Goal: Task Accomplishment & Management: Complete application form

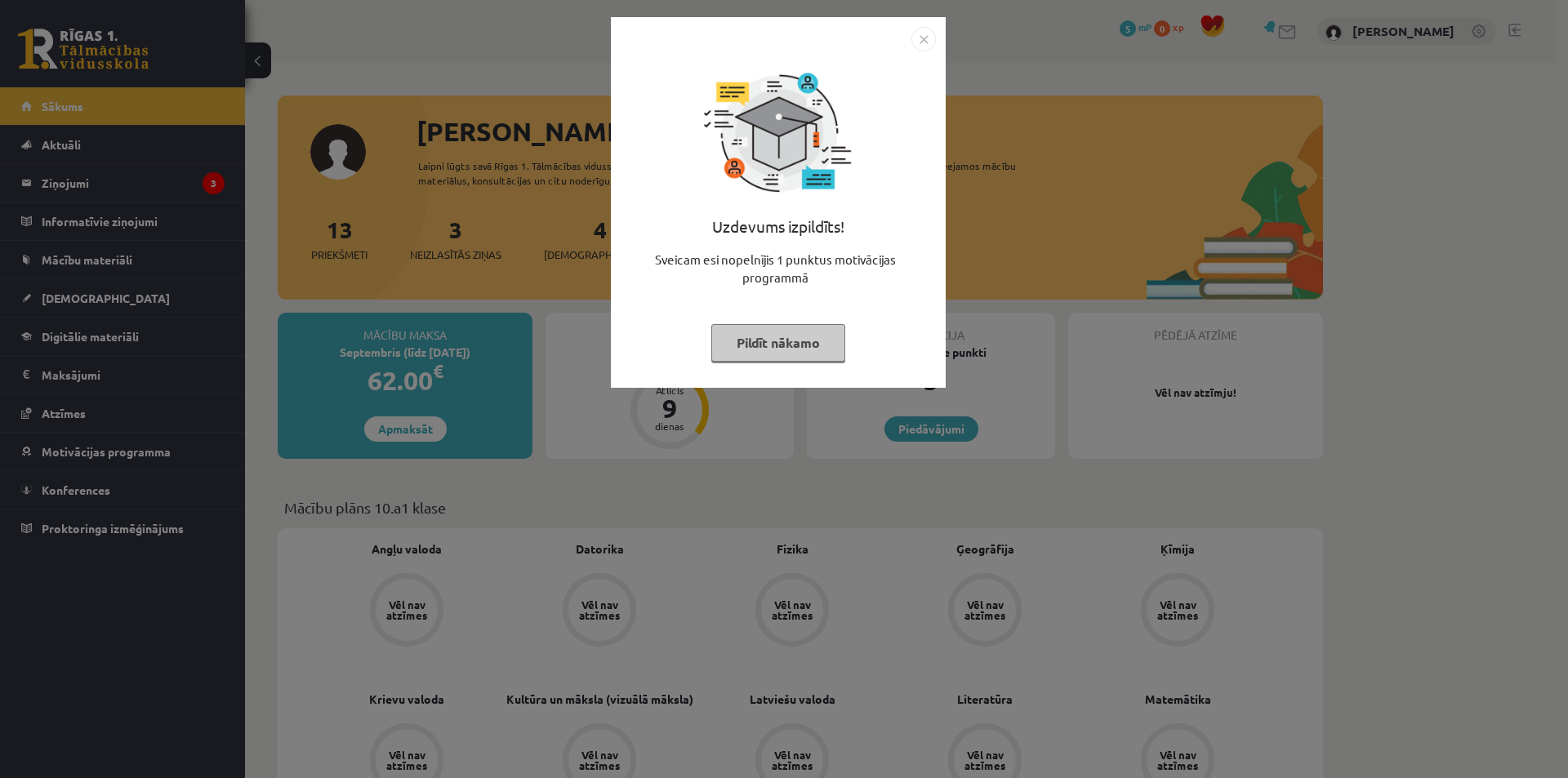
drag, startPoint x: 774, startPoint y: 340, endPoint x: 742, endPoint y: 342, distance: 32.1
drag, startPoint x: 742, startPoint y: 342, endPoint x: 735, endPoint y: 333, distance: 11.4
click at [735, 333] on button "Pildīt nākamo" at bounding box center [778, 343] width 134 height 38
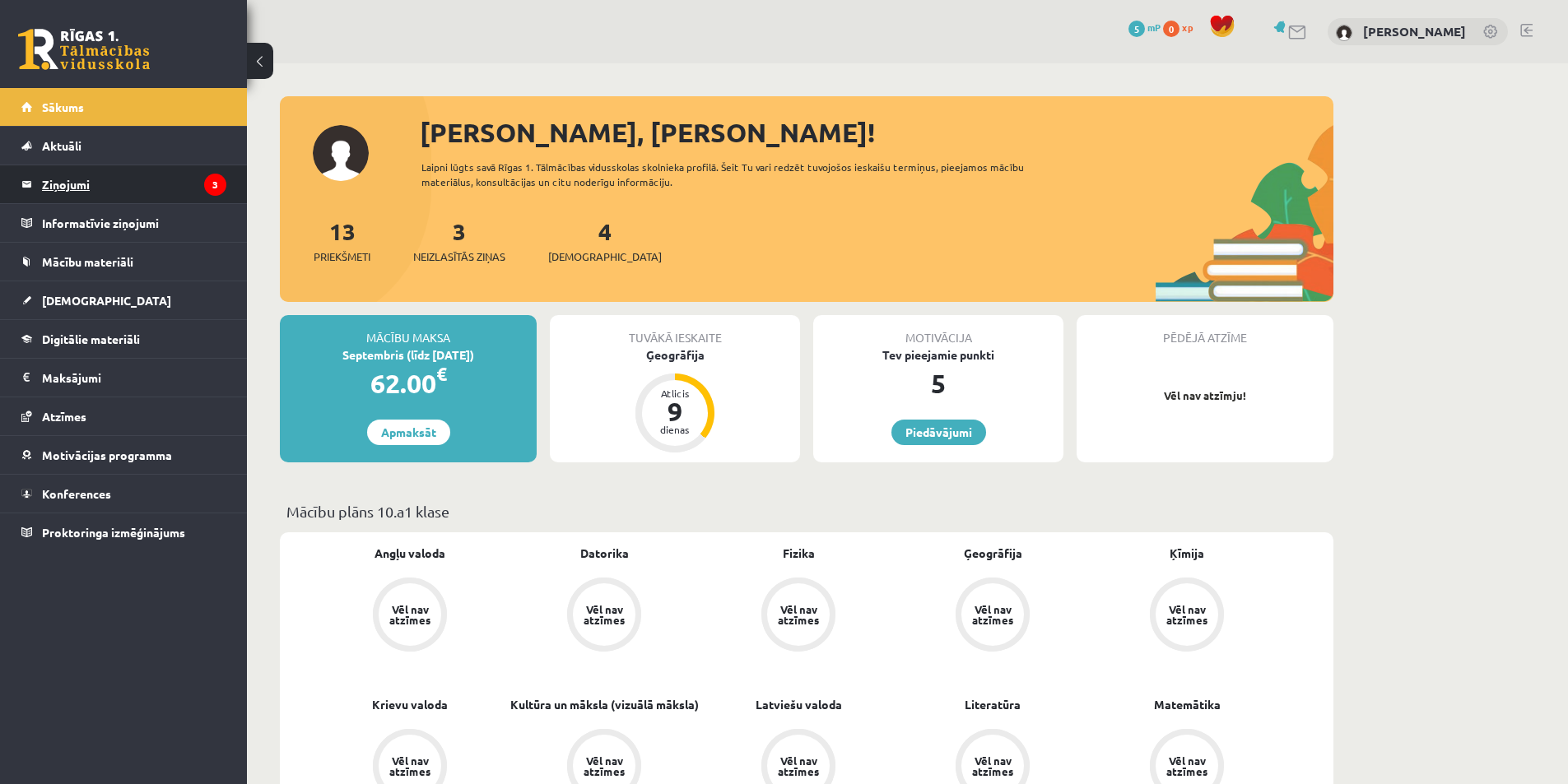
click at [215, 199] on legend "Ziņojumi 3" at bounding box center [134, 184] width 184 height 38
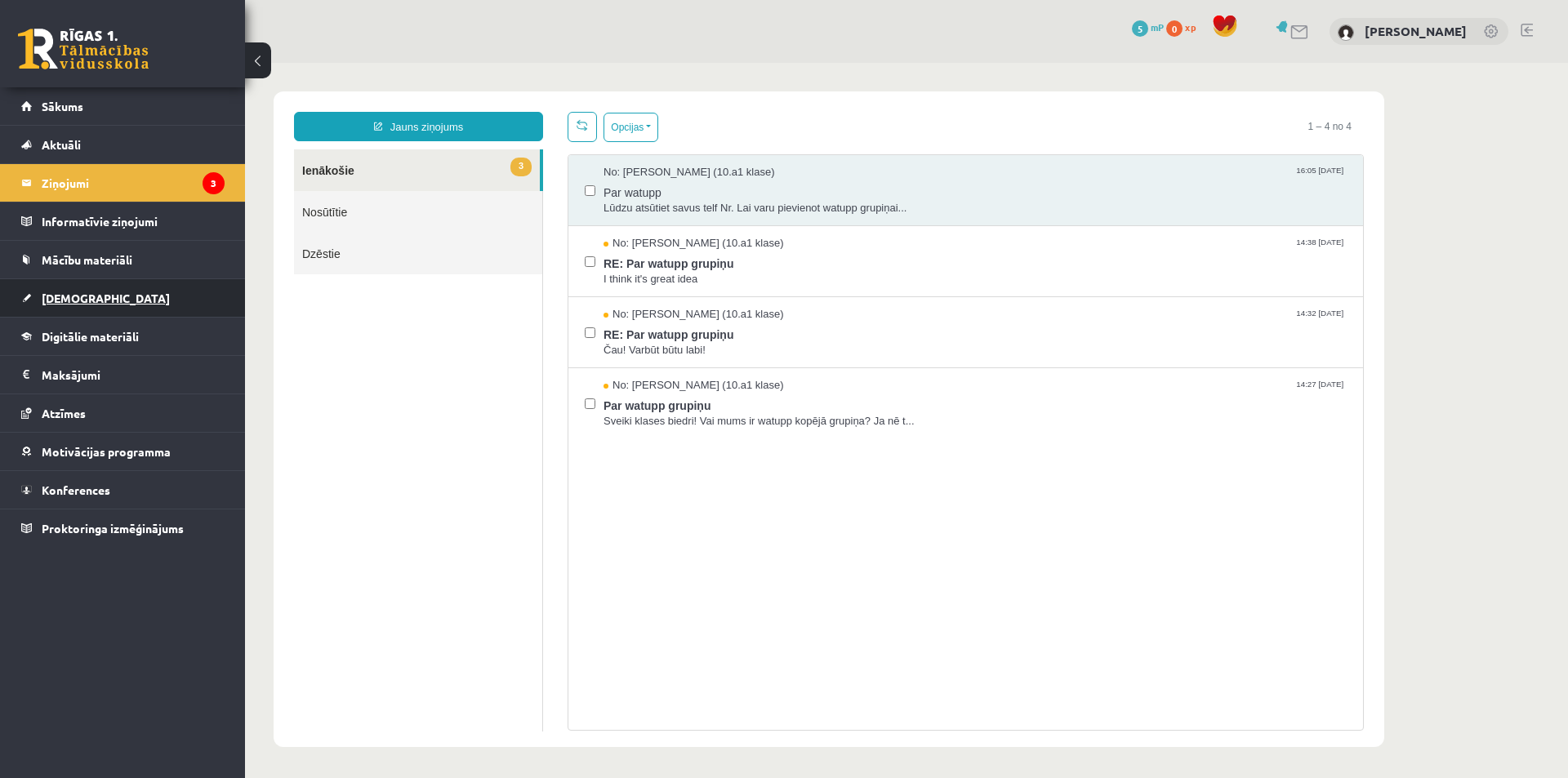
click at [169, 288] on link "[DEMOGRAPHIC_DATA]" at bounding box center [123, 298] width 203 height 38
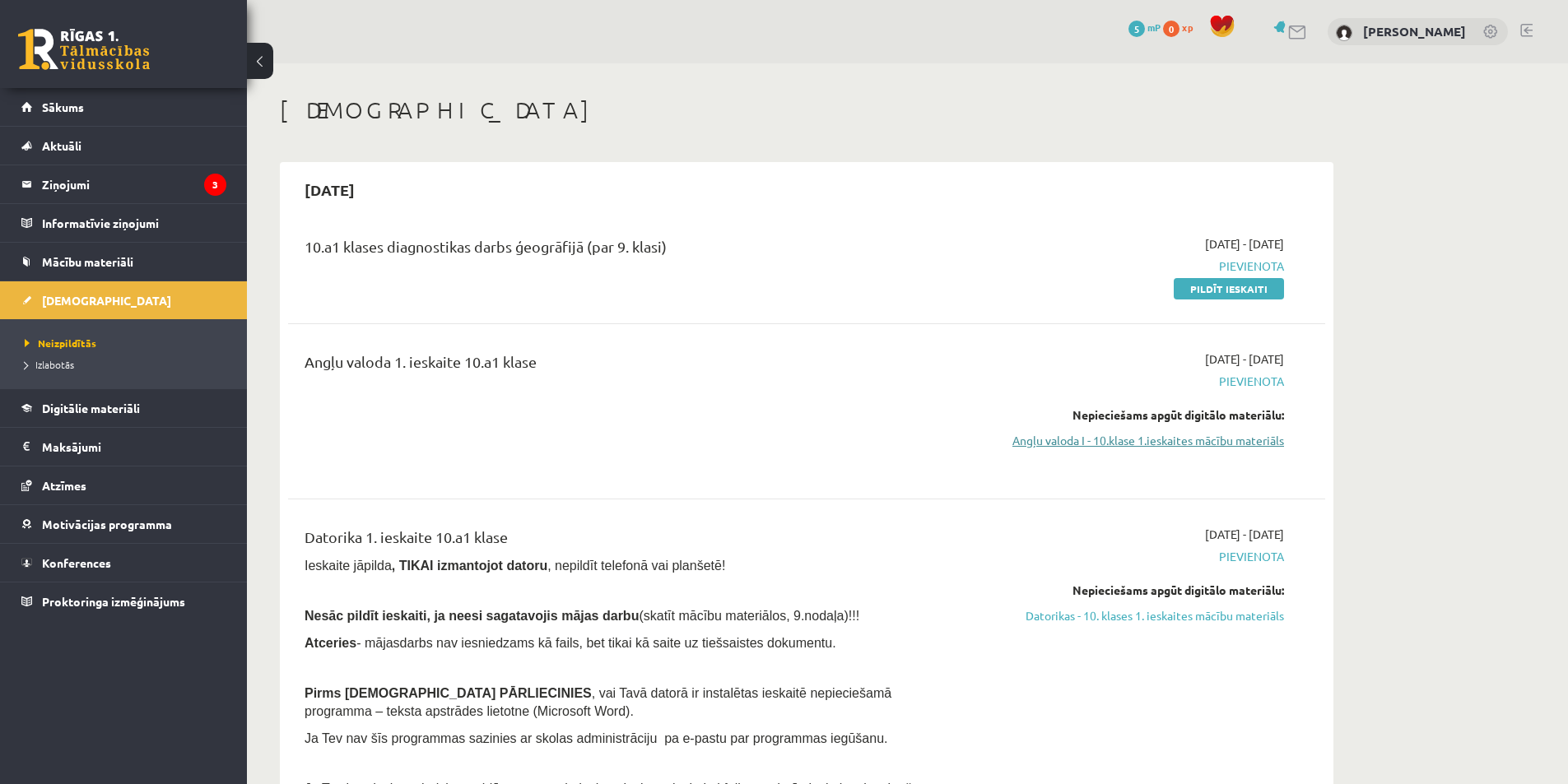
click at [1194, 436] on link "Angļu valoda I - 10.klase 1.ieskaites mācību materiāls" at bounding box center [1128, 441] width 310 height 17
drag, startPoint x: 1041, startPoint y: 370, endPoint x: 1026, endPoint y: 420, distance: 52.2
click at [1026, 420] on div "2025-09-01 - 2025-09-15 Pievienota Nepieciešams apgūt digitālo materiālu: Angļu…" at bounding box center [1128, 411] width 335 height 121
drag, startPoint x: 1387, startPoint y: 499, endPoint x: 1422, endPoint y: 562, distance: 72.1
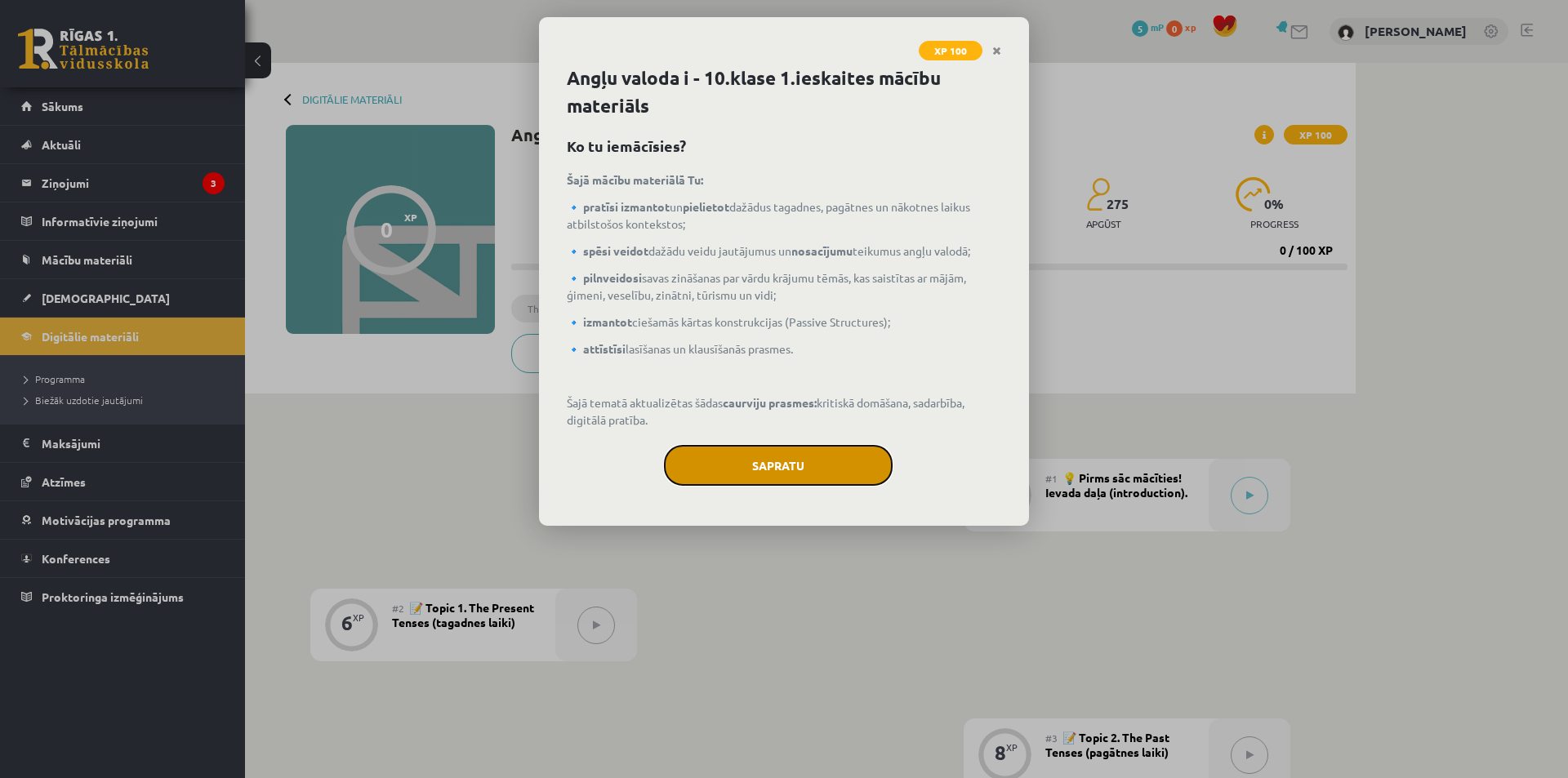
click at [863, 477] on button "Sapratu" at bounding box center [778, 465] width 229 height 40
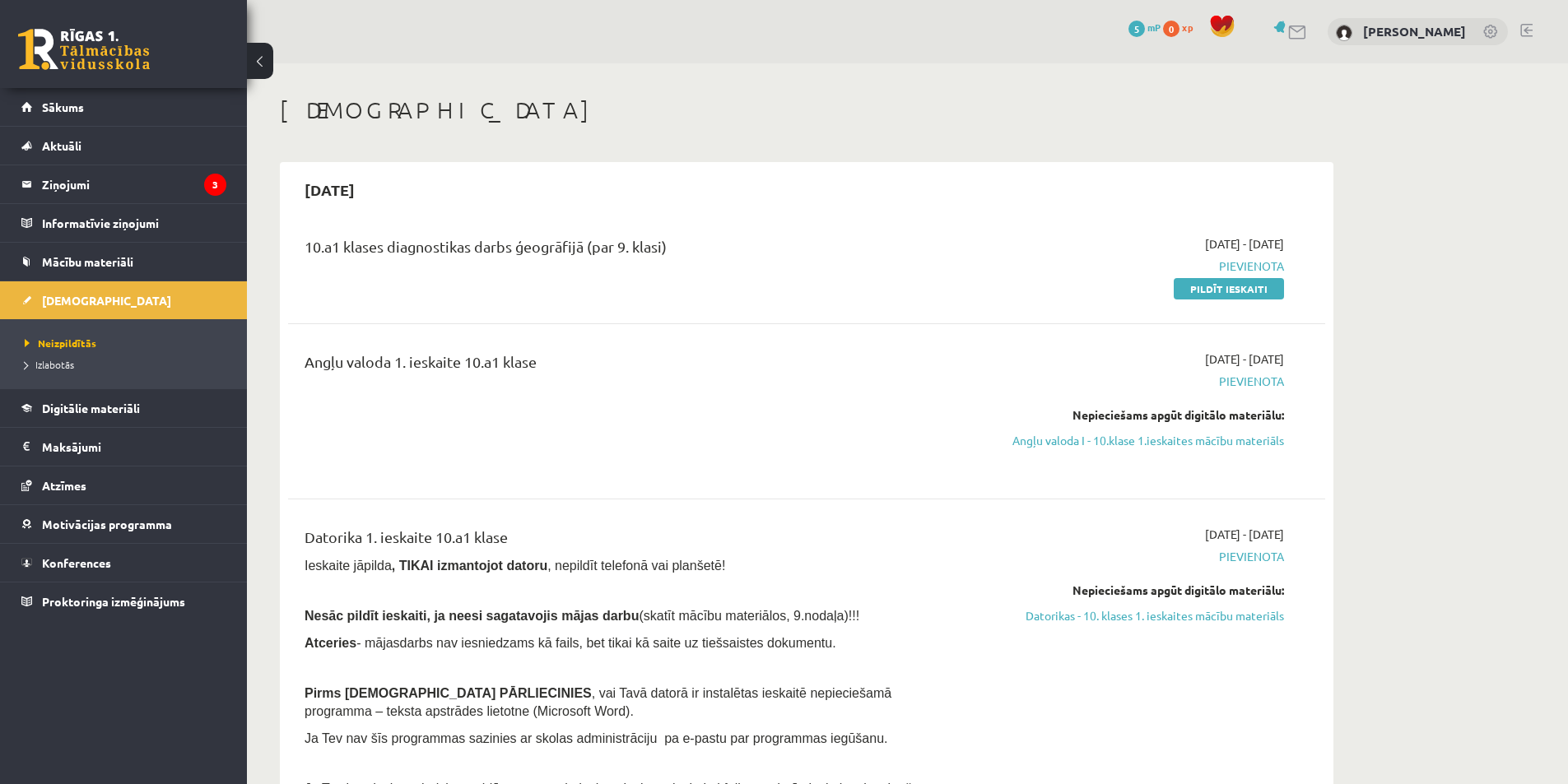
click at [1209, 299] on div "10.a1 klases diagnostikas darbs ģeogrāfijā (par 9. klasi) 2025-09-01 - 2025-09-…" at bounding box center [807, 266] width 1037 height 95
click at [1220, 289] on link "Pildīt ieskaiti" at bounding box center [1229, 288] width 110 height 22
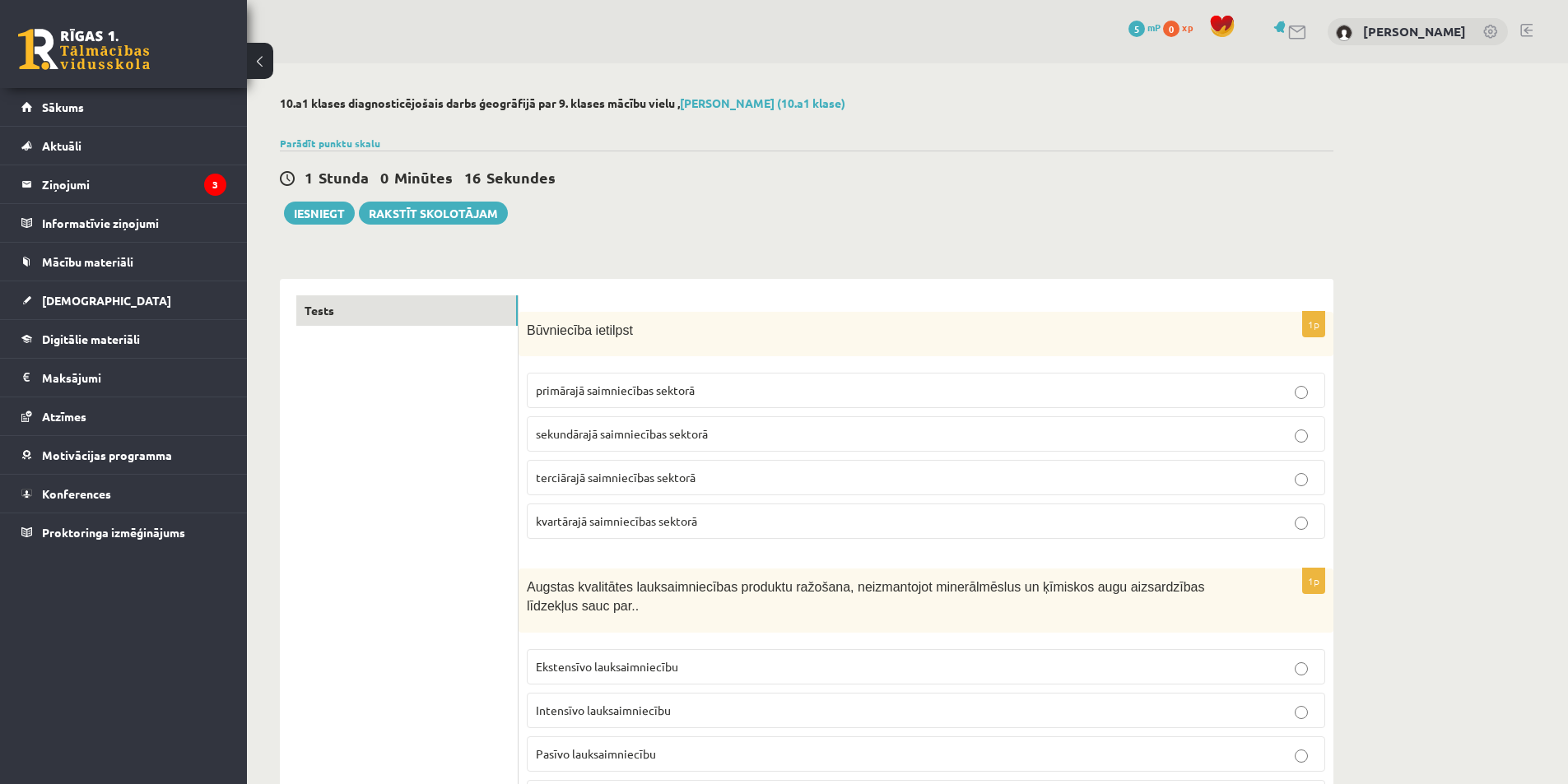
scroll to position [36, 0]
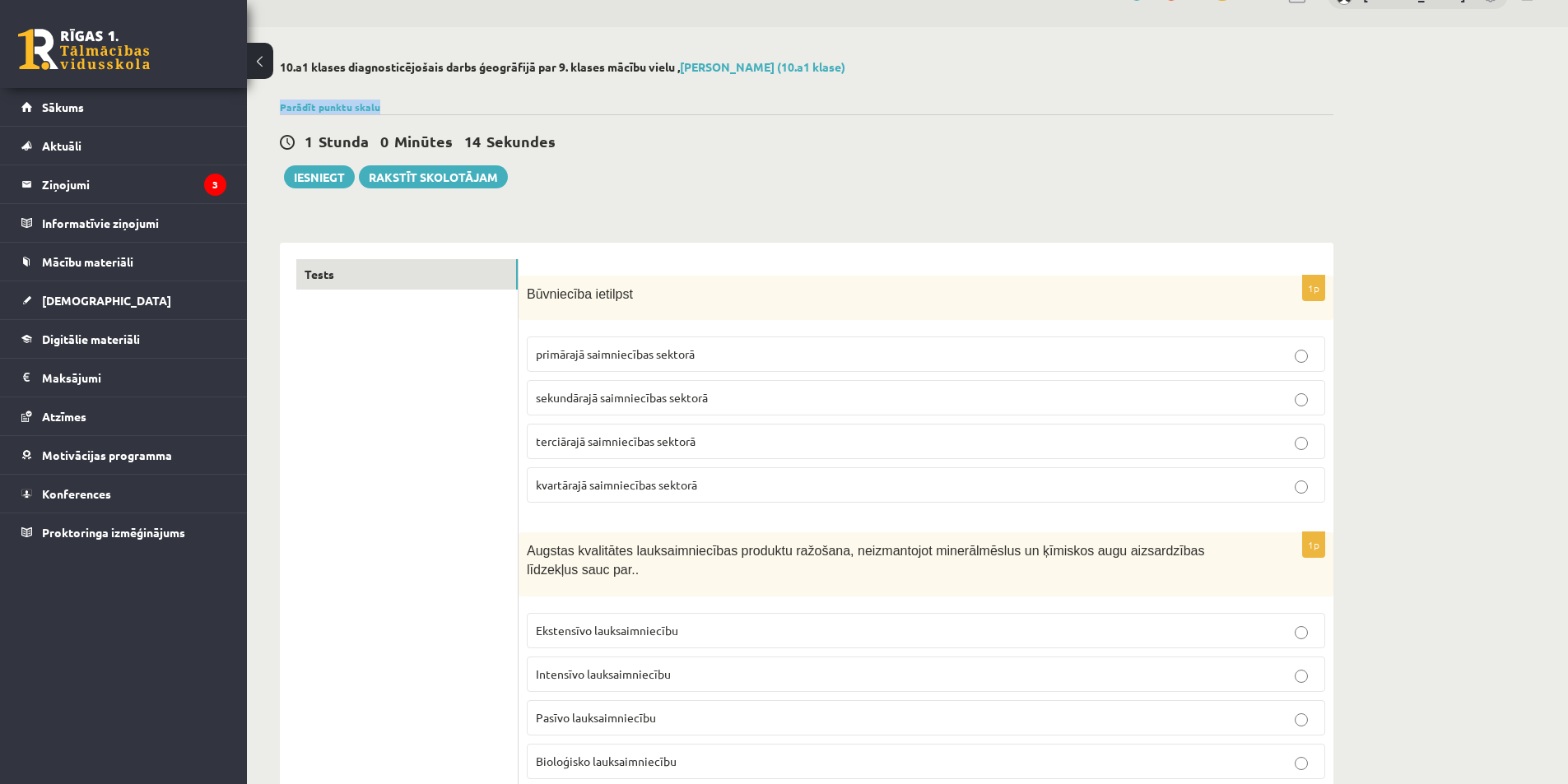
drag, startPoint x: 1567, startPoint y: 66, endPoint x: 1579, endPoint y: 111, distance: 46.6
click at [1567, 111] on html "0 Dāvanas 5 mP 0 xp [PERSON_NAME] Sākums Aktuāli Kā mācīties [PERSON_NAME] Kont…" at bounding box center [784, 356] width 1568 height 784
drag, startPoint x: 1579, startPoint y: 45, endPoint x: 1251, endPoint y: 136, distance: 340.4
click at [1251, 136] on div "0 Stundas 59 Minūtes 36 Sekundes" at bounding box center [806, 142] width 1053 height 22
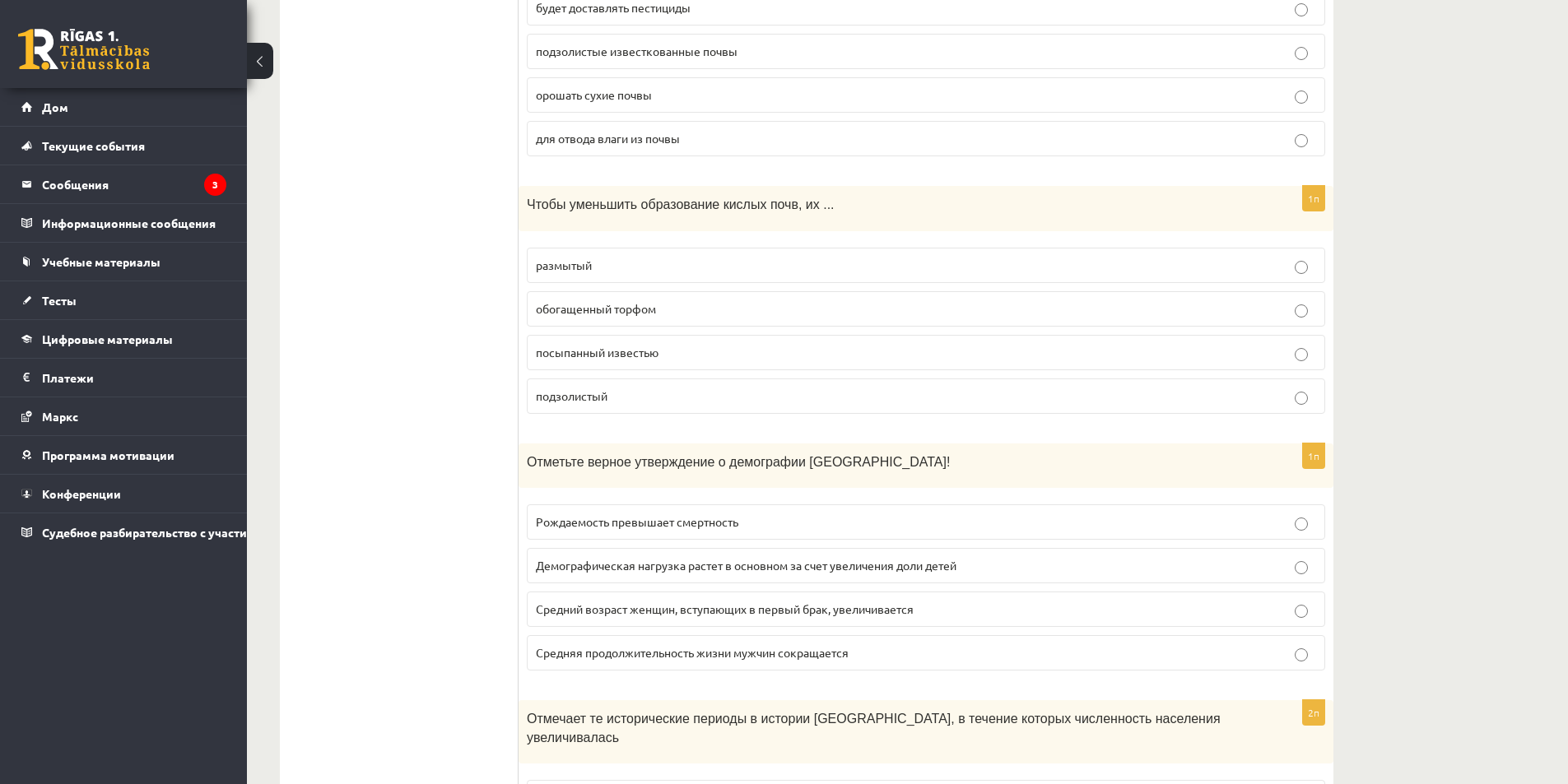
scroll to position [7519, 0]
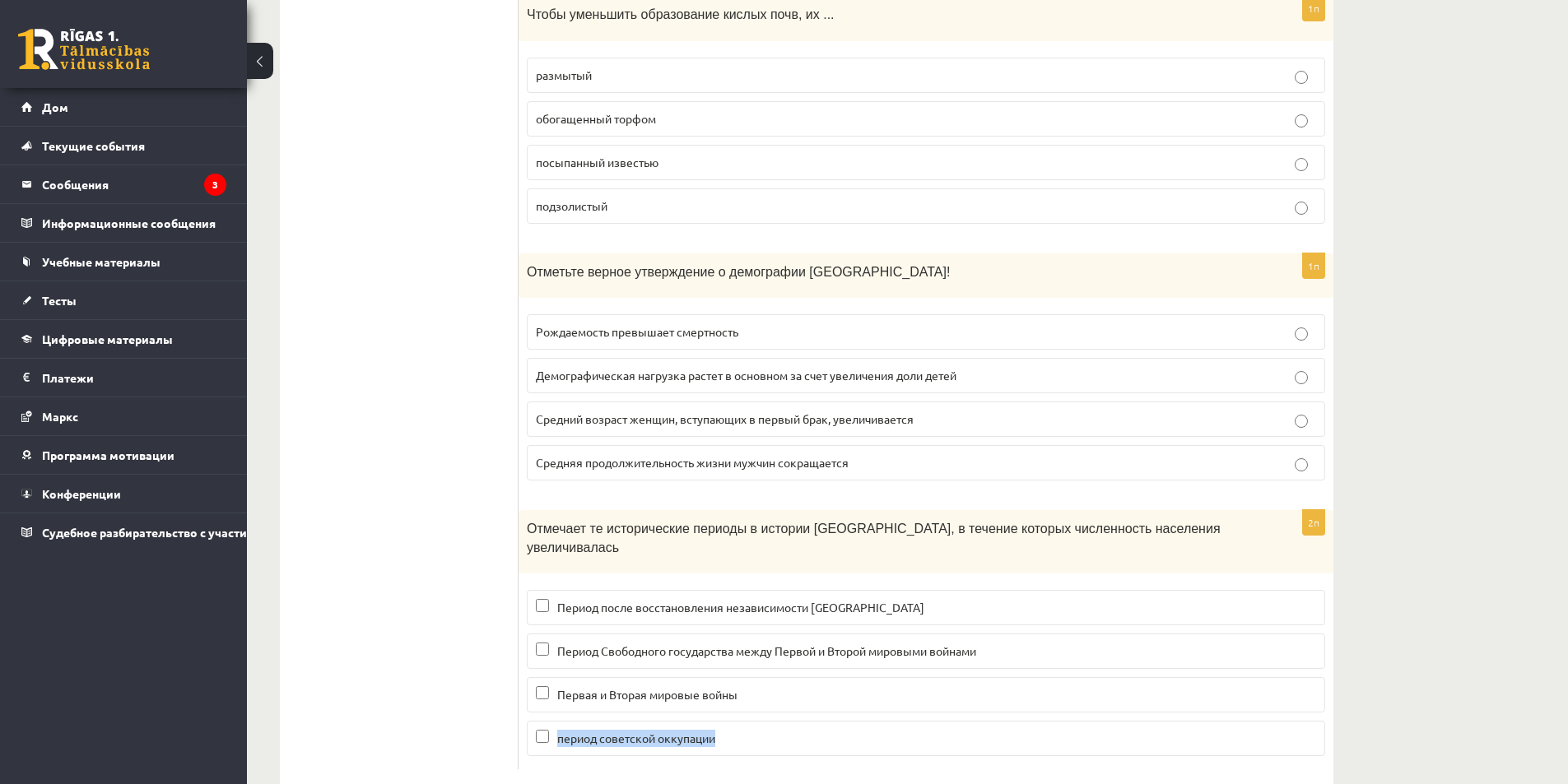
drag, startPoint x: 1249, startPoint y: 658, endPoint x: 1260, endPoint y: 708, distance: 51.2
click at [1260, 708] on fieldset "Период после восстановления независимости Латвии Период Свободного государства …" at bounding box center [926, 671] width 798 height 179
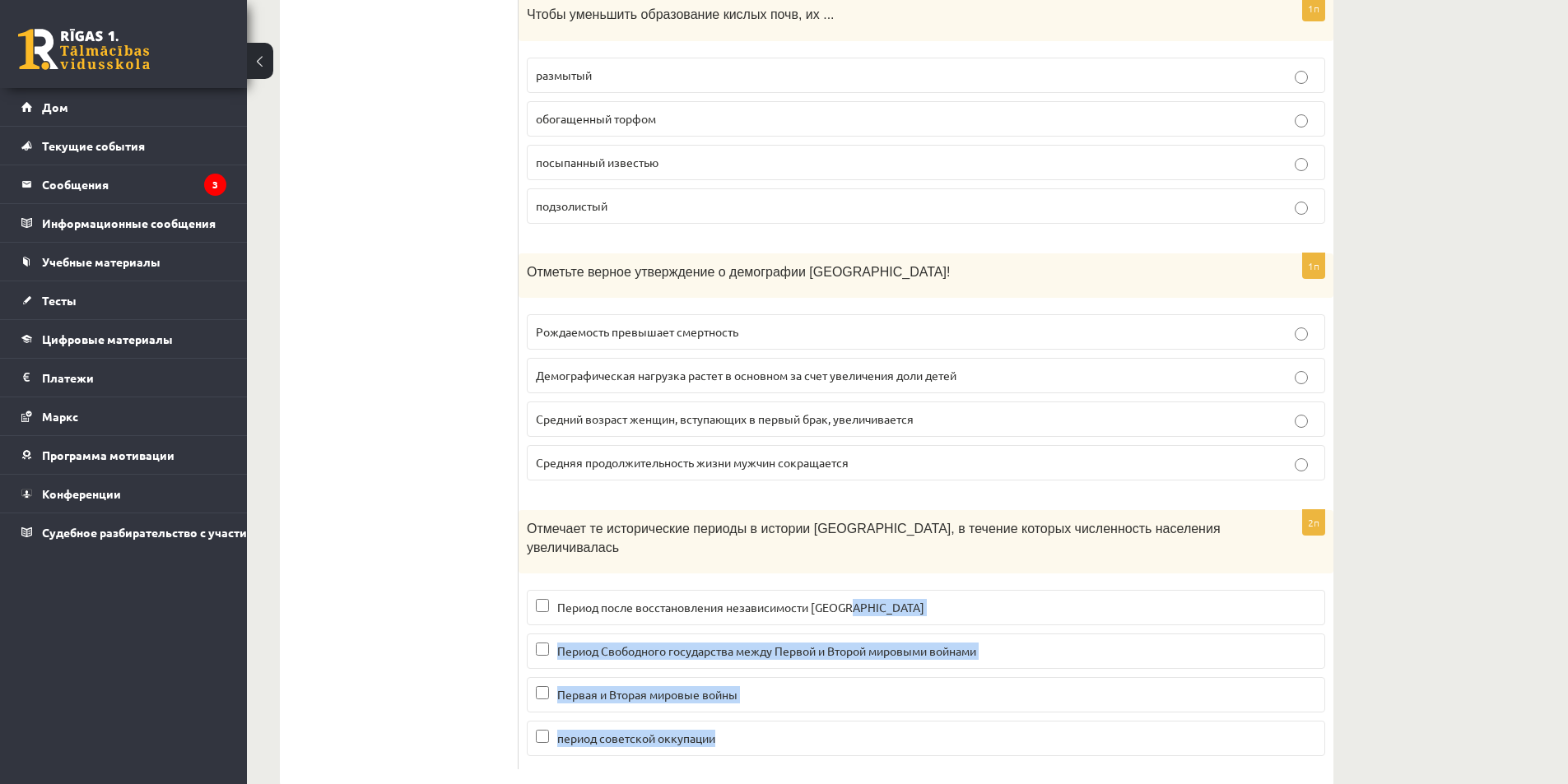
drag, startPoint x: 1416, startPoint y: 576, endPoint x: 1435, endPoint y: 695, distance: 120.5
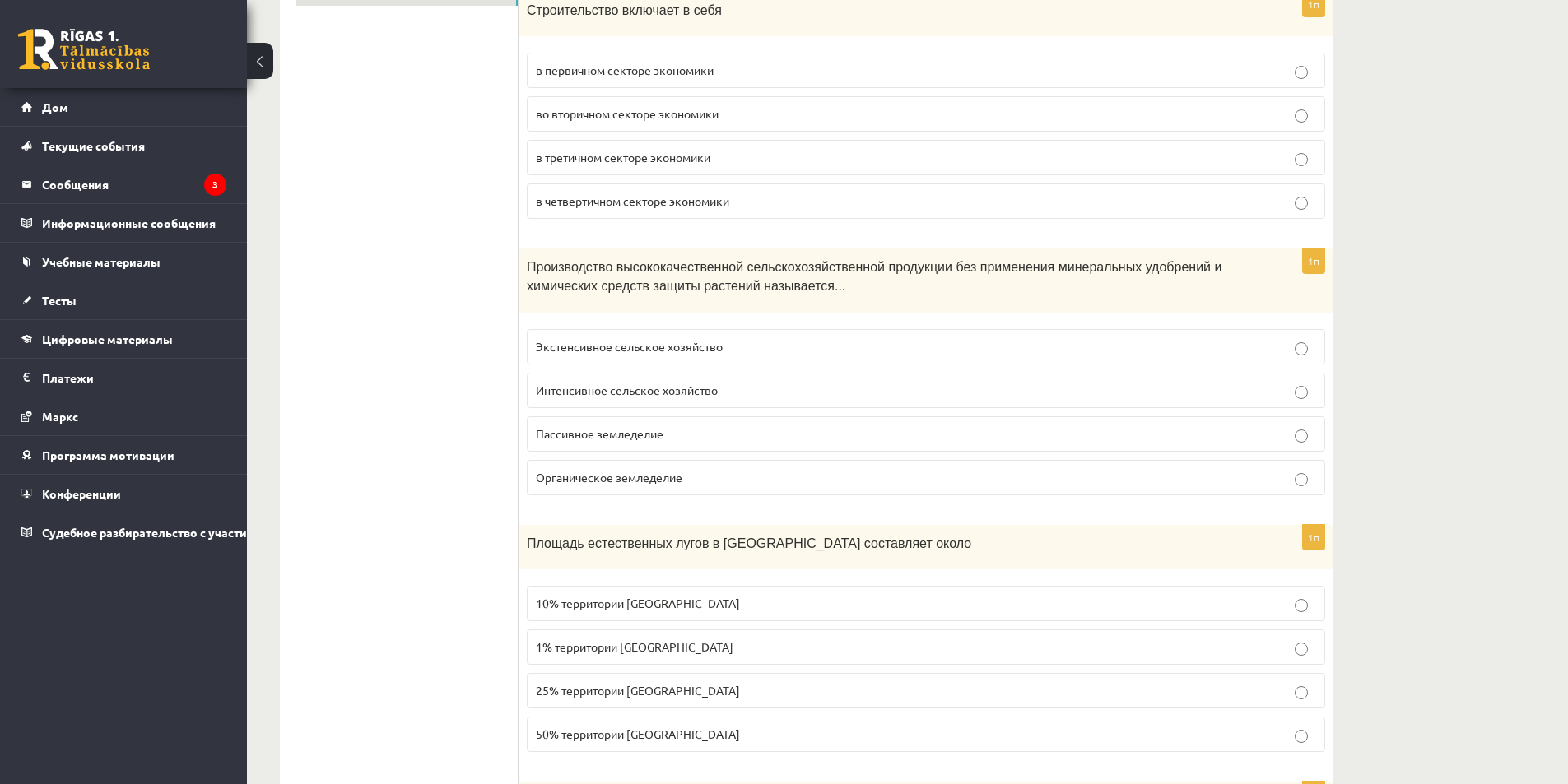
scroll to position [0, 0]
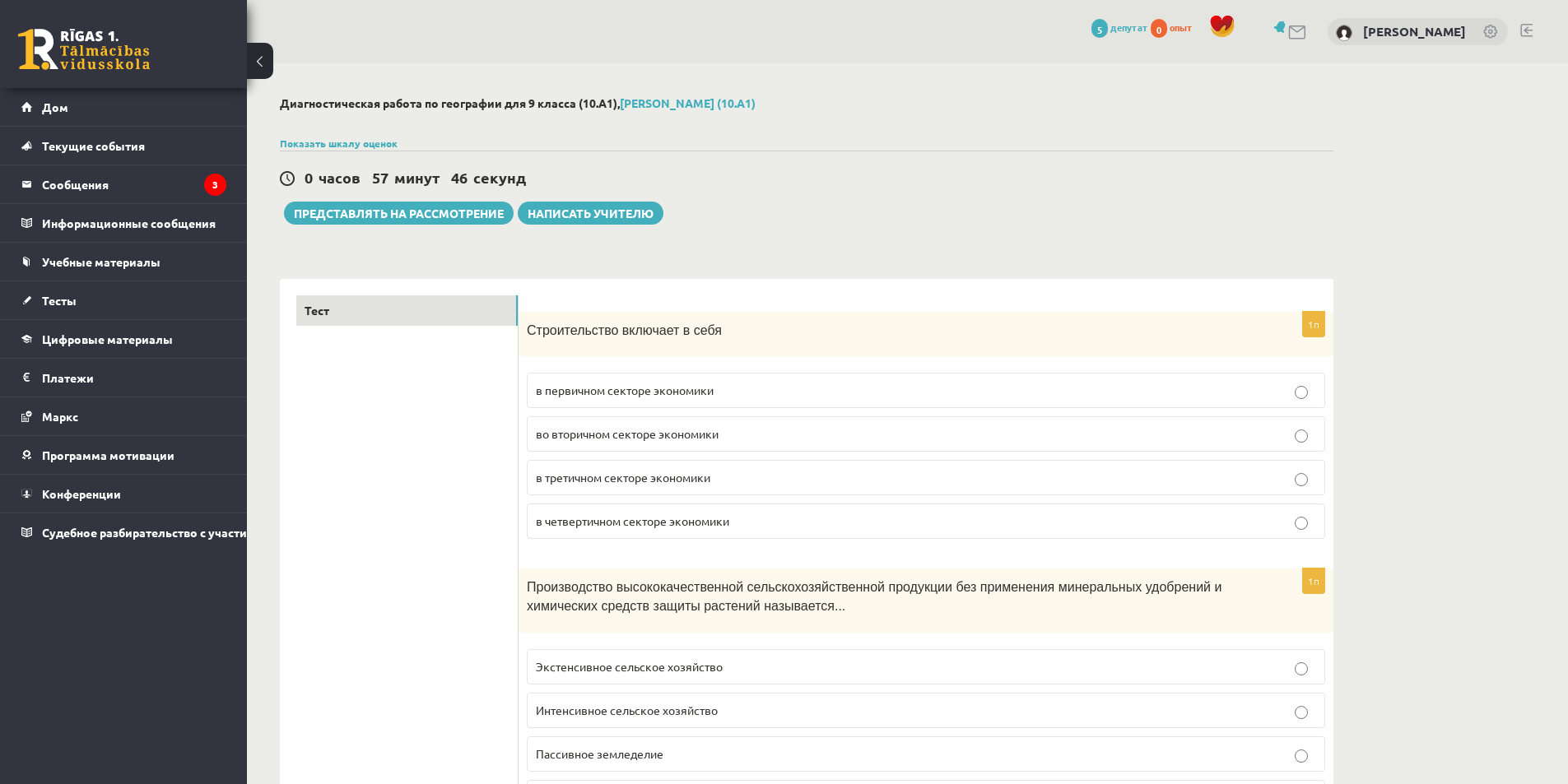
click at [739, 389] on p "в первичном секторе экономики" at bounding box center [925, 391] width 780 height 17
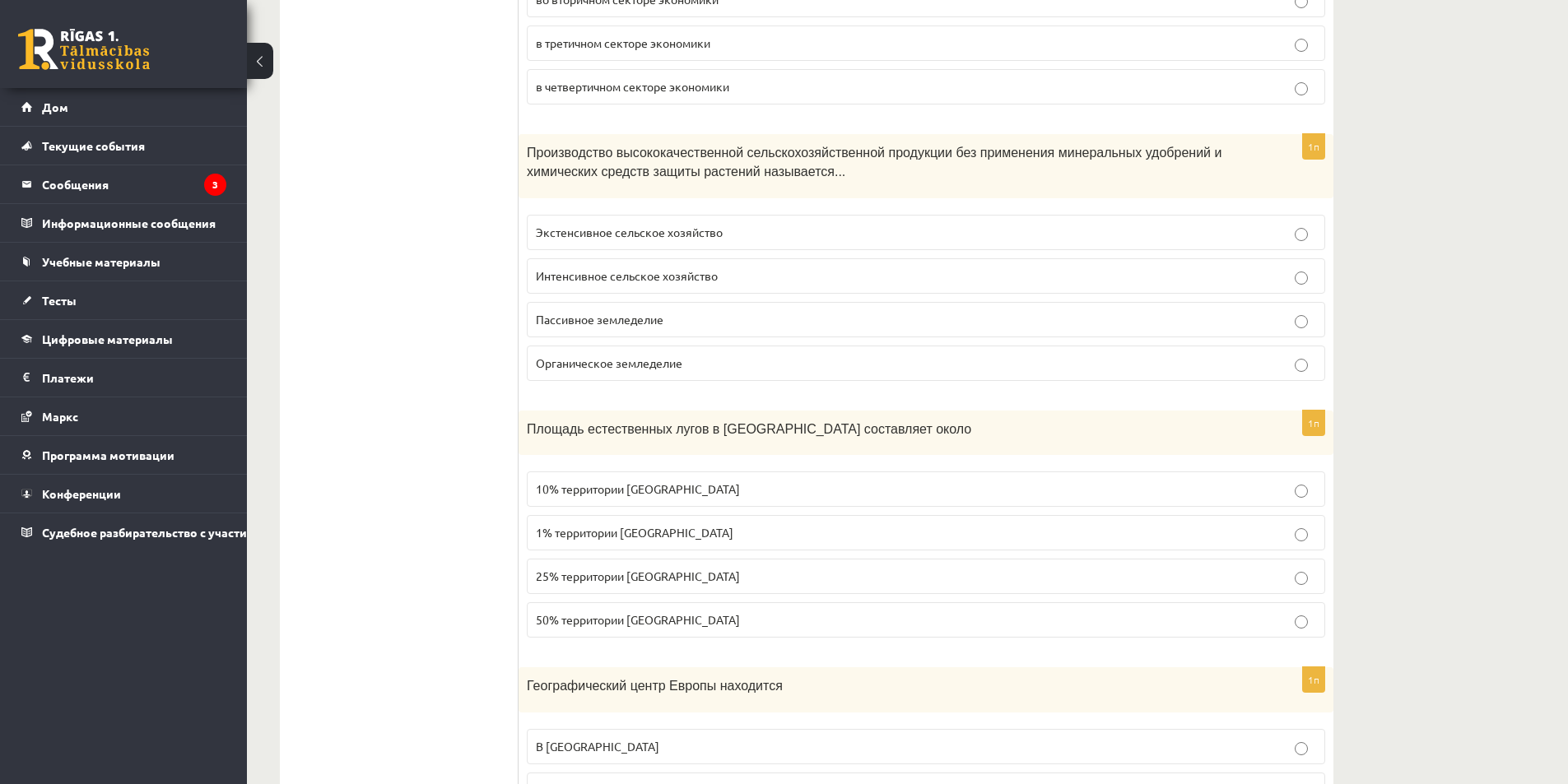
scroll to position [444, 0]
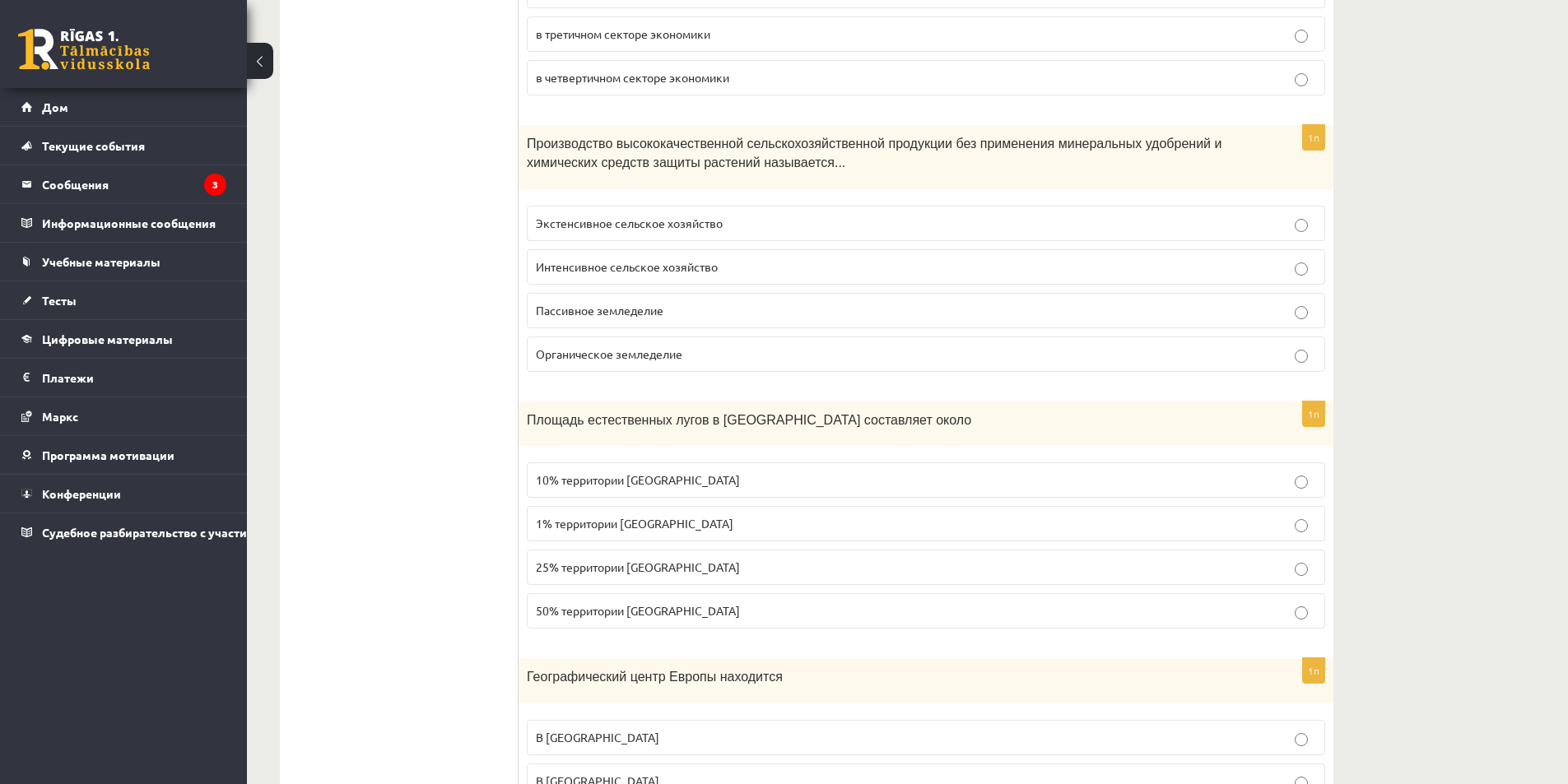
click at [757, 357] on p "Органическое земледелие" at bounding box center [925, 355] width 780 height 17
click at [839, 462] on fieldset "10% территории Латвии 1% территории Латвии 25% территории Латвии 50% территории…" at bounding box center [926, 543] width 798 height 179
click at [870, 465] on label "10% территории Латвии" at bounding box center [926, 480] width 798 height 35
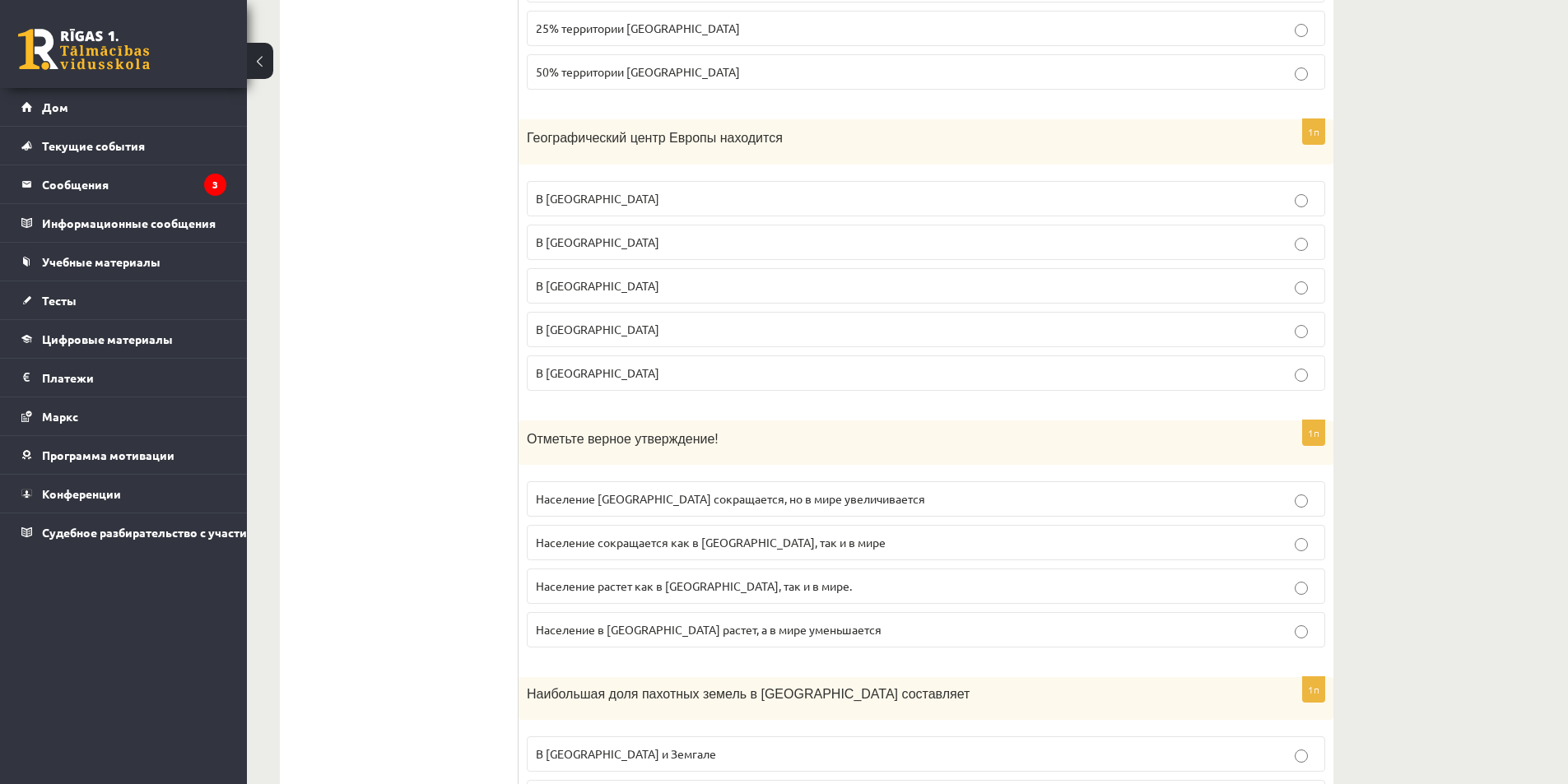
scroll to position [984, 0]
click at [759, 243] on p "В Литве" at bounding box center [925, 241] width 780 height 17
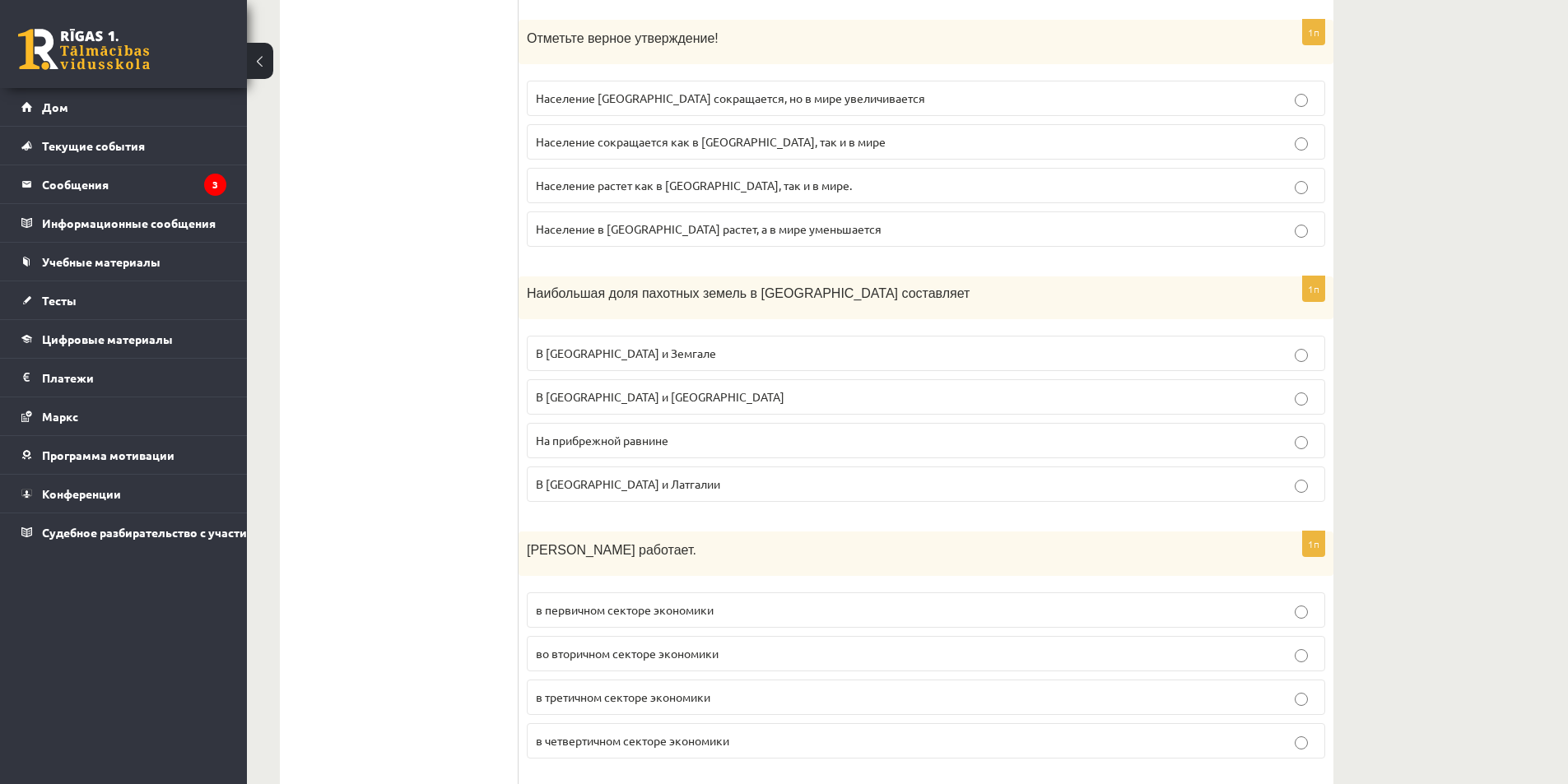
scroll to position [1382, 0]
click at [889, 115] on label "Население Латвии сокращается, но в мире увеличивается" at bounding box center [926, 99] width 798 height 35
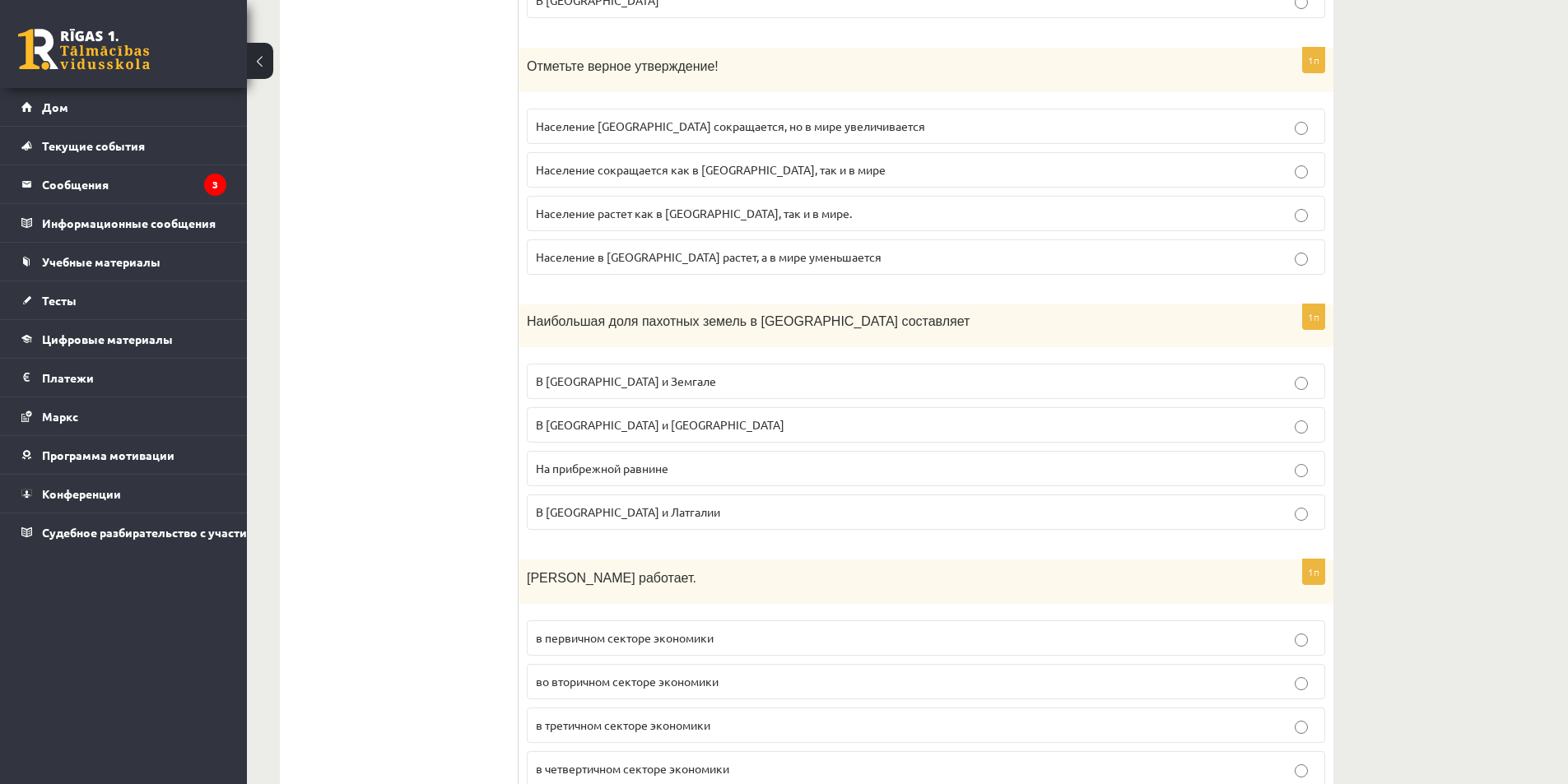
scroll to position [1354, 0]
click at [892, 384] on p "В Курземе и Земгале" at bounding box center [925, 383] width 780 height 17
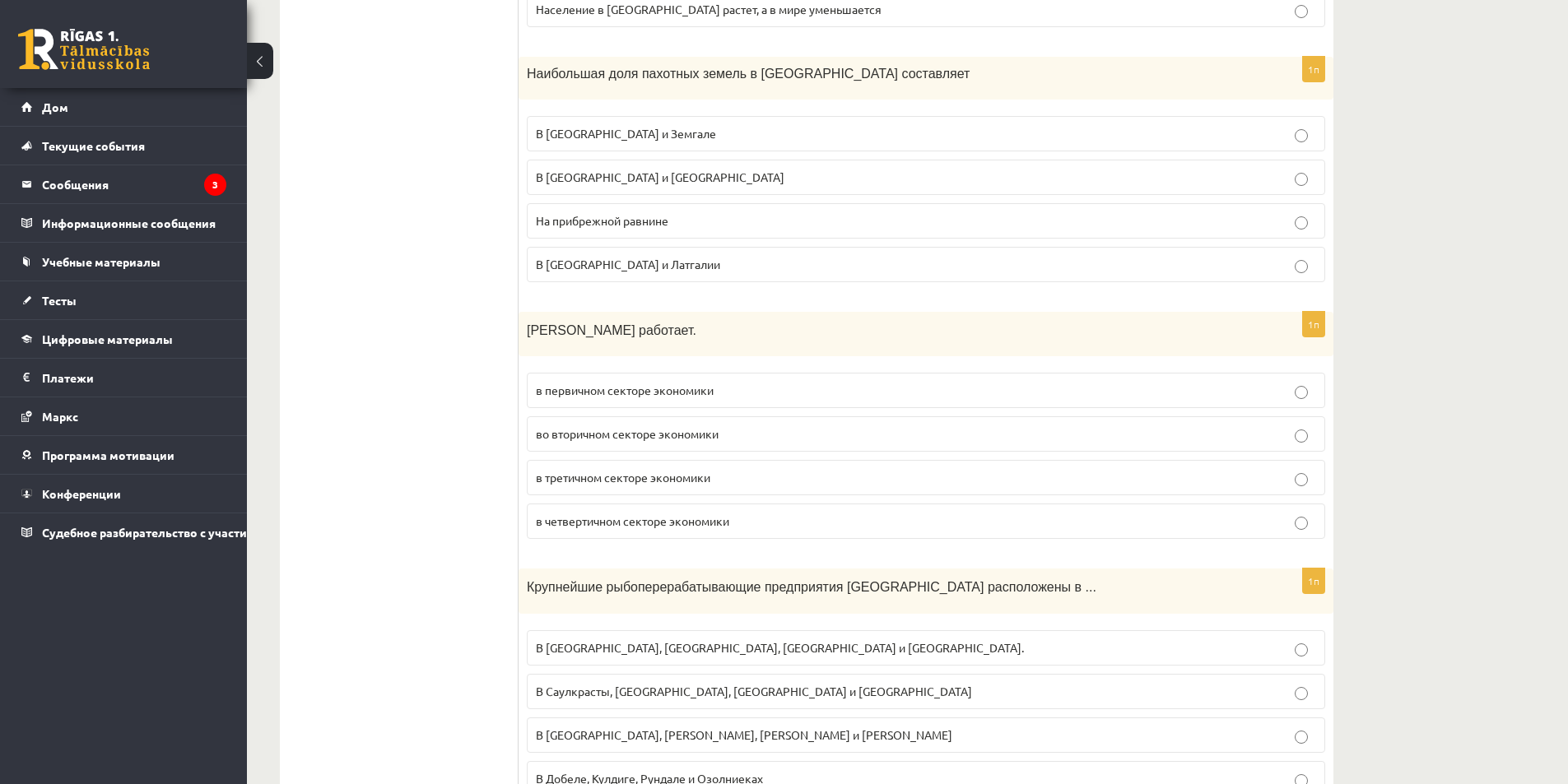
scroll to position [1615, 0]
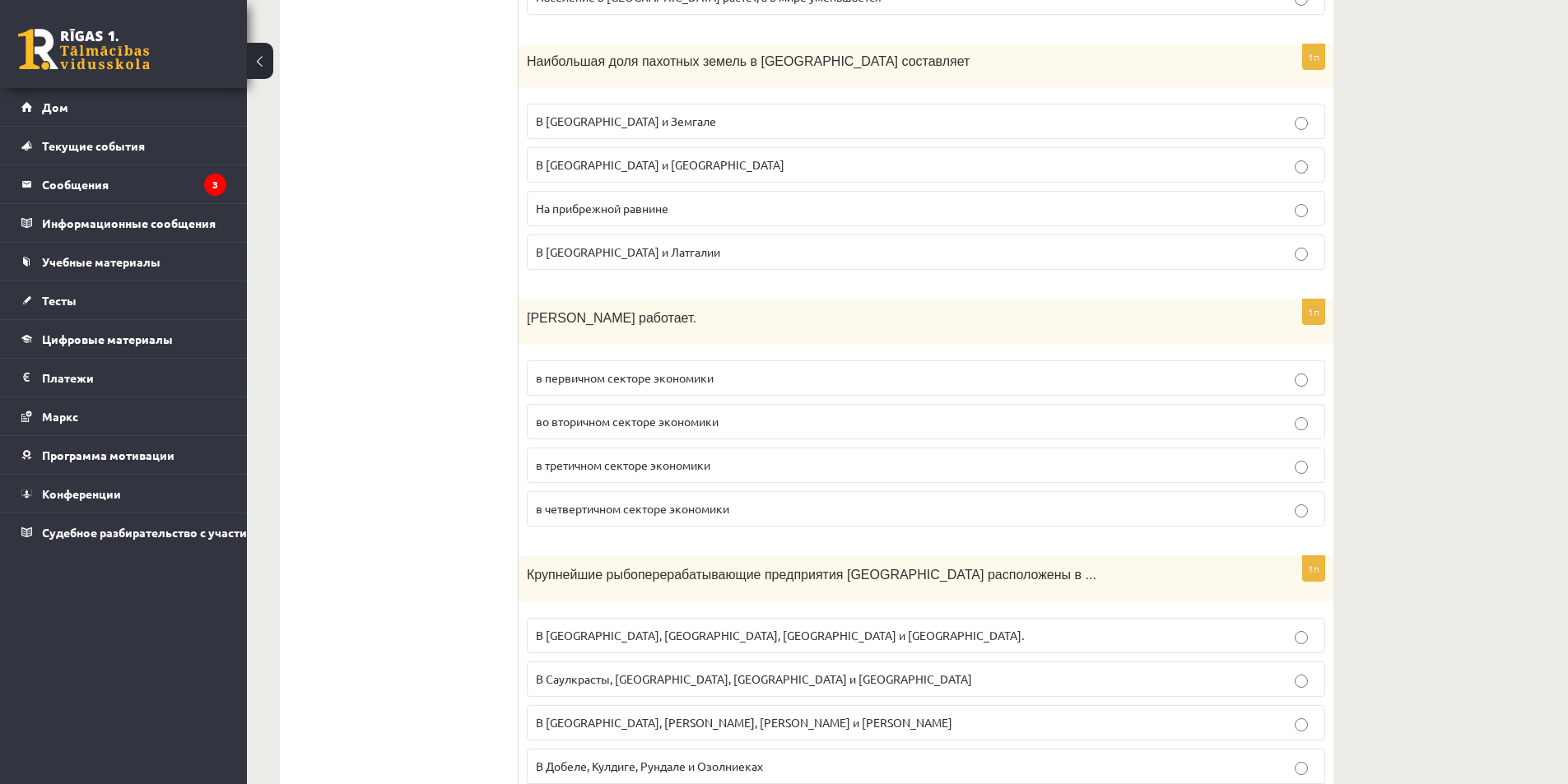
click at [776, 382] on p "в первичном секторе экономики" at bounding box center [925, 378] width 780 height 17
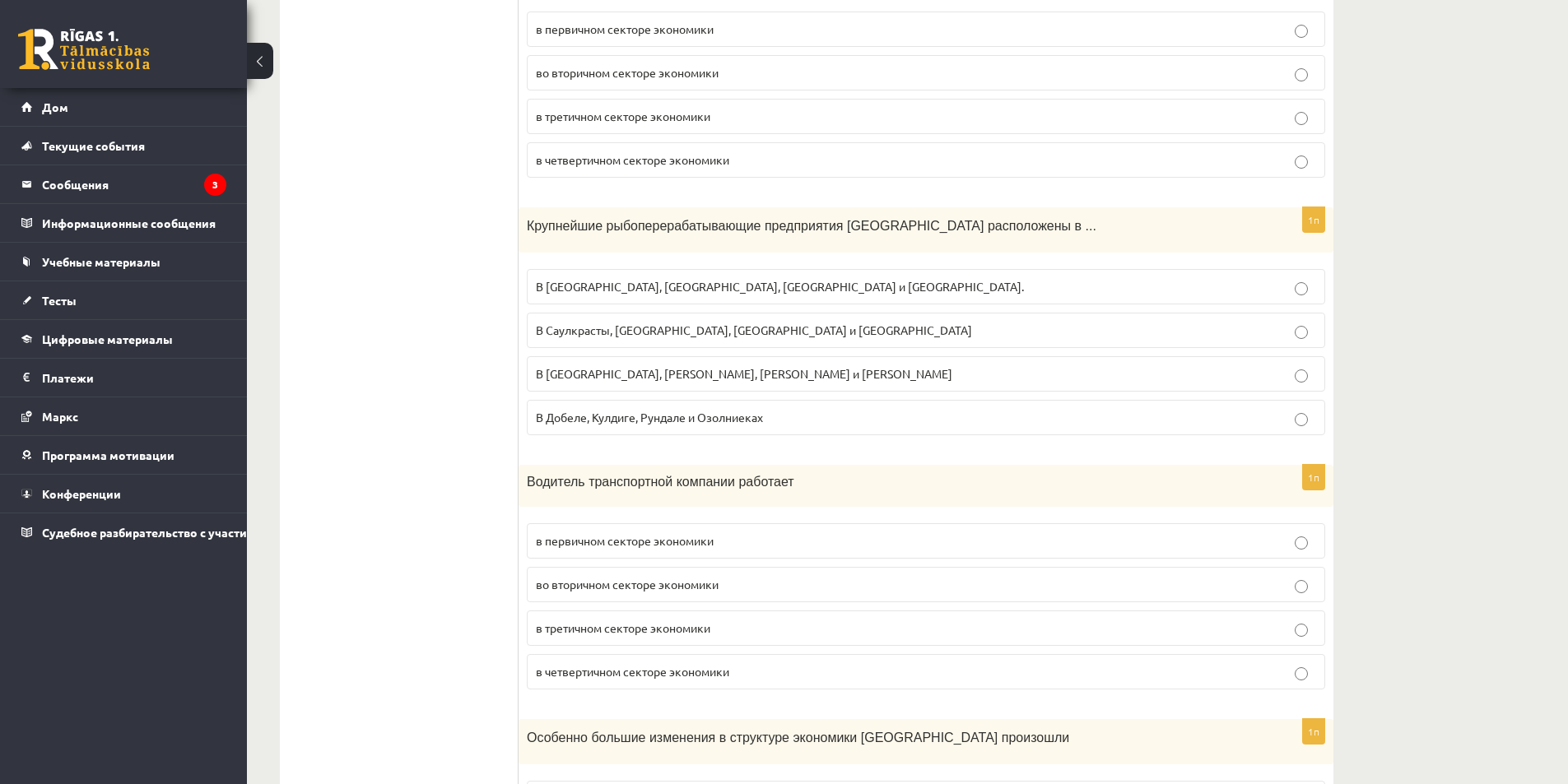
scroll to position [1965, 0]
click at [778, 283] on p "В Риге, Лиепае, Салацгриве и Рое." at bounding box center [925, 286] width 780 height 17
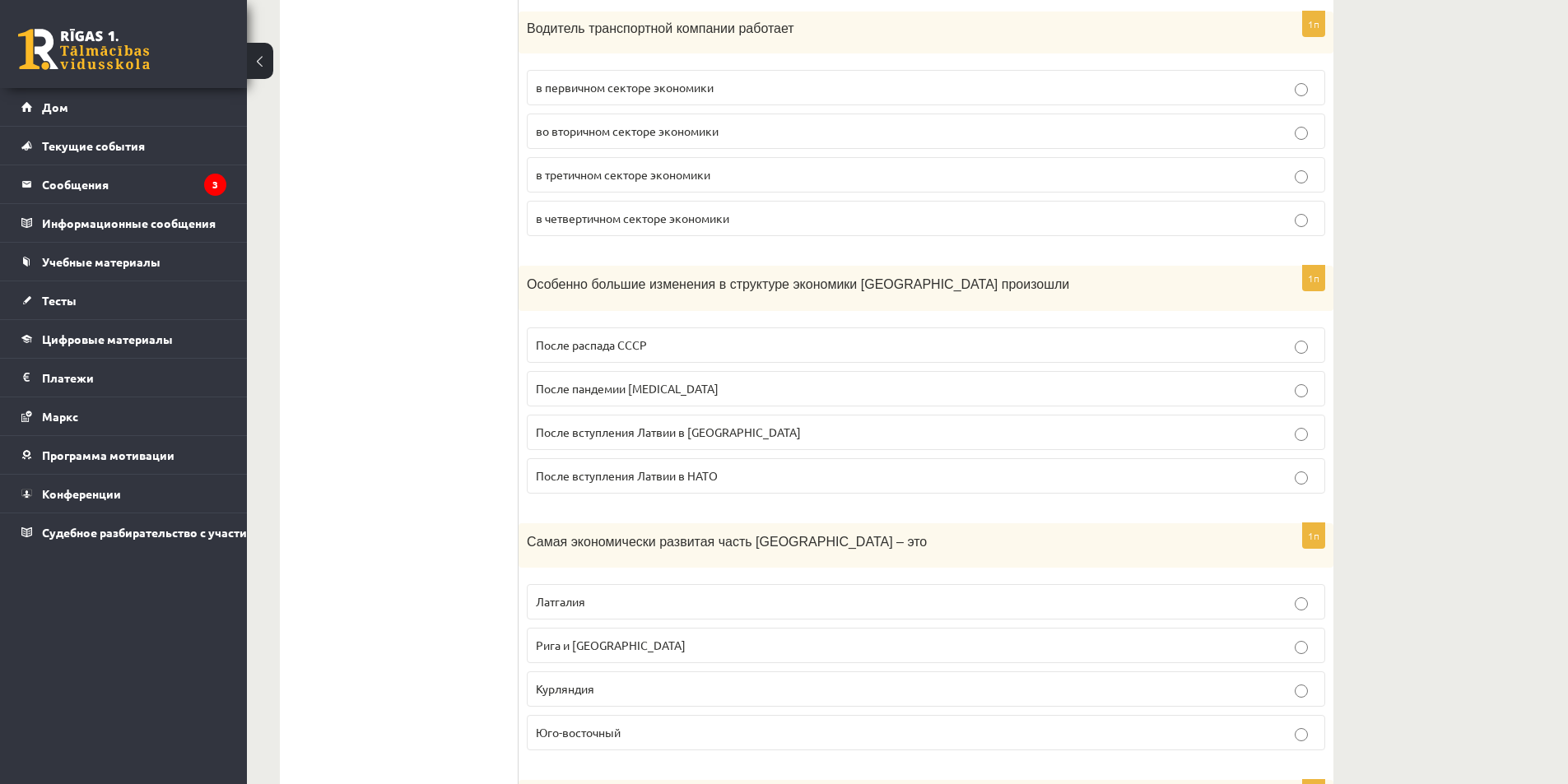
scroll to position [2418, 0]
click at [882, 168] on p "в третичном секторе экономики" at bounding box center [925, 173] width 780 height 17
click at [730, 334] on label "После распада СССР" at bounding box center [926, 344] width 798 height 35
click at [639, 653] on p "Рига и Рига" at bounding box center [925, 645] width 780 height 17
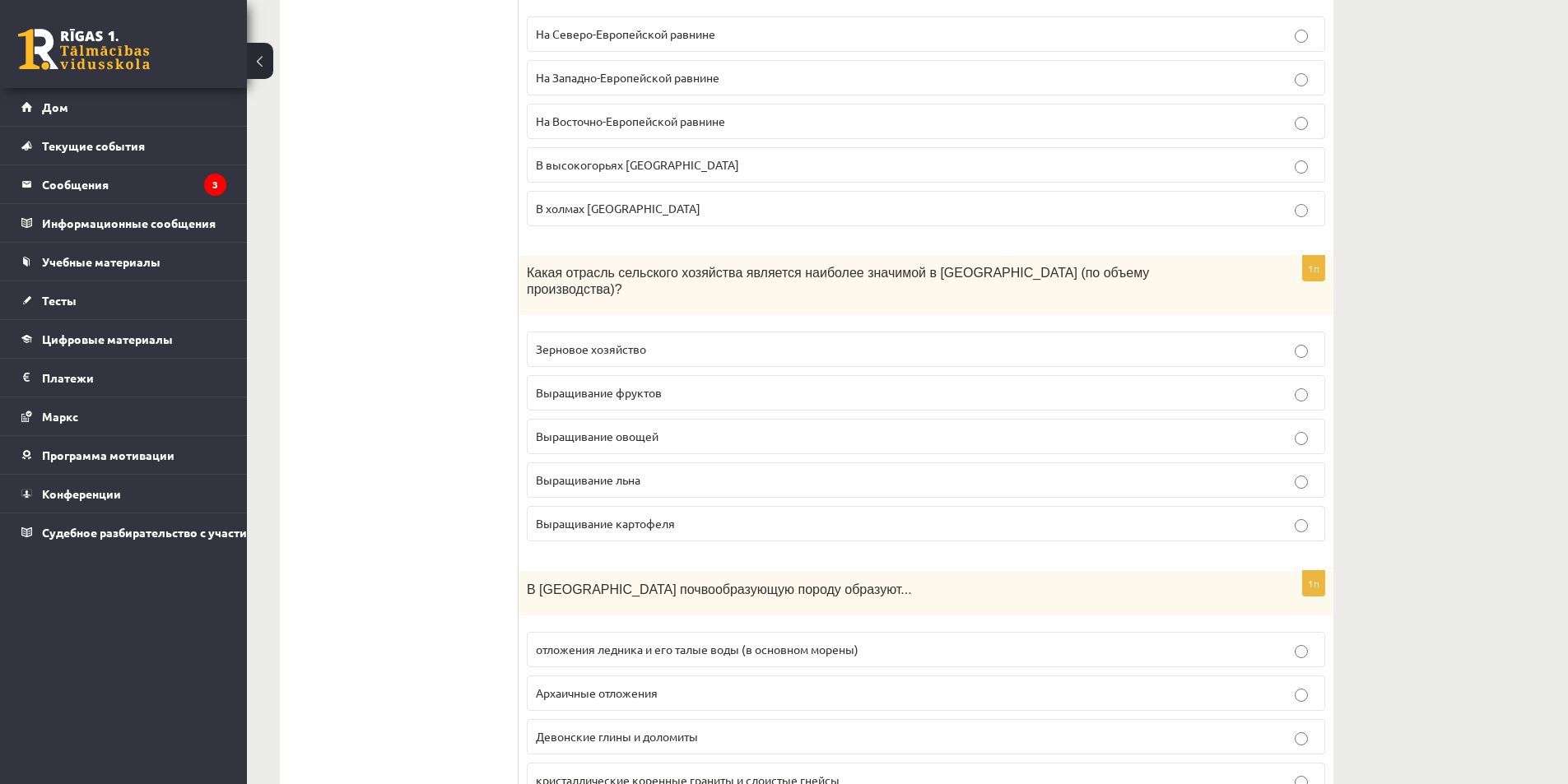
scroll to position [3244, 0]
click at [703, 340] on p "Зерновое хозяйство" at bounding box center [925, 349] width 780 height 17
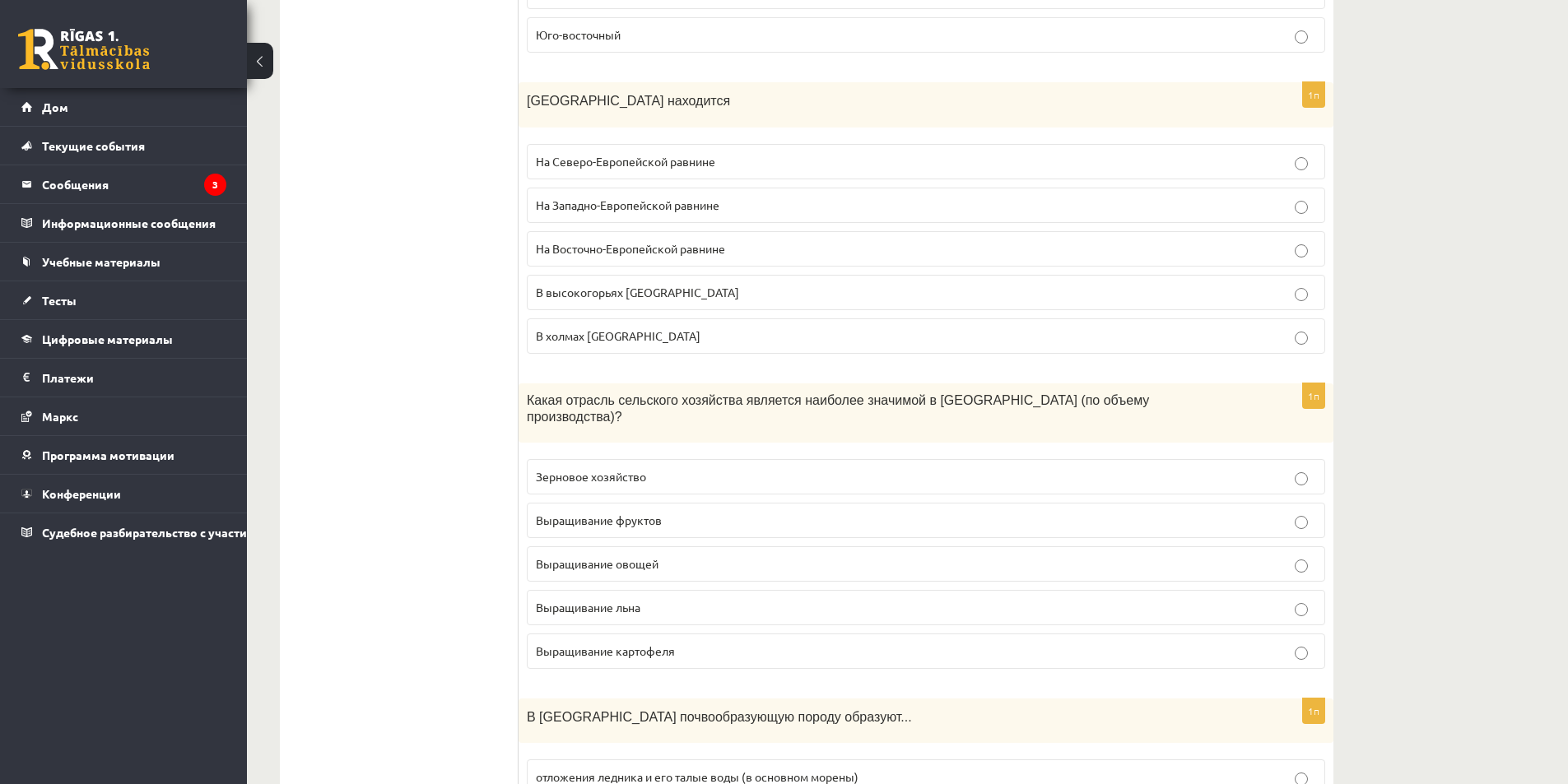
scroll to position [3098, 0]
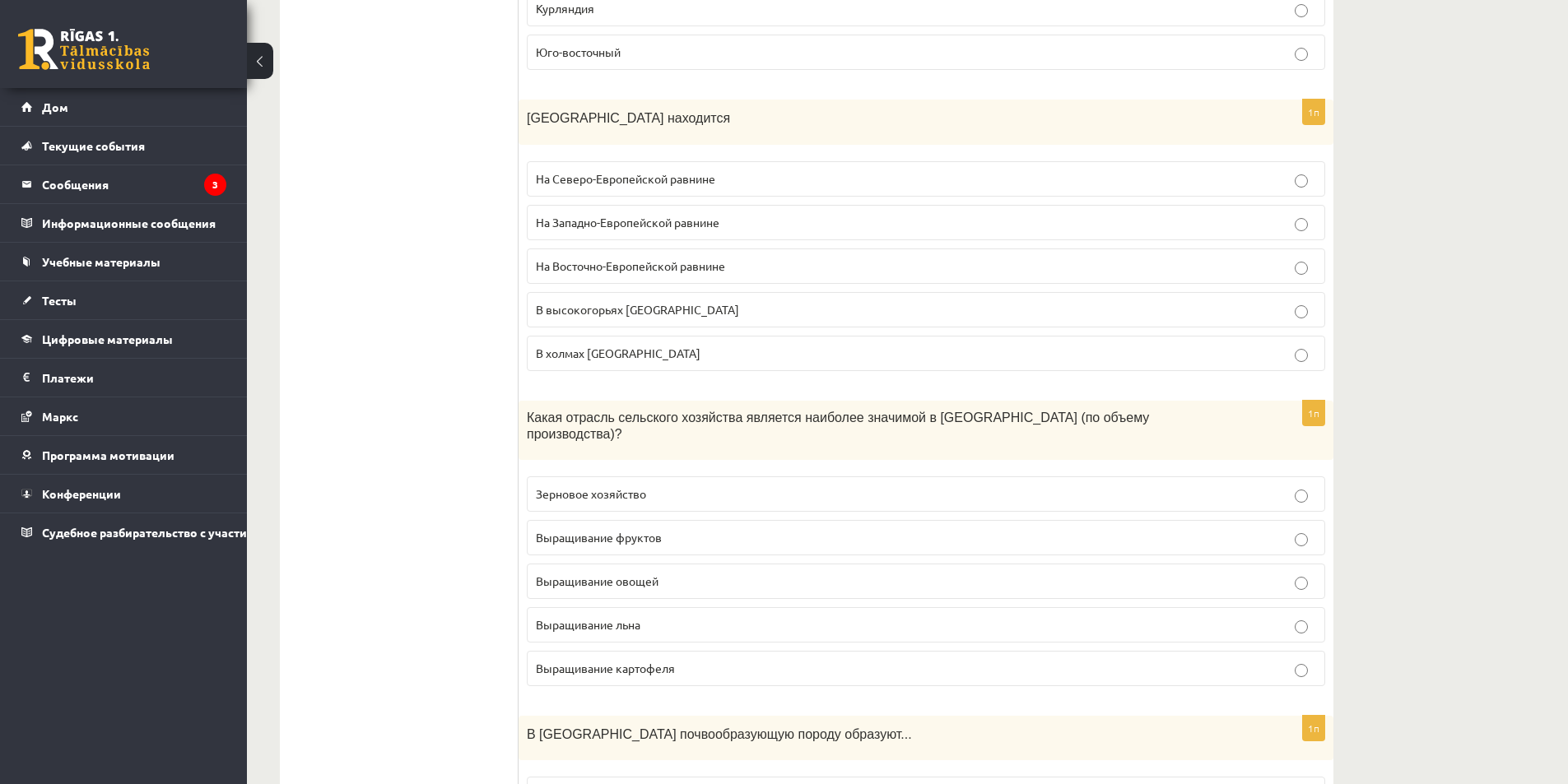
click at [821, 266] on p "На Восточно-Европейской равнине" at bounding box center [925, 266] width 780 height 17
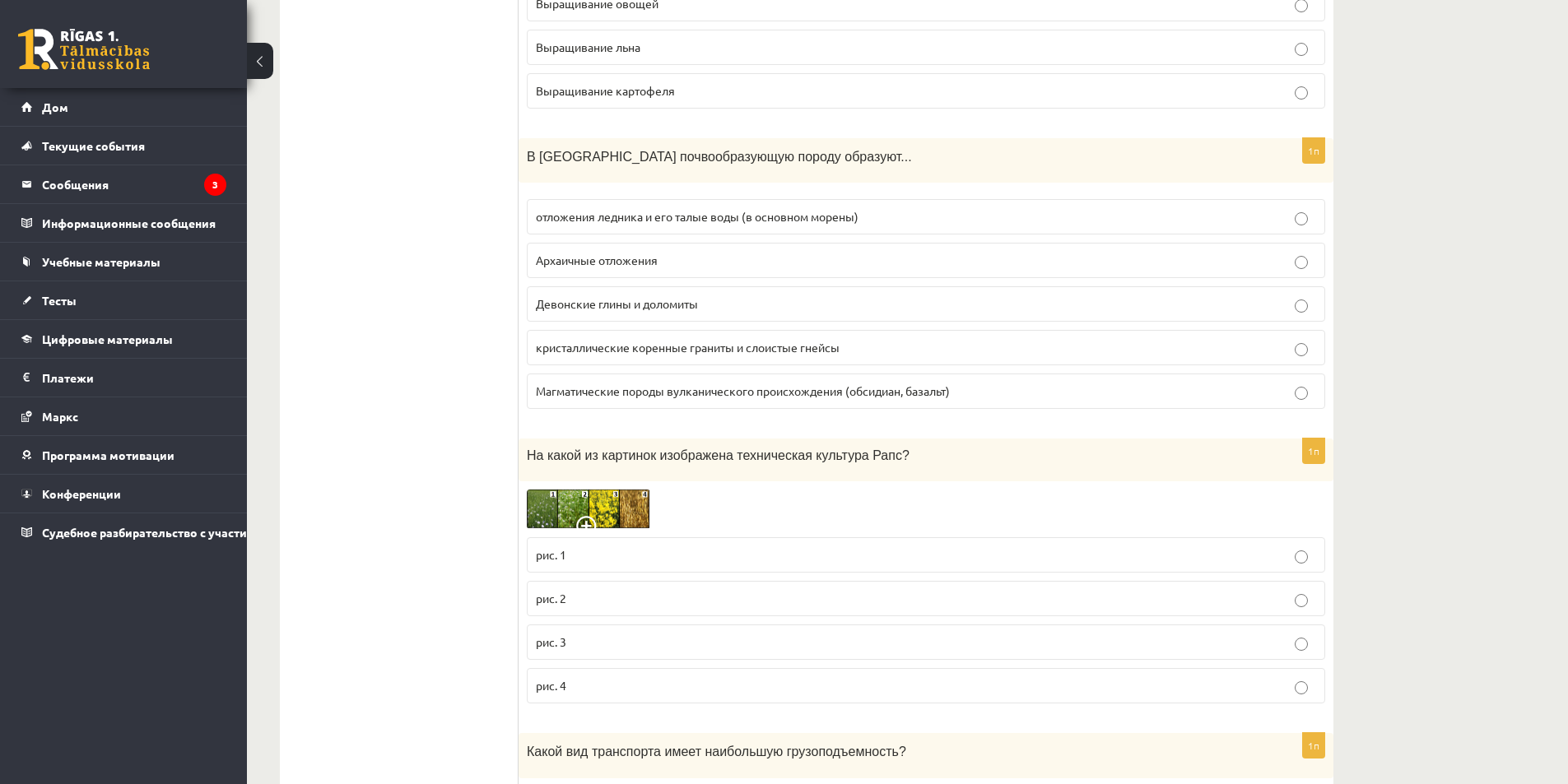
scroll to position [3676, 0]
click at [682, 209] on font "отложения ледника и его талые воды (в основном морены)" at bounding box center [697, 216] width 322 height 15
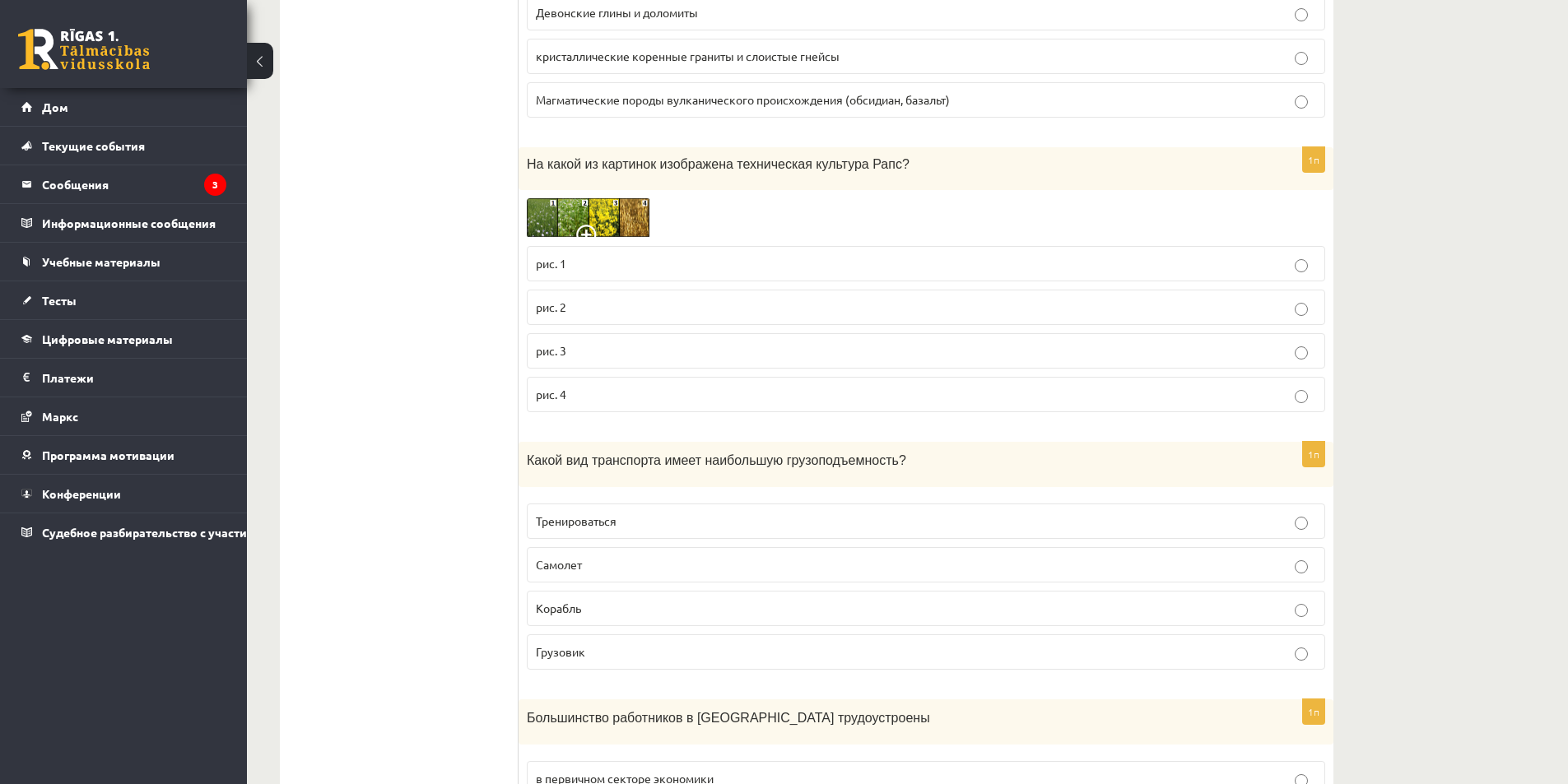
scroll to position [3968, 0]
click at [595, 224] on span at bounding box center [590, 237] width 27 height 27
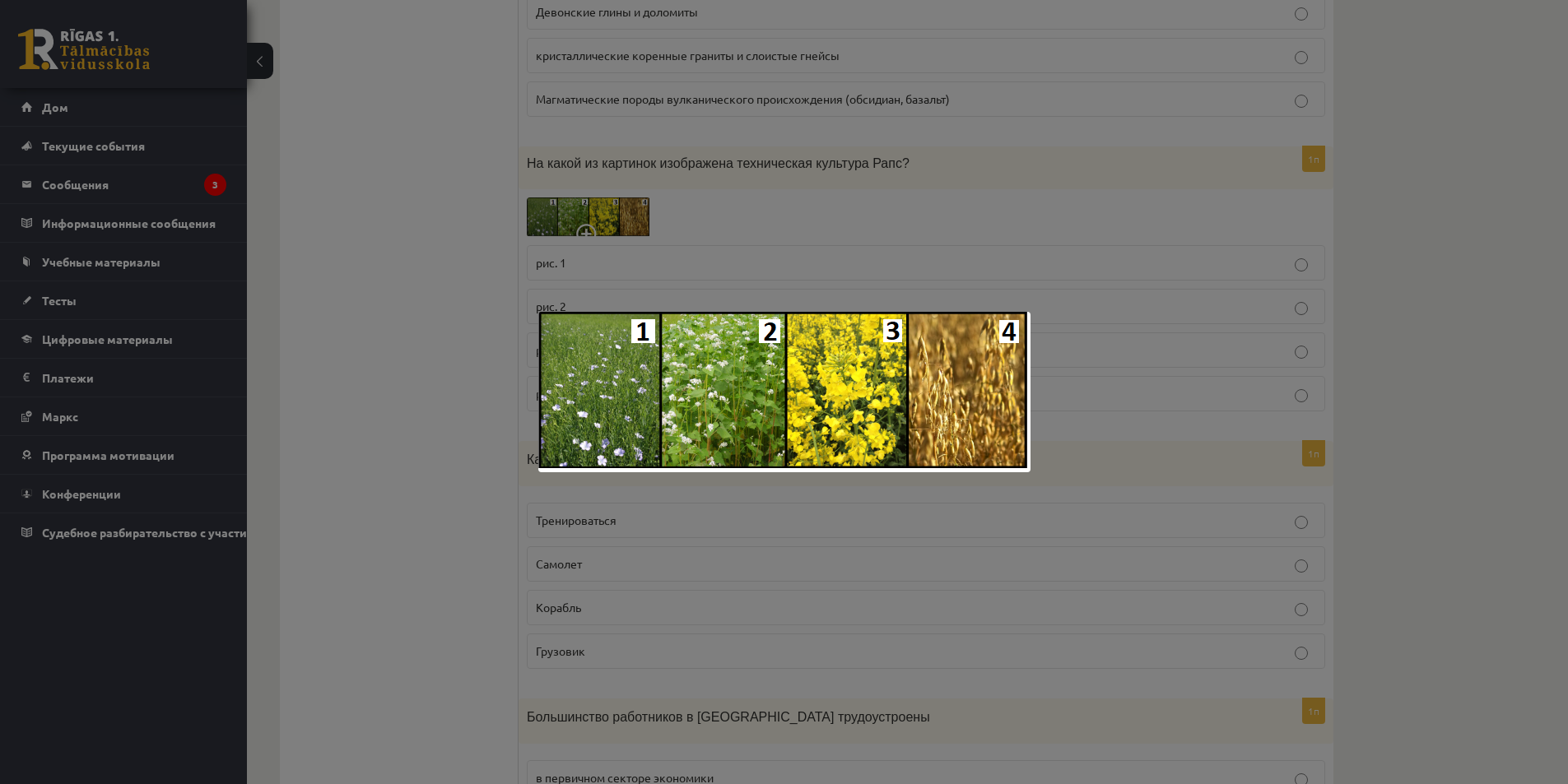
click at [597, 217] on div at bounding box center [784, 392] width 1568 height 784
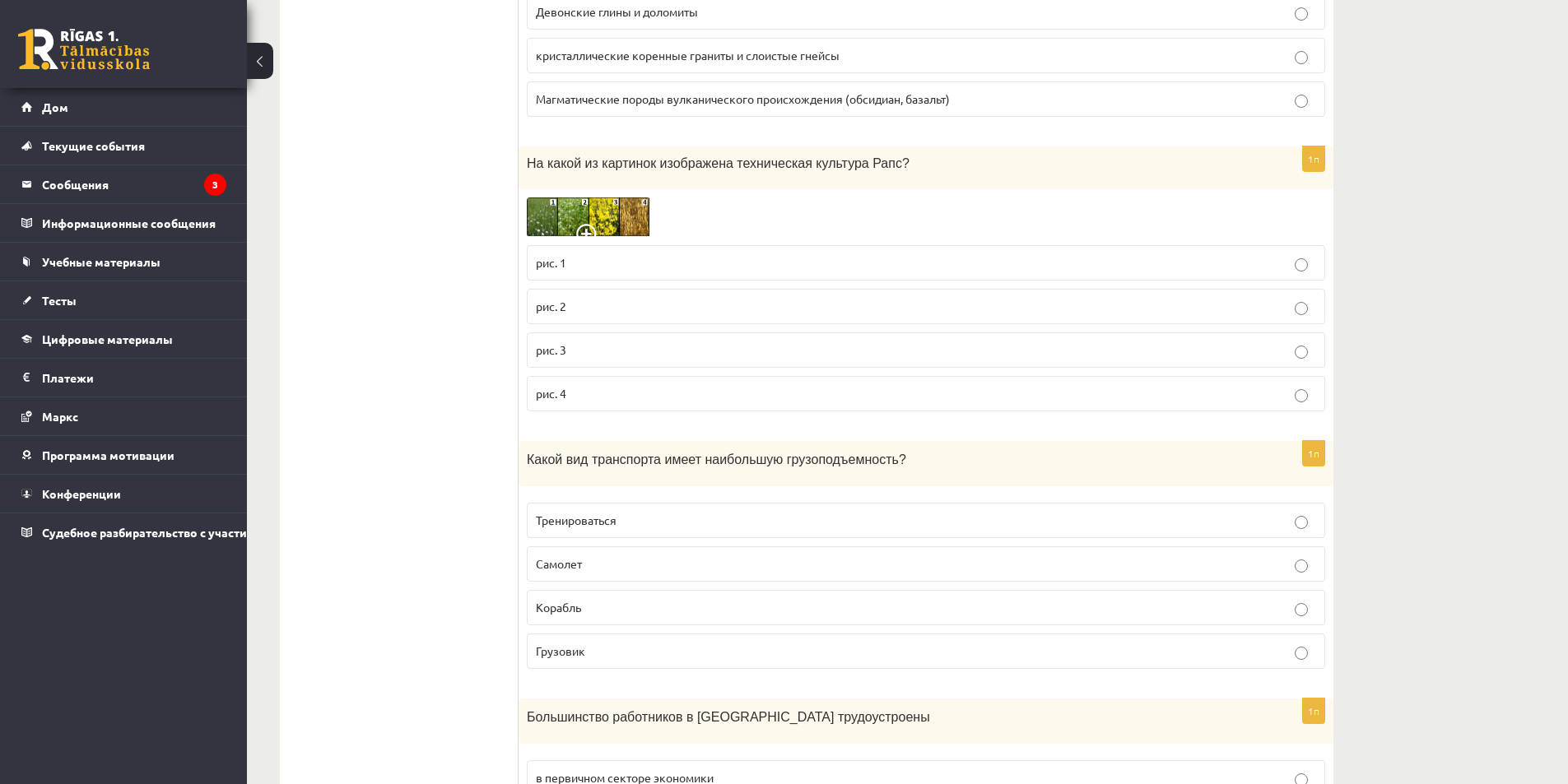
click at [665, 341] on p "рис. 3" at bounding box center [925, 350] width 780 height 17
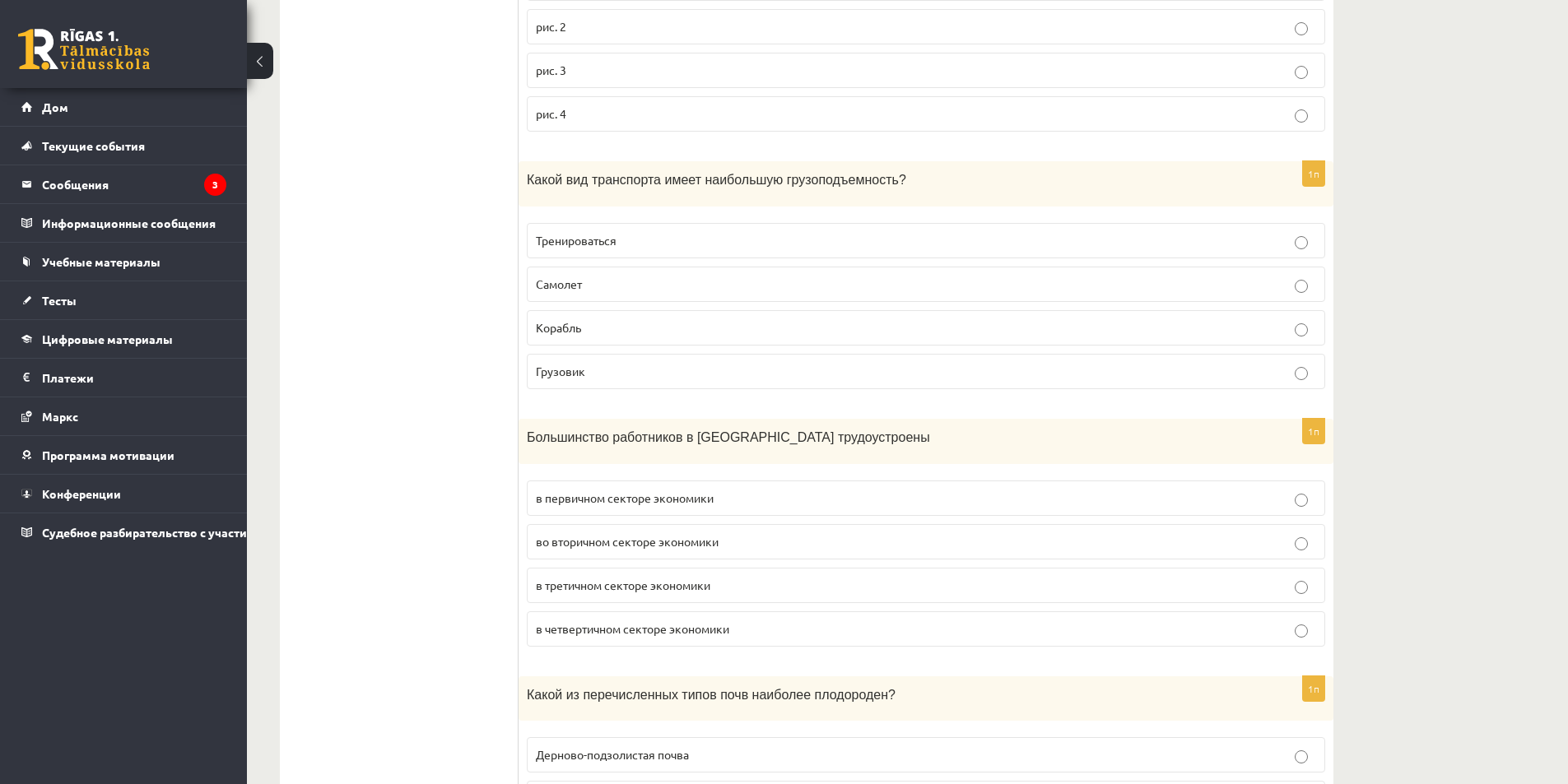
scroll to position [4250, 0]
click at [867, 318] on p "Корабль" at bounding box center [925, 326] width 780 height 17
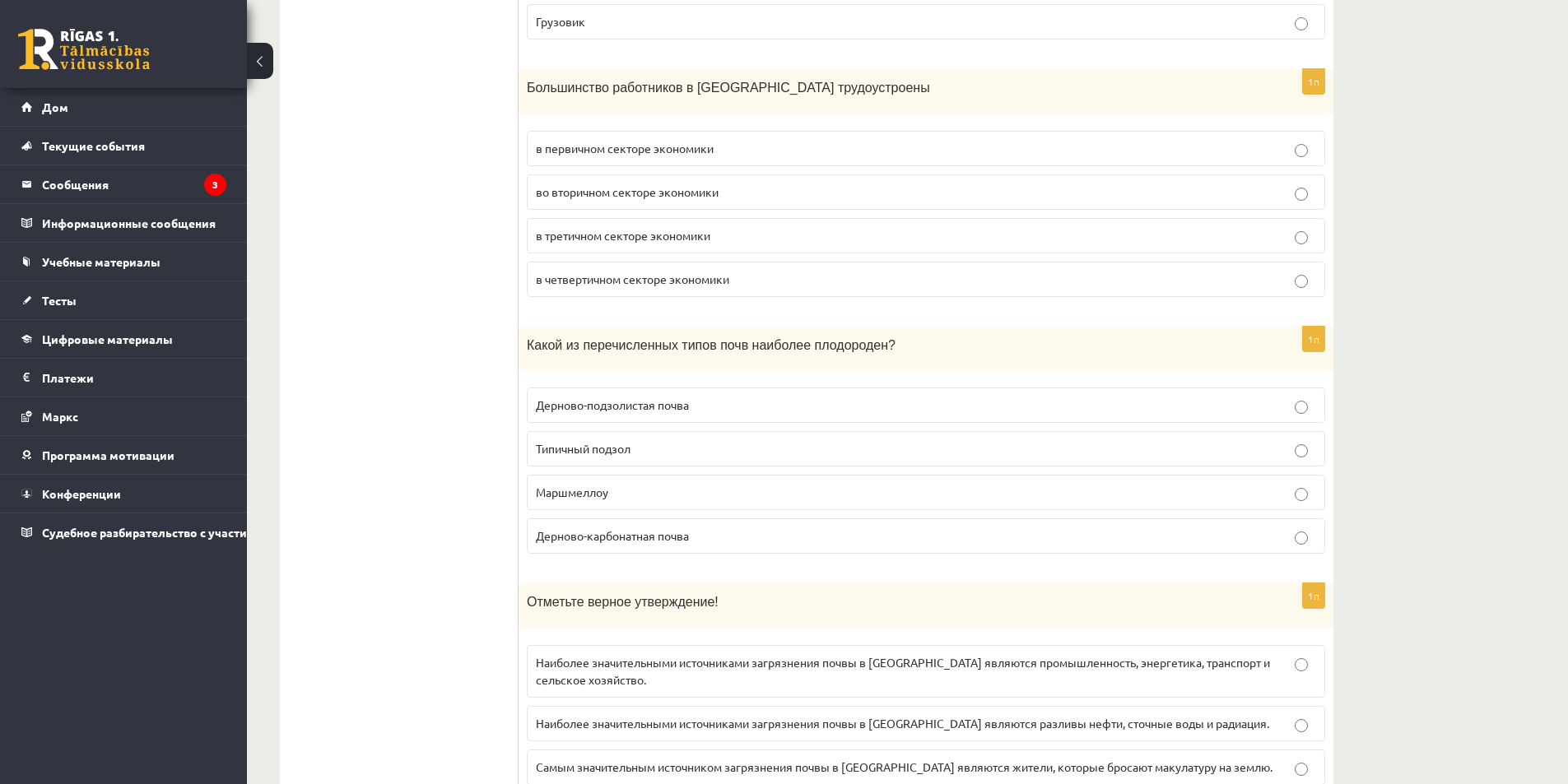
scroll to position [4597, 0]
click at [884, 184] on p "во вторичном секторе экономики" at bounding box center [925, 192] width 780 height 17
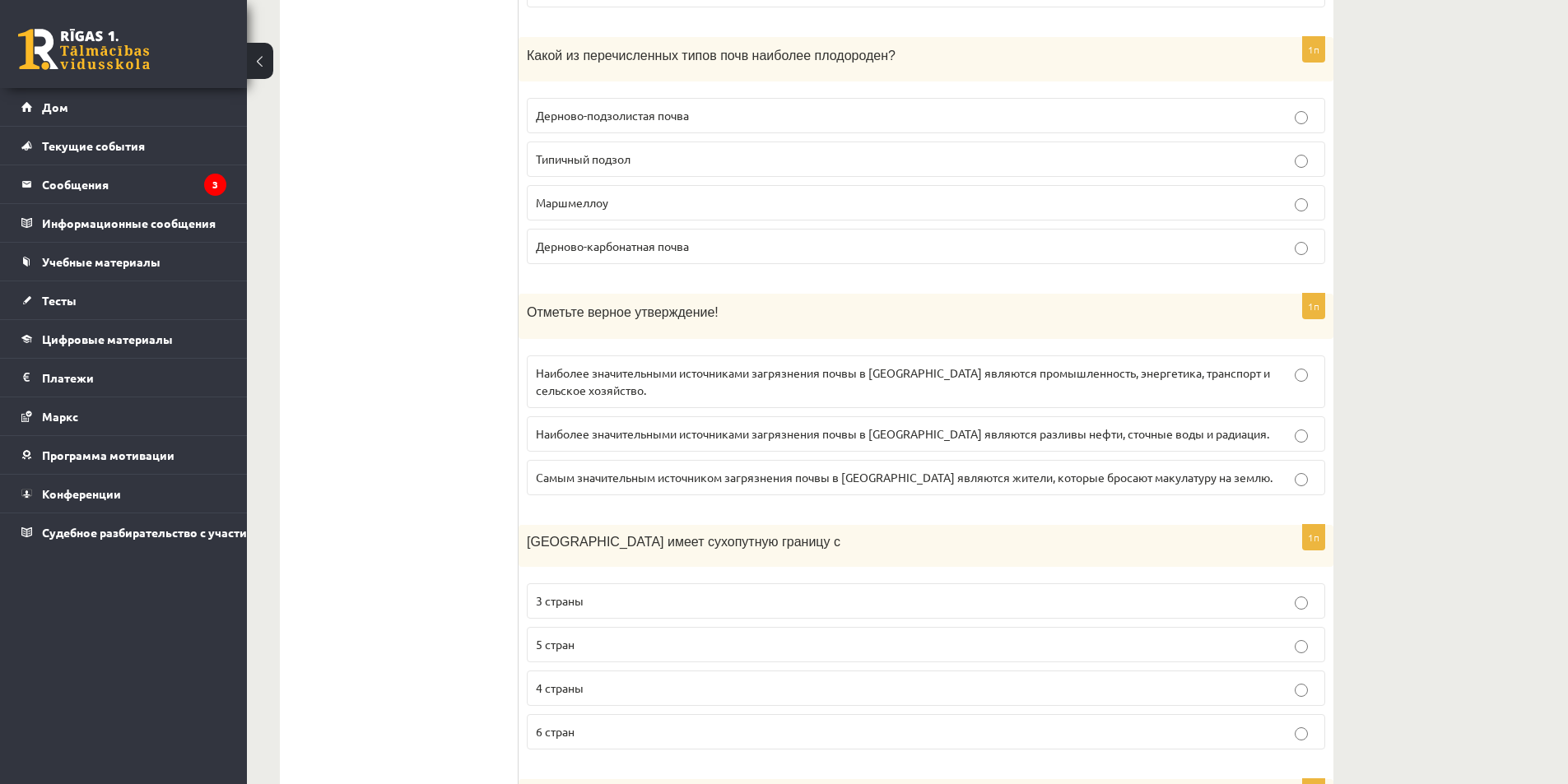
scroll to position [4888, 0]
click at [804, 237] on p "Дерново-карбонатная почва" at bounding box center [925, 246] width 780 height 17
click at [770, 374] on p "Наиболее значительными источниками загрязнения почвы в Латвии являются промышле…" at bounding box center [925, 381] width 780 height 34
click at [624, 679] on p "4 страны" at bounding box center [925, 687] width 780 height 17
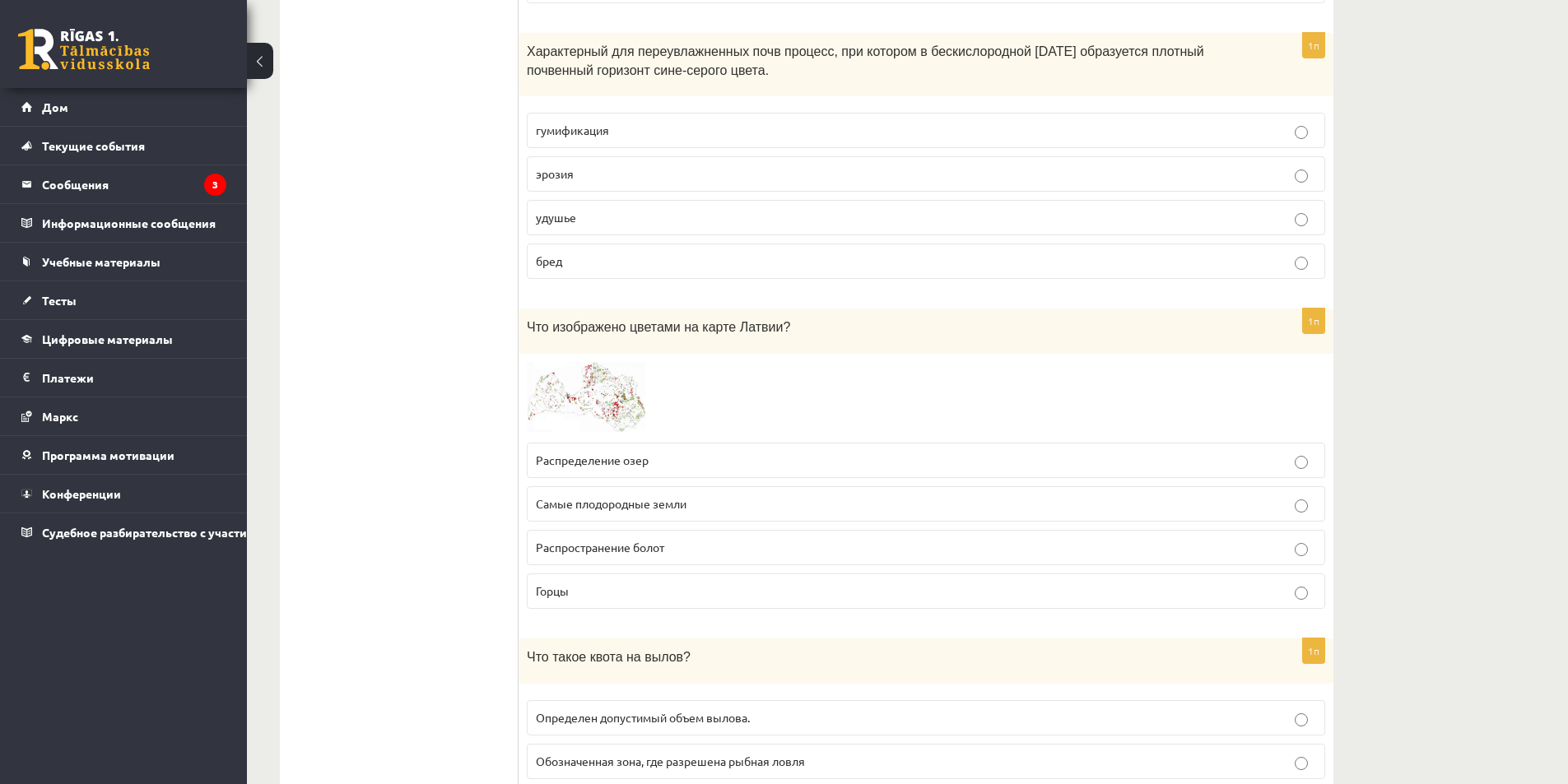
scroll to position [5630, 0]
click at [992, 212] on p "удушье" at bounding box center [925, 221] width 780 height 17
click at [598, 543] on font "Распространение болот" at bounding box center [599, 551] width 128 height 15
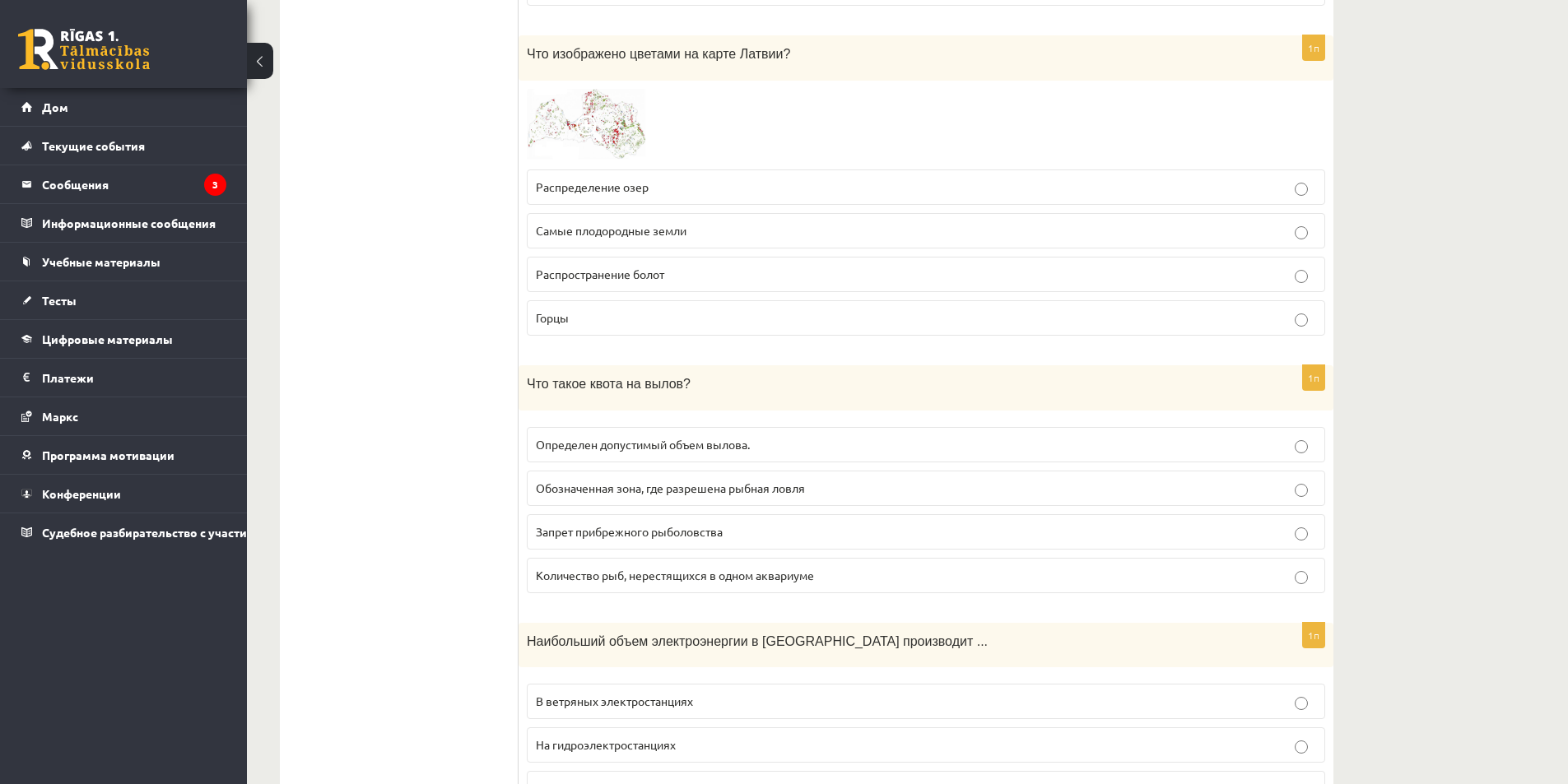
scroll to position [5908, 0]
click at [1134, 440] on label "Определен допустимый объем вылова." at bounding box center [926, 444] width 798 height 35
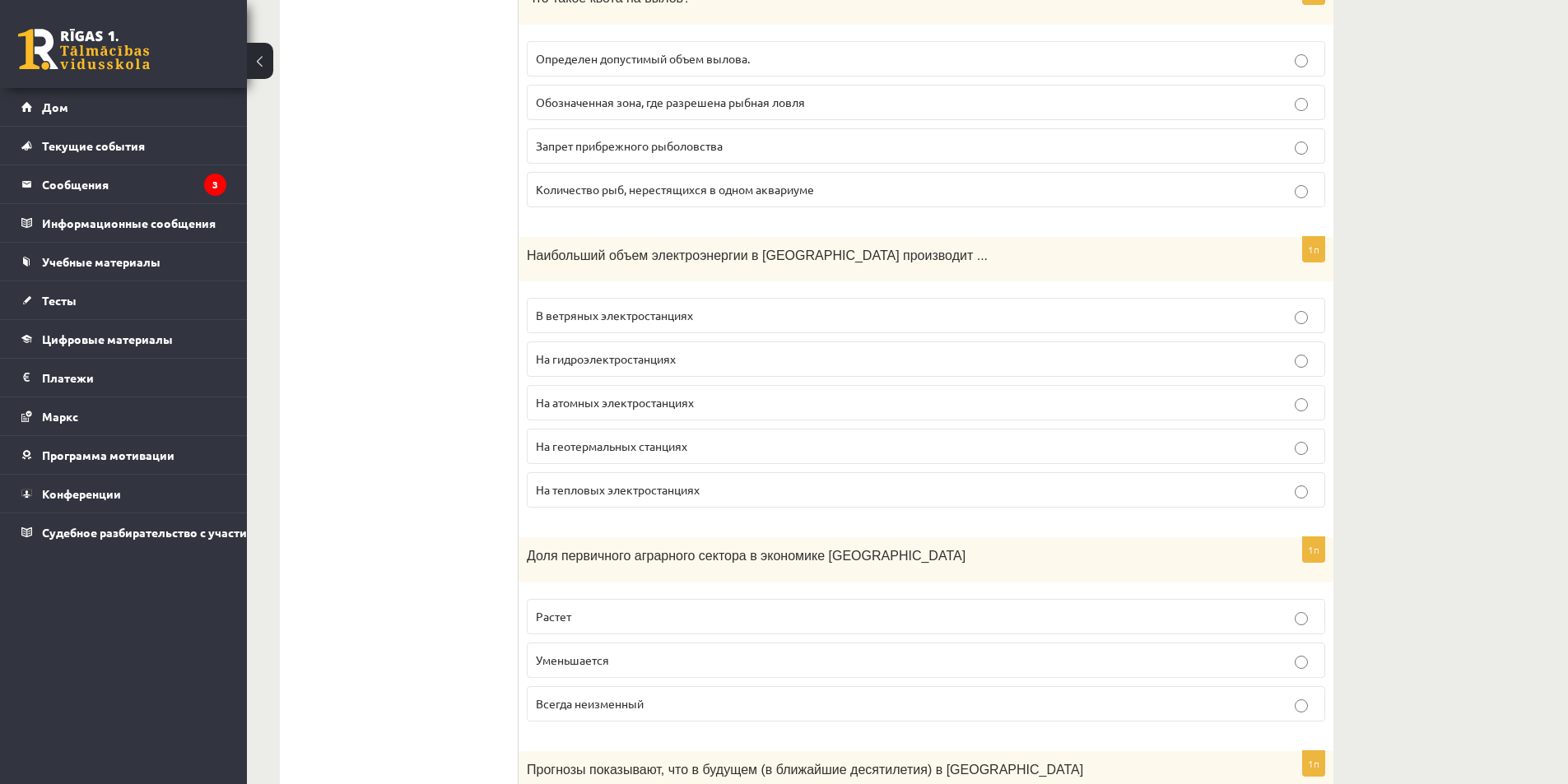
scroll to position [6295, 0]
click at [795, 349] on p "На гидроэлектростанциях" at bounding box center [925, 357] width 780 height 17
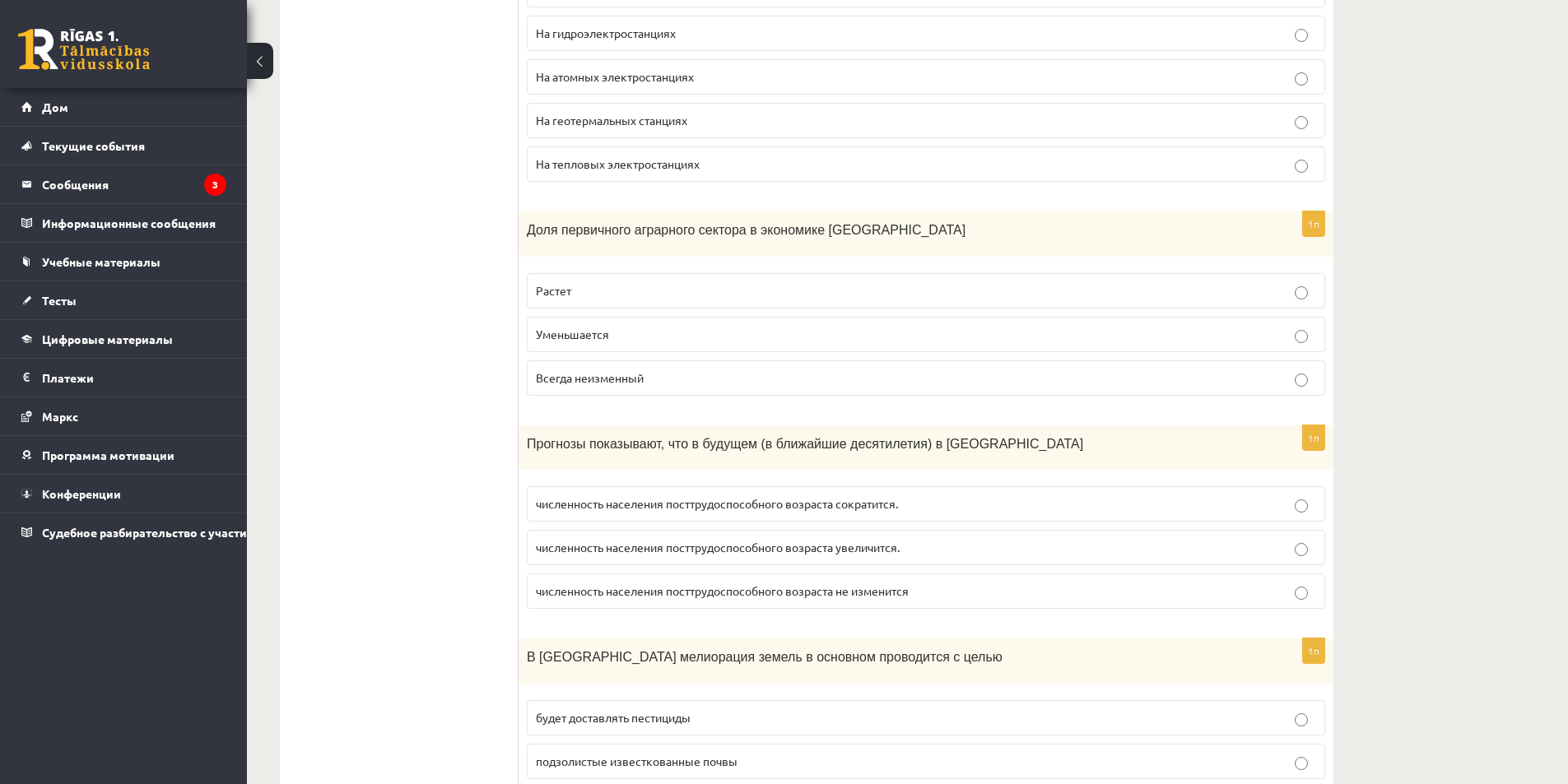
scroll to position [6620, 0]
click at [1128, 325] on p "Уменьшается" at bounding box center [925, 334] width 780 height 17
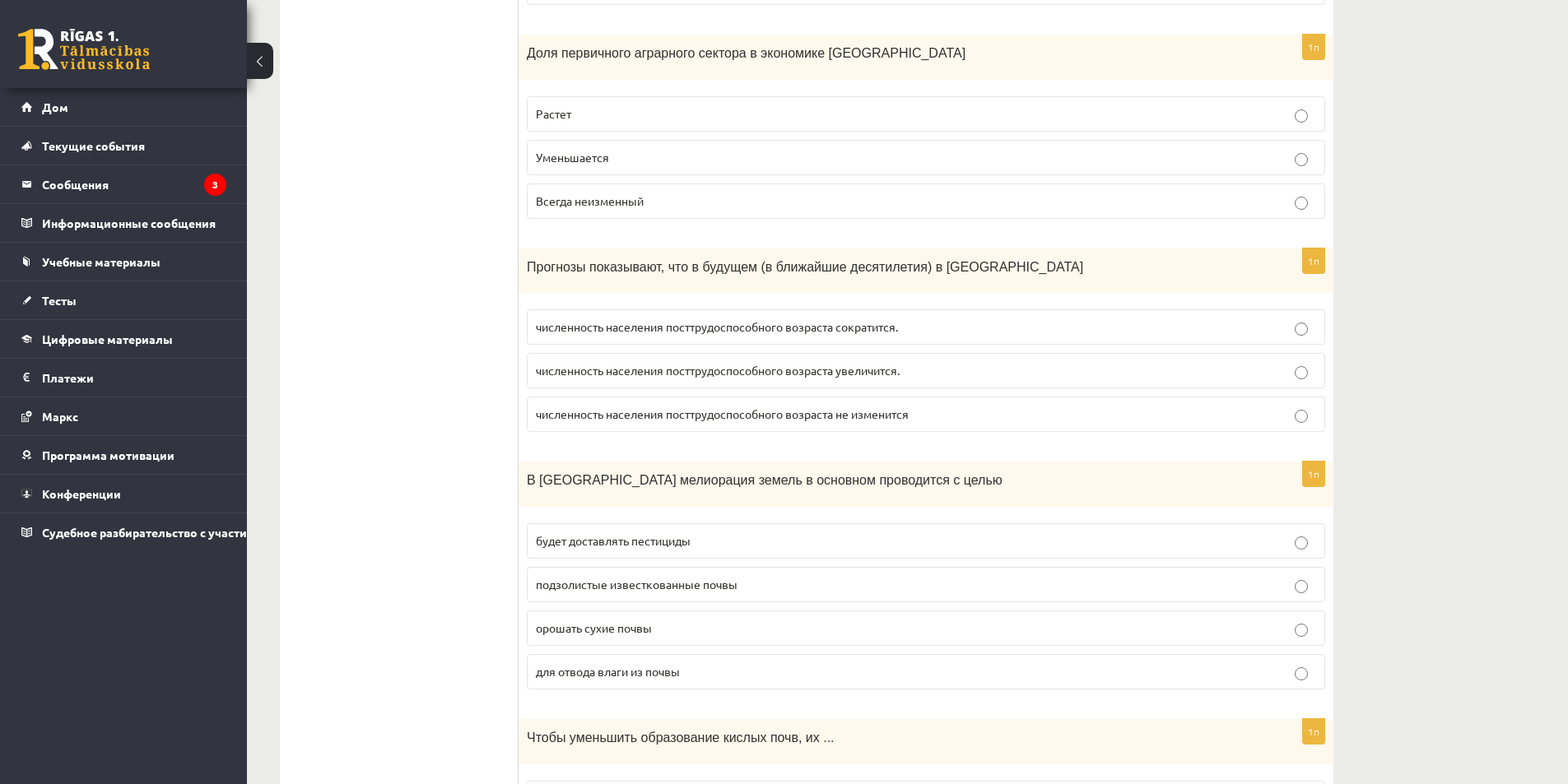
scroll to position [6796, 0]
click at [945, 318] on p "численность населения посттрудоспособного возраста сократится." at bounding box center [925, 326] width 780 height 17
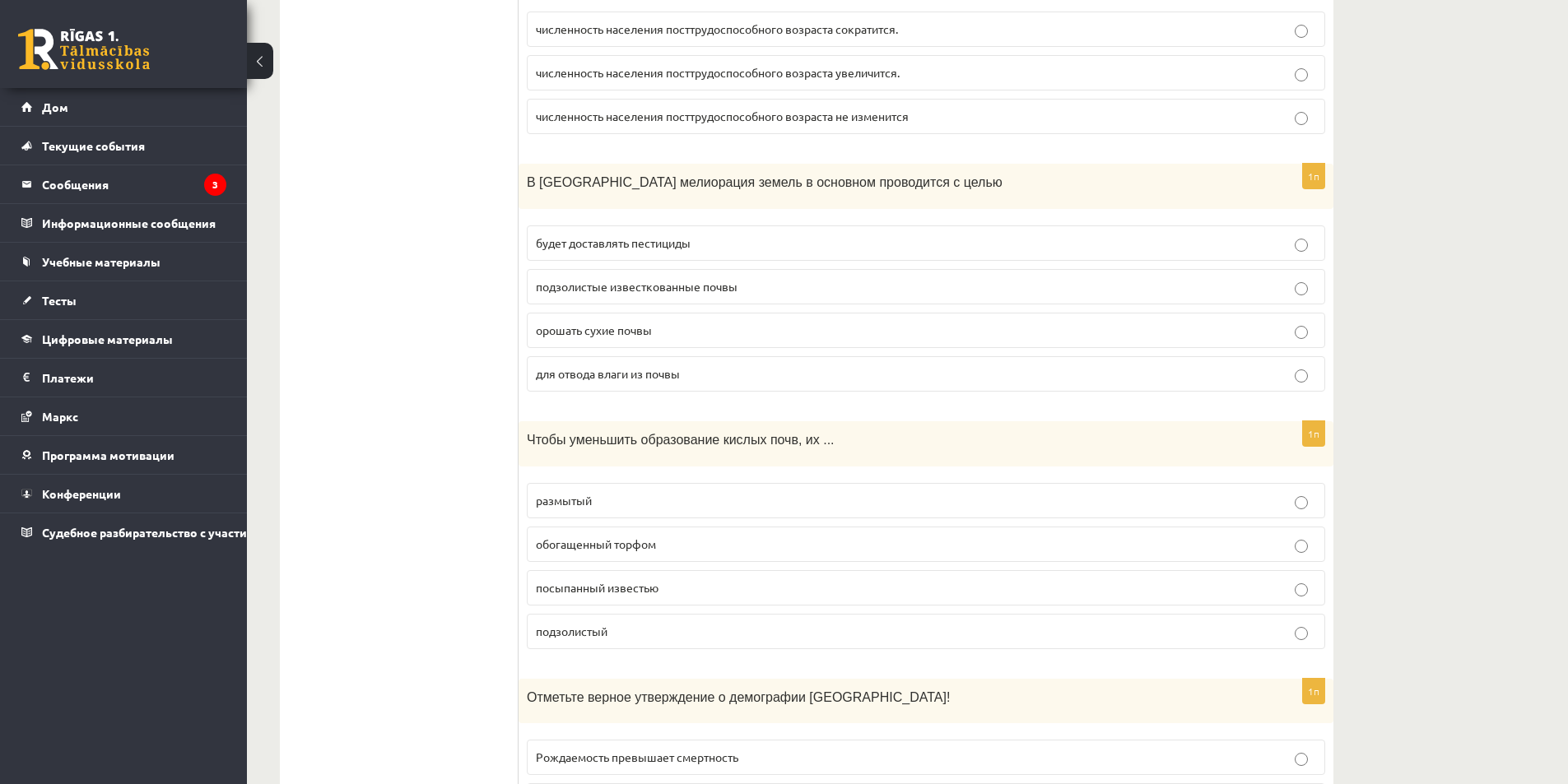
scroll to position [7104, 0]
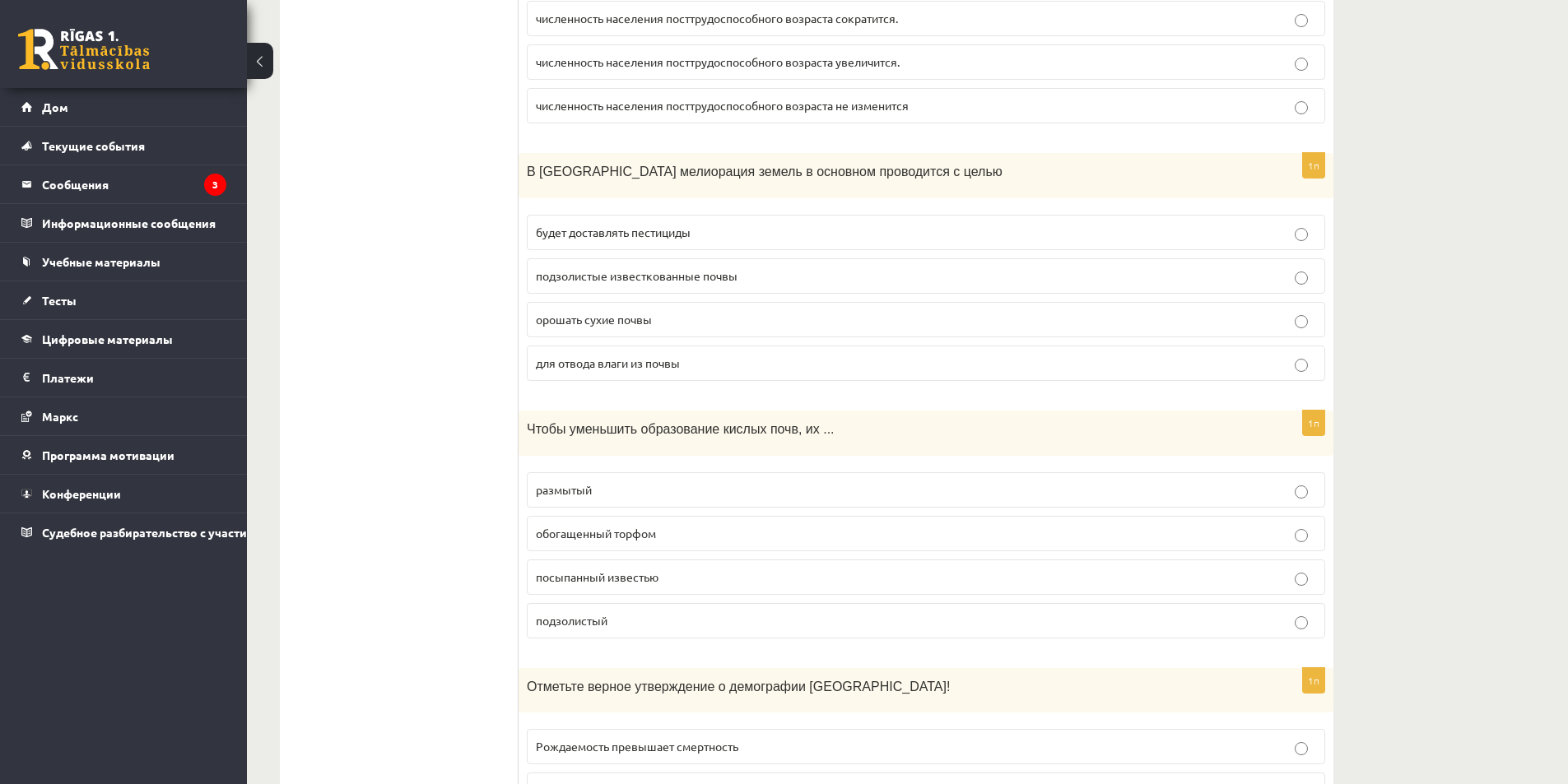
click at [752, 355] on p "для отвода влаги из почвы" at bounding box center [925, 363] width 780 height 17
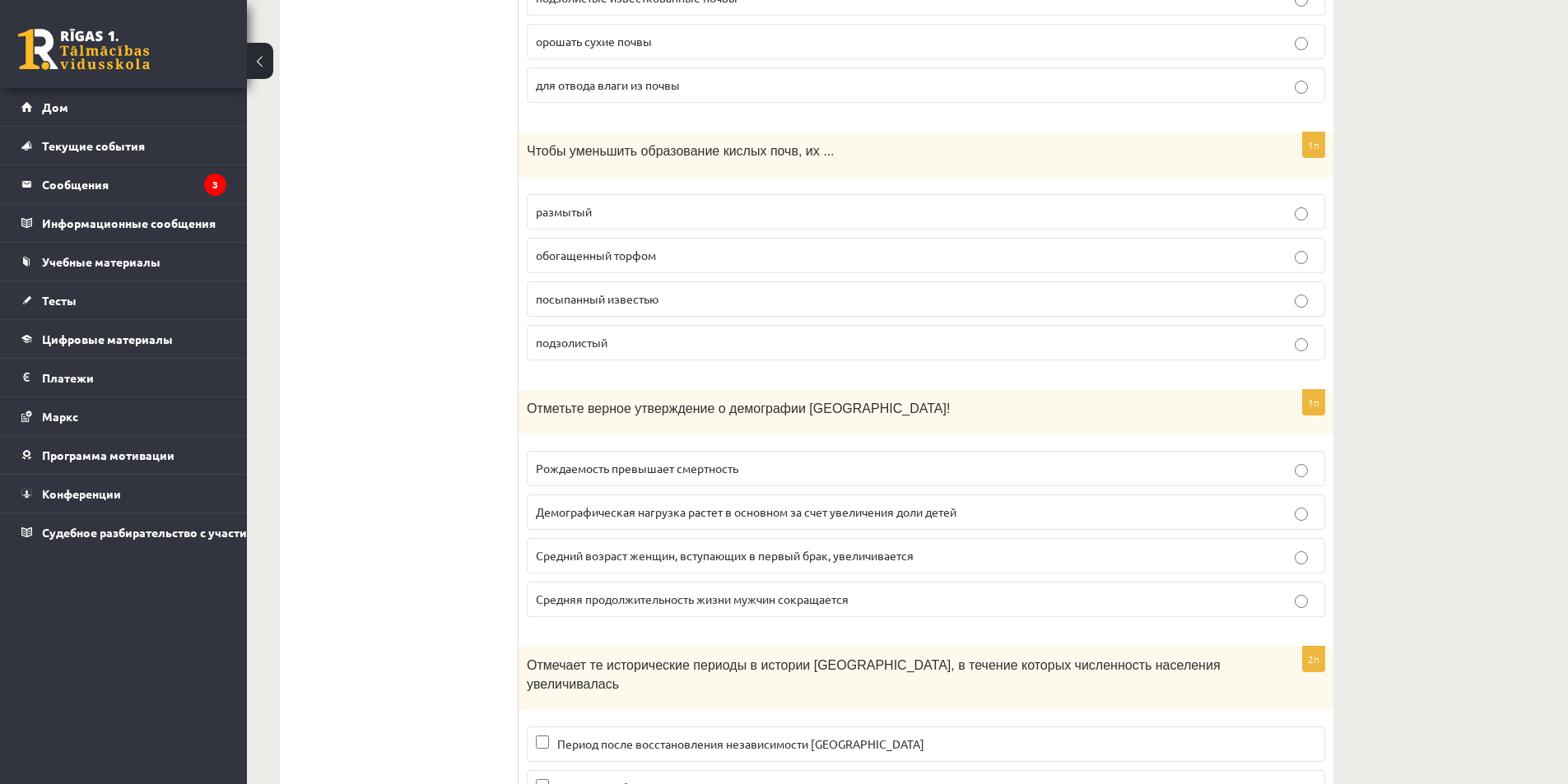
scroll to position [7390, 0]
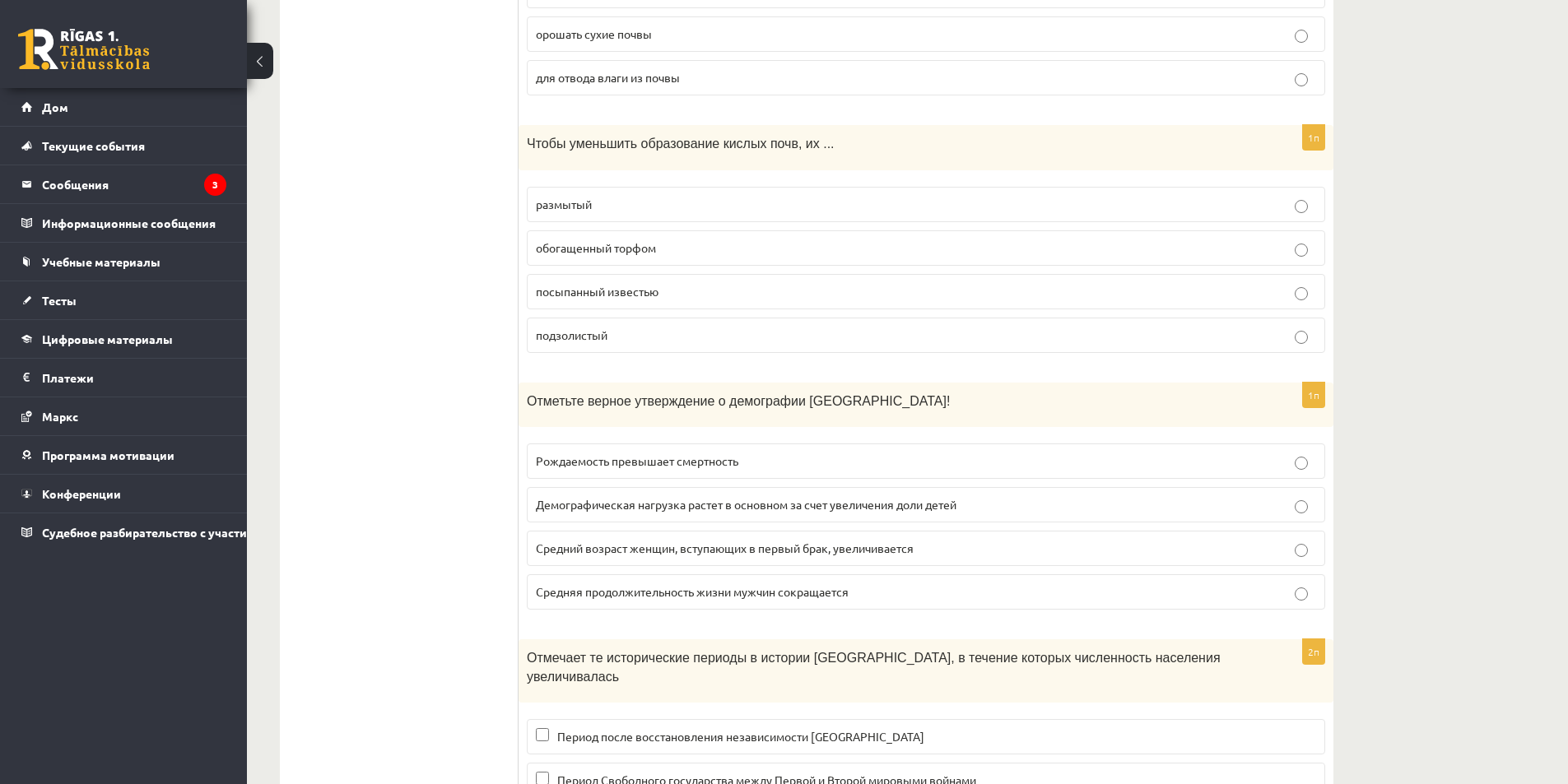
click at [744, 327] on p "подзолистый" at bounding box center [925, 336] width 780 height 17
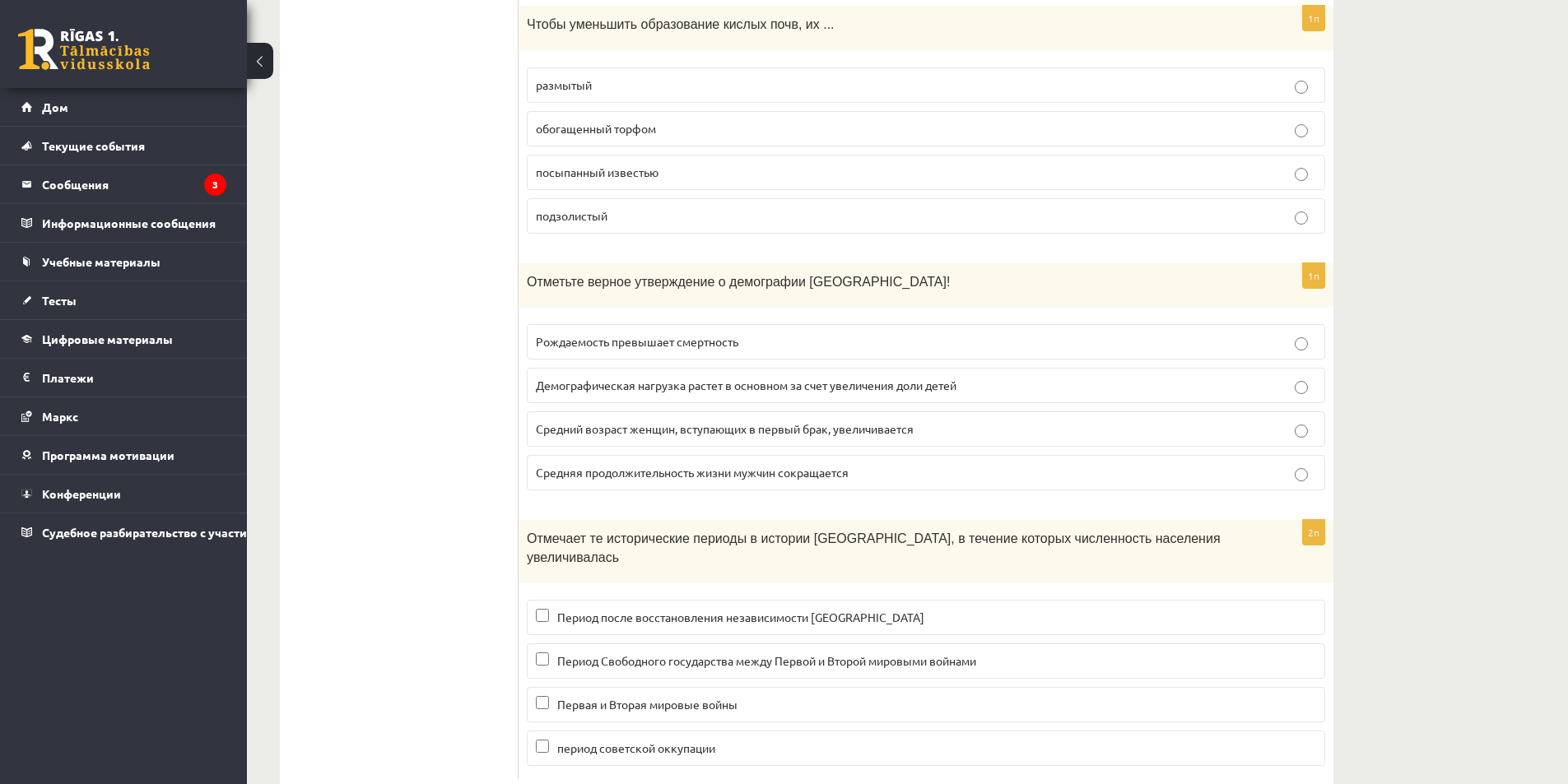
scroll to position [7519, 0]
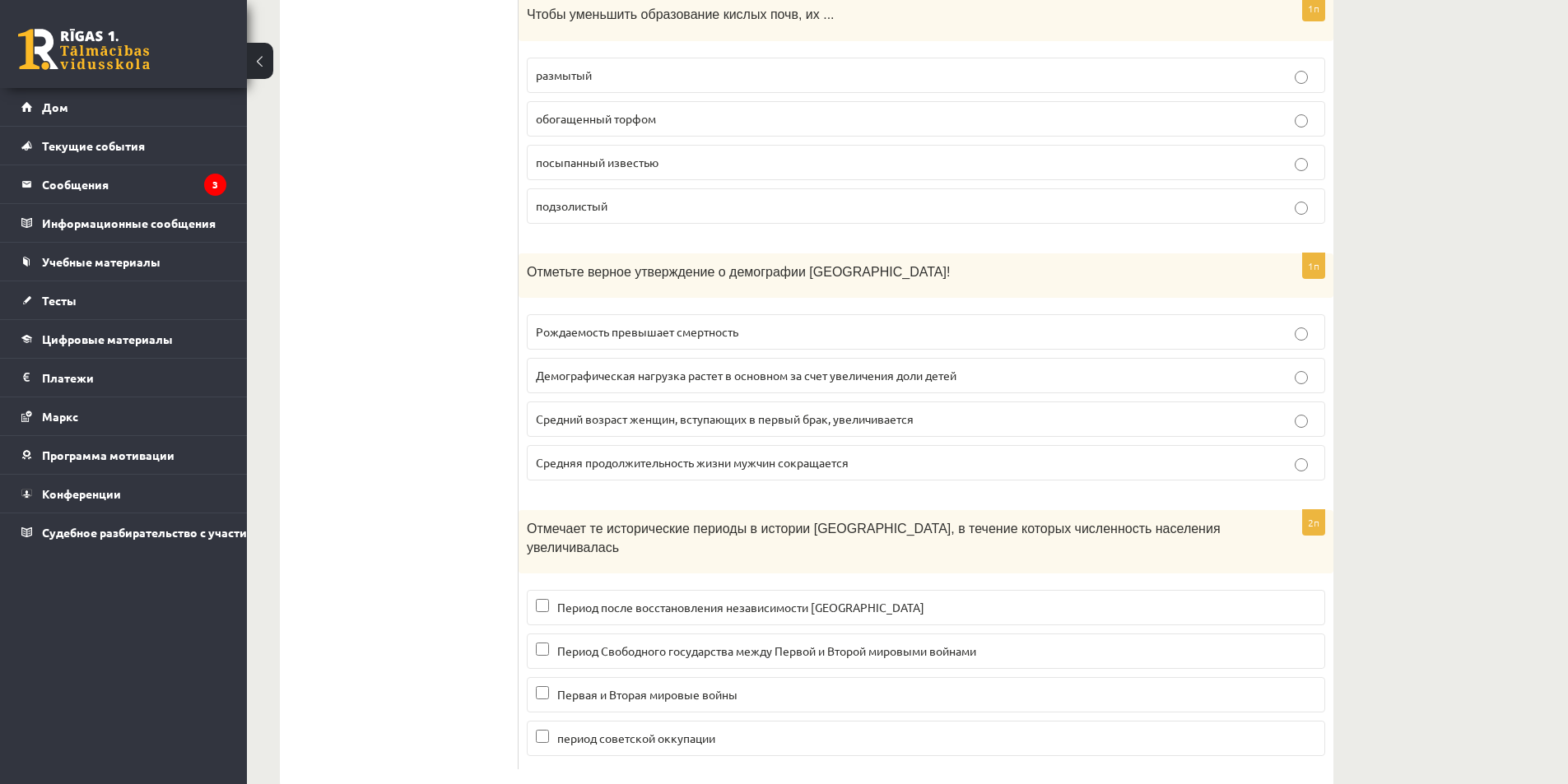
click at [1163, 331] on label "Рождаемость превышает смертность" at bounding box center [926, 332] width 798 height 35
click at [1120, 367] on p "Демографическая нагрузка растет в основном за счет увеличения доли детей" at bounding box center [925, 375] width 780 height 17
click at [803, 644] on font "Период Свободного государства между Первой и Второй мировыми войнами" at bounding box center [767, 651] width 419 height 15
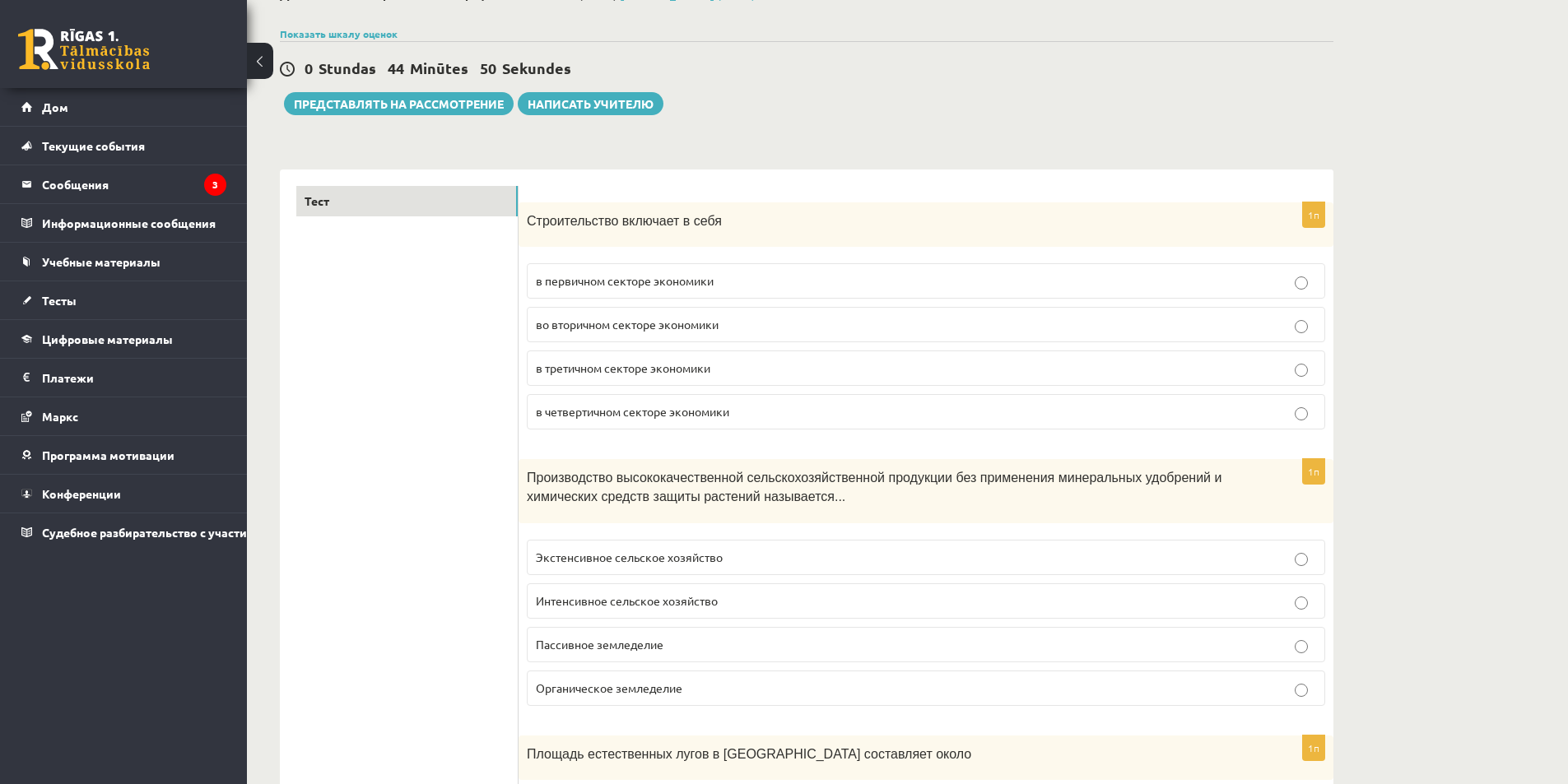
scroll to position [0, 0]
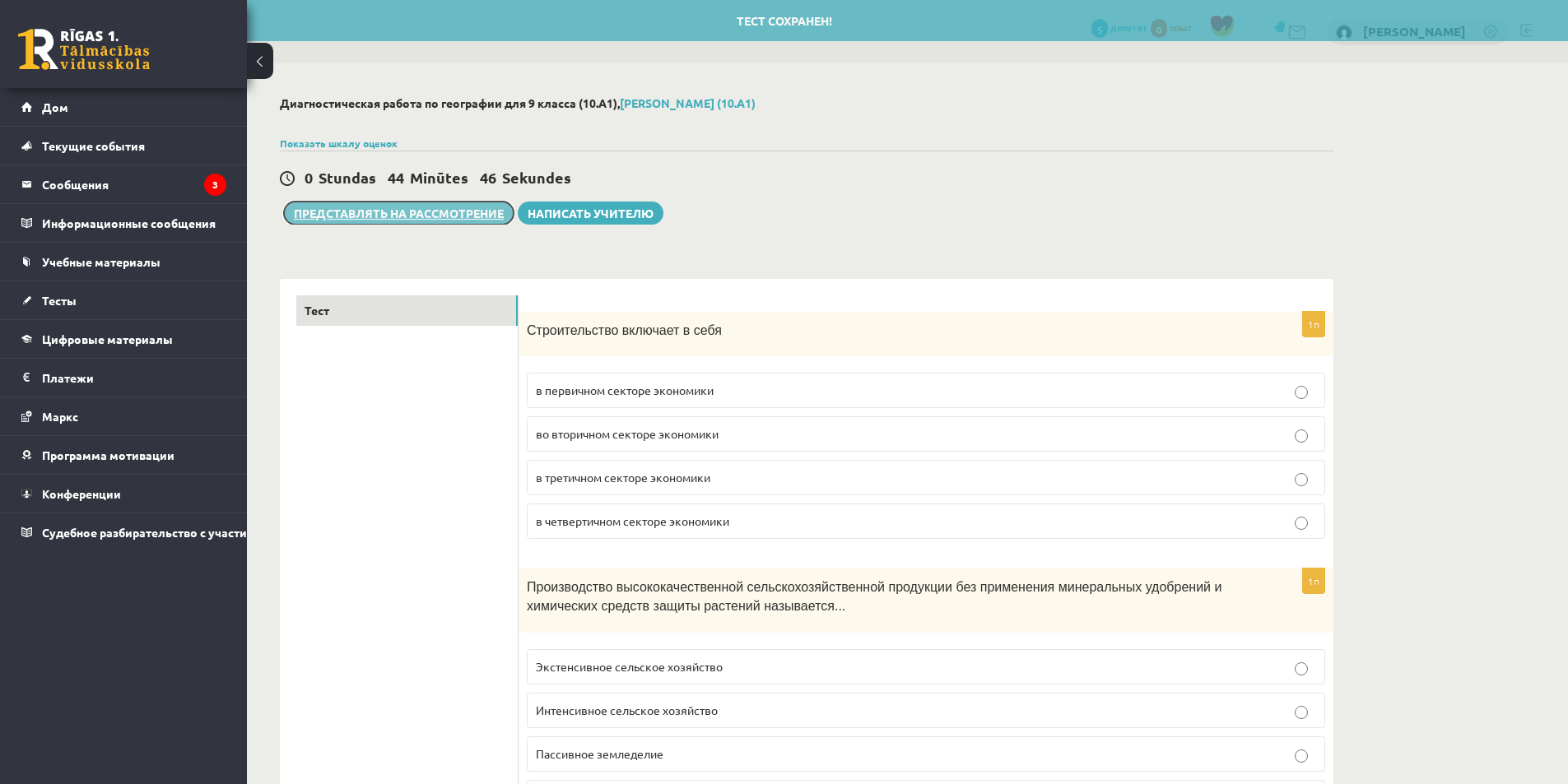
click at [482, 213] on font "Представлять на рассмотрение" at bounding box center [398, 213] width 210 height 15
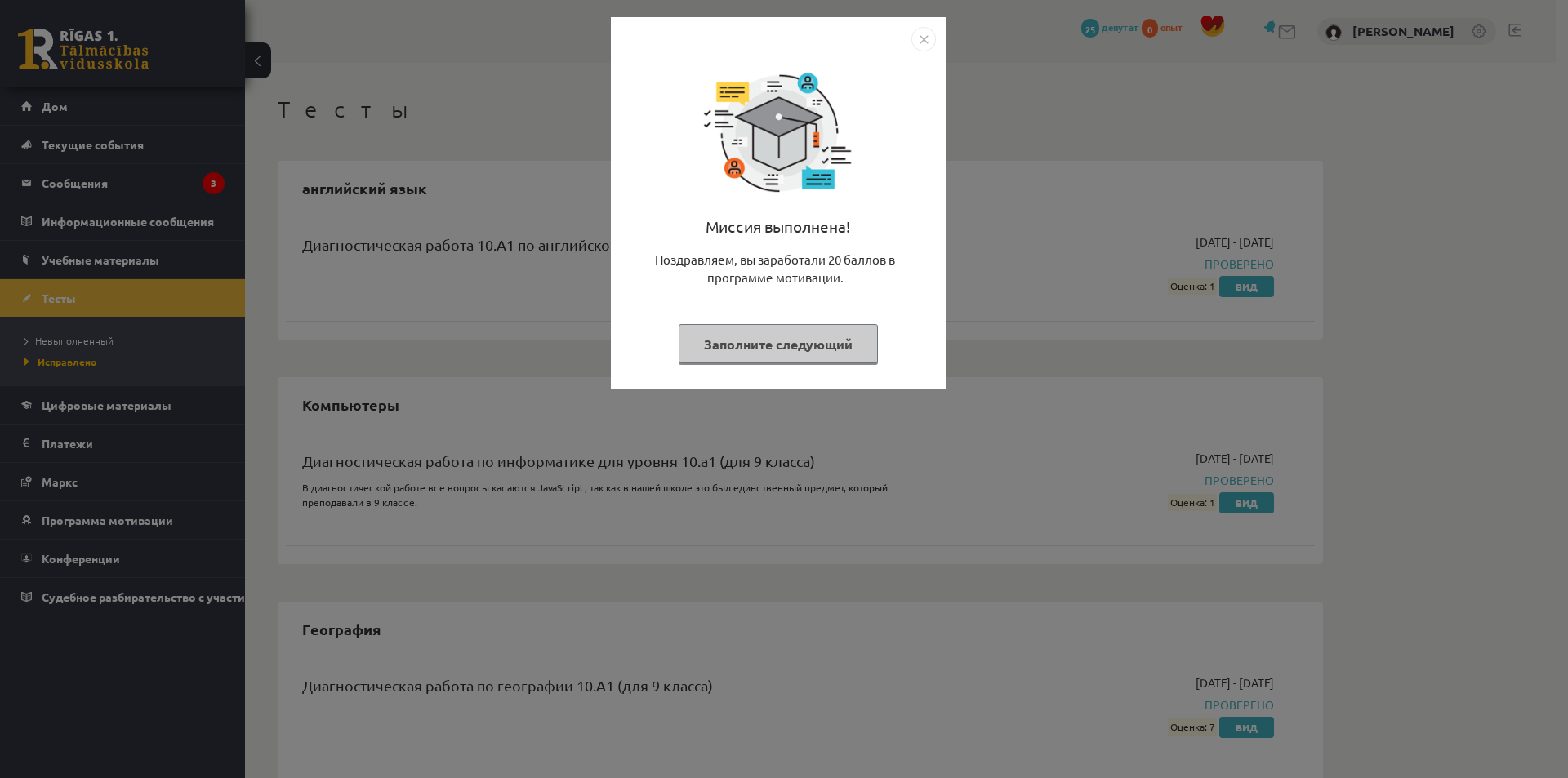
click at [822, 341] on font "Заполните следующий" at bounding box center [778, 344] width 149 height 17
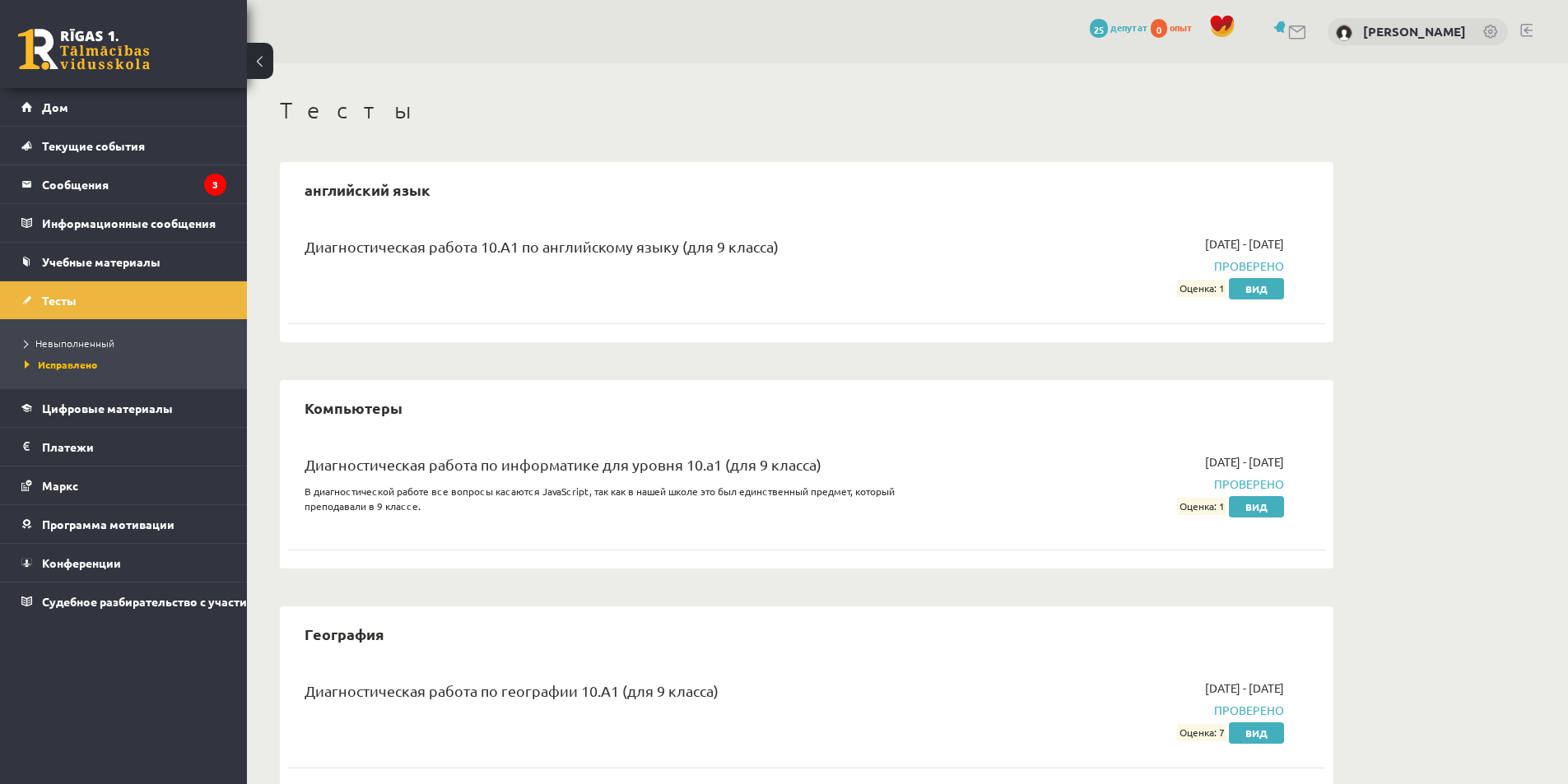
scroll to position [35, 0]
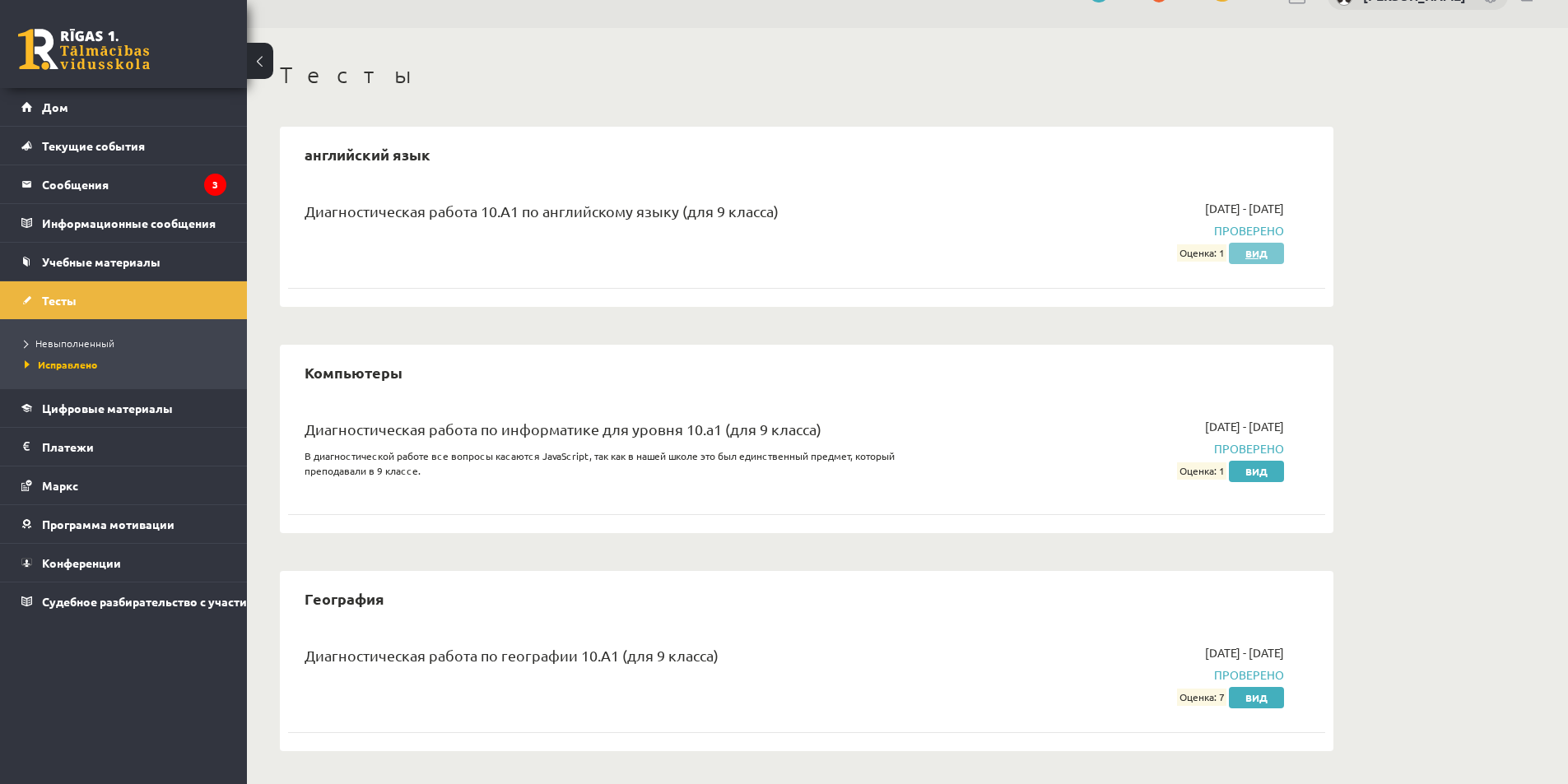
click at [1262, 260] on link "Вид" at bounding box center [1256, 253] width 55 height 22
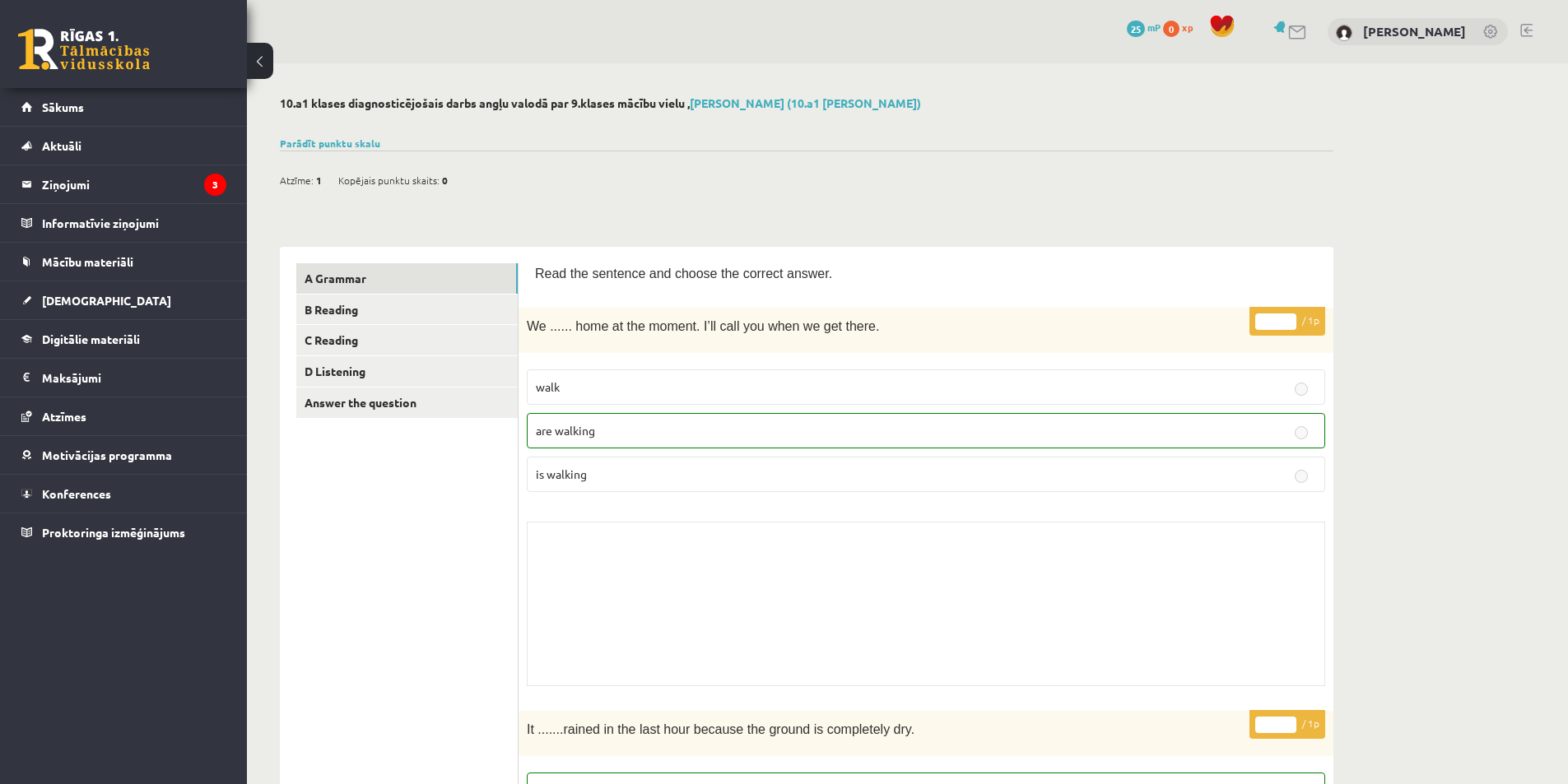
click at [625, 433] on p "are walking" at bounding box center [925, 430] width 780 height 17
click at [265, 59] on button at bounding box center [260, 61] width 27 height 36
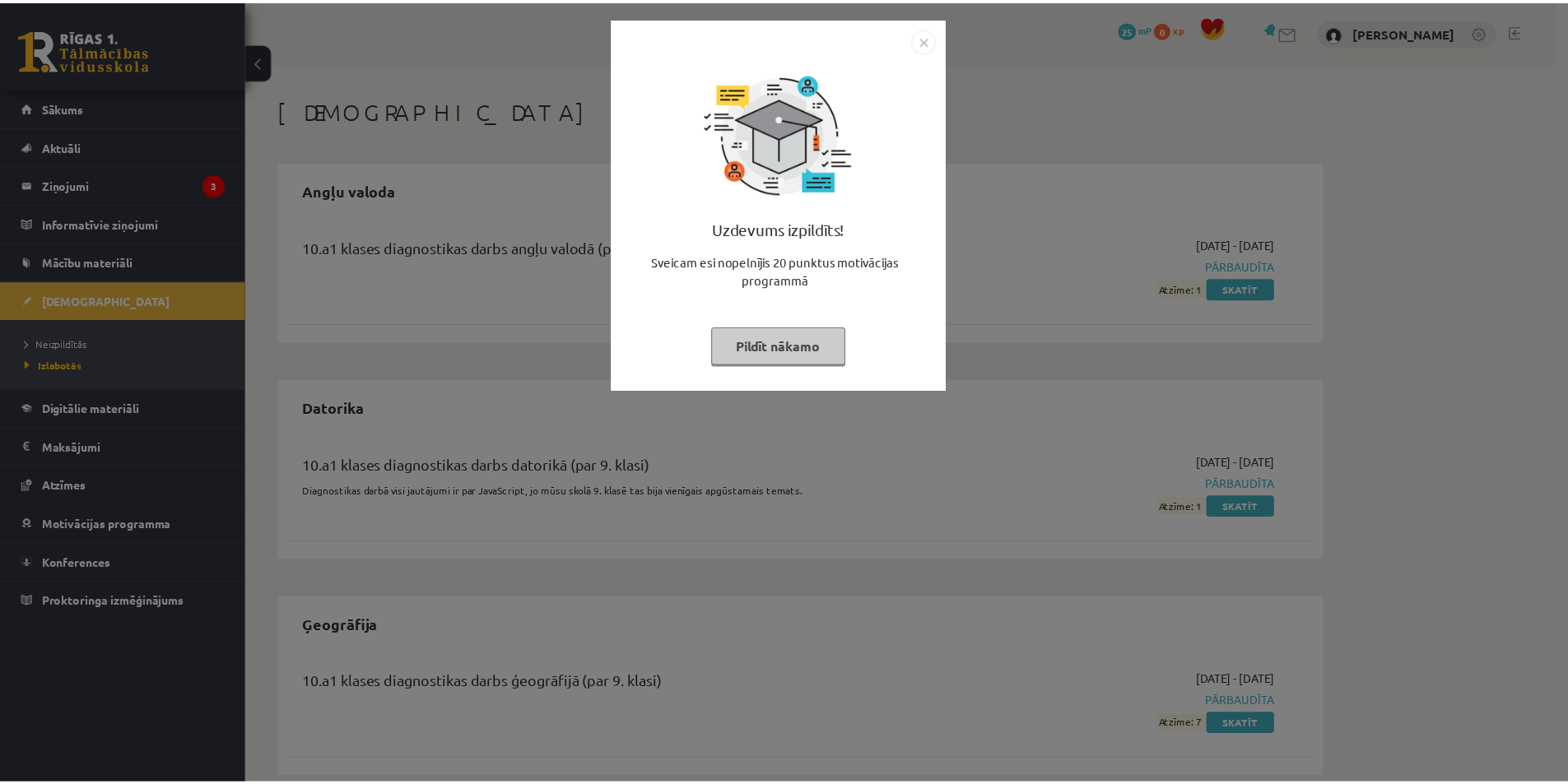
scroll to position [27, 0]
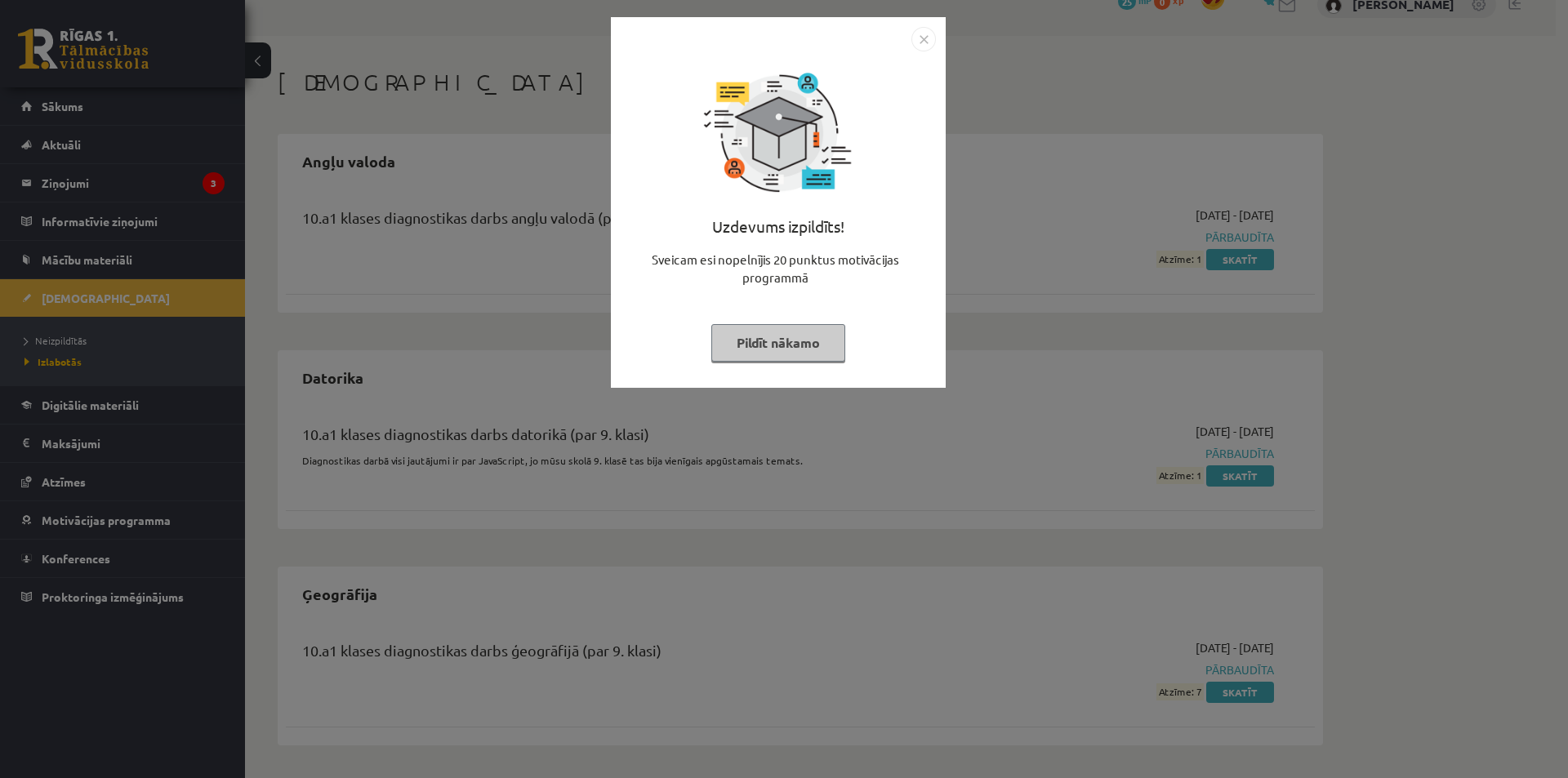
click at [805, 343] on button "Pildīt nākamo" at bounding box center [778, 343] width 134 height 38
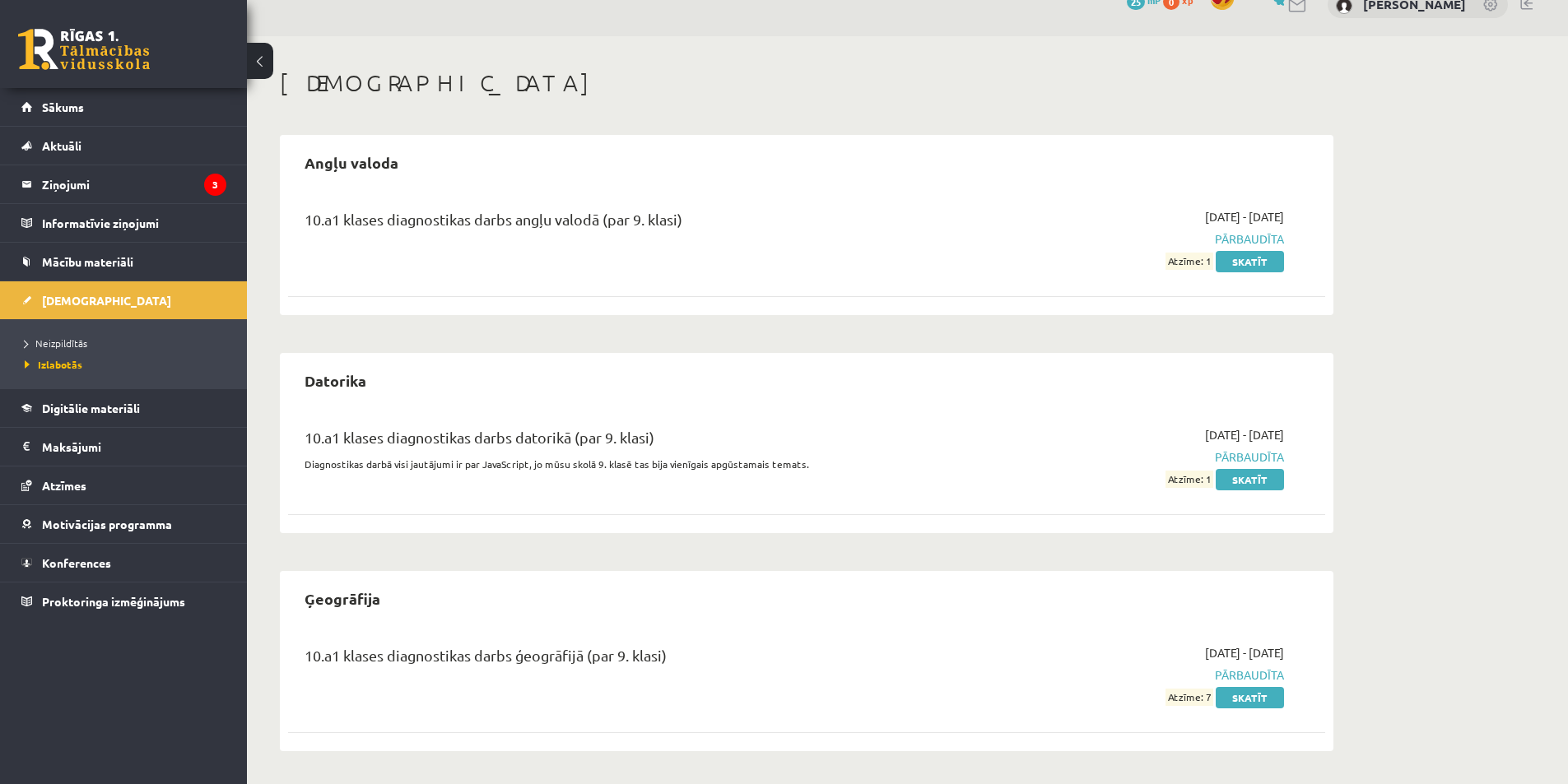
drag, startPoint x: 1248, startPoint y: 259, endPoint x: 1244, endPoint y: 239, distance: 20.4
click at [1244, 239] on span "Pārbaudīta" at bounding box center [1128, 239] width 310 height 17
click at [1243, 257] on link "Skatīt" at bounding box center [1249, 262] width 68 height 22
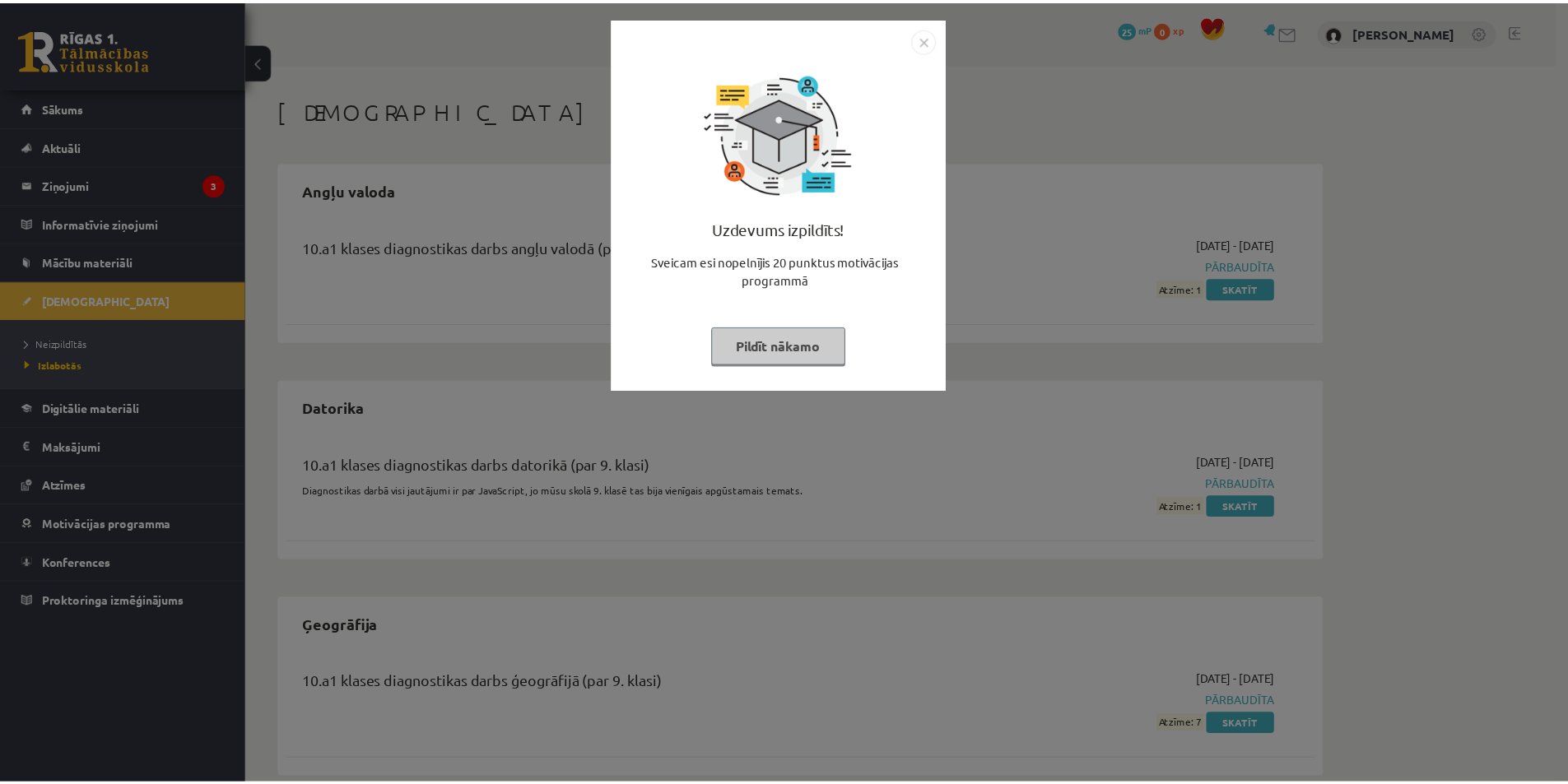
scroll to position [24, 0]
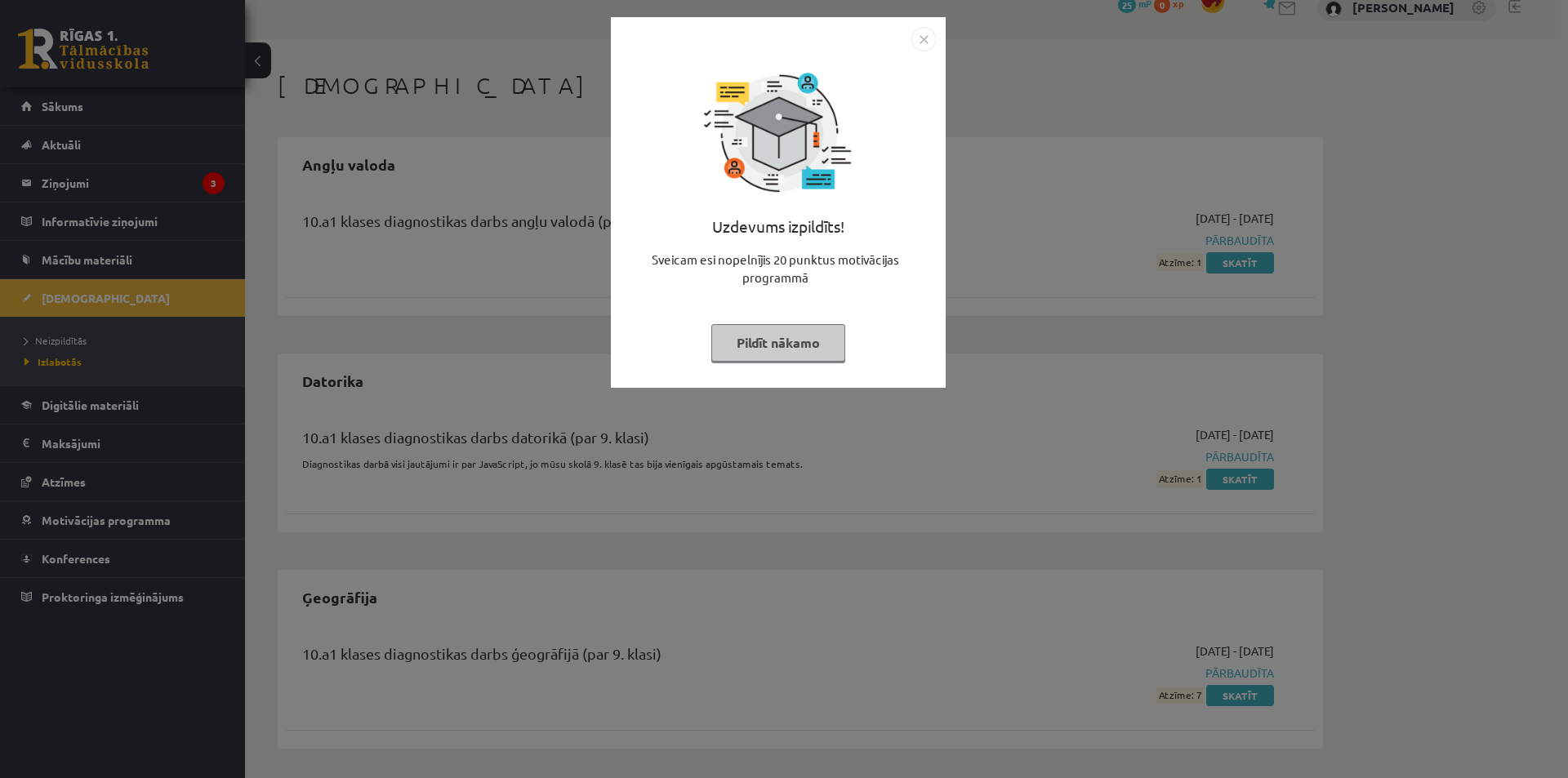
drag, startPoint x: 1232, startPoint y: 151, endPoint x: 921, endPoint y: 39, distance: 330.6
click at [921, 39] on img "Close" at bounding box center [924, 40] width 24 height 24
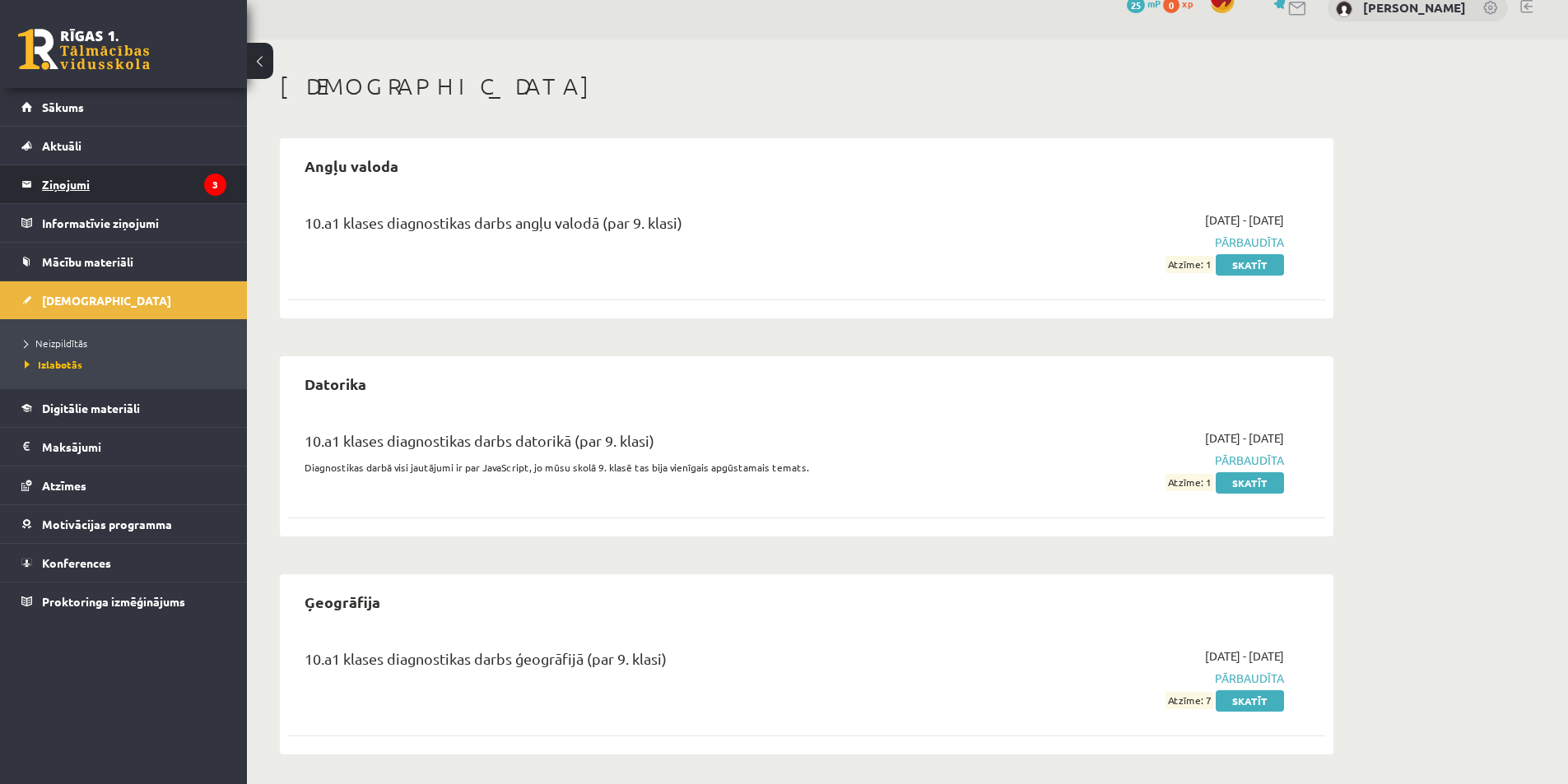
click at [184, 177] on legend "Ziņojumi 3" at bounding box center [134, 184] width 184 height 38
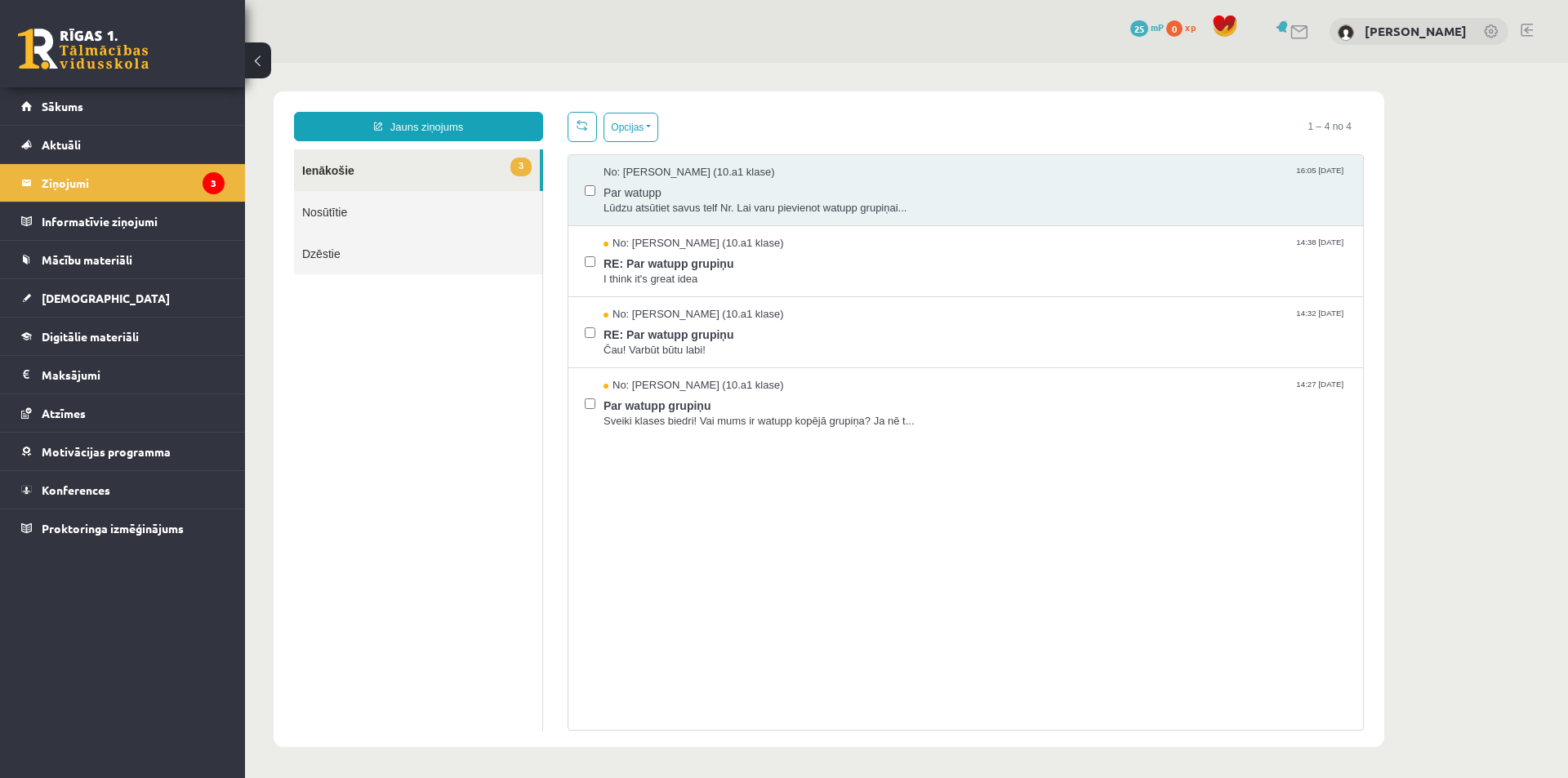
click at [388, 198] on link "Nosūtītie" at bounding box center [418, 212] width 248 height 41
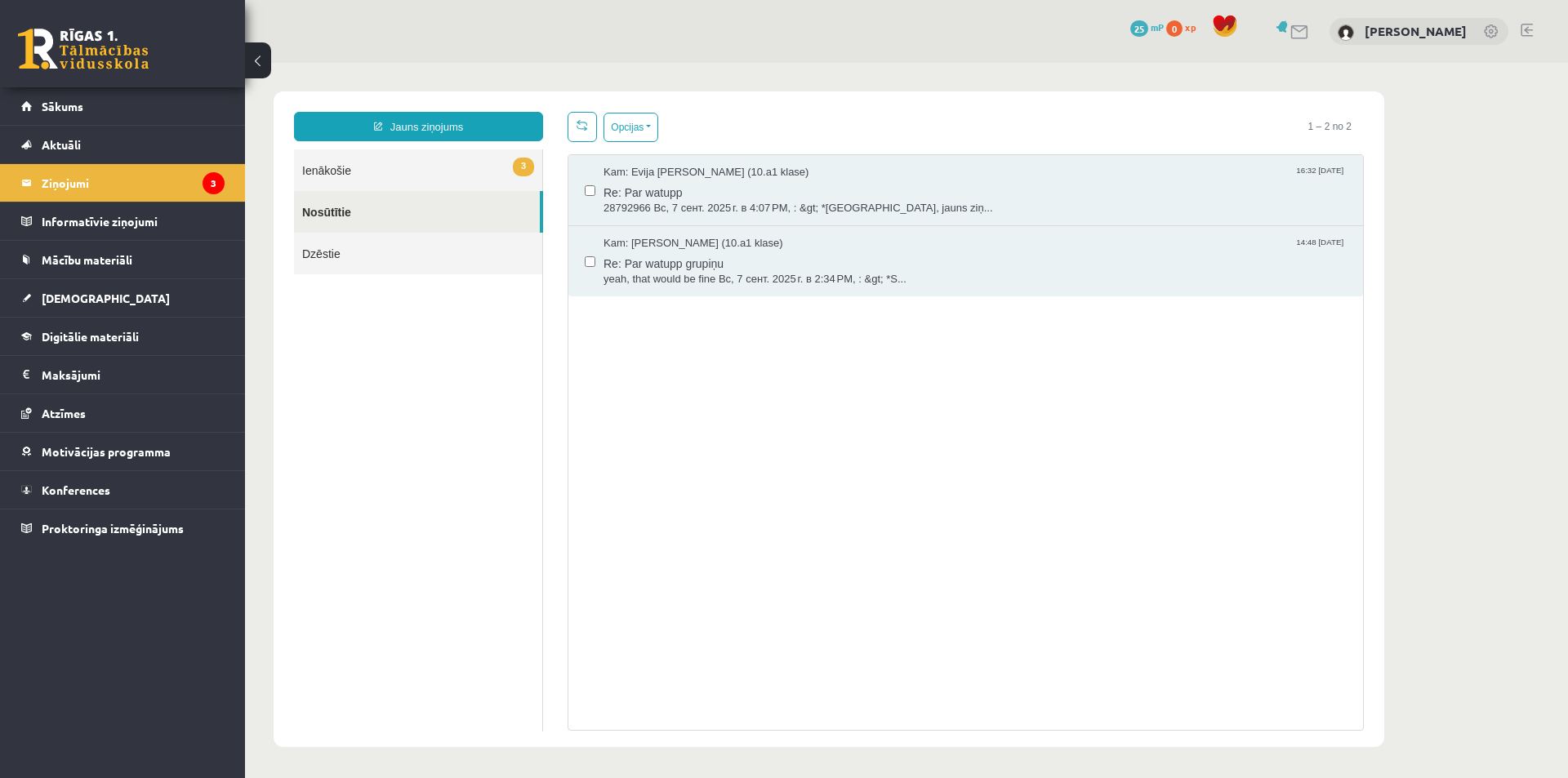
click at [405, 249] on link "Dzēstie" at bounding box center [418, 253] width 248 height 41
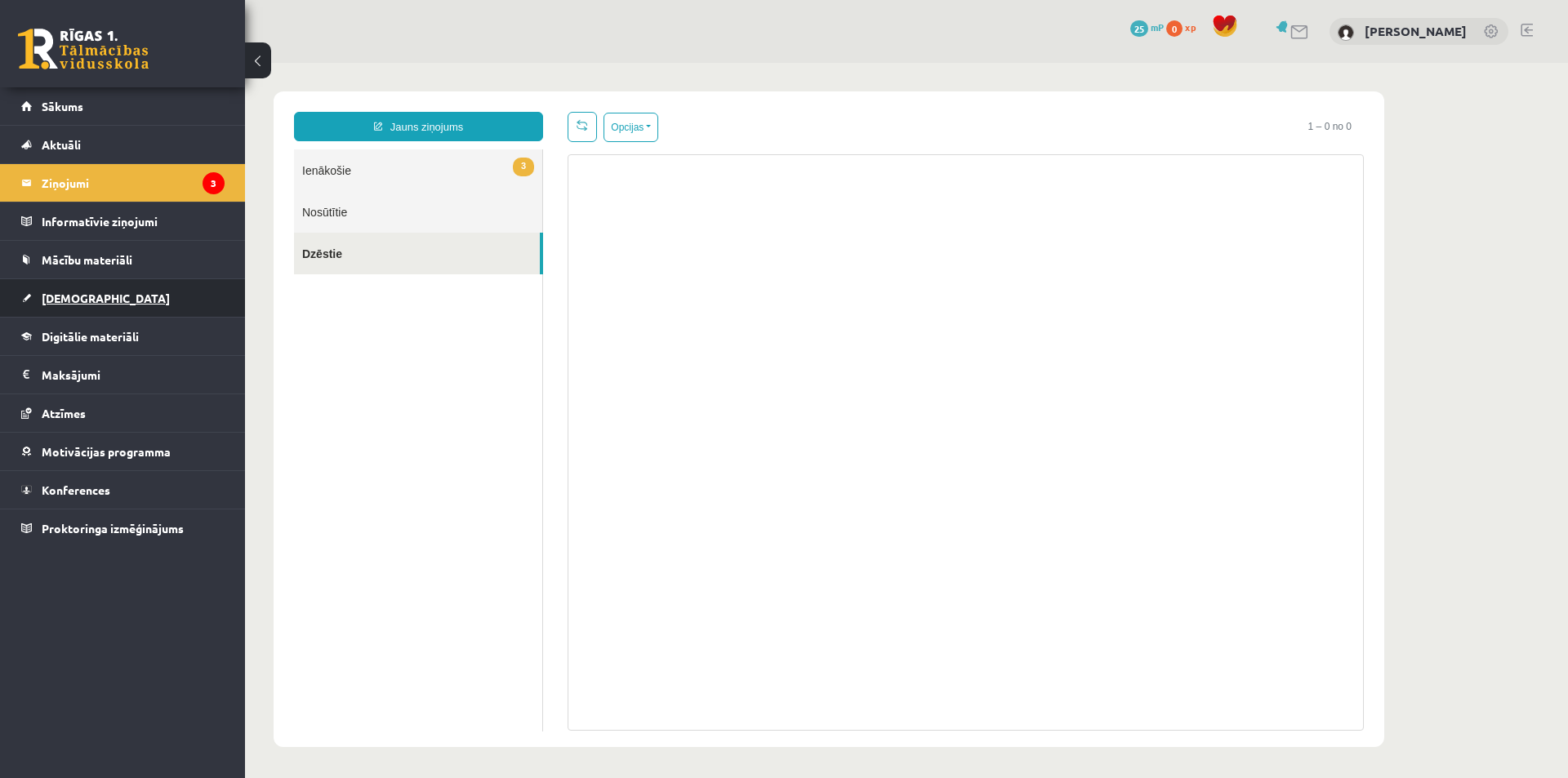
click at [139, 296] on link "[DEMOGRAPHIC_DATA]" at bounding box center [123, 298] width 203 height 38
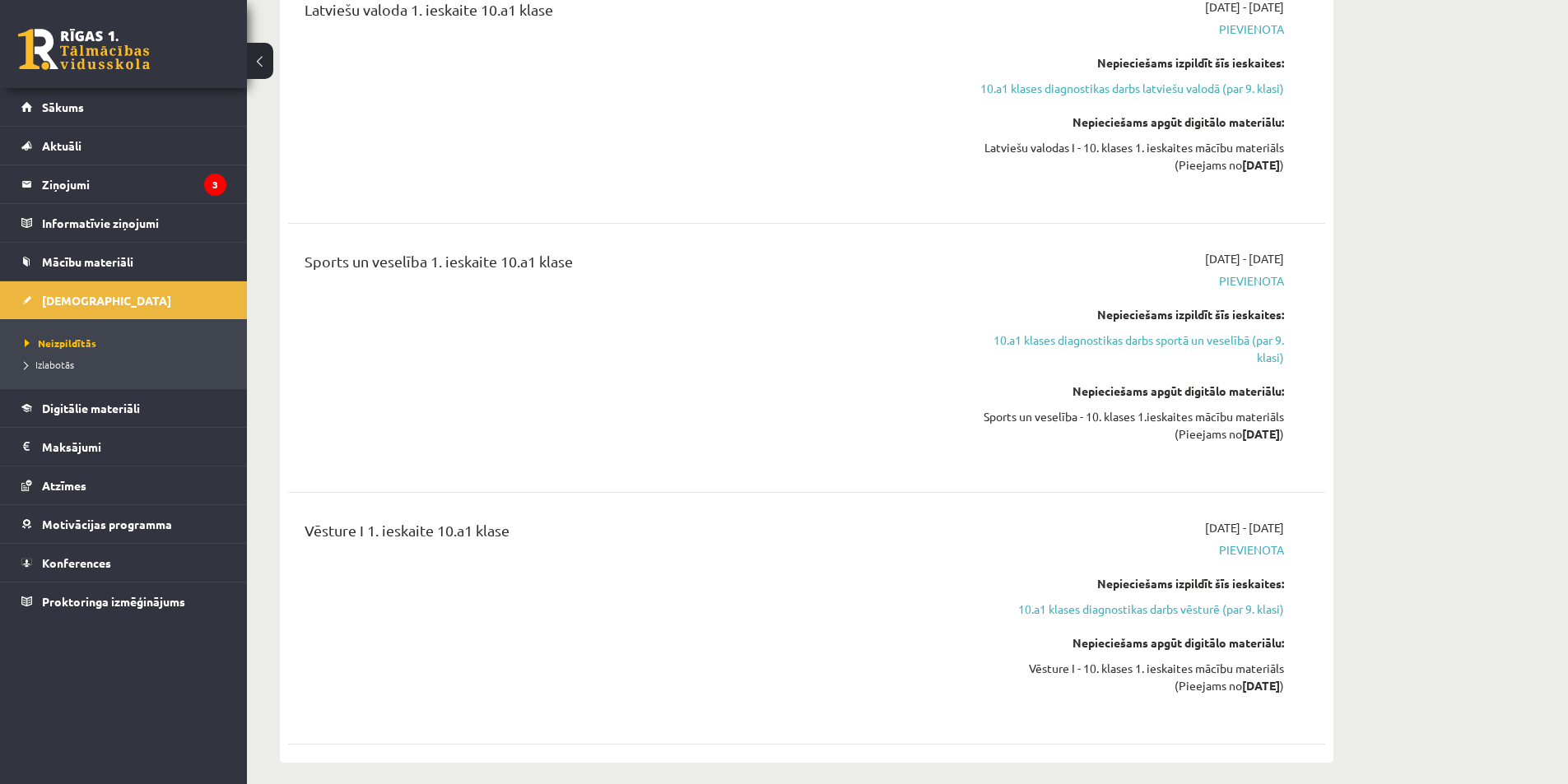
scroll to position [4552, 0]
drag, startPoint x: 1249, startPoint y: 302, endPoint x: 1212, endPoint y: 302, distance: 37.0
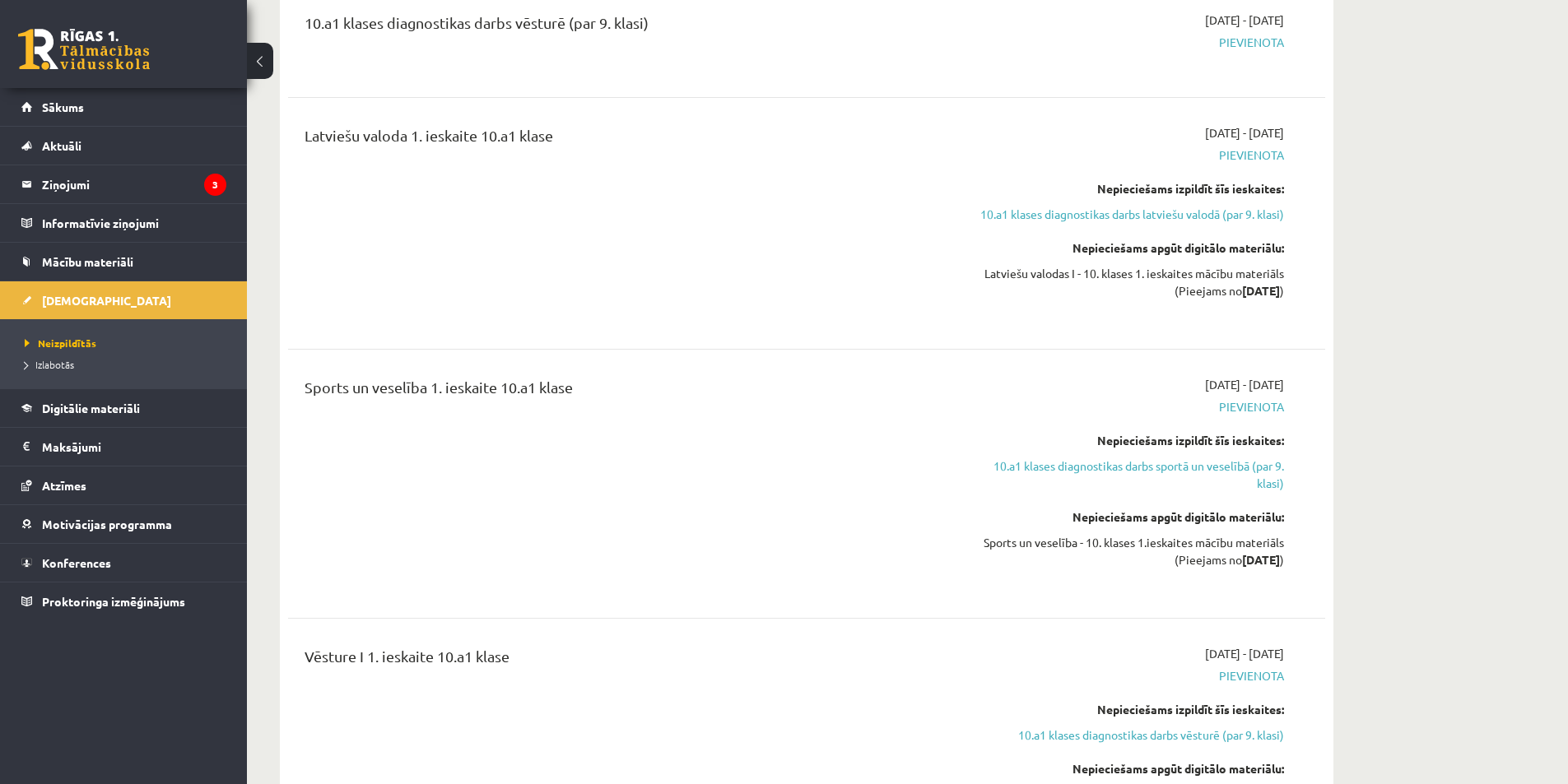
scroll to position [4562, 0]
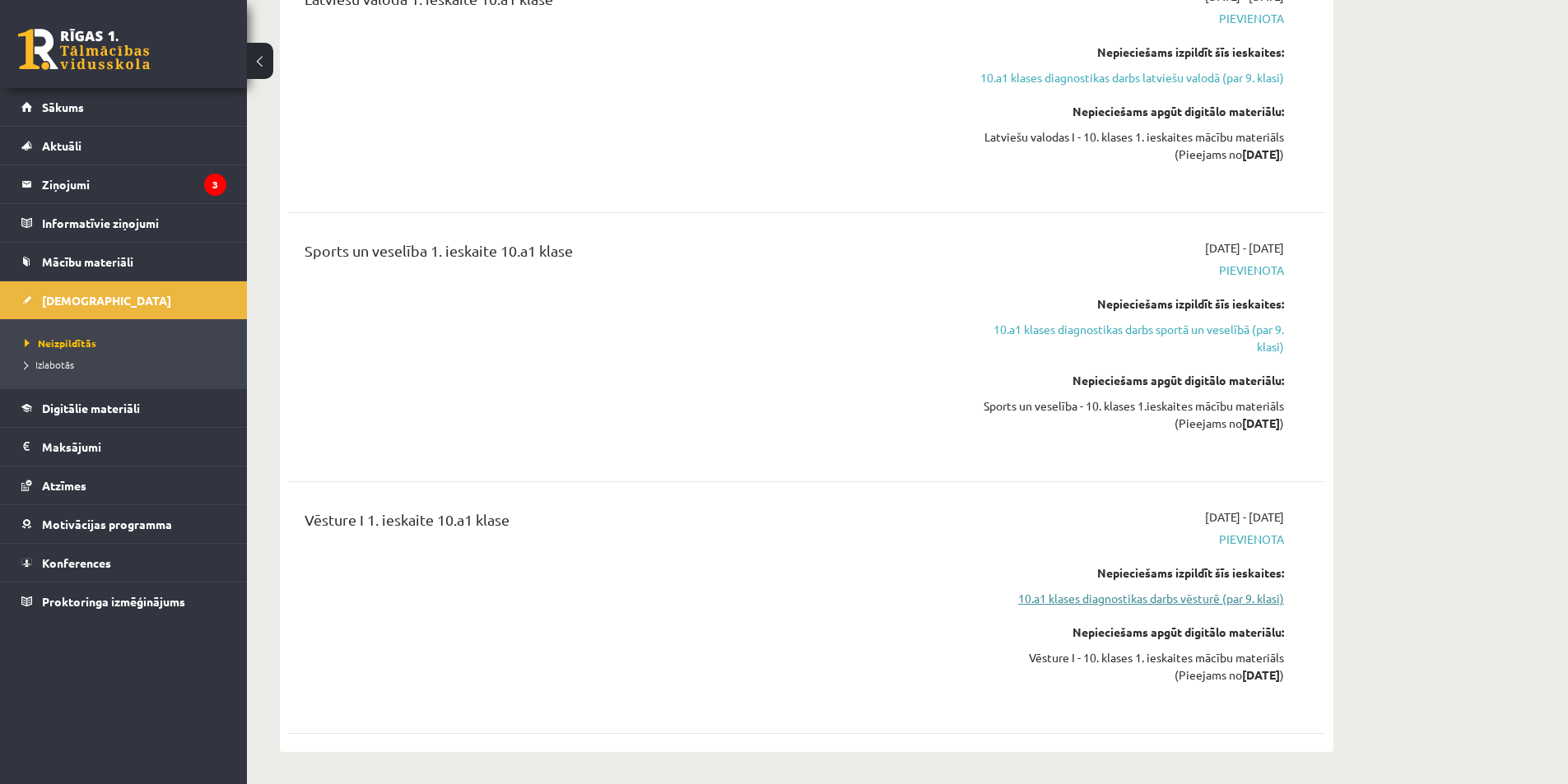
click at [1210, 590] on link "10.a1 klases diagnostikas darbs vēsturē (par 9. klasi)" at bounding box center [1128, 598] width 310 height 17
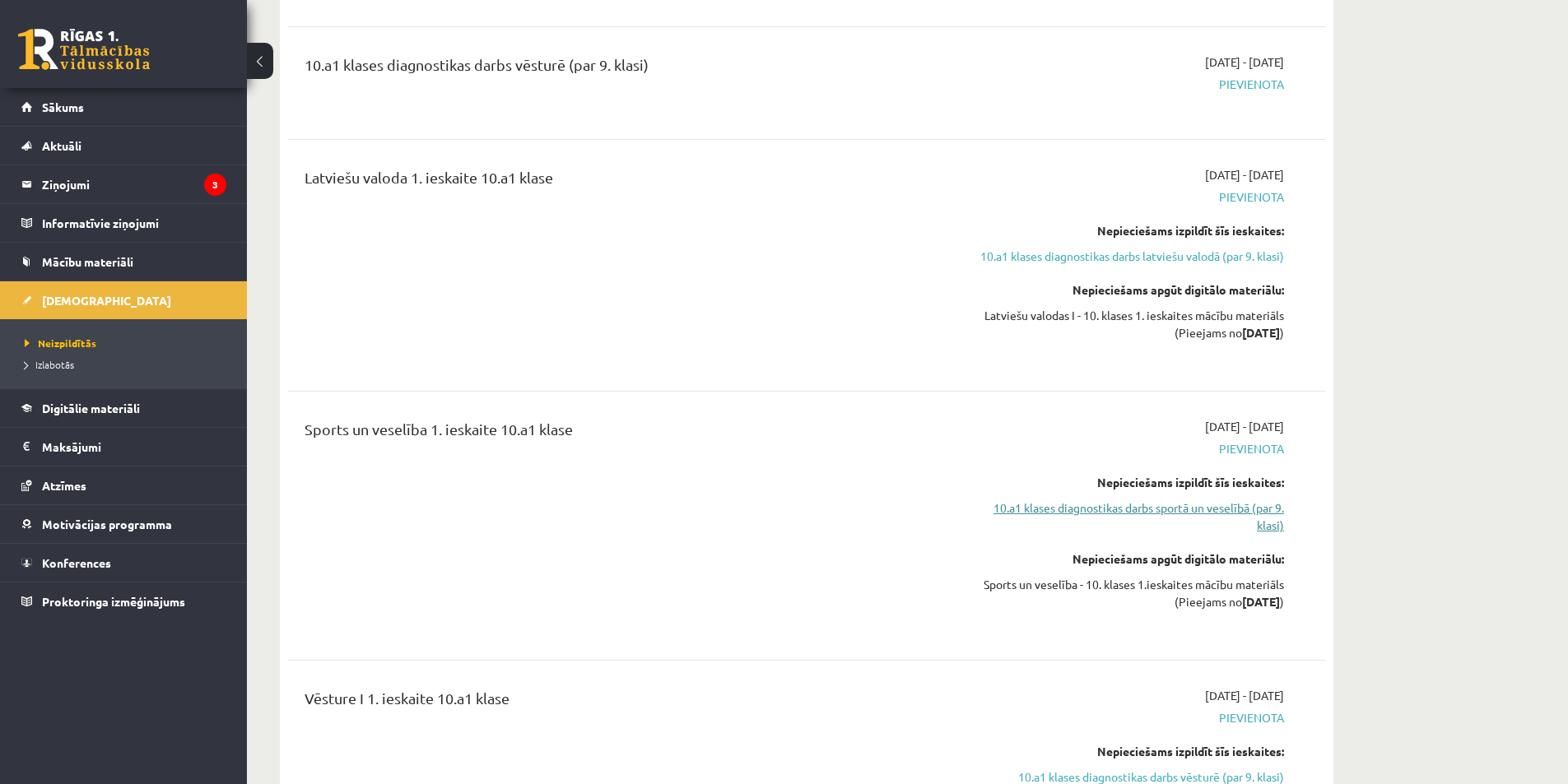
click at [1235, 500] on link "10.a1 klases diagnostikas darbs sportā un veselībā (par 9. klasi)" at bounding box center [1128, 517] width 310 height 34
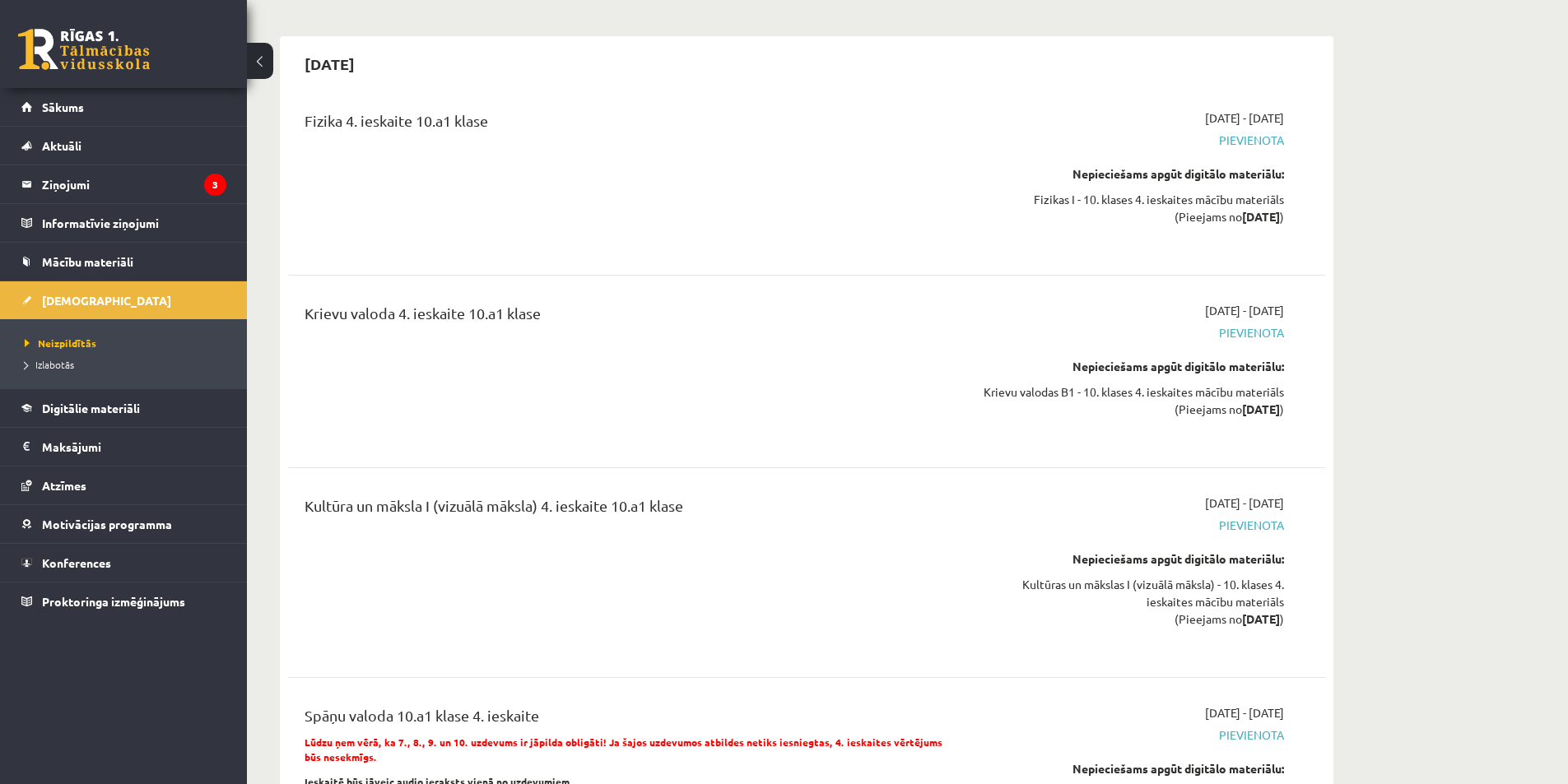
scroll to position [15342, 0]
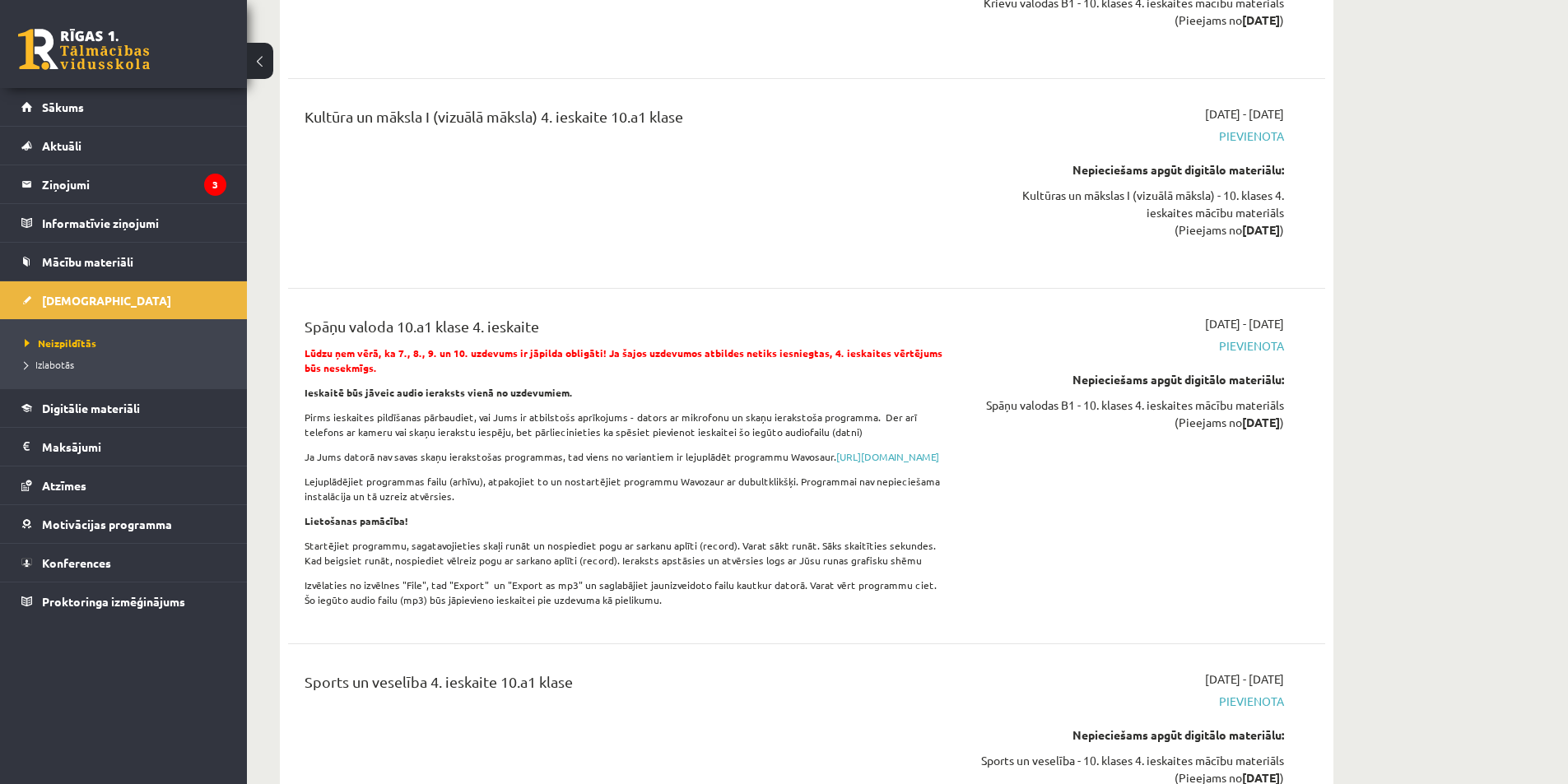
drag, startPoint x: 1253, startPoint y: 594, endPoint x: 1231, endPoint y: 604, distance: 24.2
drag, startPoint x: 1231, startPoint y: 604, endPoint x: 1513, endPoint y: 614, distance: 282.2
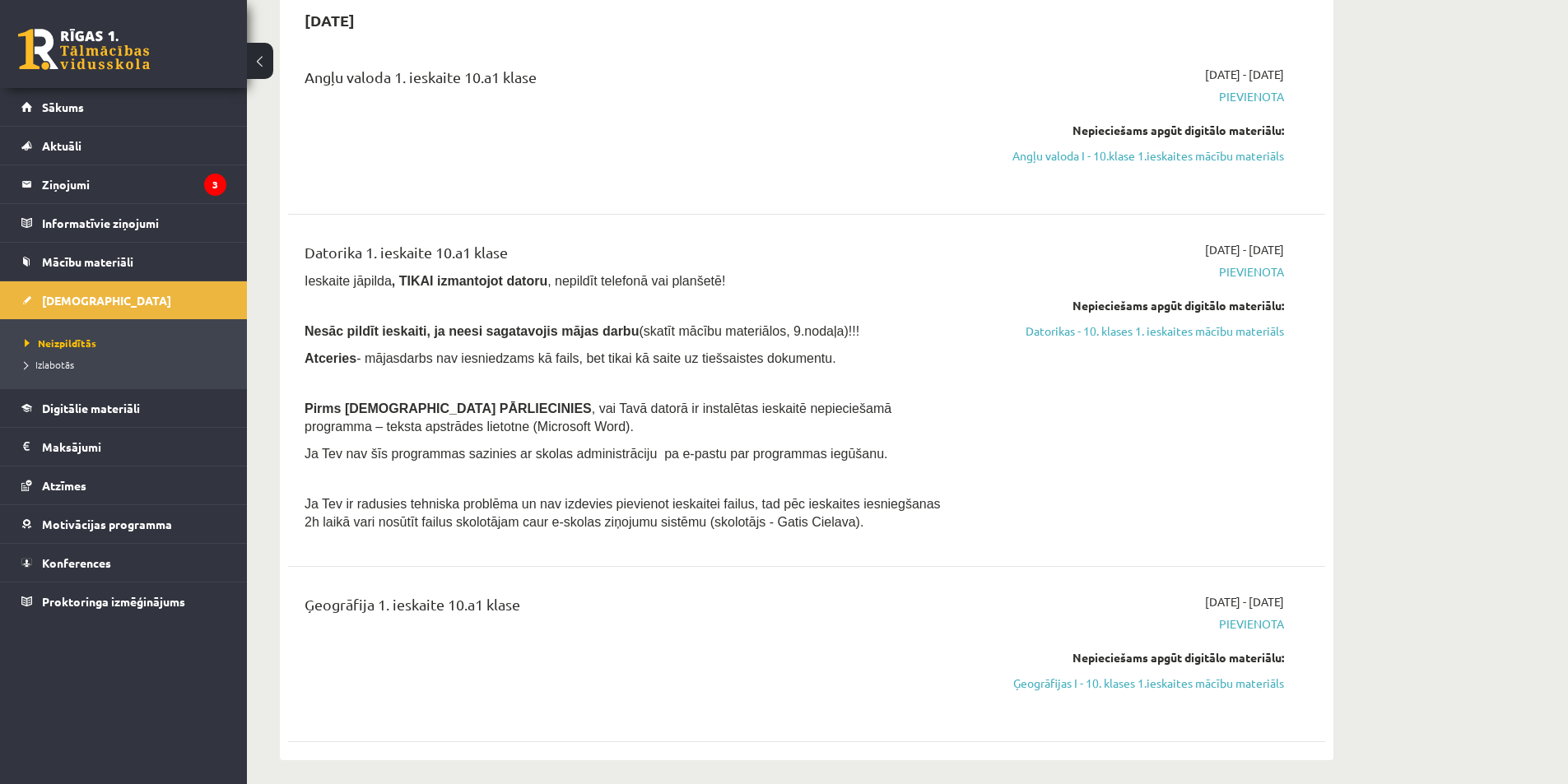
scroll to position [0, 0]
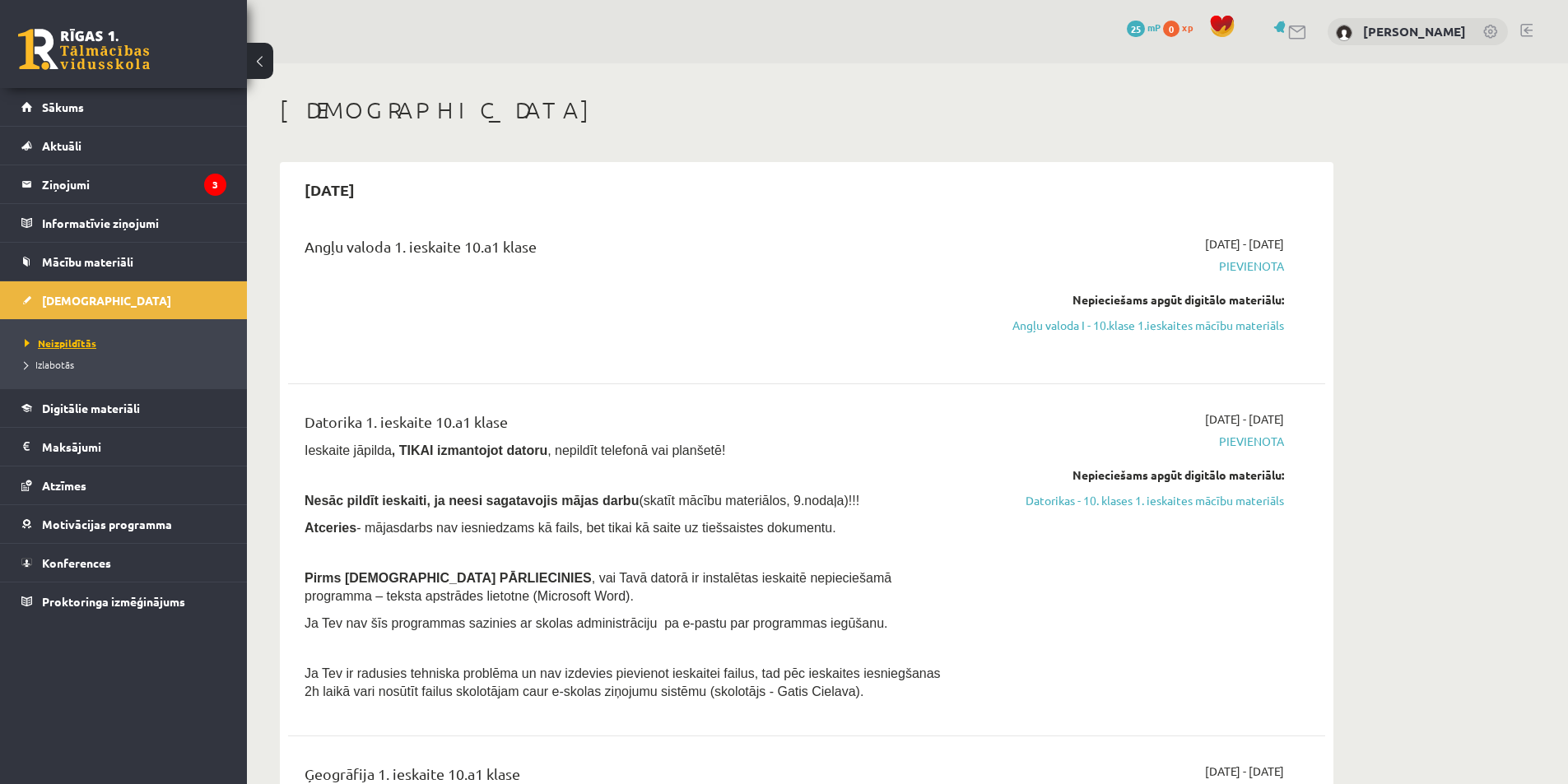
click at [103, 337] on link "Neizpildītās" at bounding box center [127, 343] width 206 height 15
click at [61, 358] on span "Izlabotās" at bounding box center [49, 365] width 49 height 13
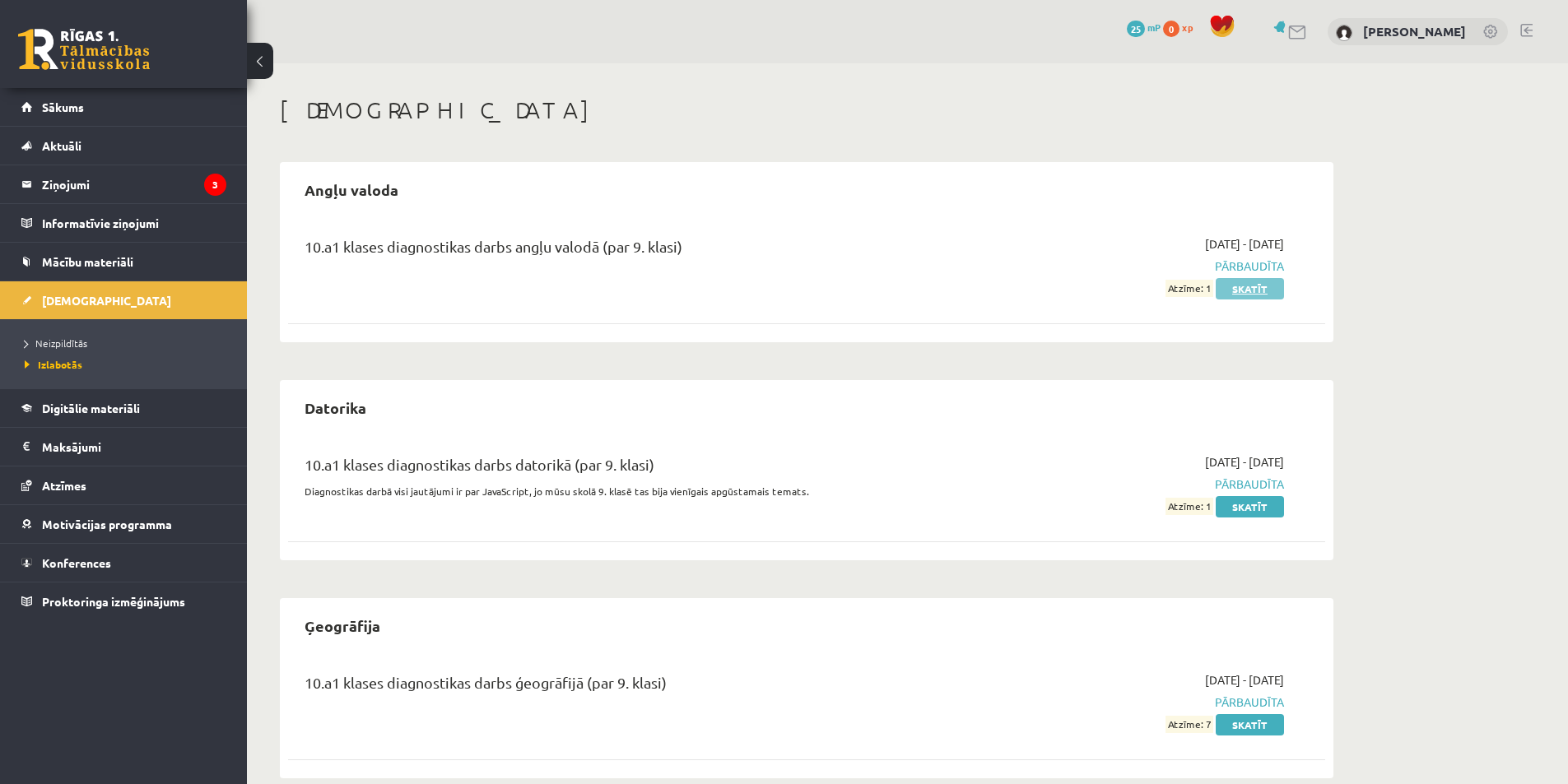
click at [1259, 289] on link "Skatīt" at bounding box center [1249, 288] width 68 height 22
click at [1263, 265] on span "Pārbaudīta" at bounding box center [1128, 266] width 310 height 17
click at [1454, 301] on div "Ieskaites Angļu valoda 10.a1 klases diagnostikas darbs angļu valodā (par 9. kla…" at bounding box center [906, 437] width 1321 height 748
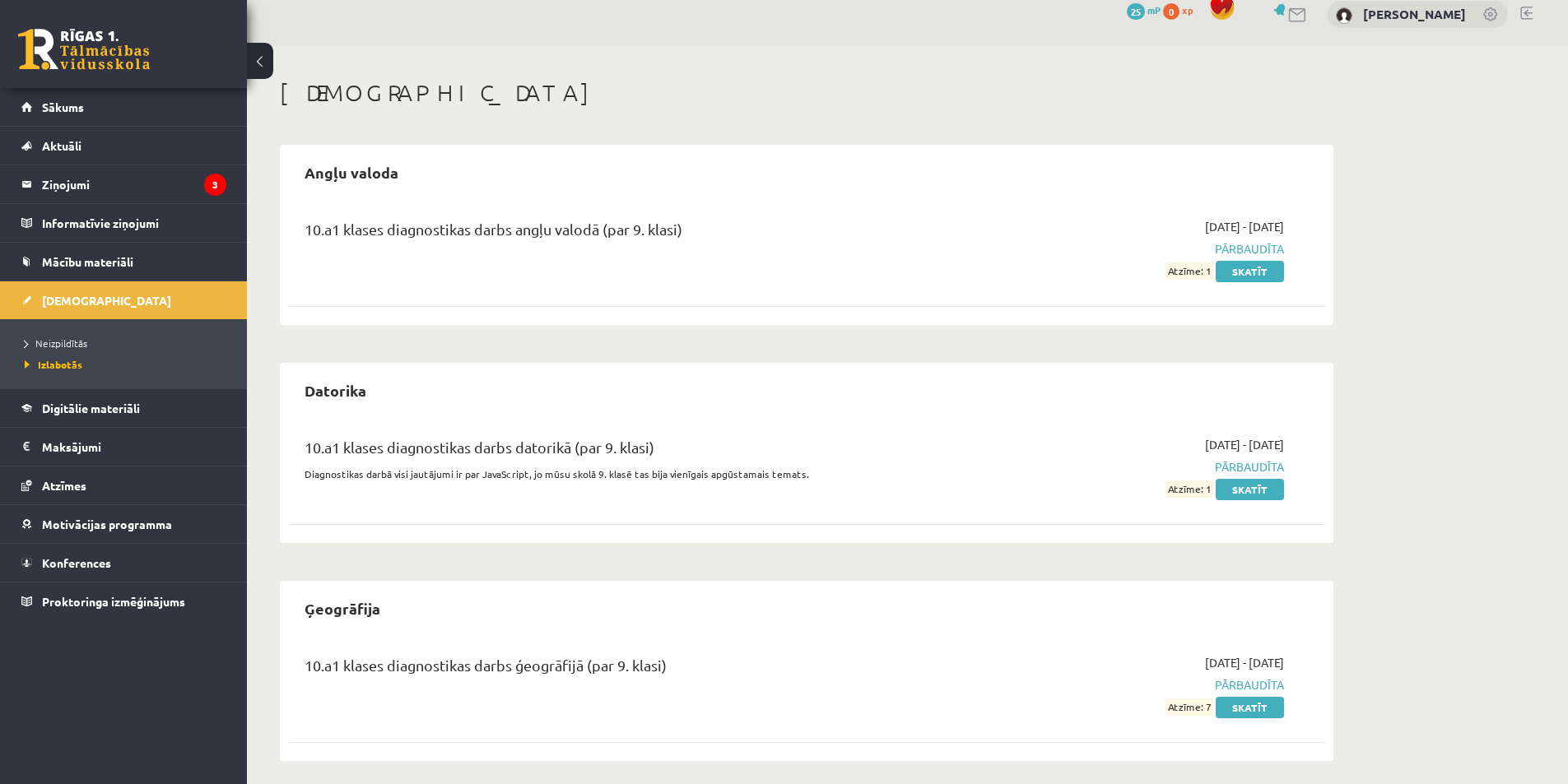
scroll to position [27, 0]
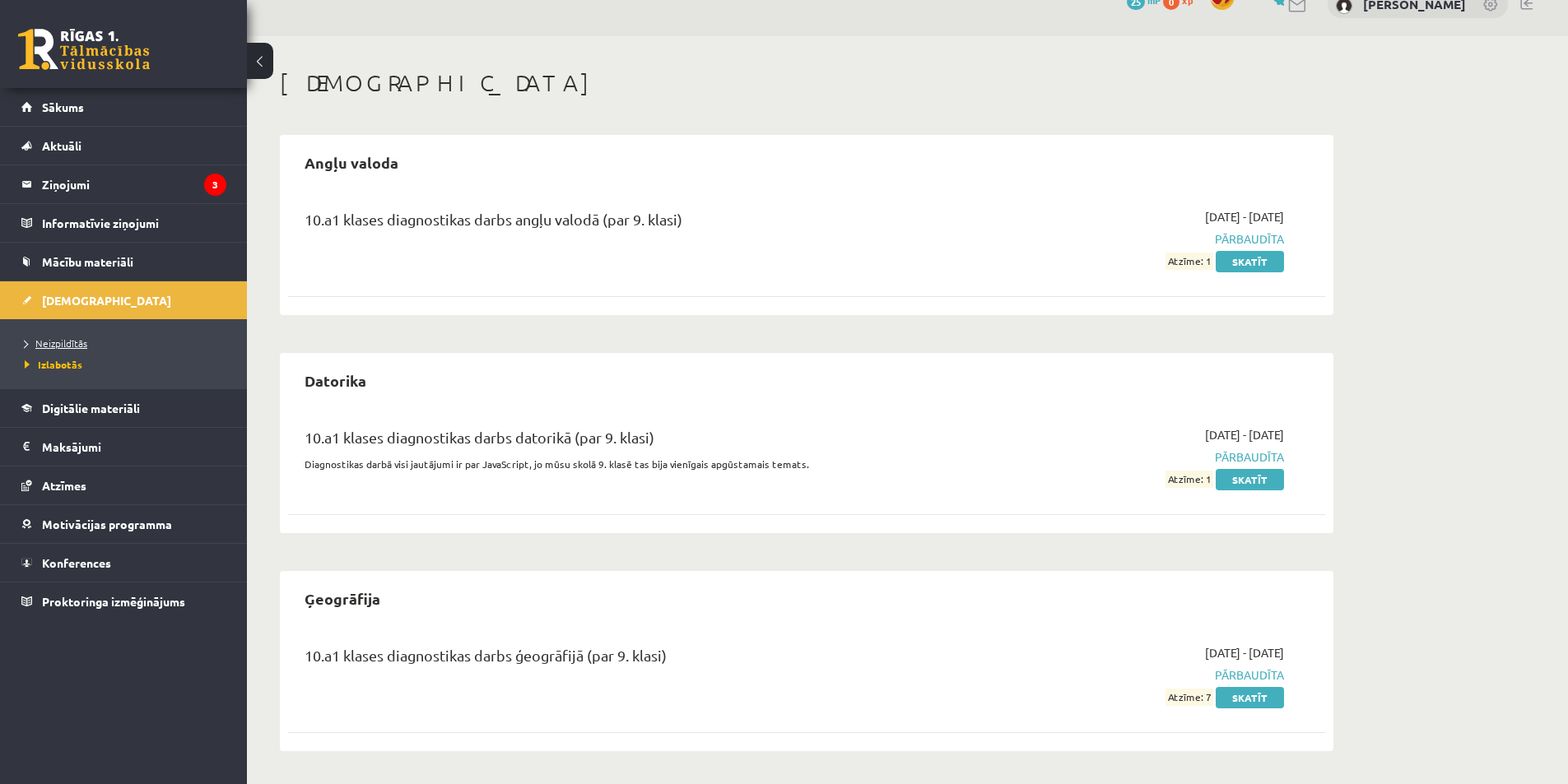
click at [134, 340] on link "Neizpildītās" at bounding box center [127, 343] width 206 height 15
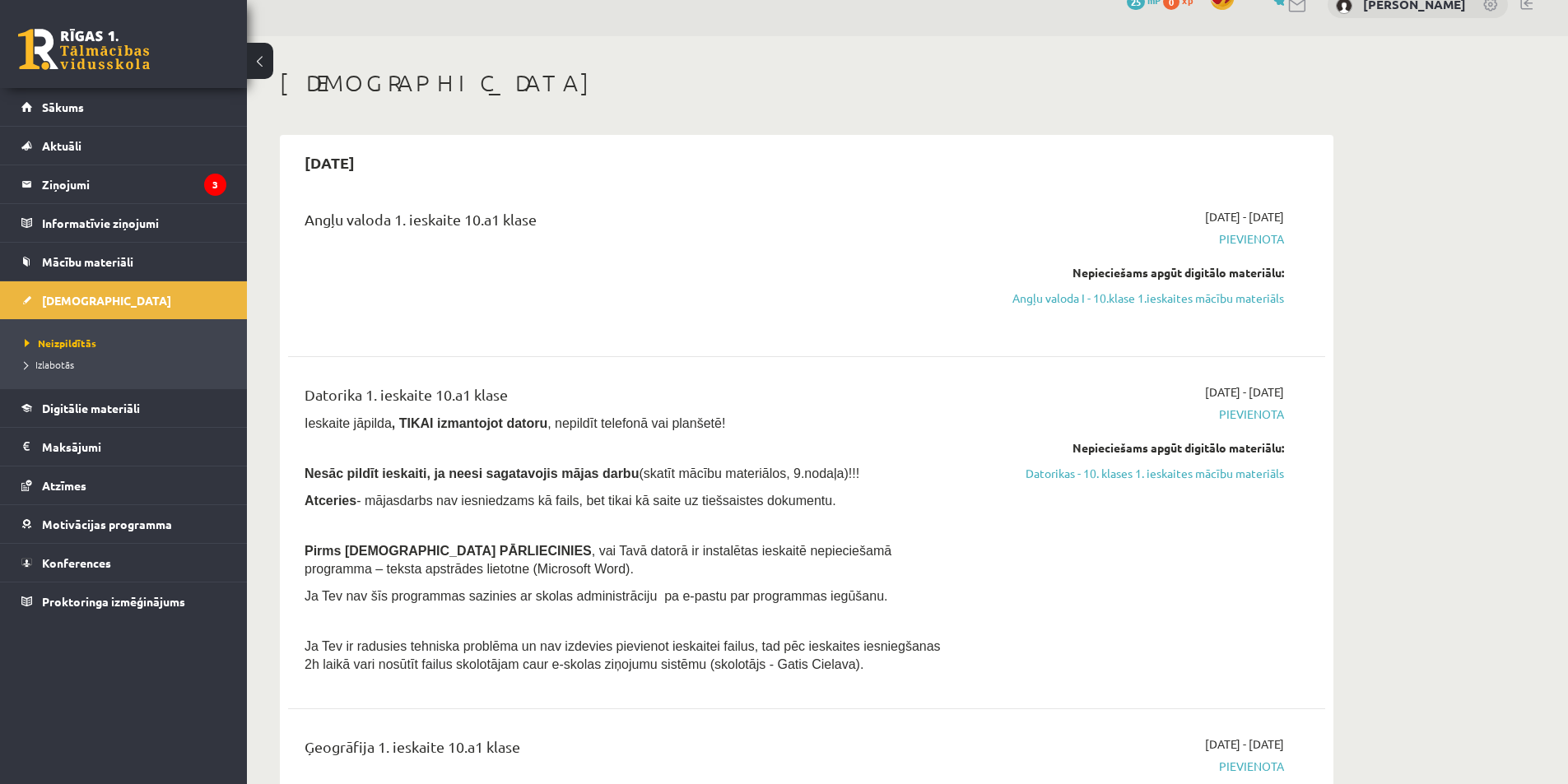
click at [1167, 283] on div "Nepieciešams apgūt digitālo materiālu: Angļu valoda I - 10.klase 1.ieskaites mā…" at bounding box center [1128, 285] width 310 height 43
click at [1168, 301] on link "Angļu valoda I - 10.klase 1.ieskaites mācību materiāls" at bounding box center [1128, 299] width 310 height 17
click at [1158, 297] on link "Angļu valoda I - 10.klase 1.ieskaites mācību materiāls" at bounding box center [1128, 299] width 310 height 17
click at [1202, 302] on link "Angļu valoda I - 10.klase 1.ieskaites mācību materiāls" at bounding box center [1128, 299] width 310 height 17
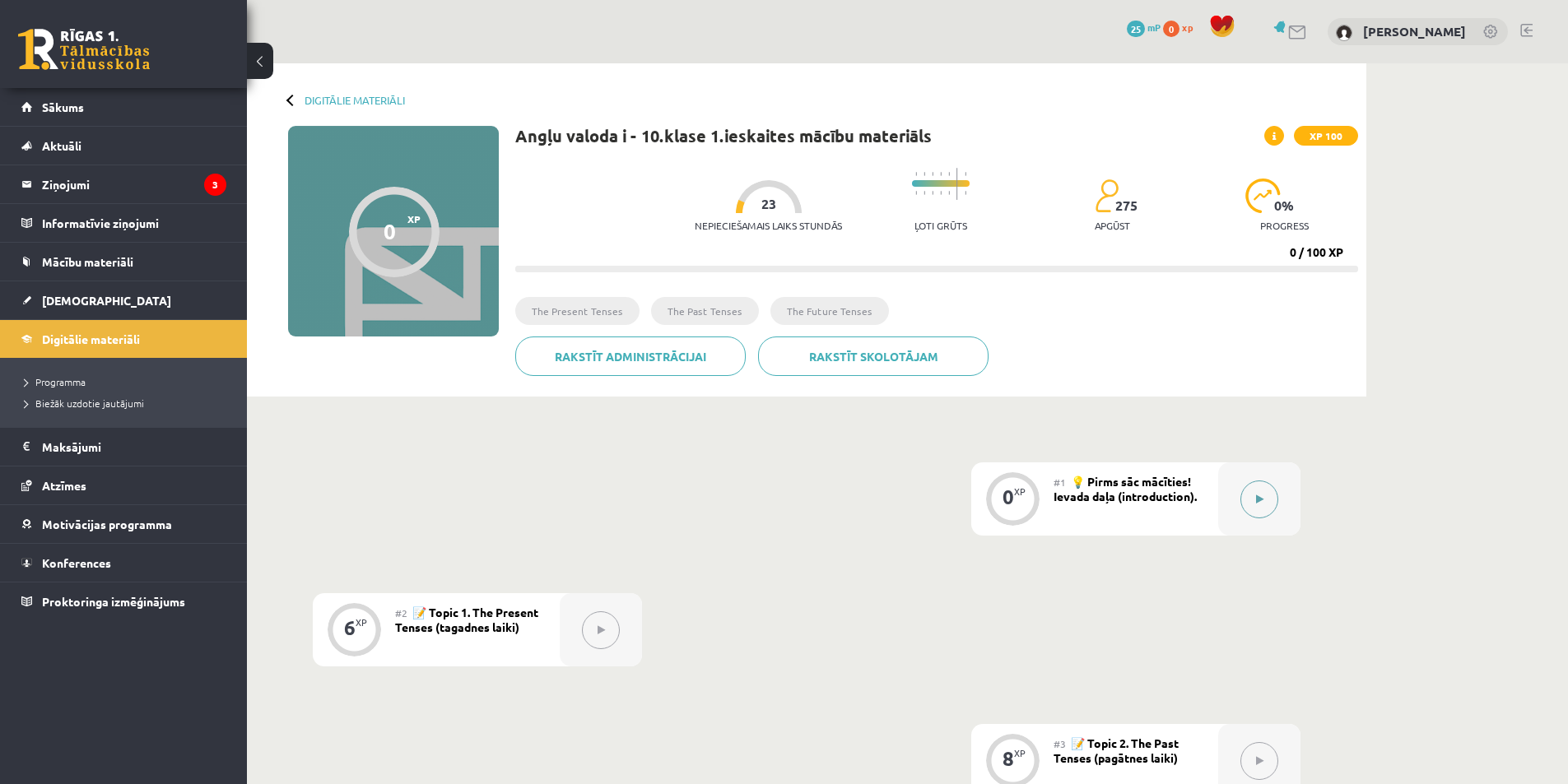
click at [1271, 501] on button at bounding box center [1259, 500] width 38 height 38
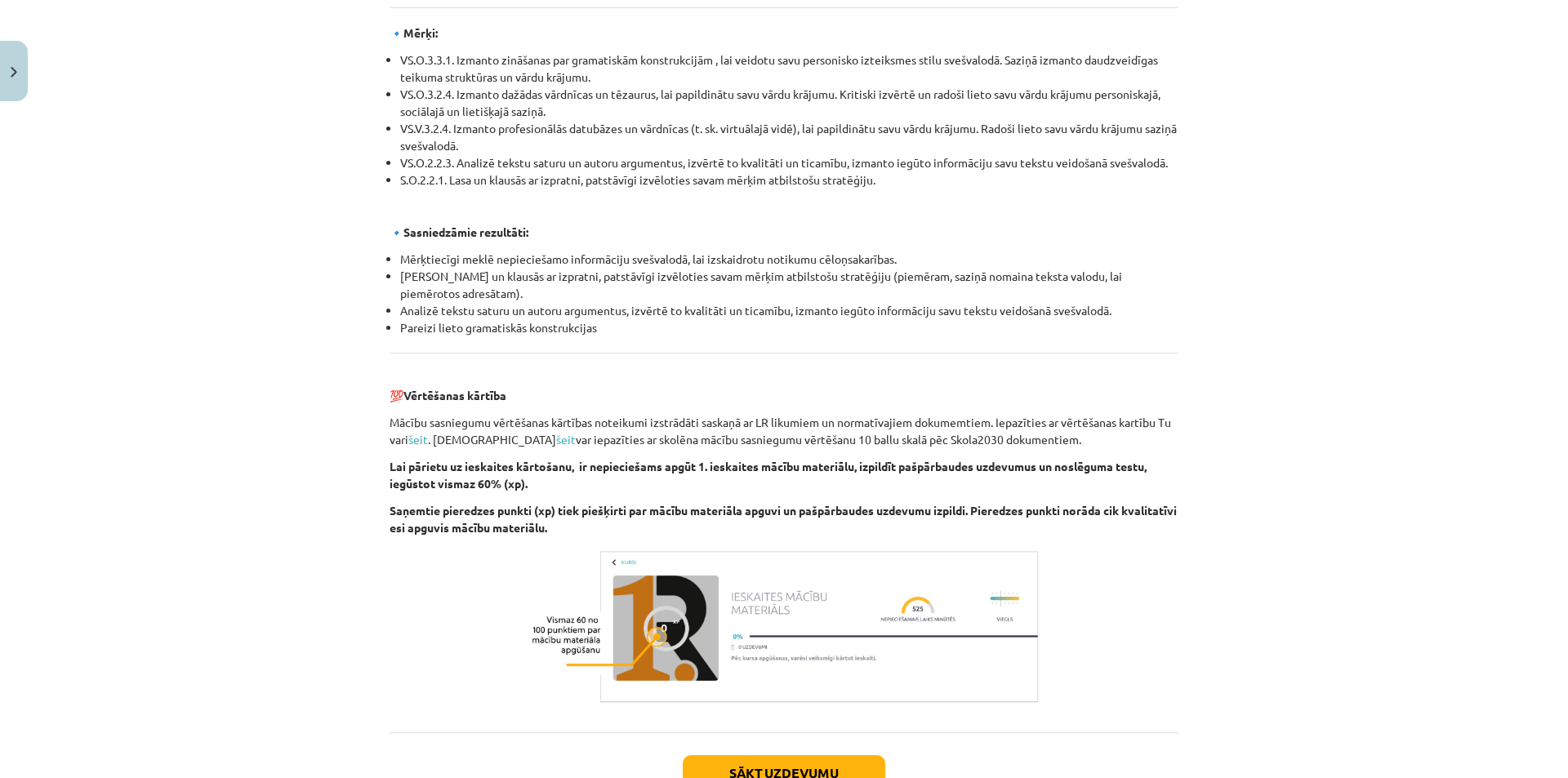
scroll to position [1678, 0]
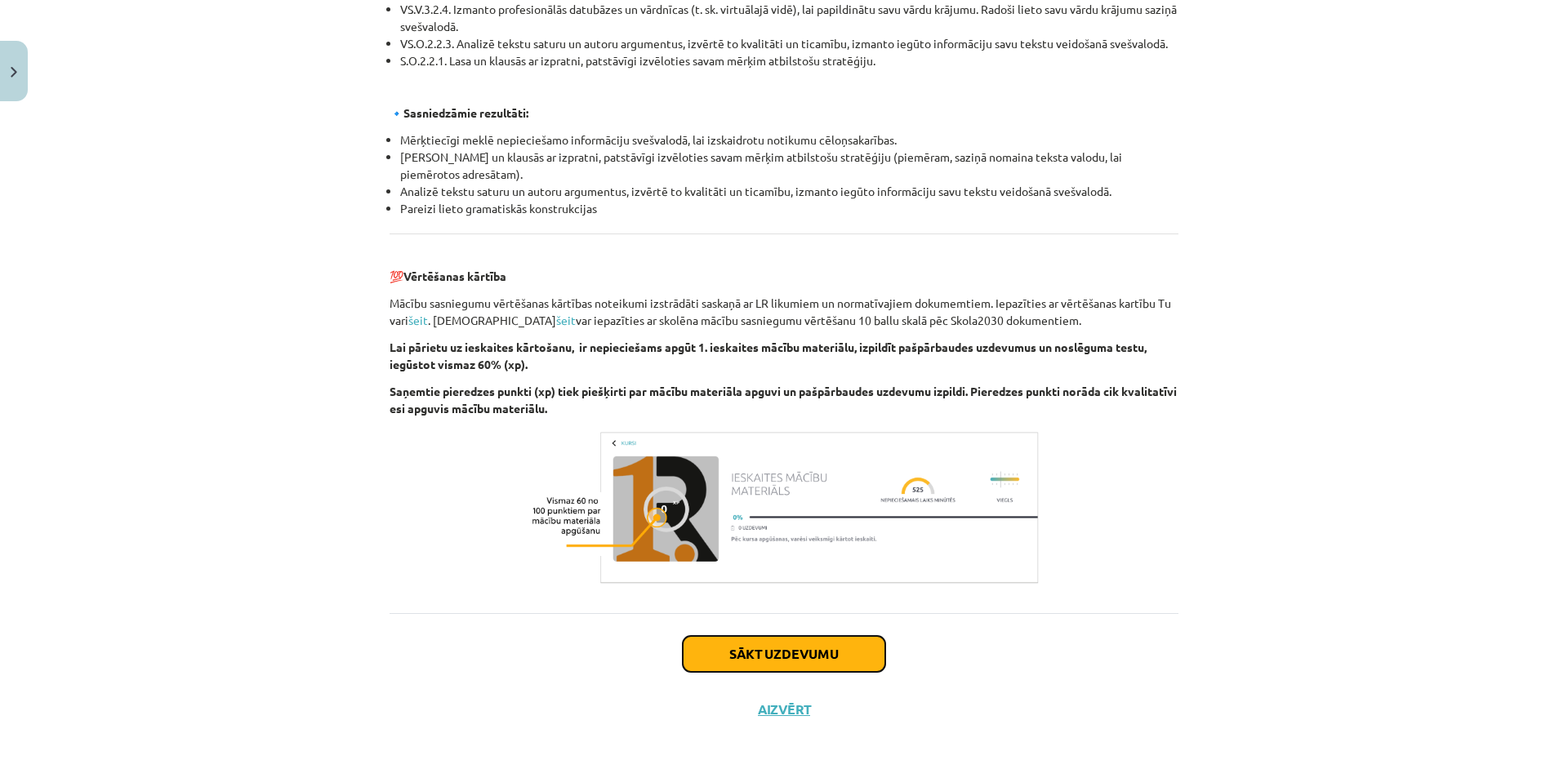
click at [785, 643] on button "Sākt uzdevumu" at bounding box center [784, 654] width 202 height 36
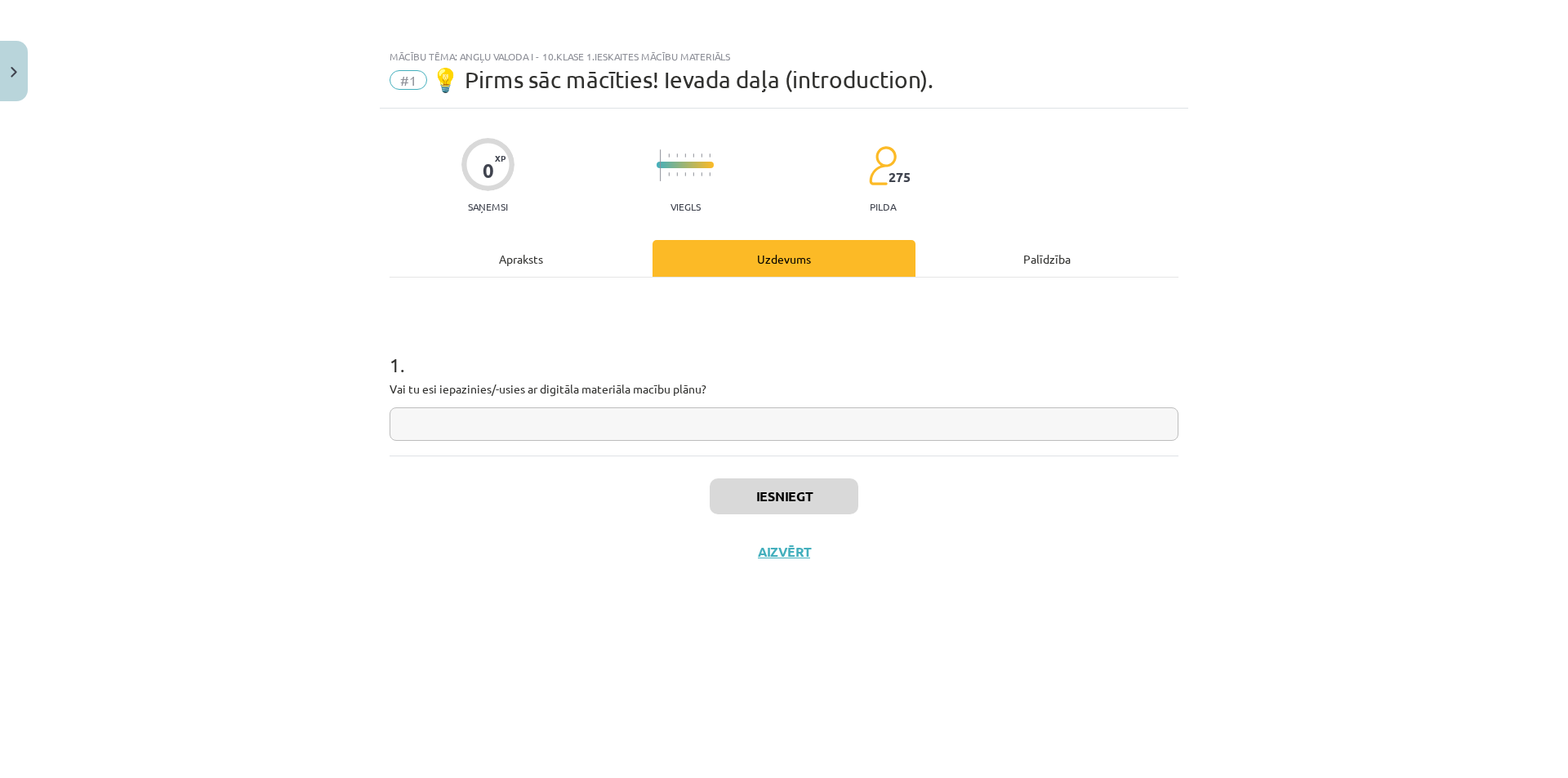
scroll to position [0, 0]
click at [808, 430] on input "text" at bounding box center [784, 424] width 789 height 34
type input "**"
click at [822, 494] on button "Iesniegt" at bounding box center [784, 497] width 149 height 36
click at [785, 500] on button "Iesniegt" at bounding box center [784, 497] width 149 height 36
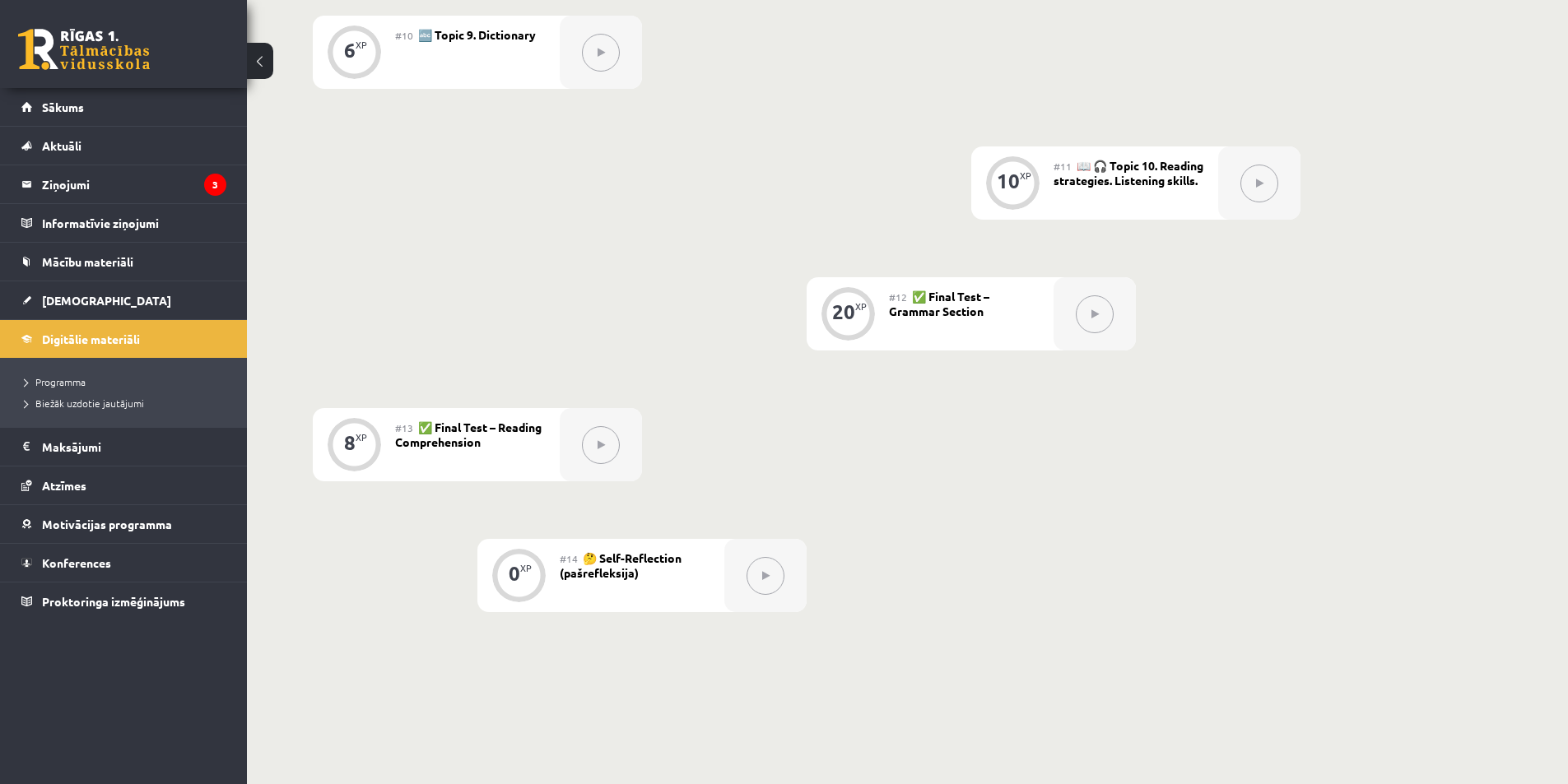
scroll to position [1741, 0]
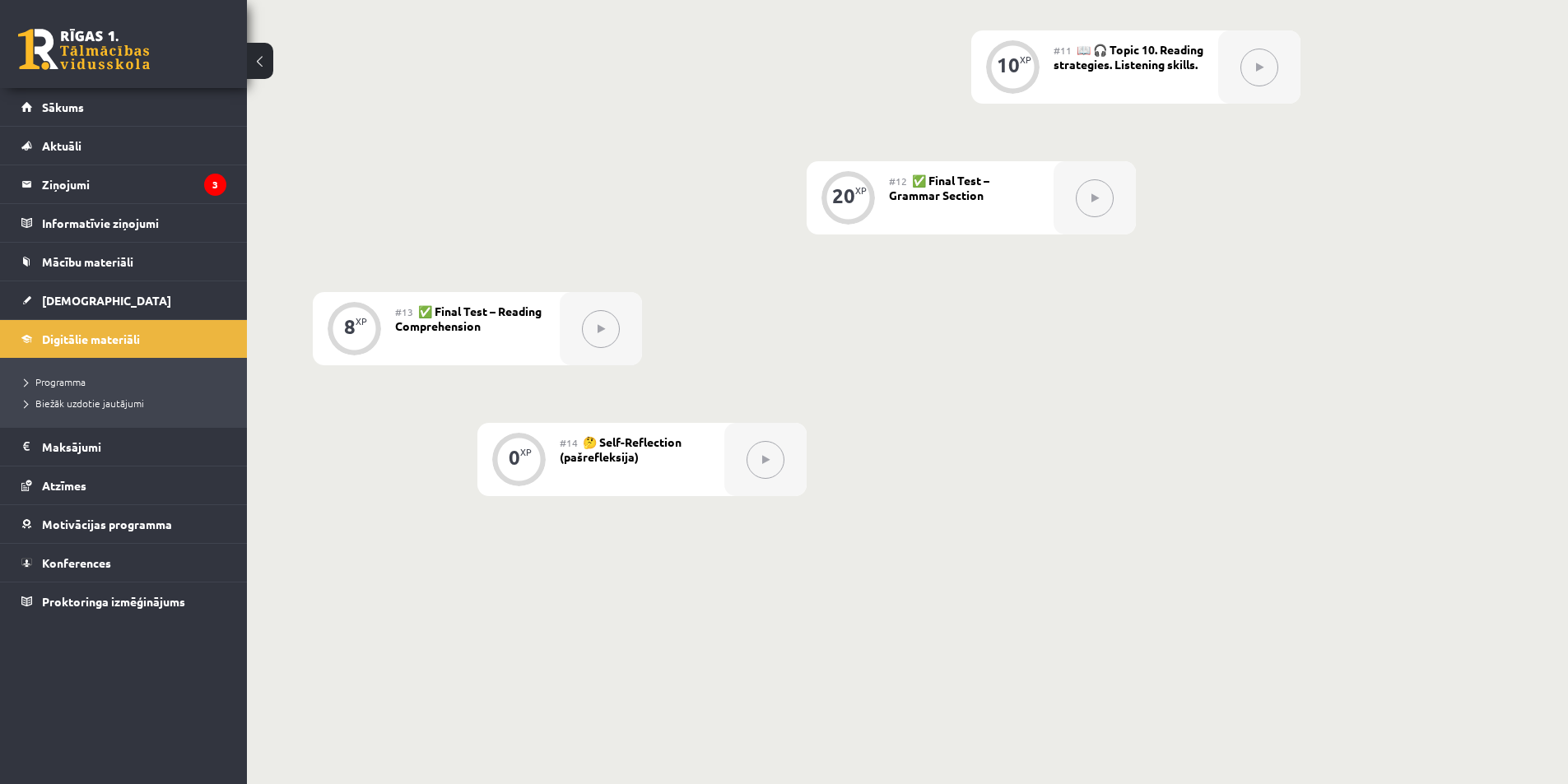
click at [1094, 207] on button at bounding box center [1095, 198] width 38 height 38
drag, startPoint x: 1237, startPoint y: 92, endPoint x: 1382, endPoint y: 552, distance: 482.3
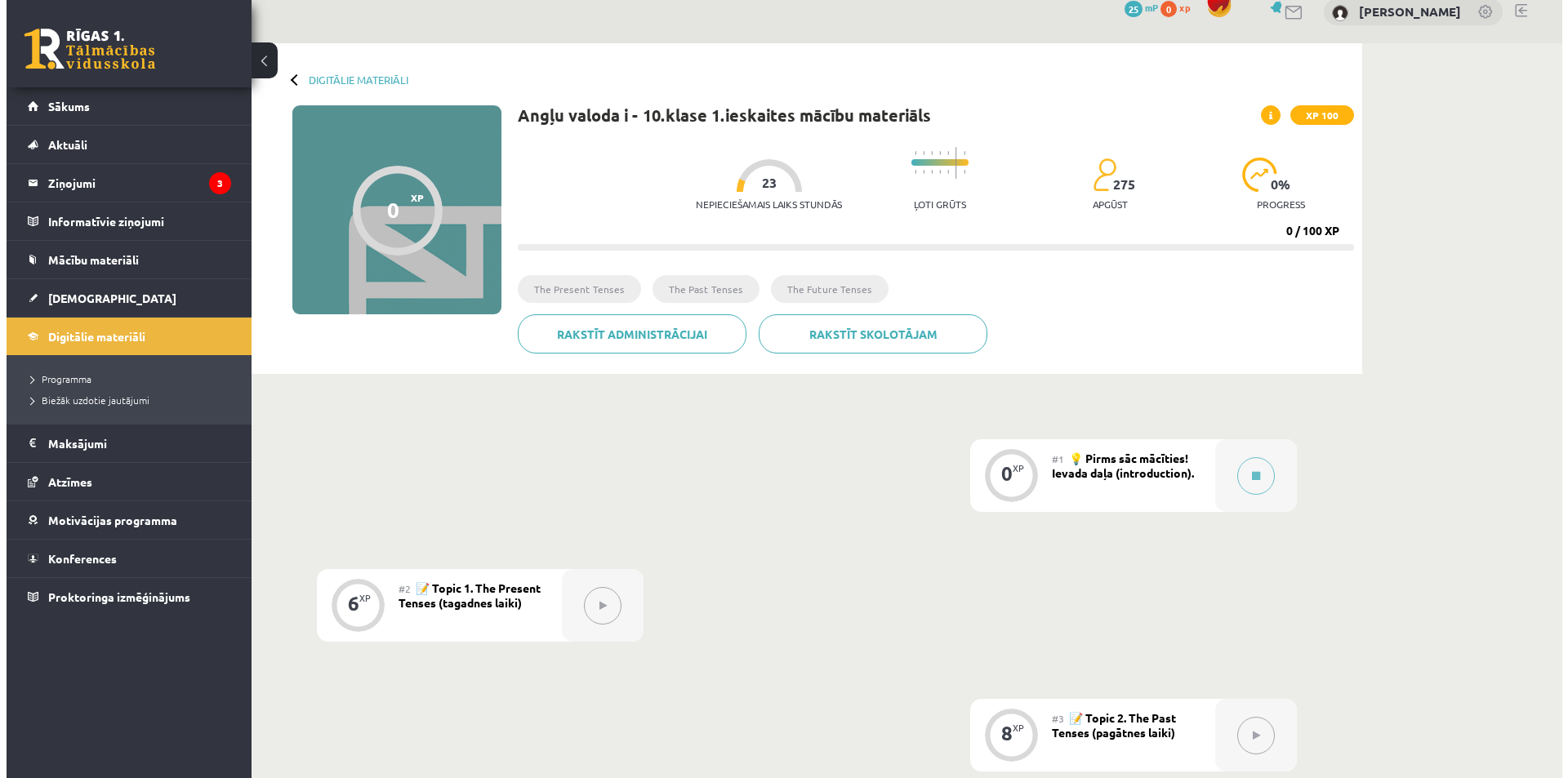
scroll to position [0, 0]
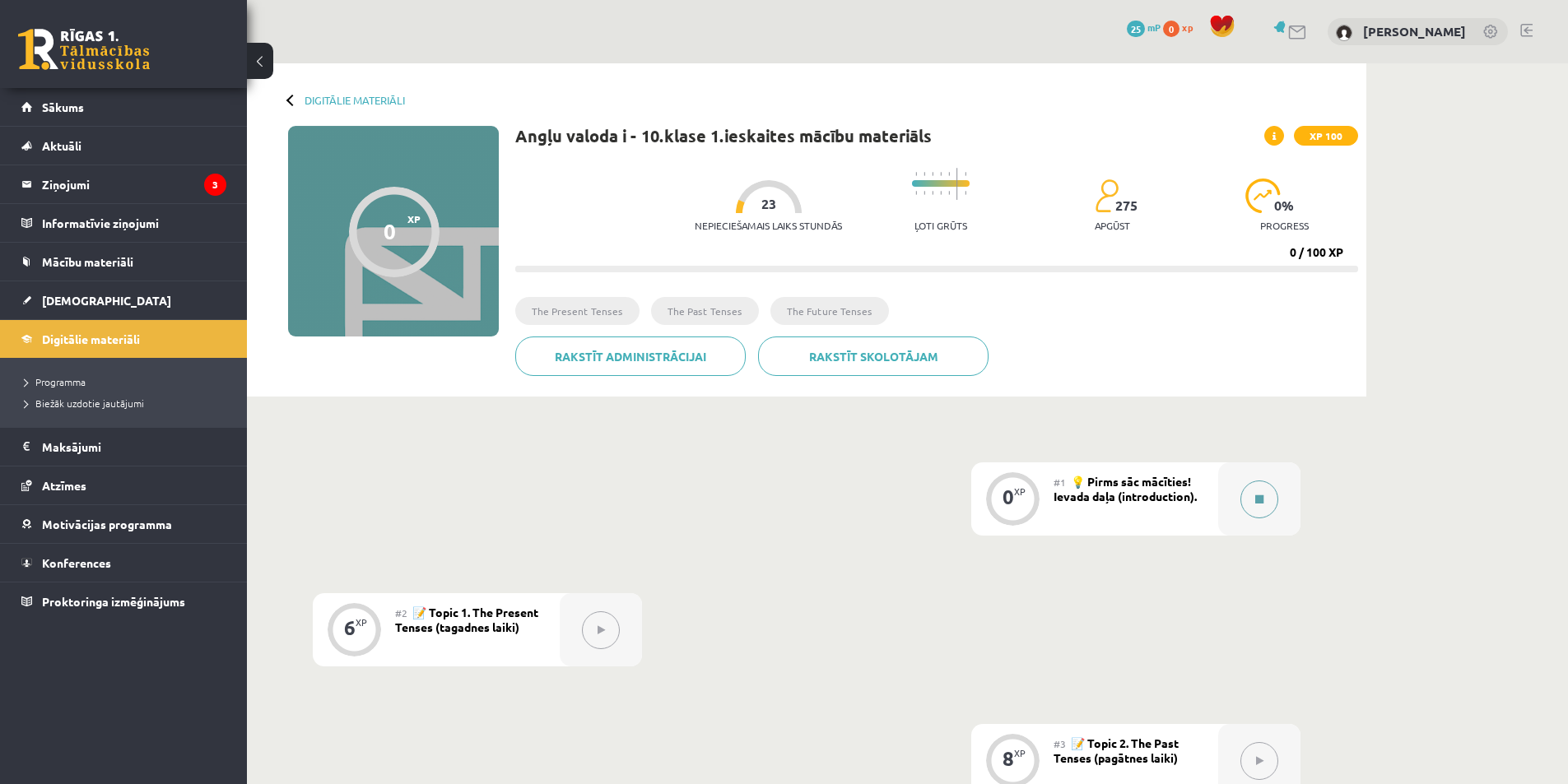
click at [1249, 490] on button at bounding box center [1259, 500] width 38 height 38
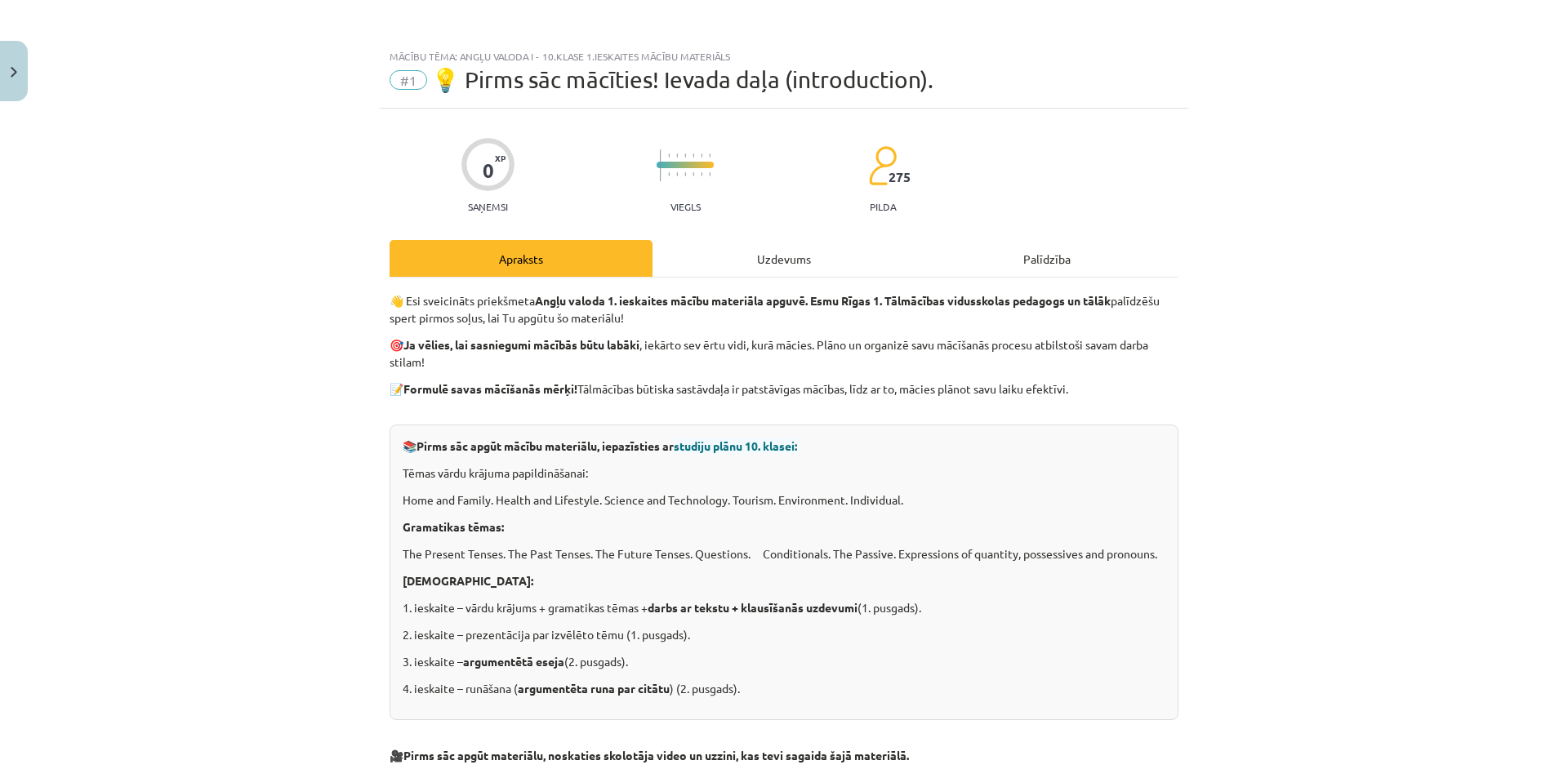
click at [794, 270] on div "Uzdevums" at bounding box center [784, 258] width 263 height 37
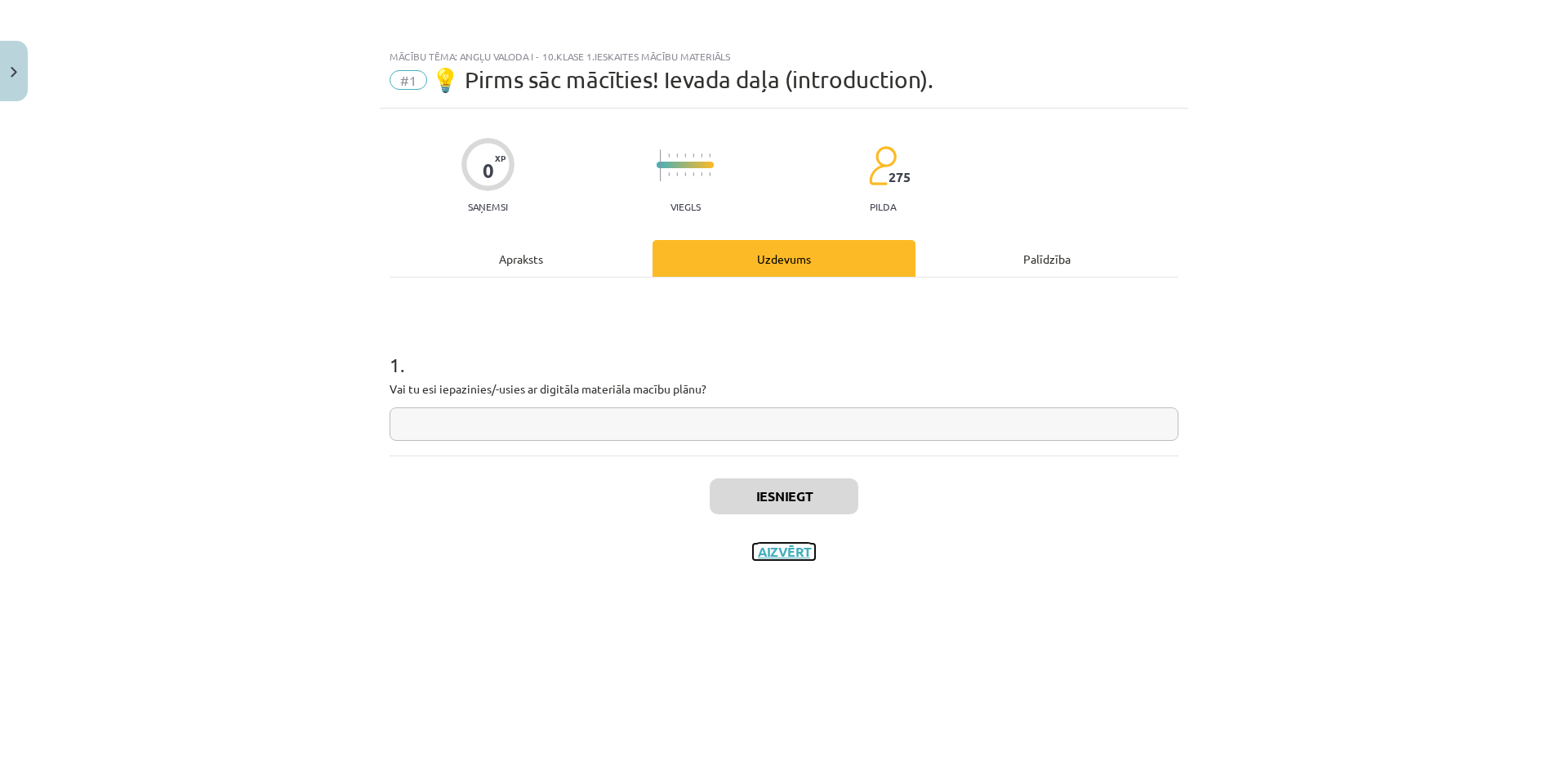
click at [792, 549] on button "Aizvērt" at bounding box center [784, 551] width 62 height 16
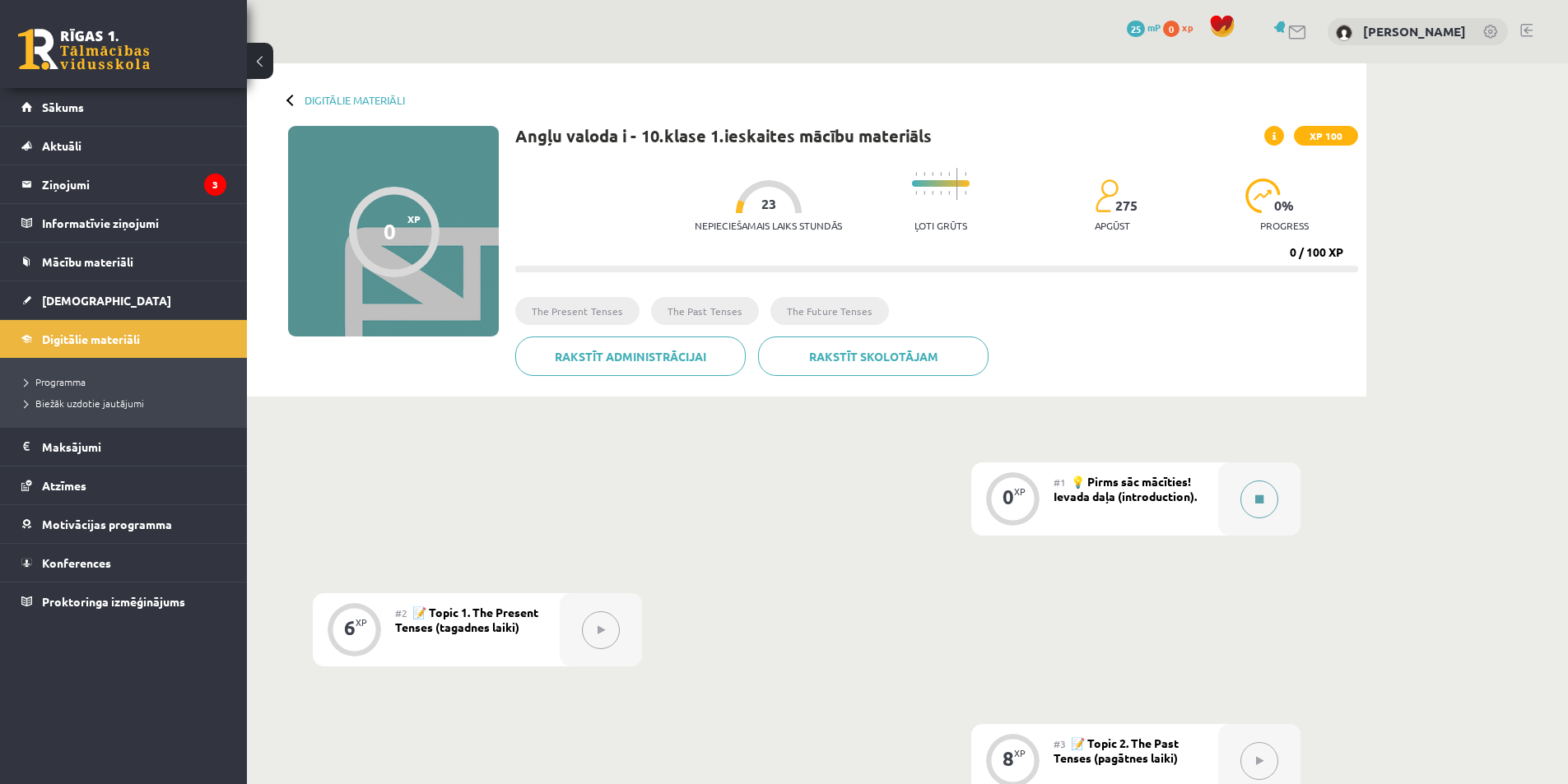
click at [1253, 515] on button at bounding box center [1259, 500] width 38 height 38
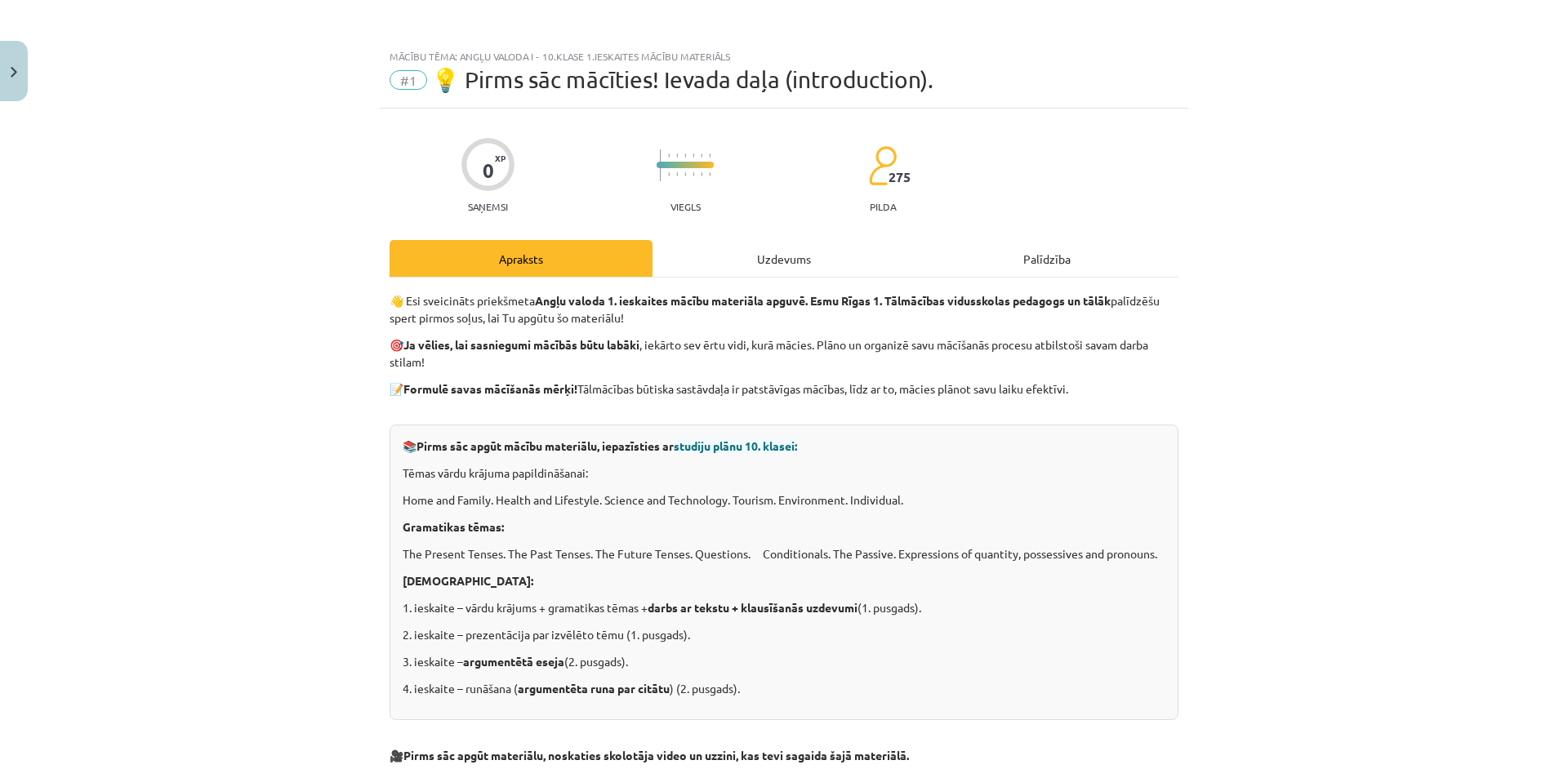
click at [1053, 257] on div "Palīdzība" at bounding box center [1047, 258] width 263 height 37
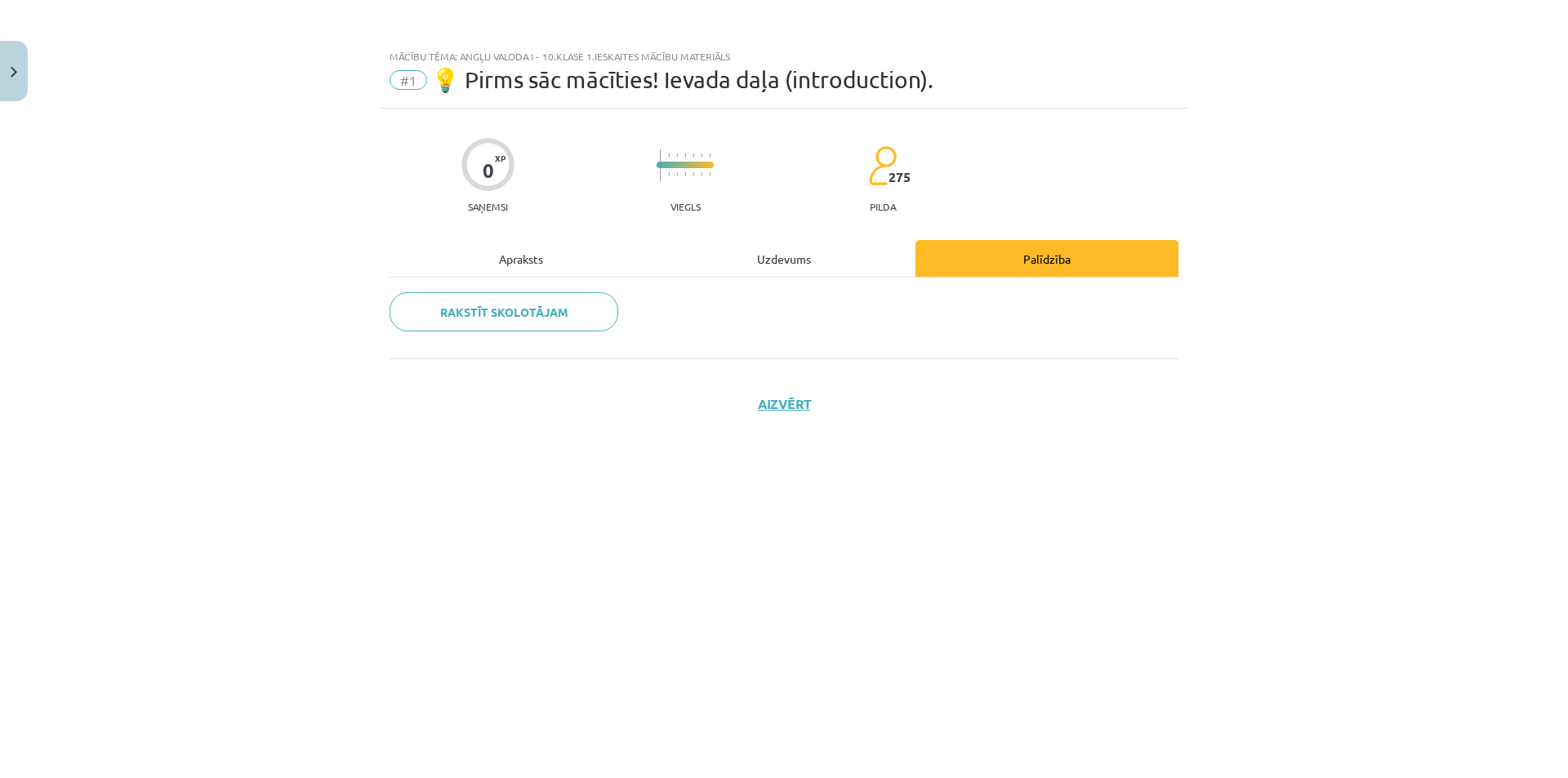
click at [755, 269] on div "Uzdevums" at bounding box center [784, 258] width 263 height 37
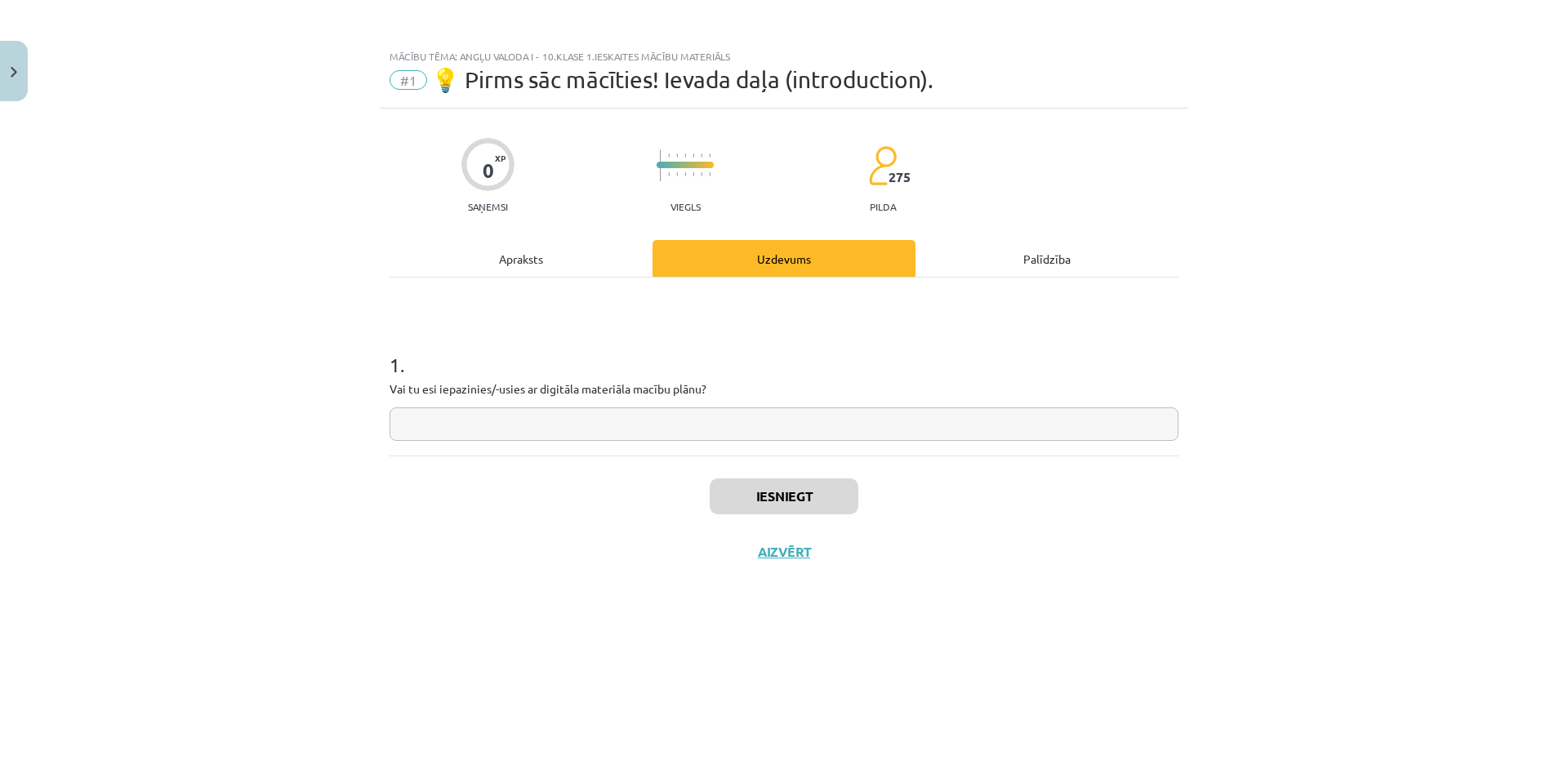
click at [546, 266] on div "Apraksts" at bounding box center [521, 258] width 263 height 37
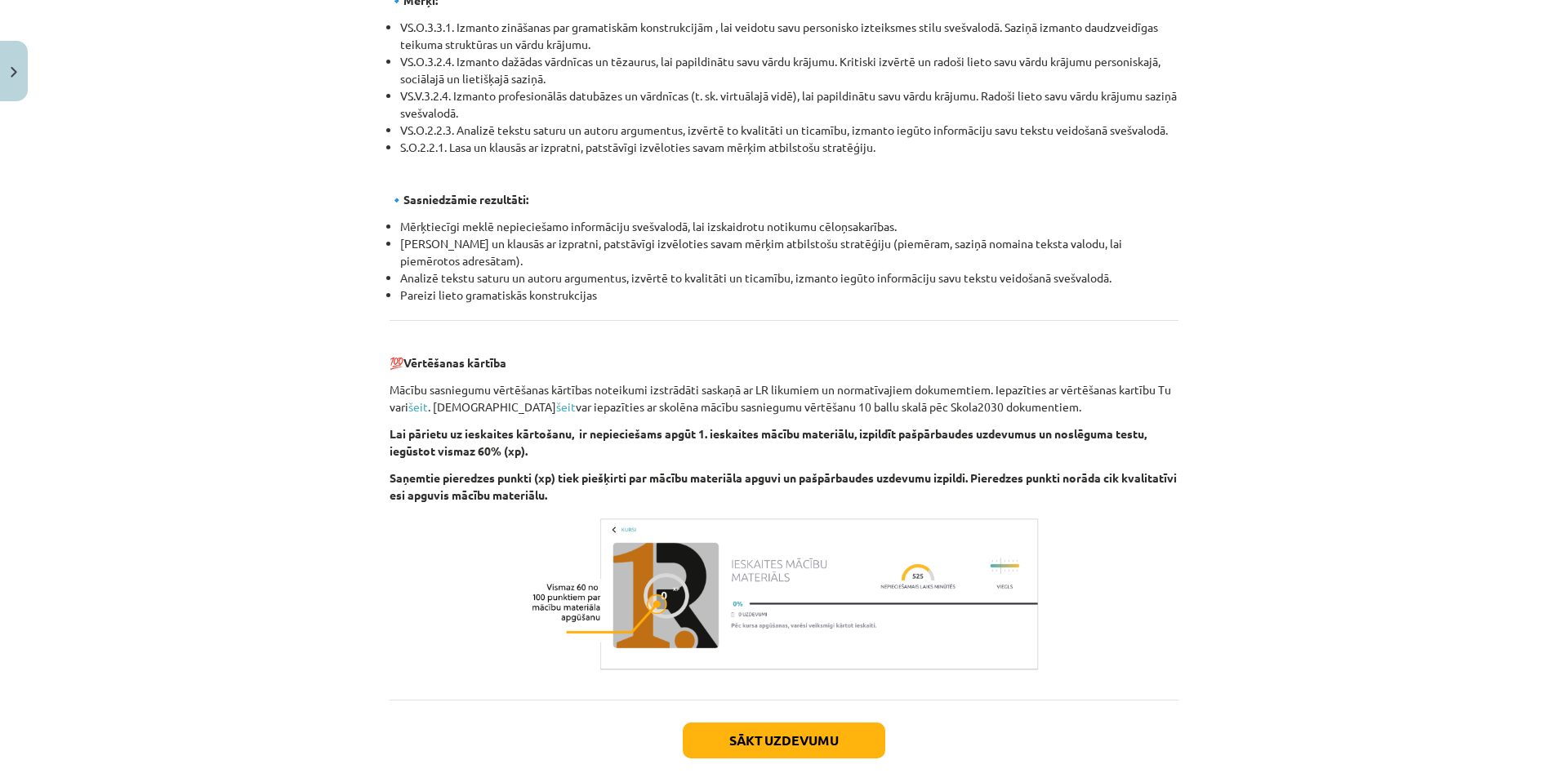
scroll to position [1678, 0]
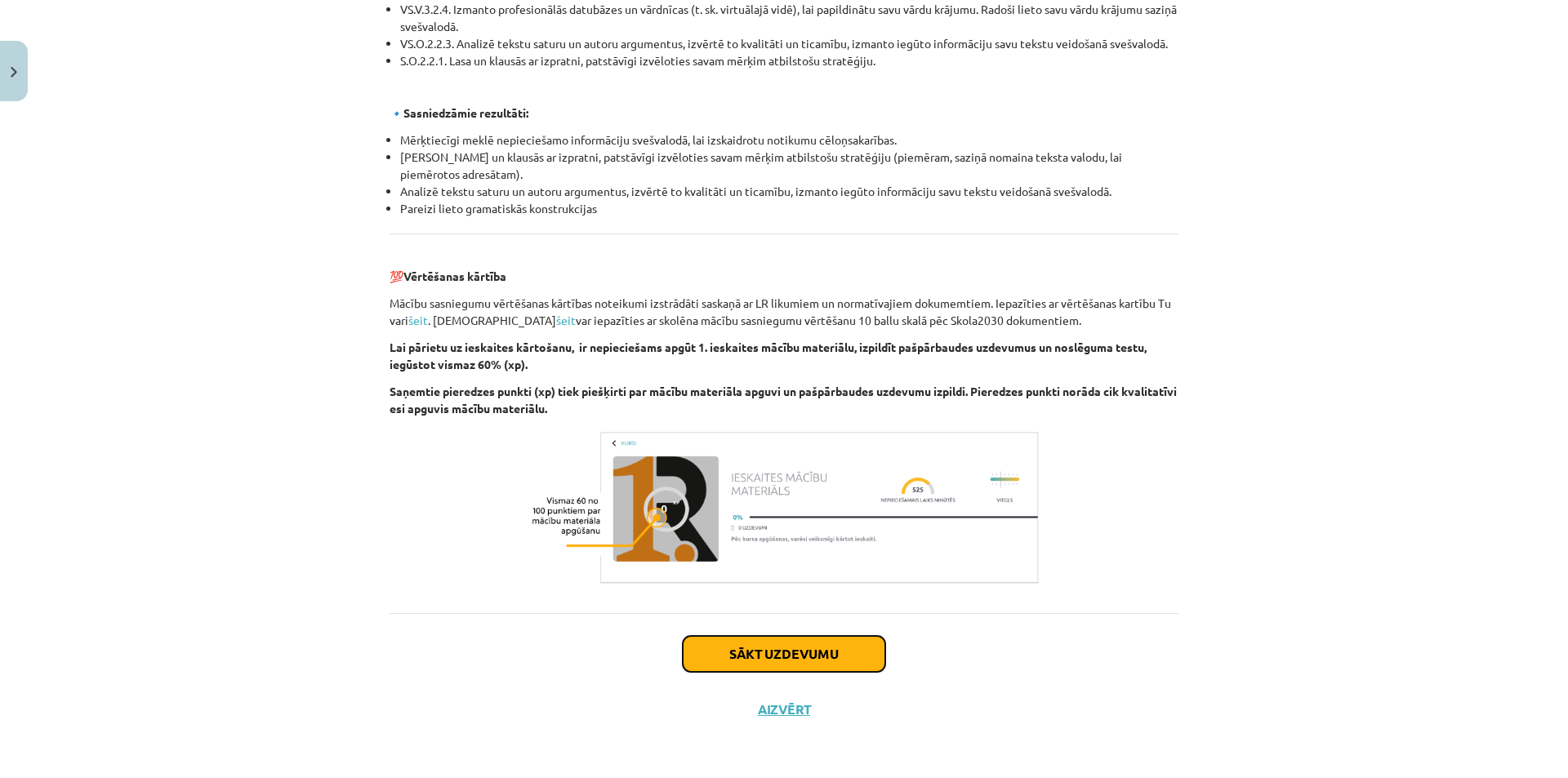
click at [760, 650] on button "Sākt uzdevumu" at bounding box center [784, 654] width 202 height 36
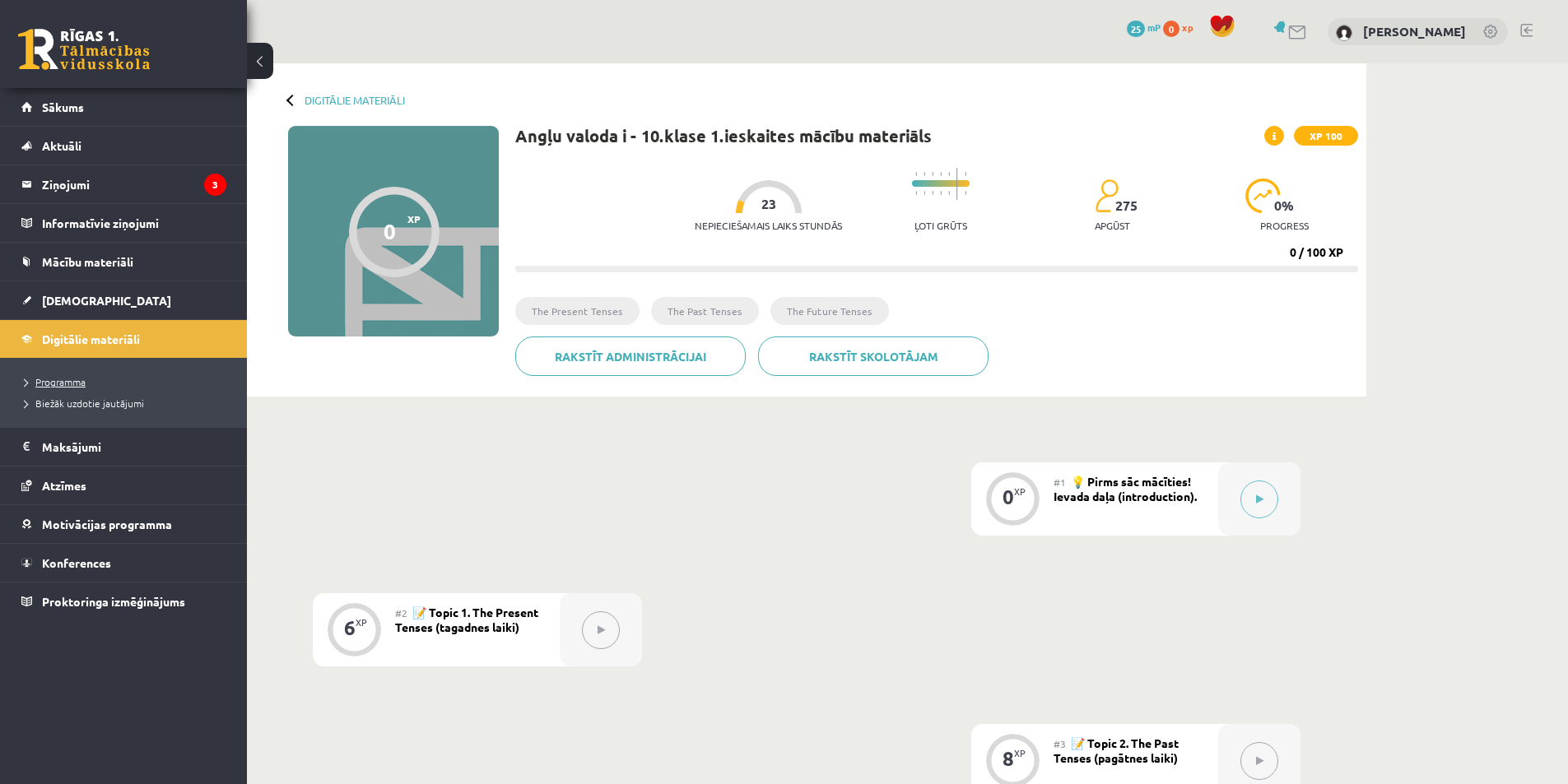
click at [67, 377] on span "Programma" at bounding box center [55, 382] width 61 height 13
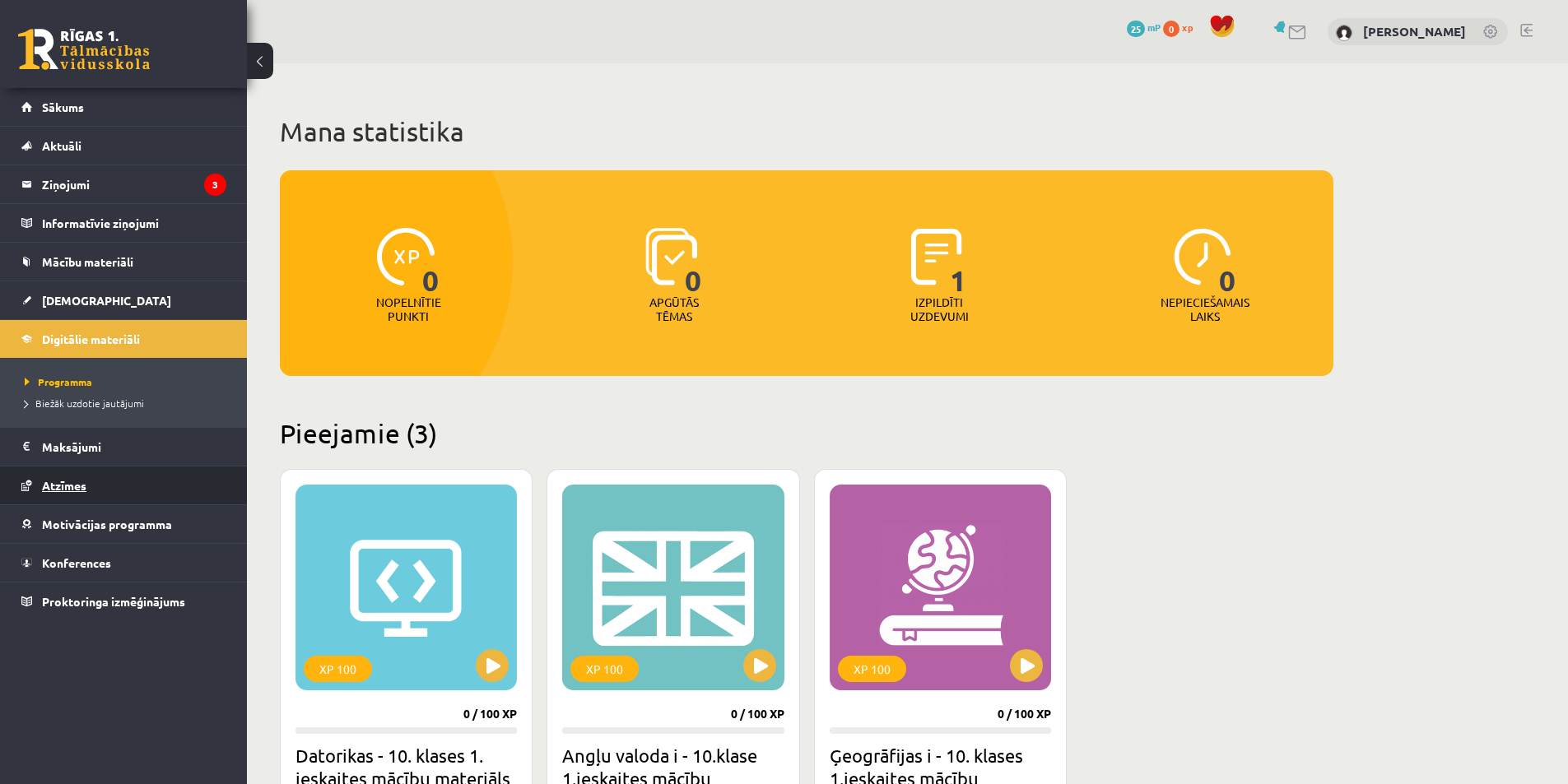
click at [109, 491] on link "Atzīmes" at bounding box center [124, 485] width 205 height 38
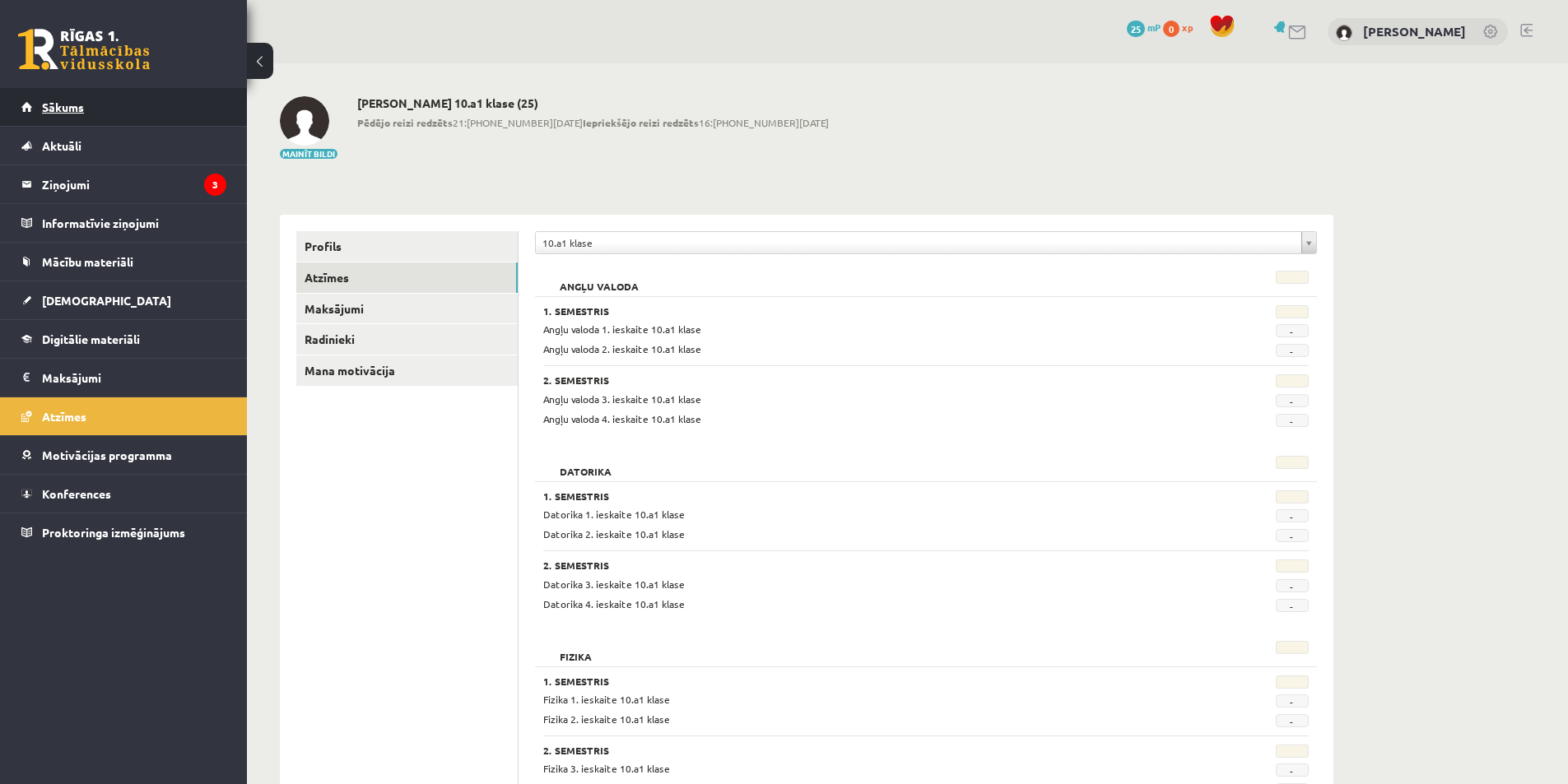
click at [126, 121] on link "Sākums" at bounding box center [124, 107] width 205 height 38
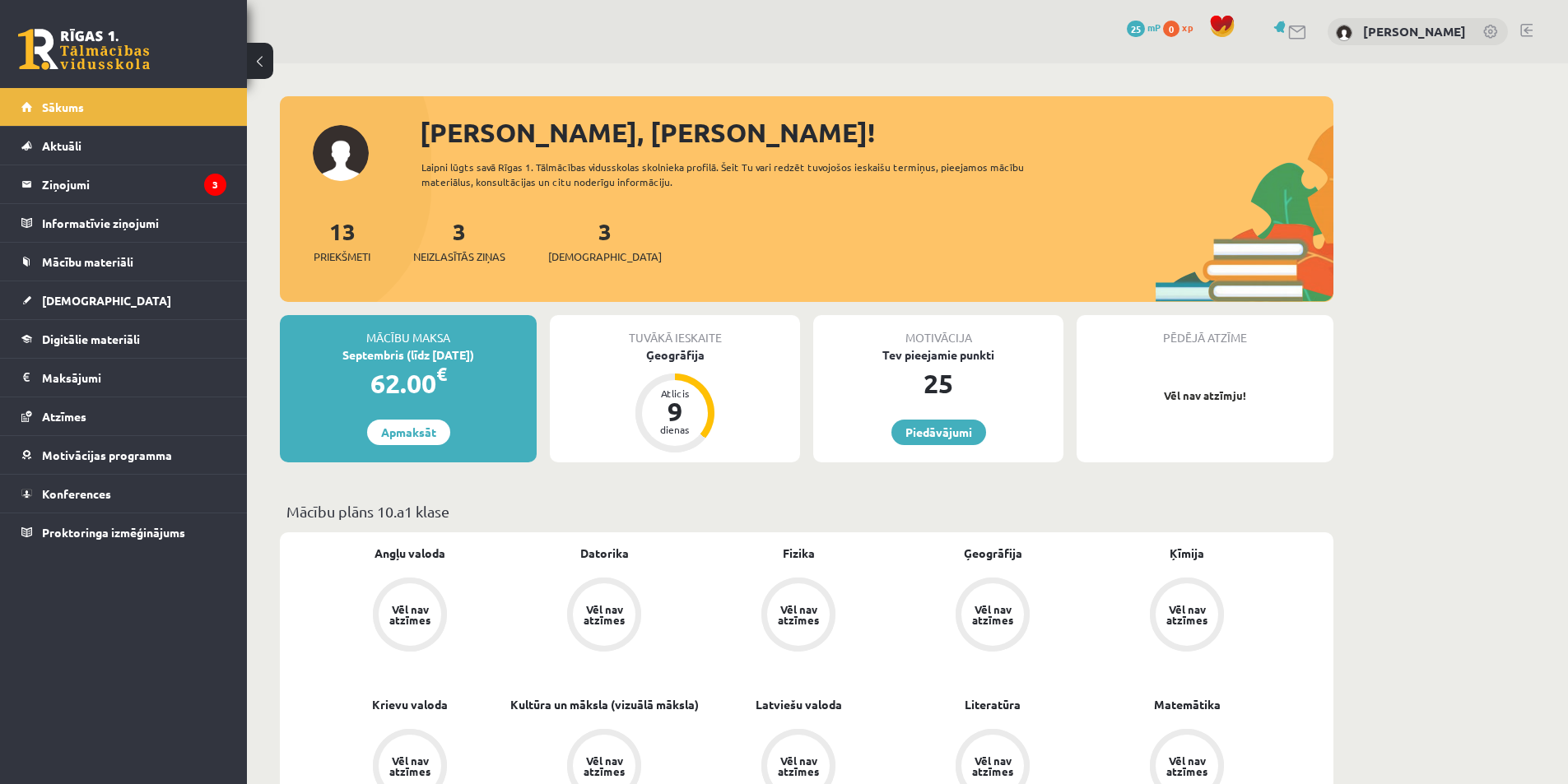
drag, startPoint x: 934, startPoint y: 433, endPoint x: 1376, endPoint y: 409, distance: 442.7
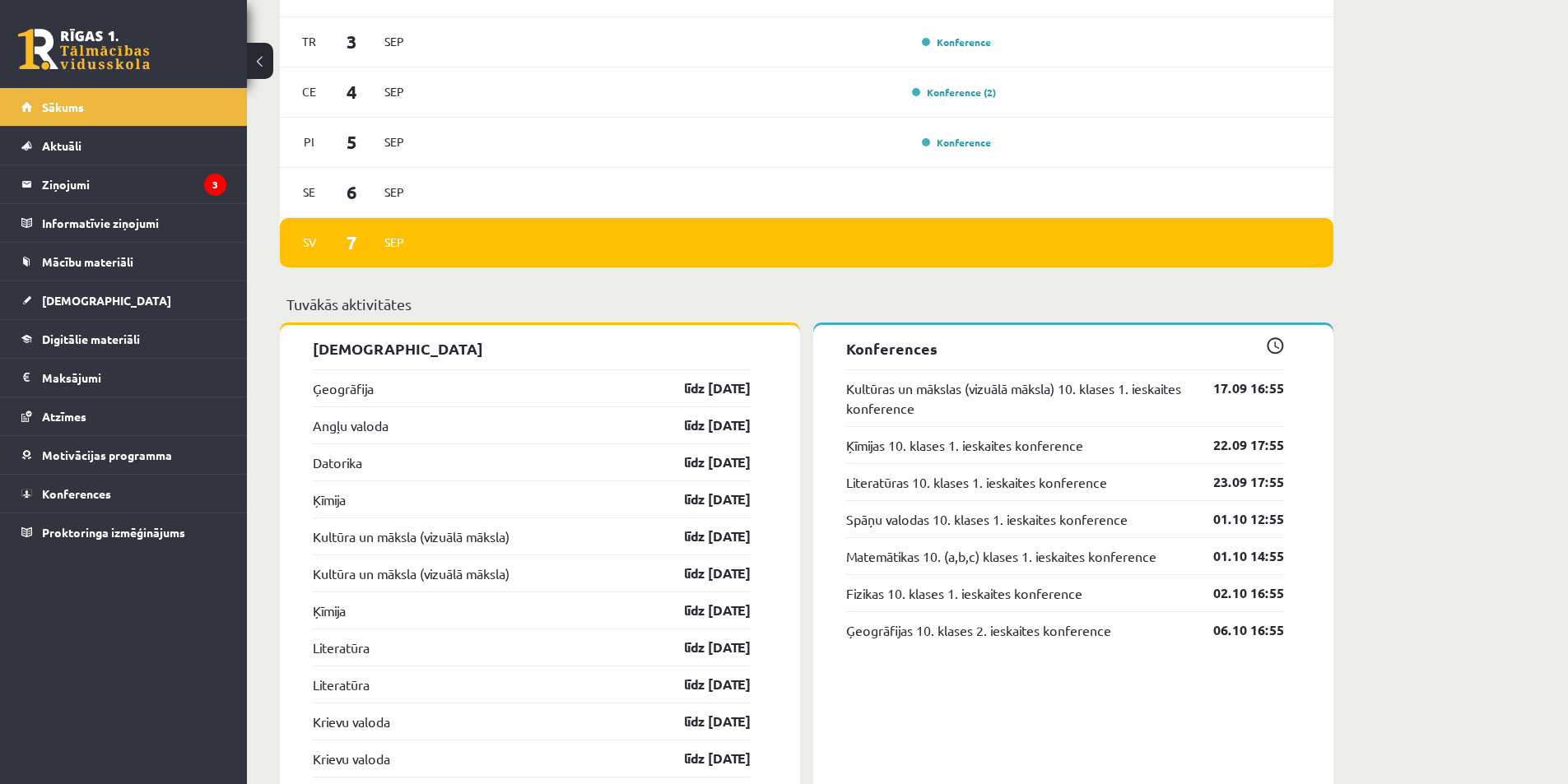
scroll to position [1194, 0]
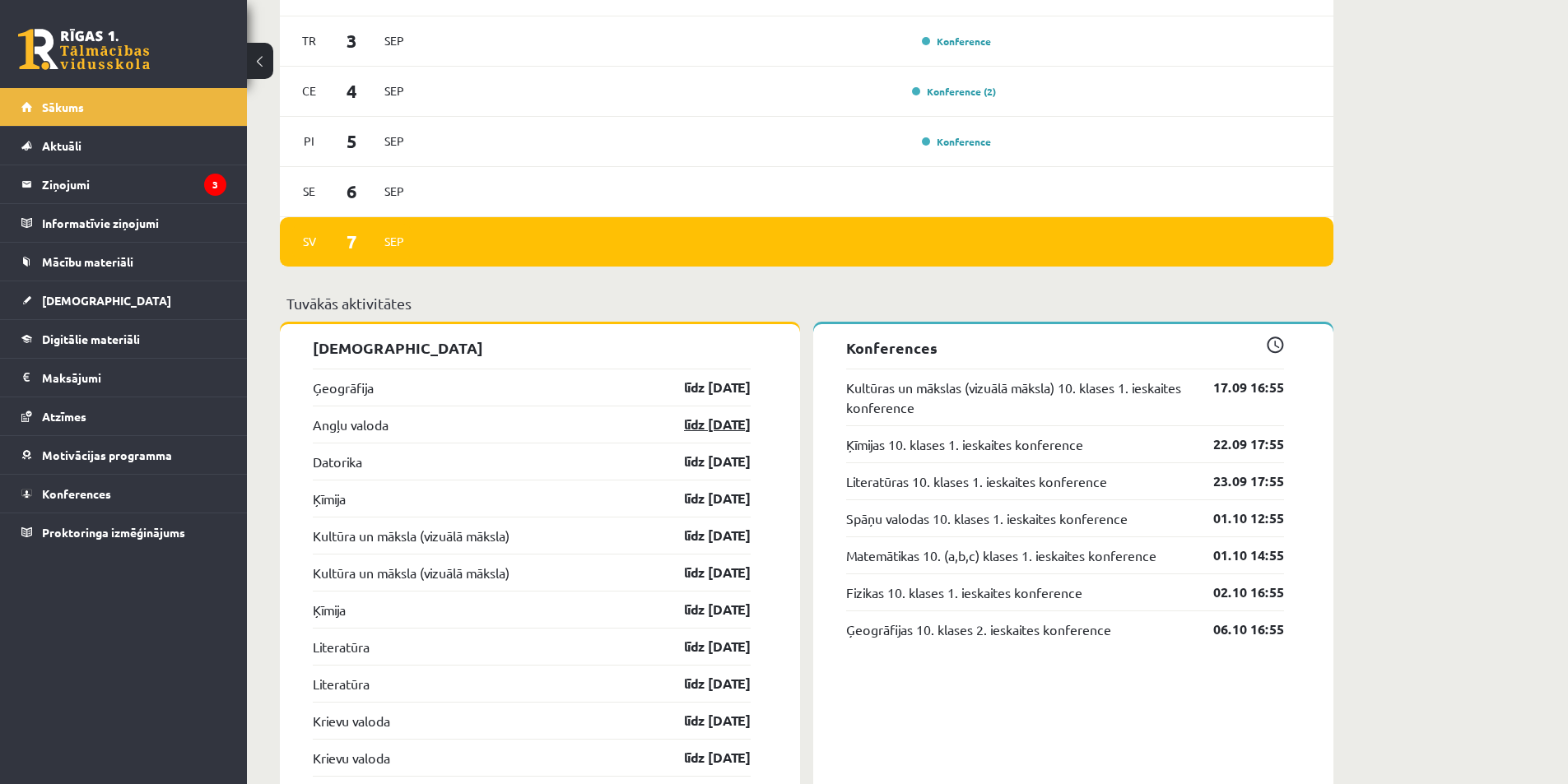
click at [689, 428] on link "līdz 15.09.25" at bounding box center [702, 424] width 96 height 20
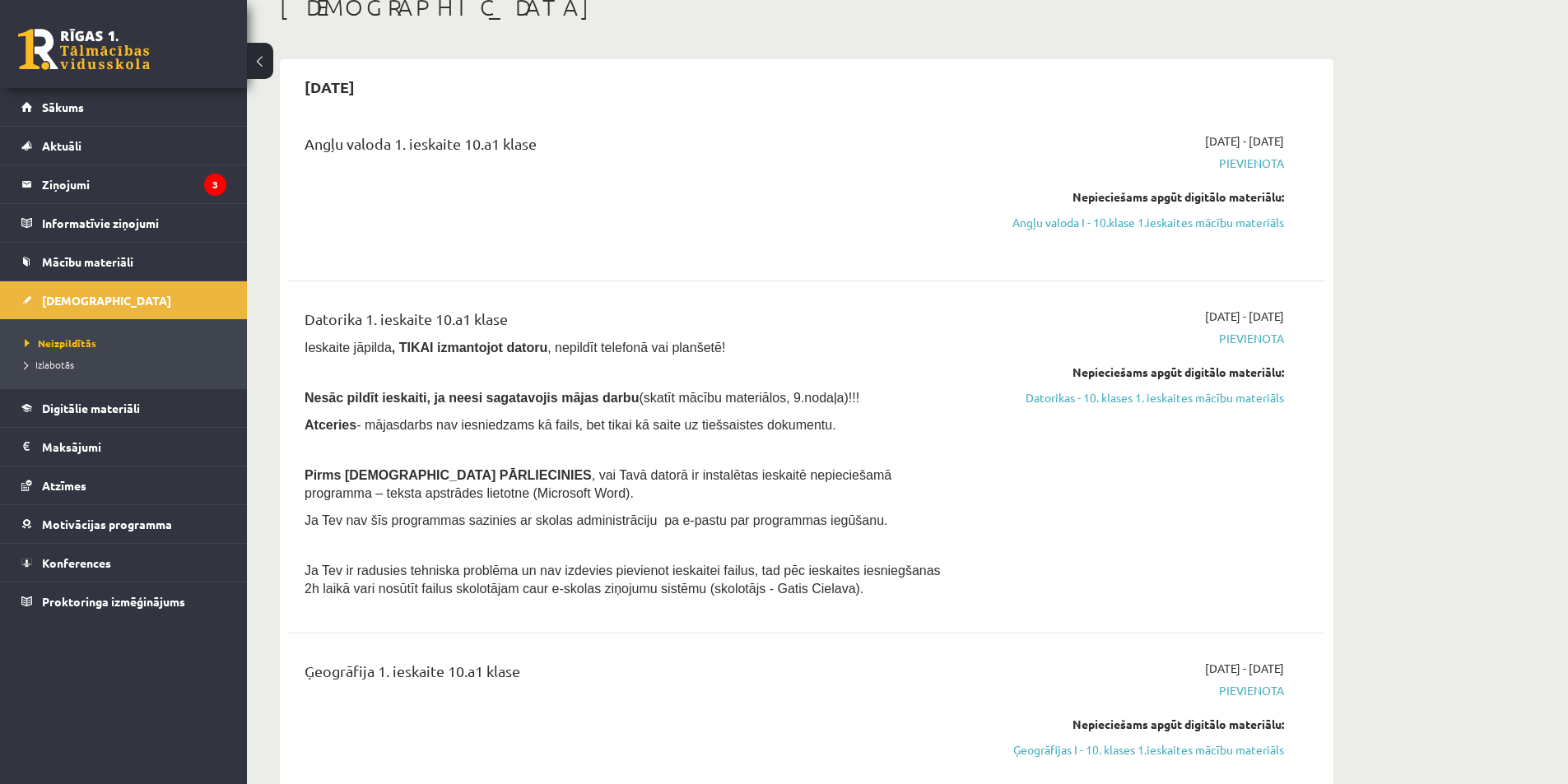
scroll to position [100, 0]
click at [1255, 228] on link "Angļu valoda I - 10.klase 1.ieskaites mācību materiāls" at bounding box center [1128, 225] width 310 height 17
click at [868, 85] on div "2025-09-15" at bounding box center [807, 89] width 1037 height 39
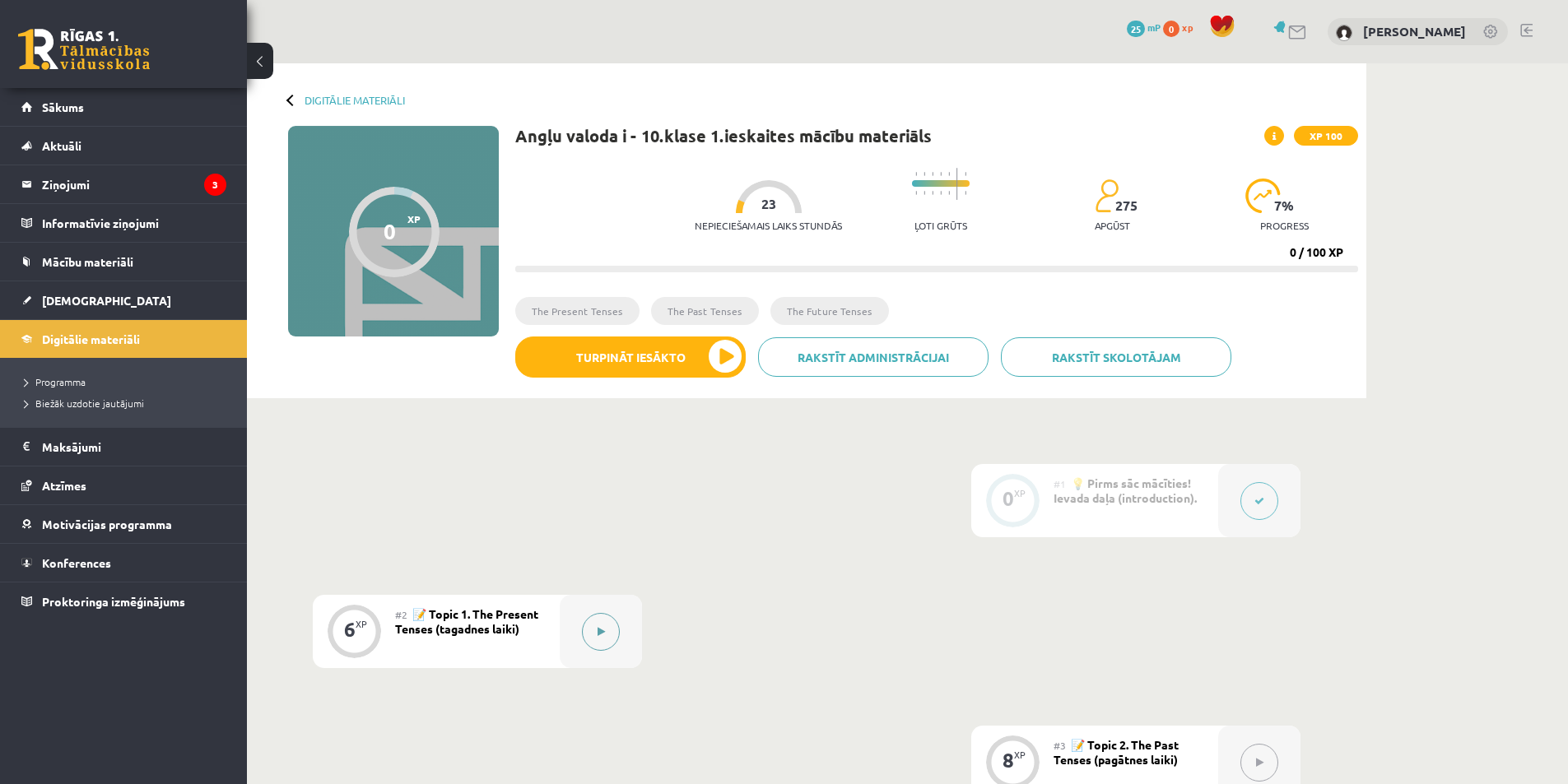
click at [597, 631] on icon at bounding box center [601, 631] width 8 height 9
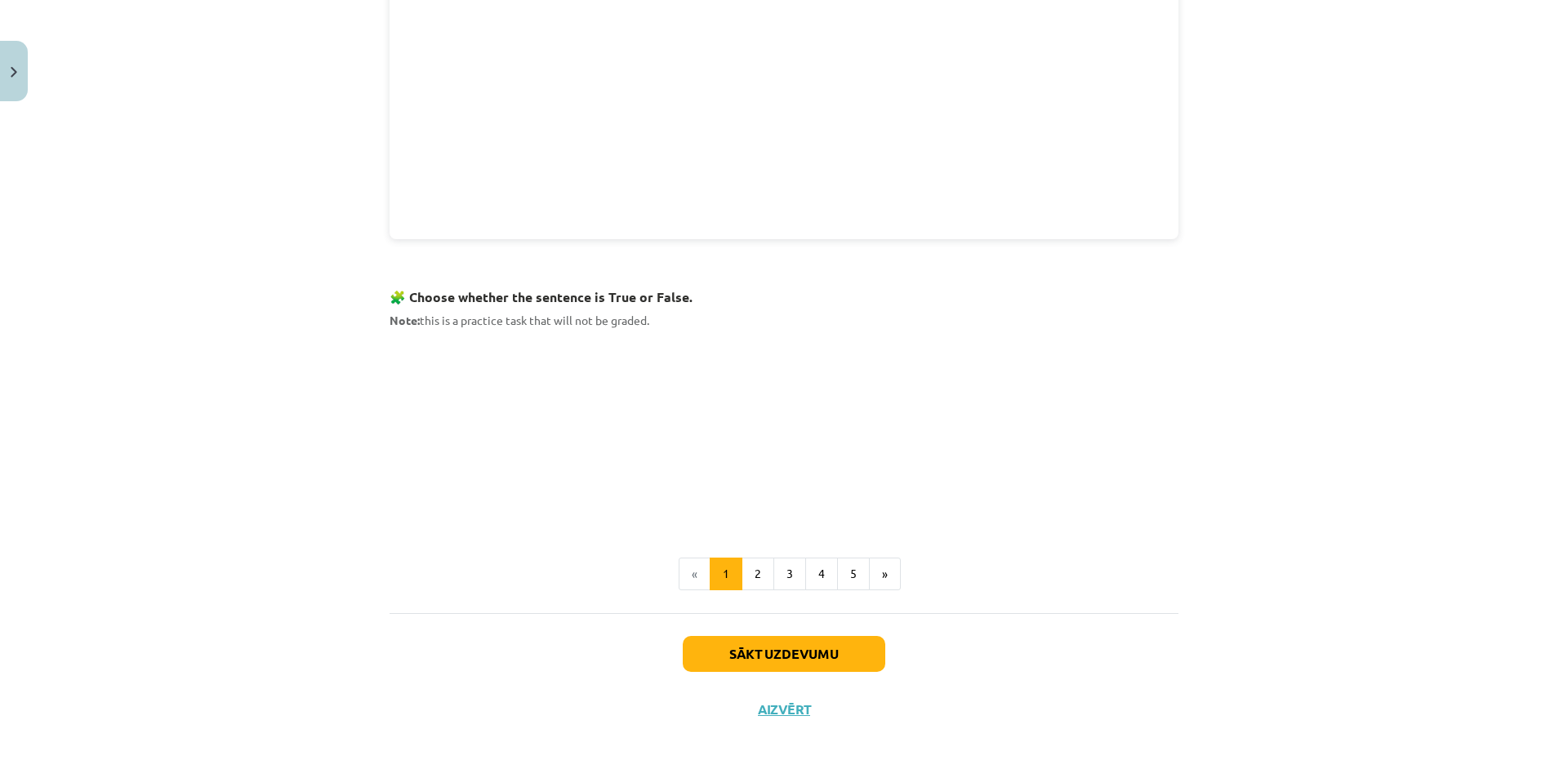
scroll to position [825, 0]
click at [752, 570] on button "2" at bounding box center [757, 576] width 33 height 33
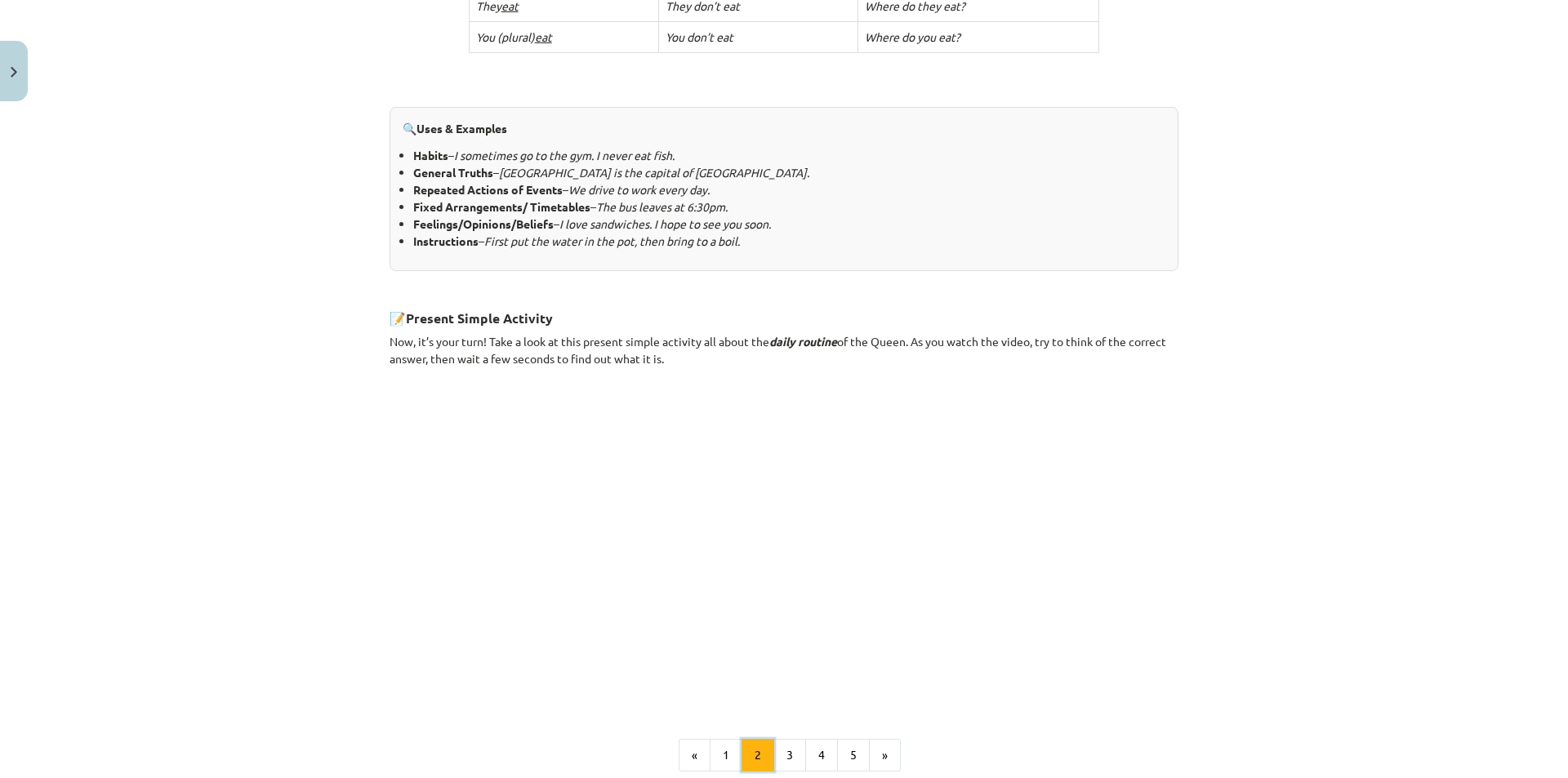
scroll to position [833, 0]
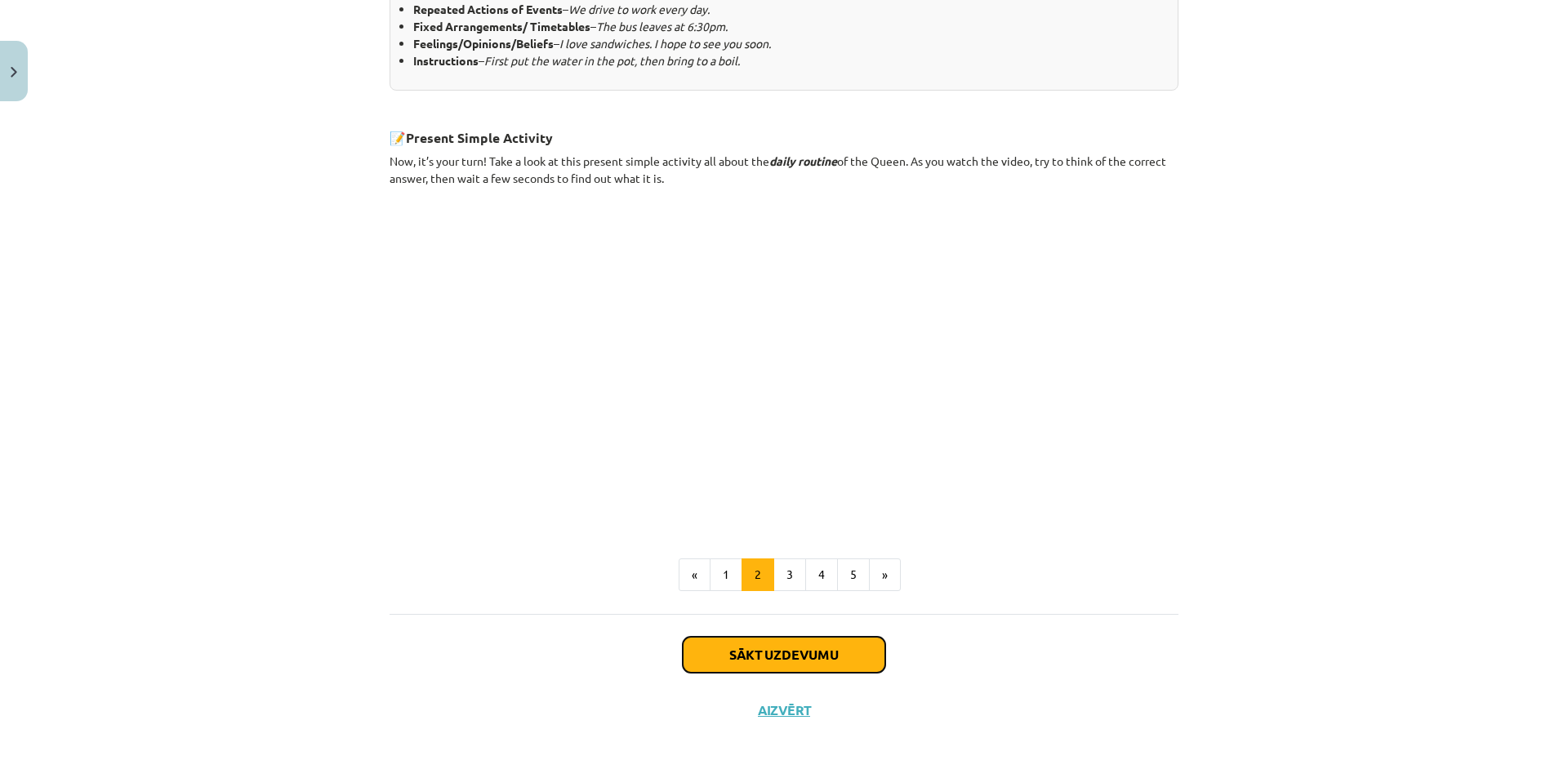
click at [829, 653] on button "Sākt uzdevumu" at bounding box center [784, 655] width 202 height 36
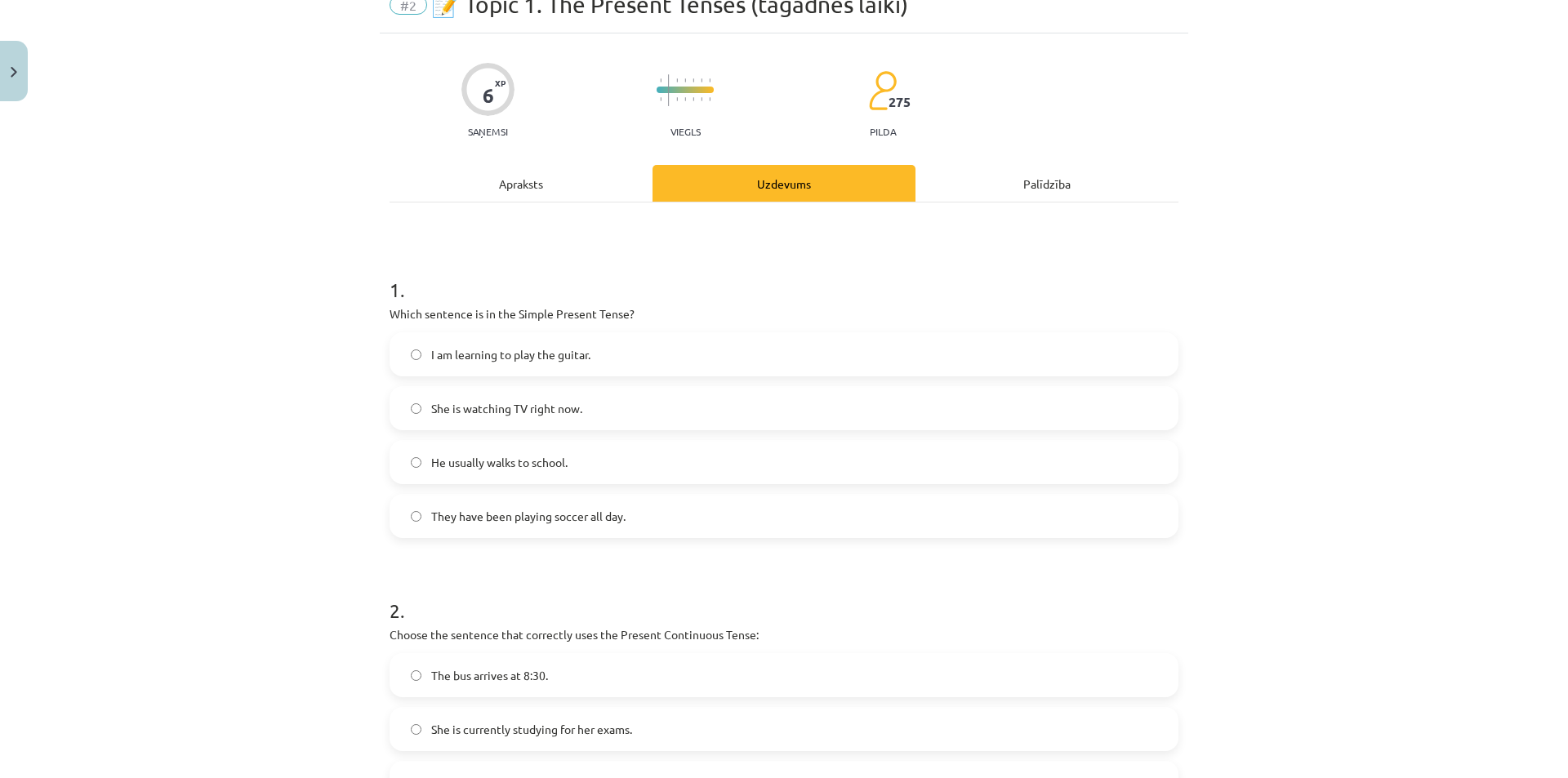
scroll to position [73, 0]
click at [958, 406] on label "She is watching TV right now." at bounding box center [784, 409] width 785 height 40
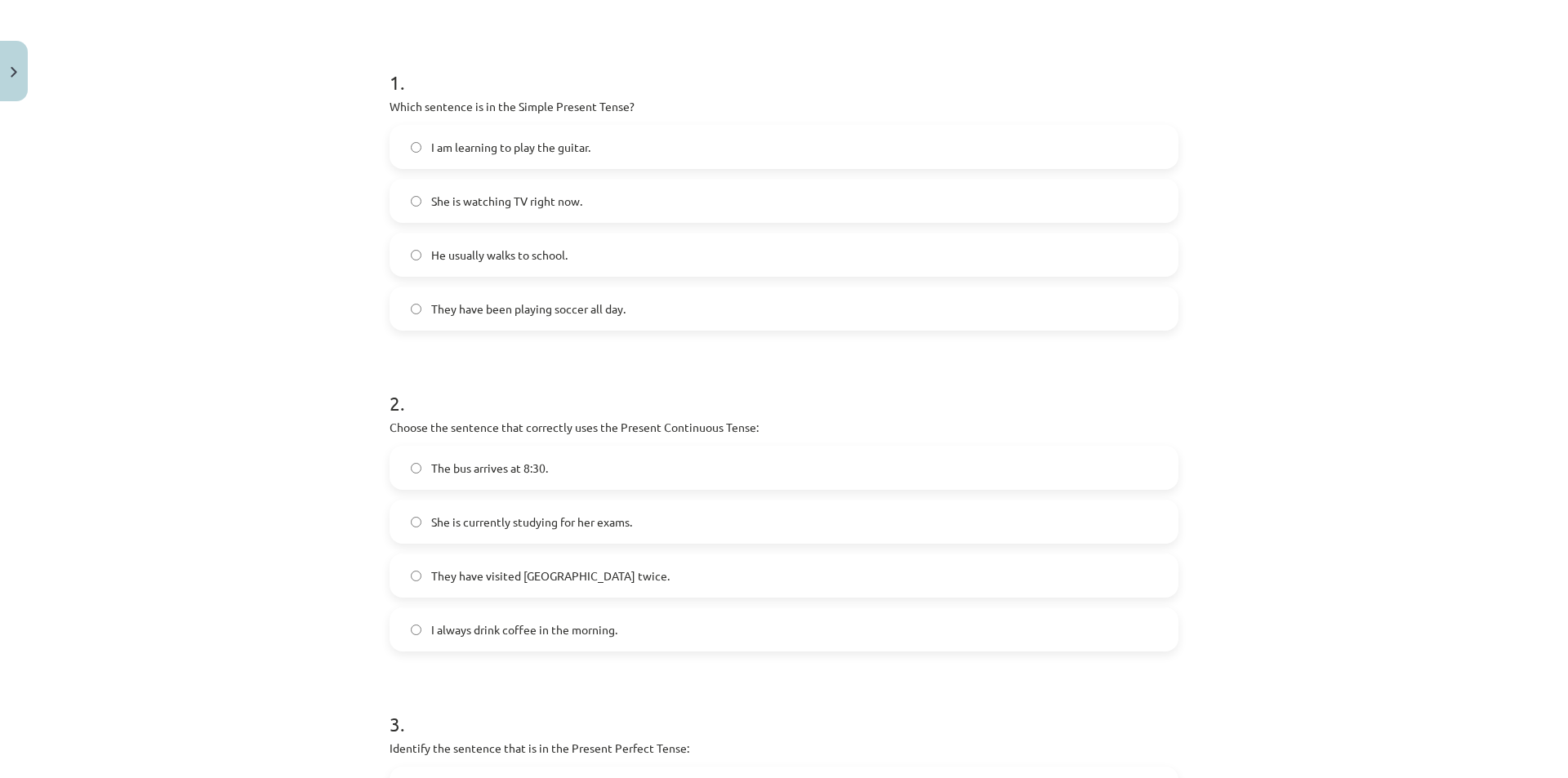
scroll to position [405, 0]
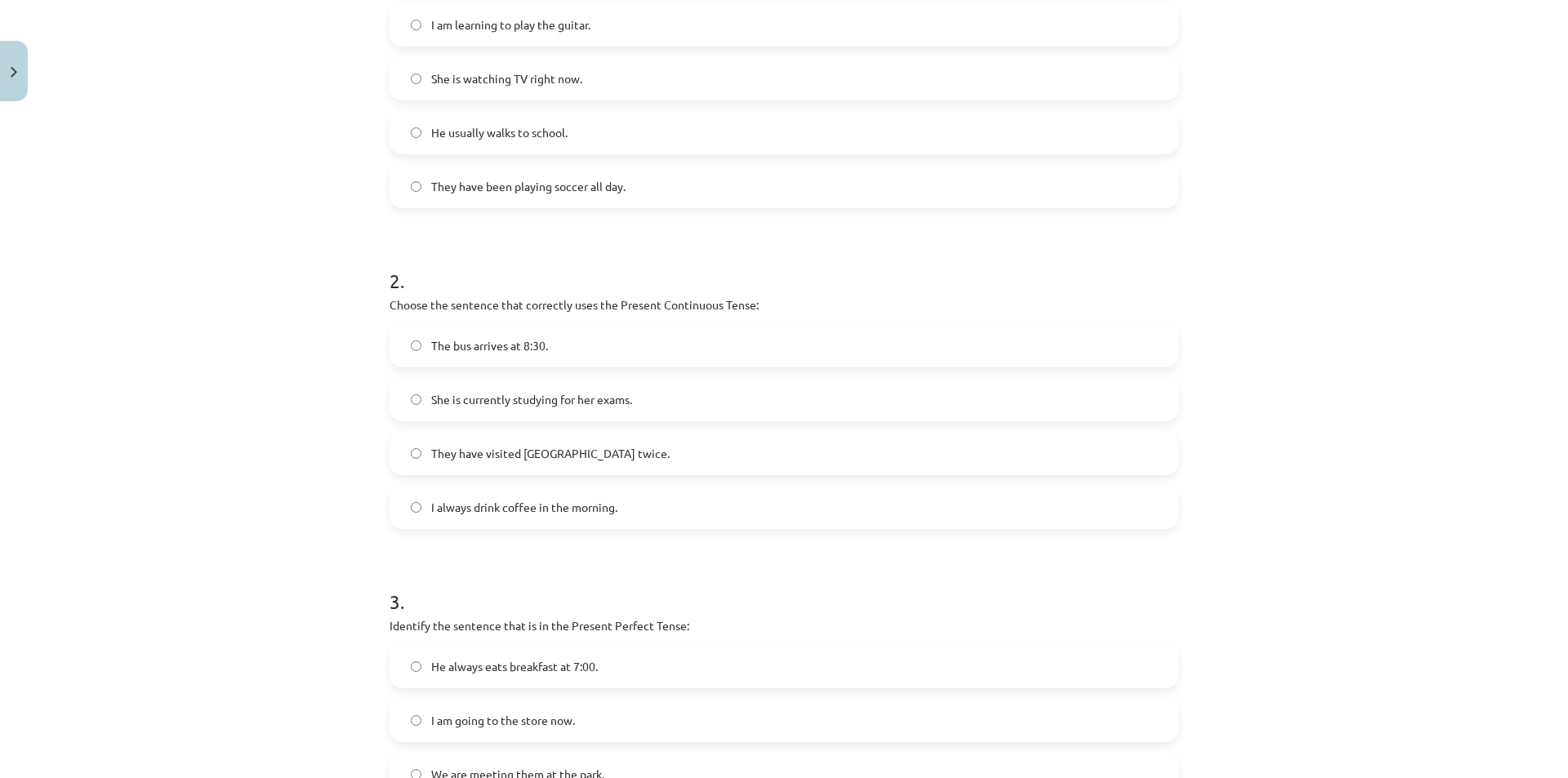
click at [626, 499] on label "I always drink coffee in the morning." at bounding box center [784, 506] width 785 height 40
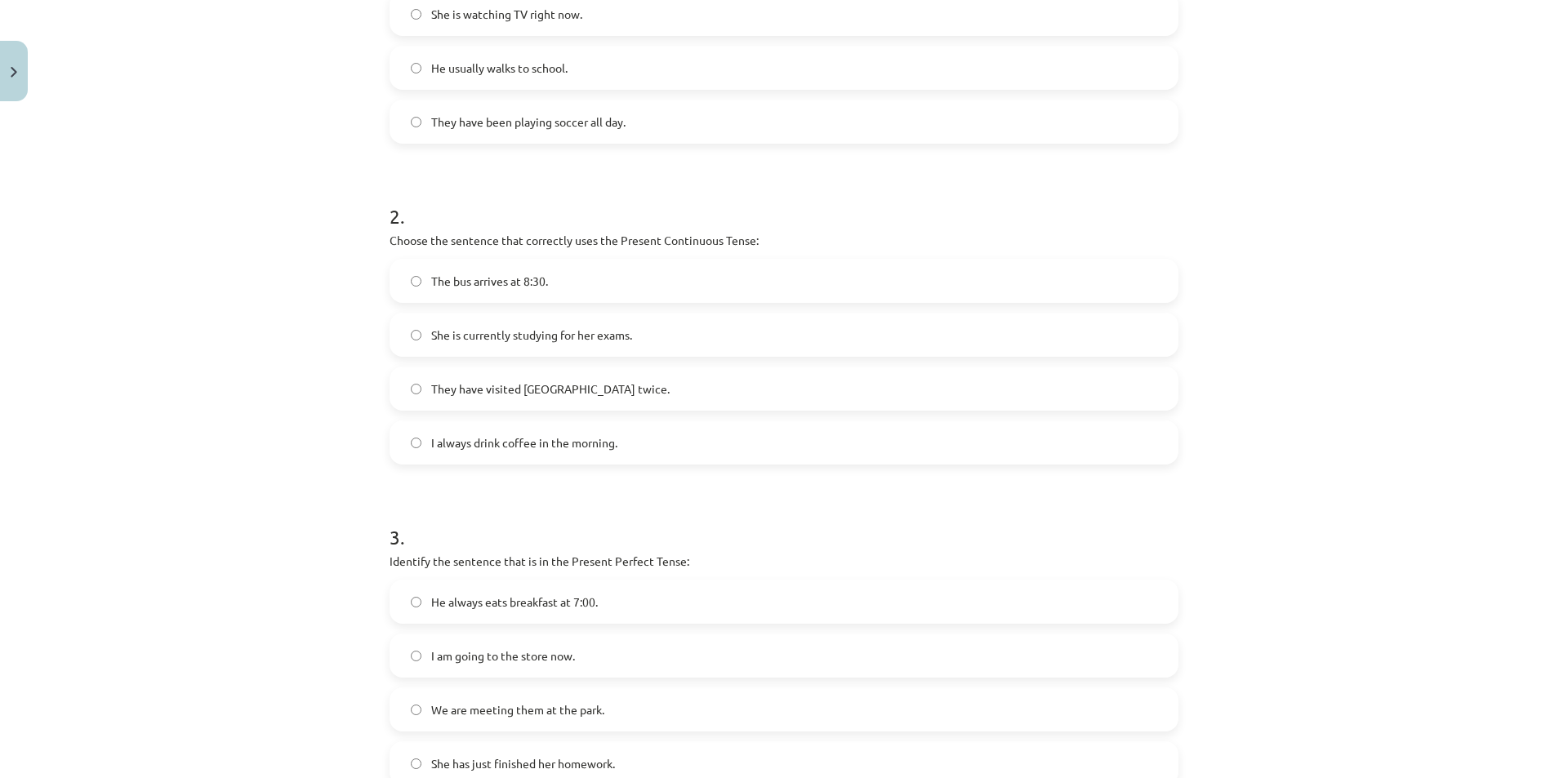
scroll to position [471, 0]
click at [806, 335] on label "She is currently studying for her exams." at bounding box center [784, 332] width 785 height 40
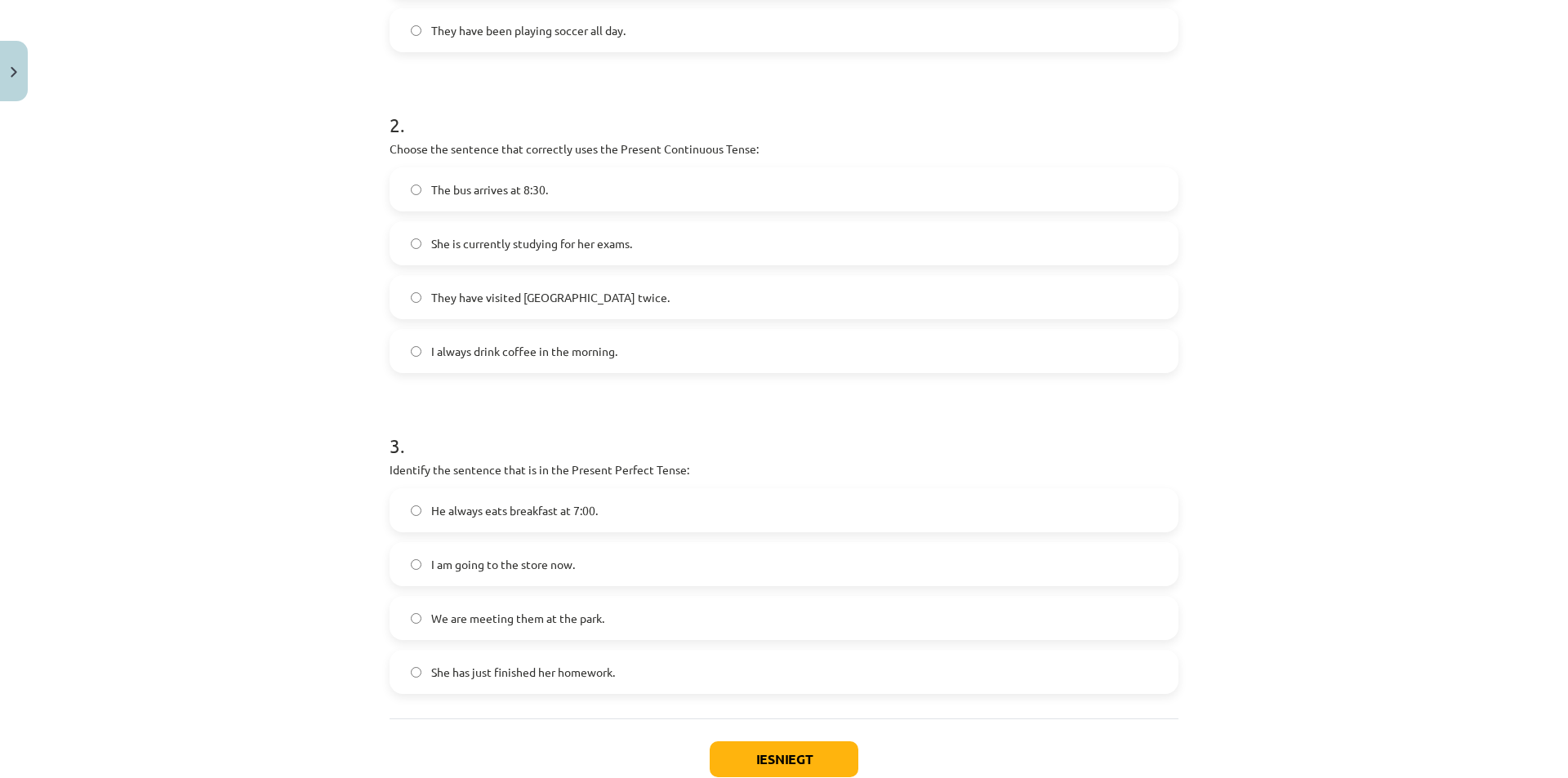
scroll to position [666, 0]
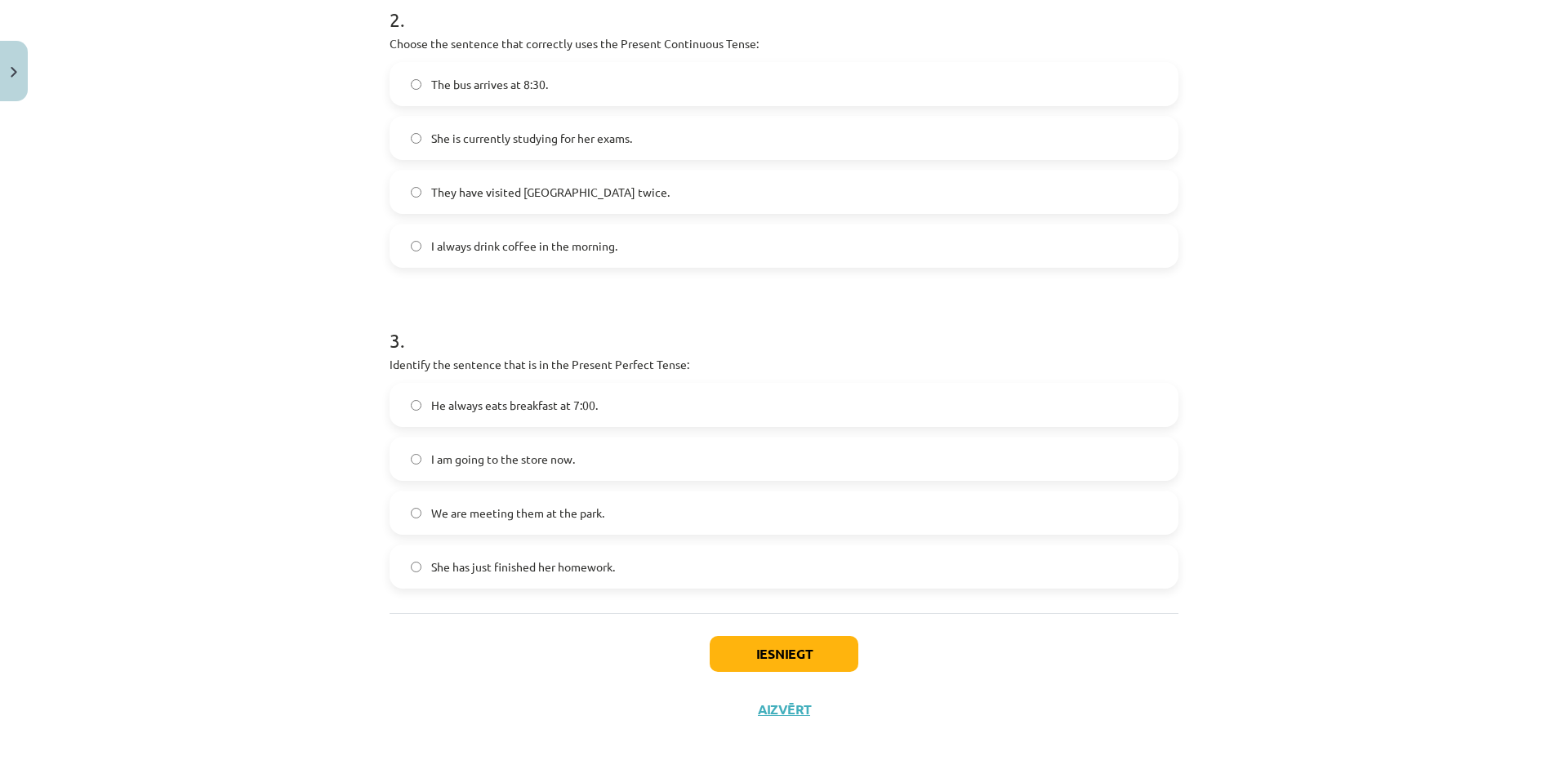
click at [536, 561] on span "She has just finished her homework." at bounding box center [522, 567] width 183 height 17
click at [801, 646] on button "Iesniegt" at bounding box center [784, 654] width 149 height 36
click at [767, 650] on button "Iesniegt" at bounding box center [784, 654] width 149 height 36
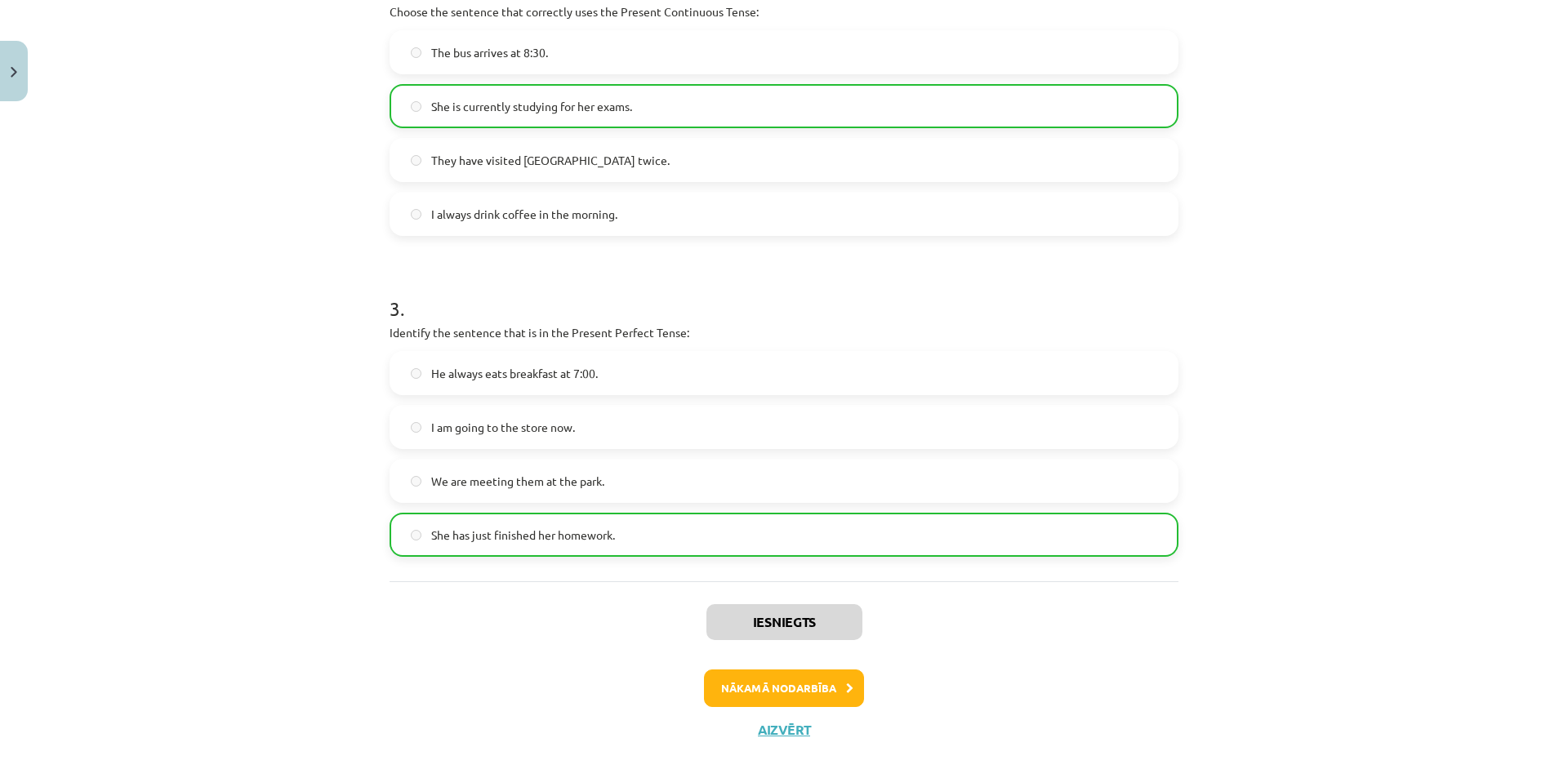
scroll to position [719, 0]
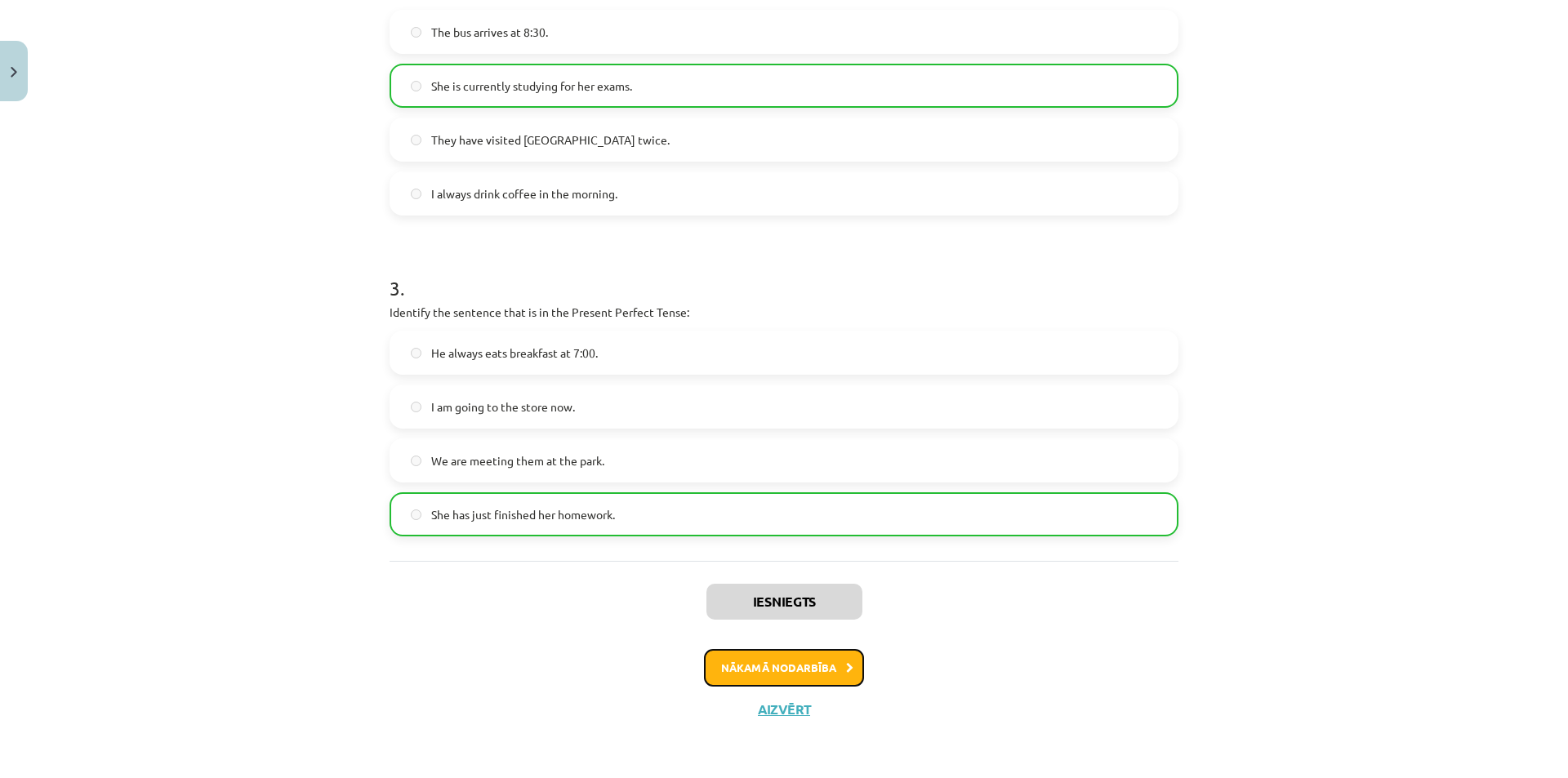
click at [809, 677] on button "Nākamā nodarbība" at bounding box center [784, 668] width 160 height 38
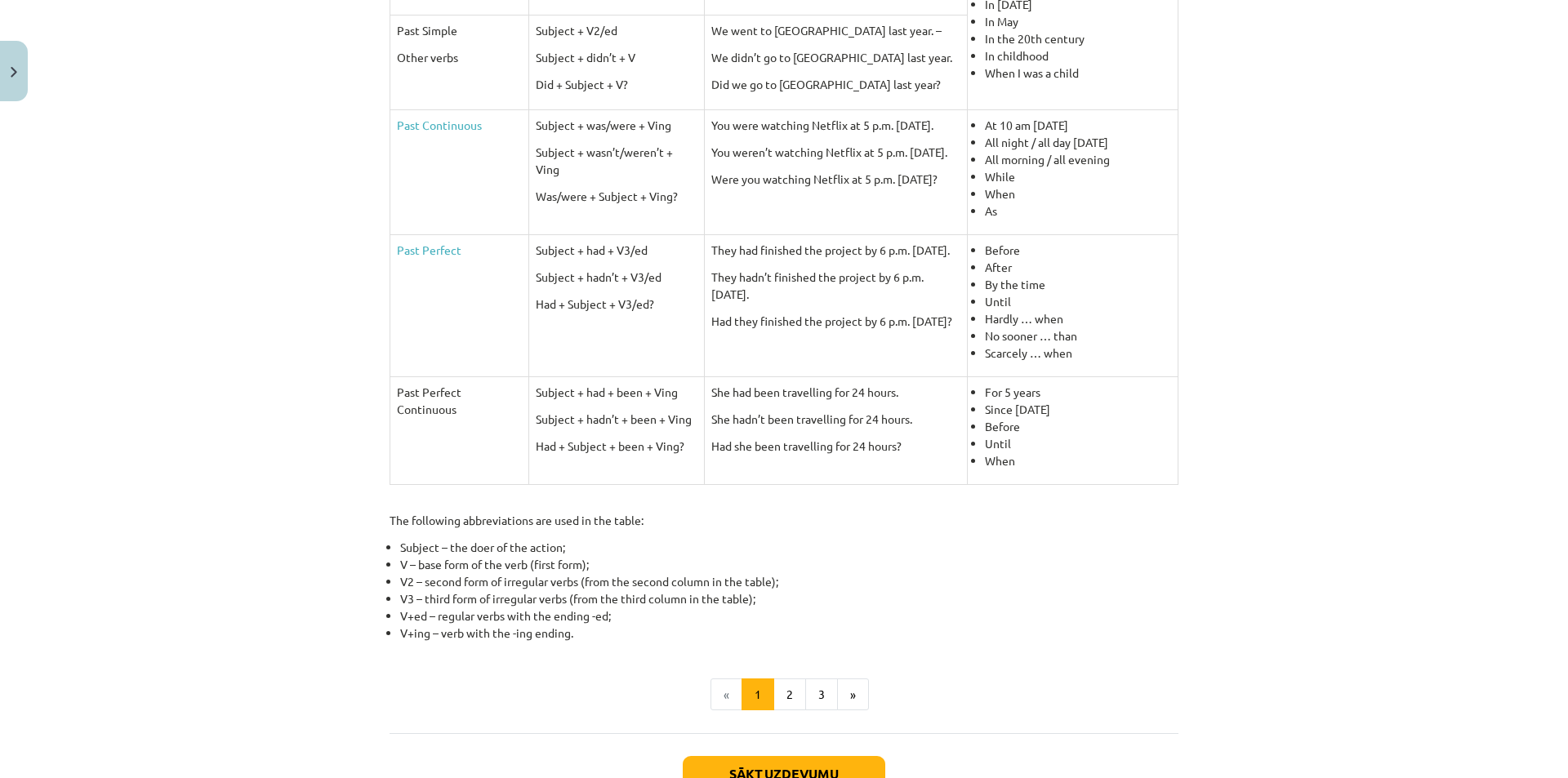
scroll to position [605, 0]
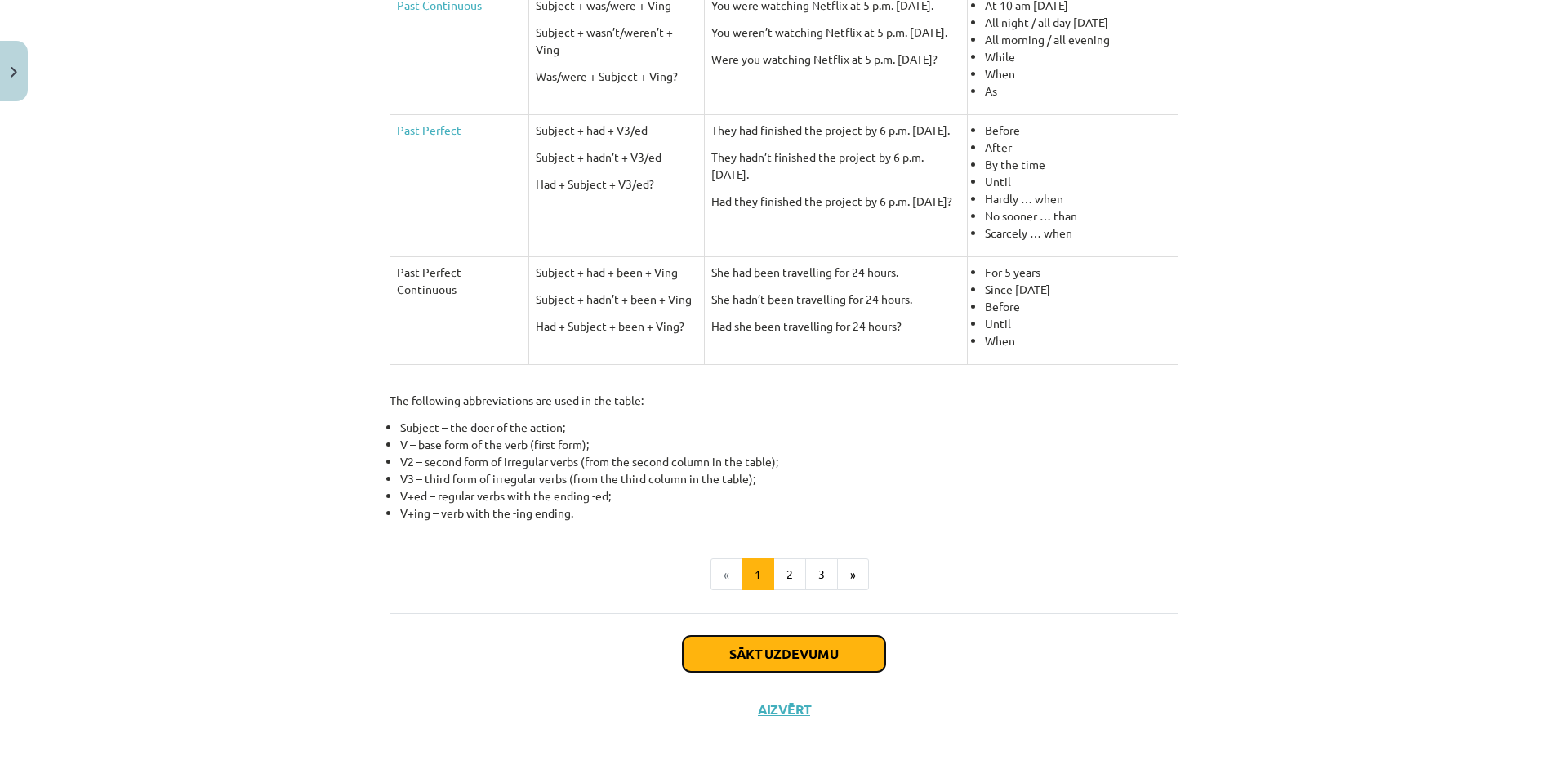
click at [830, 646] on button "Sākt uzdevumu" at bounding box center [784, 654] width 202 height 36
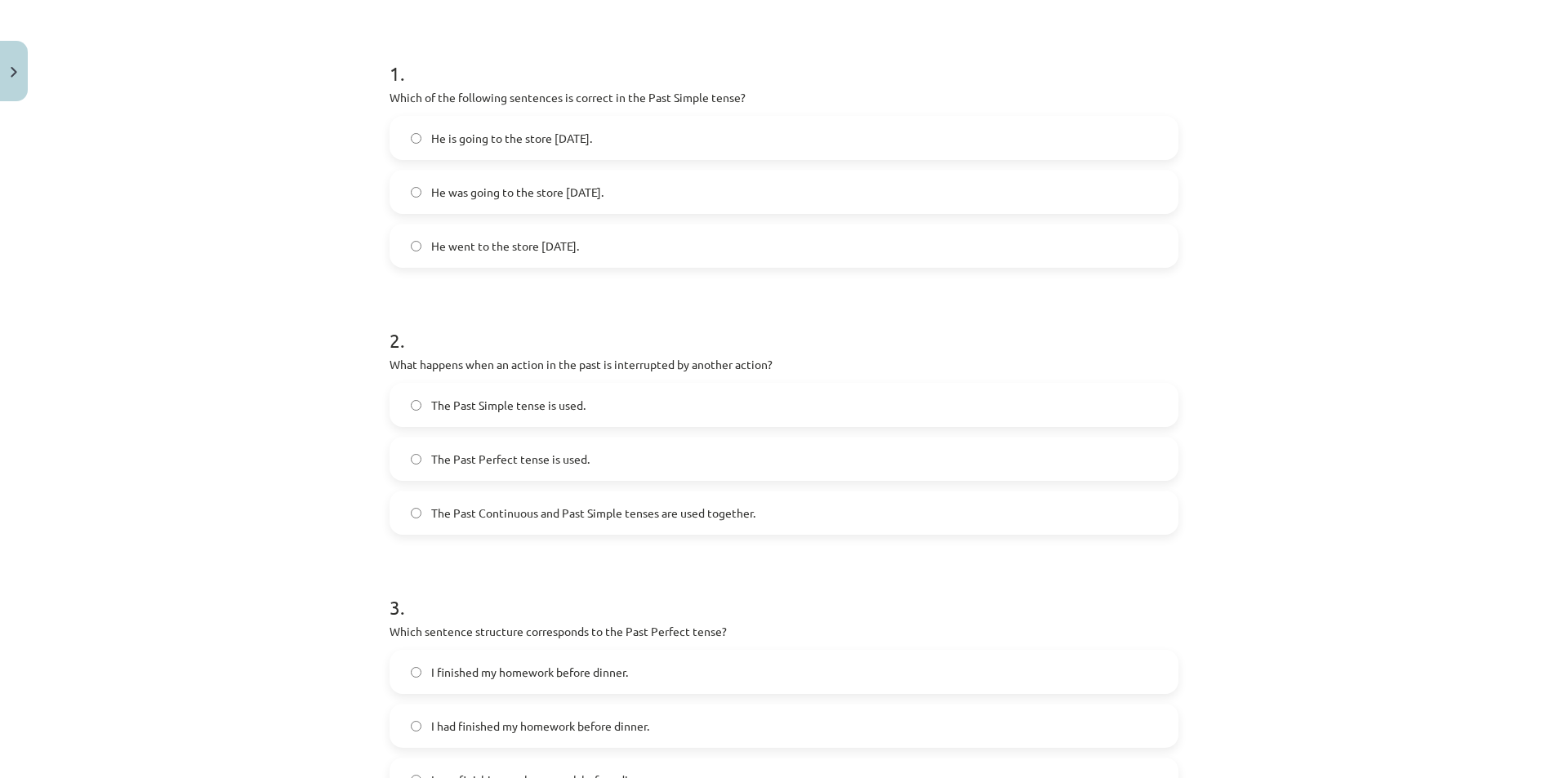
scroll to position [40, 0]
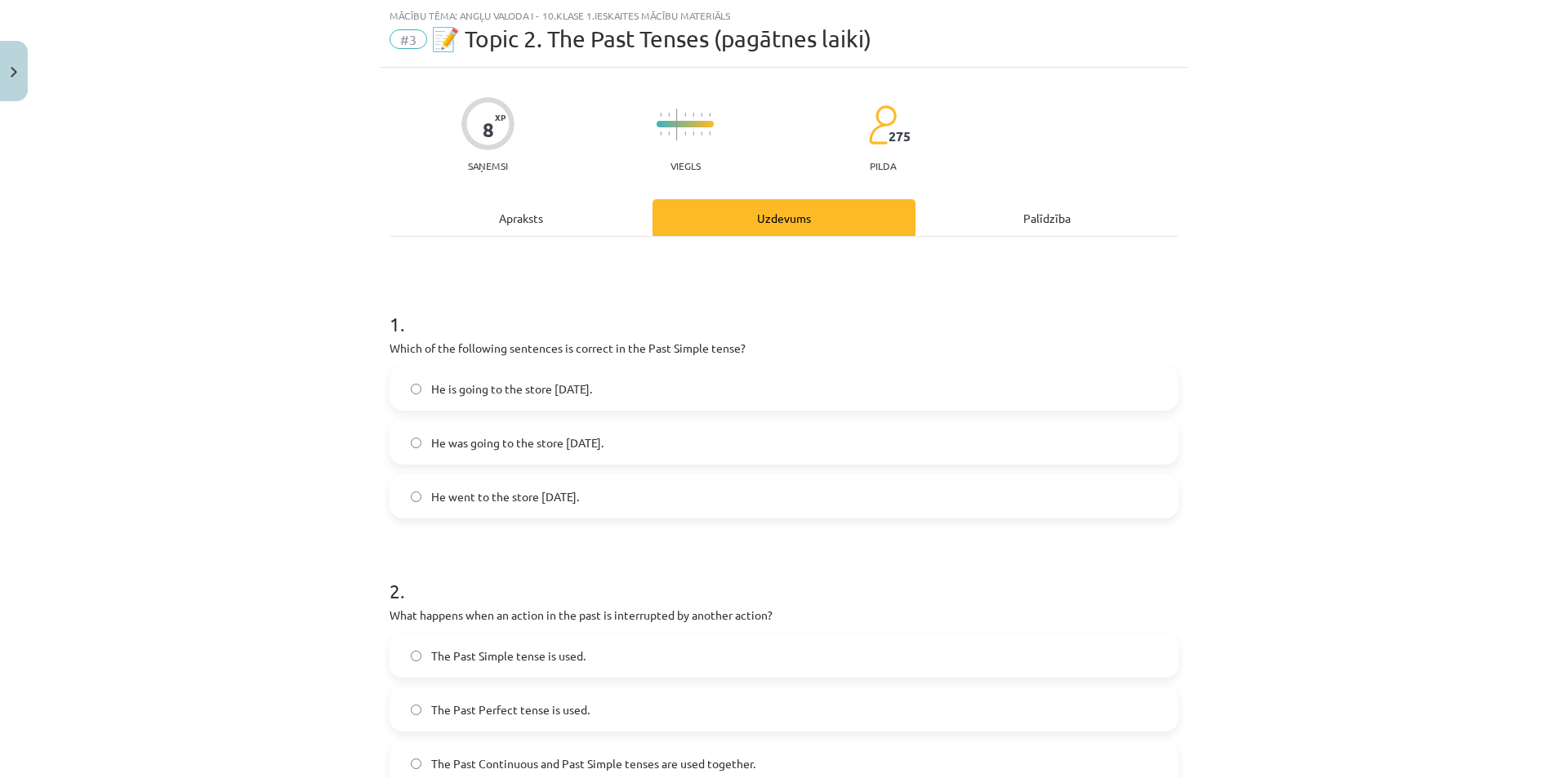
click at [607, 490] on label "He went to the store yesterday." at bounding box center [784, 496] width 785 height 40
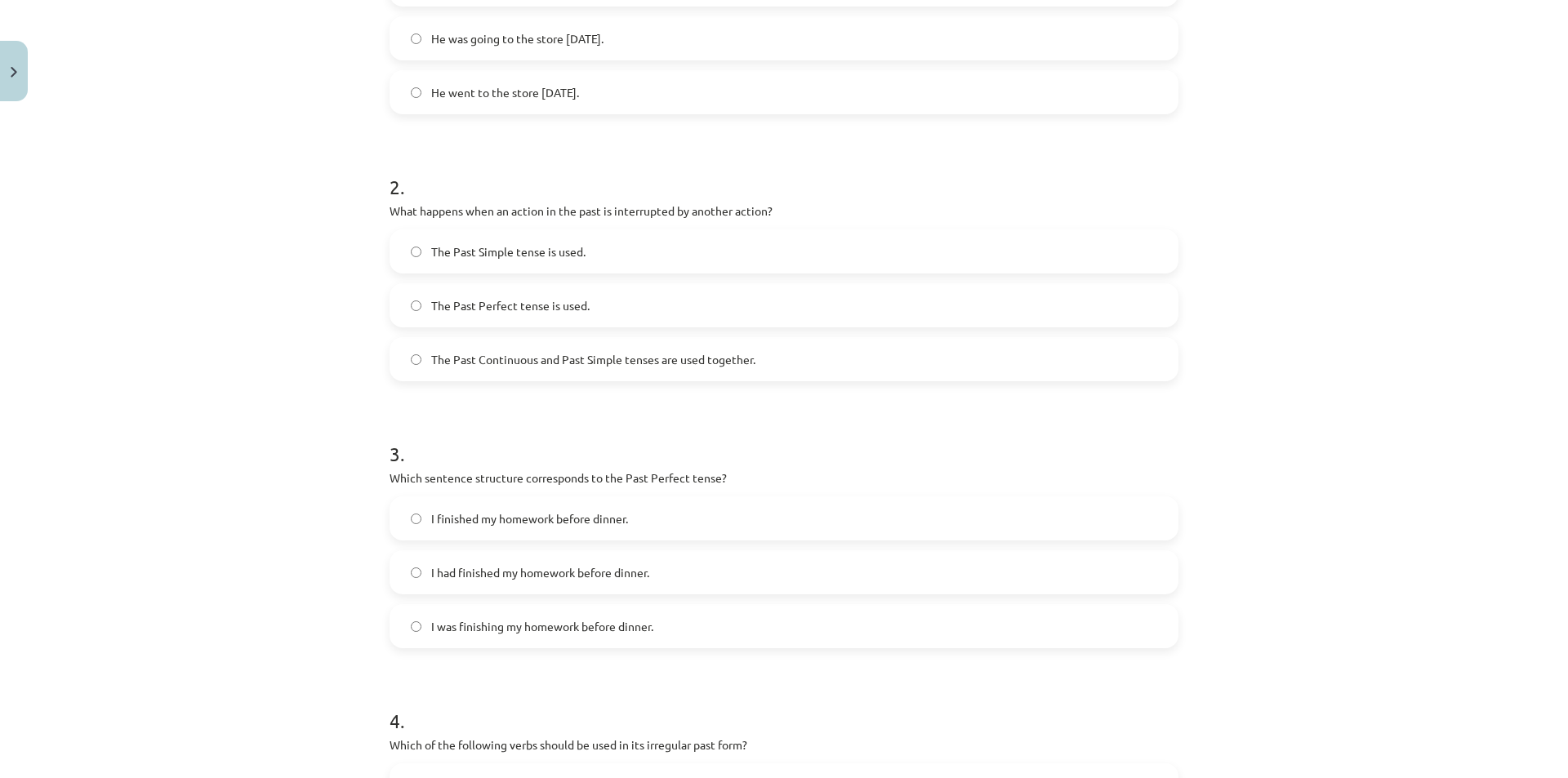
scroll to position [446, 0]
click at [848, 365] on label "The Past Continuous and Past Simple tenses are used together." at bounding box center [784, 357] width 785 height 40
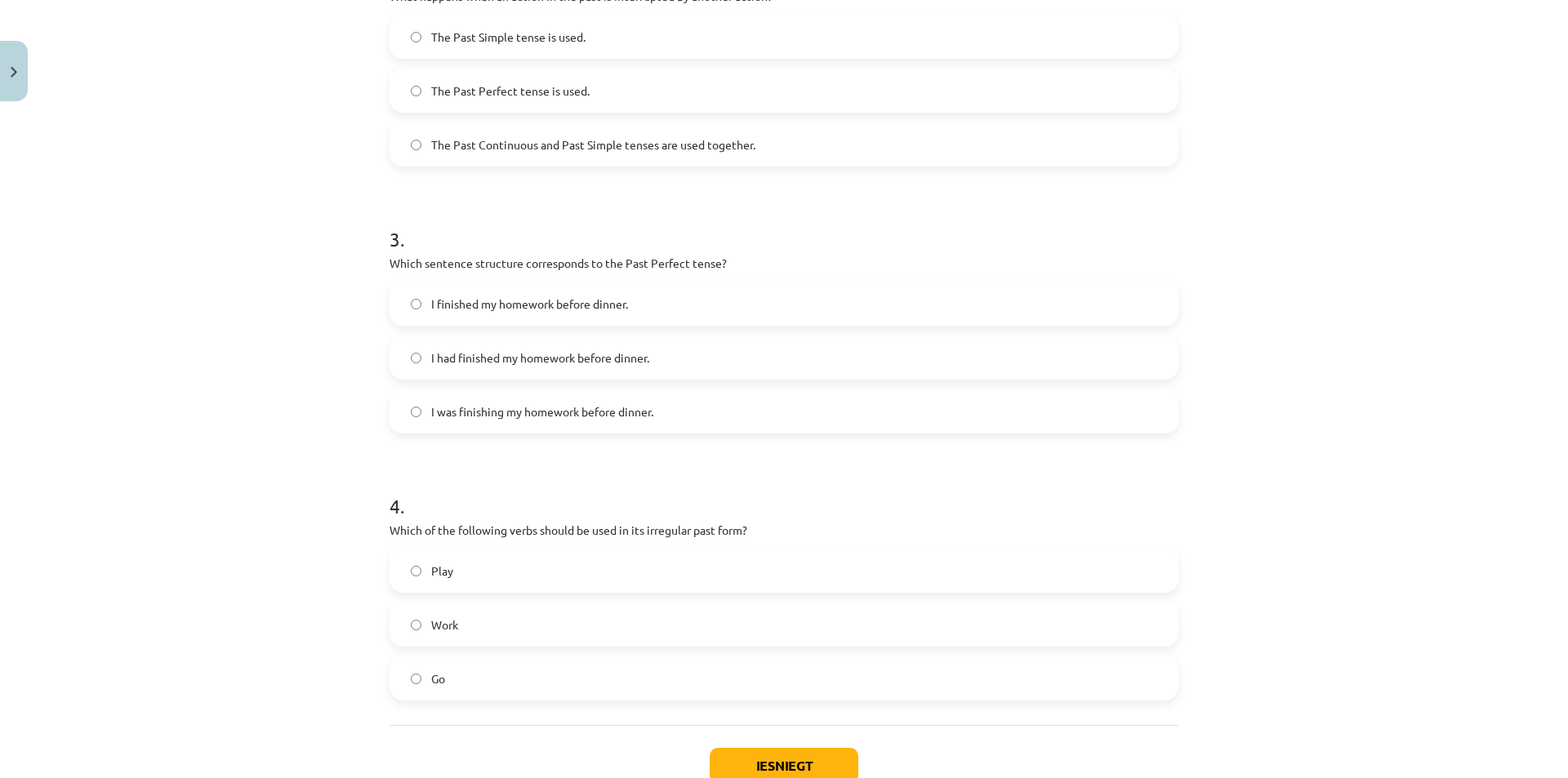
scroll to position [660, 0]
click at [746, 347] on label "I had finished my homework before dinner." at bounding box center [784, 357] width 785 height 40
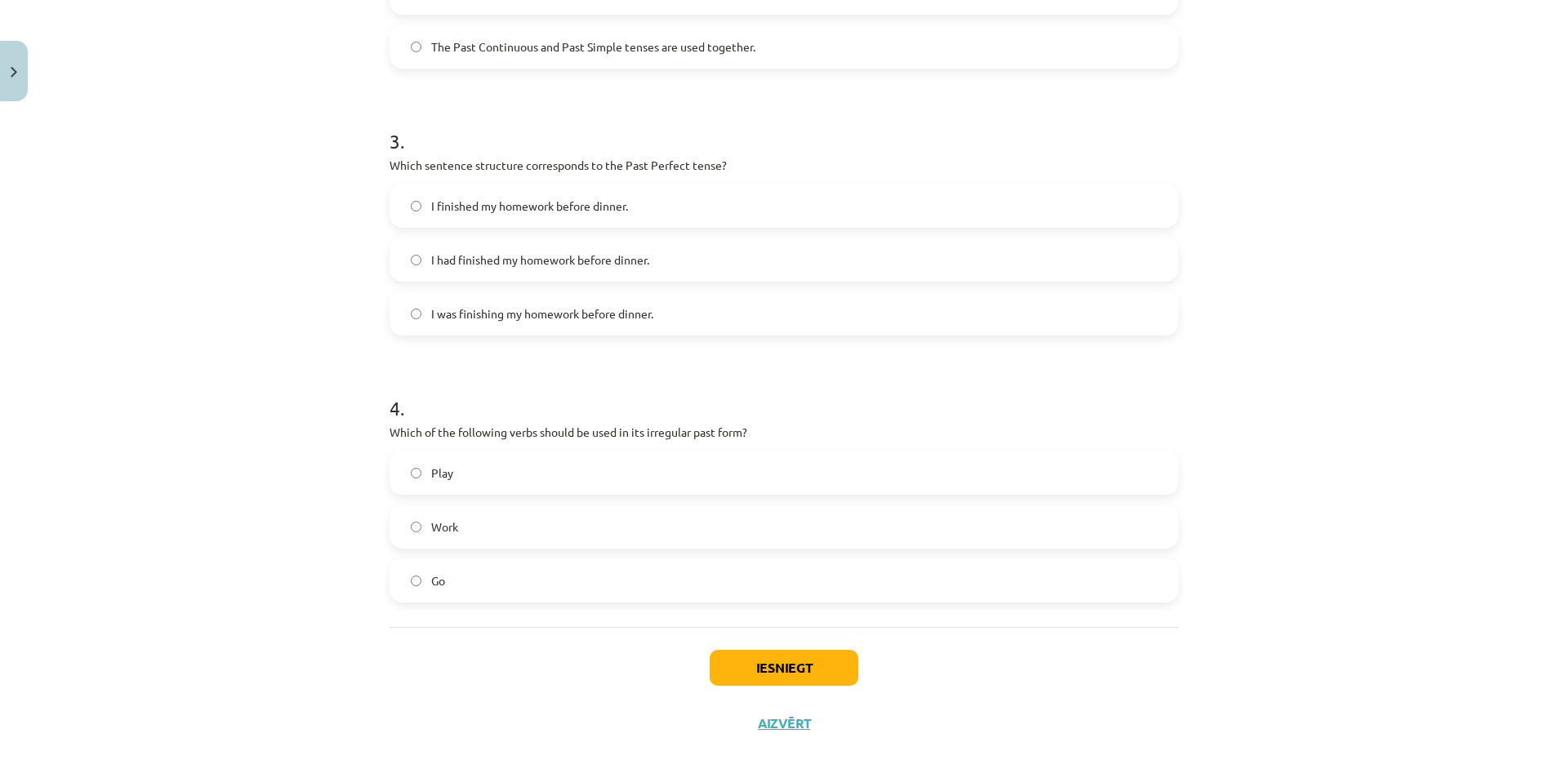
scroll to position [771, 0]
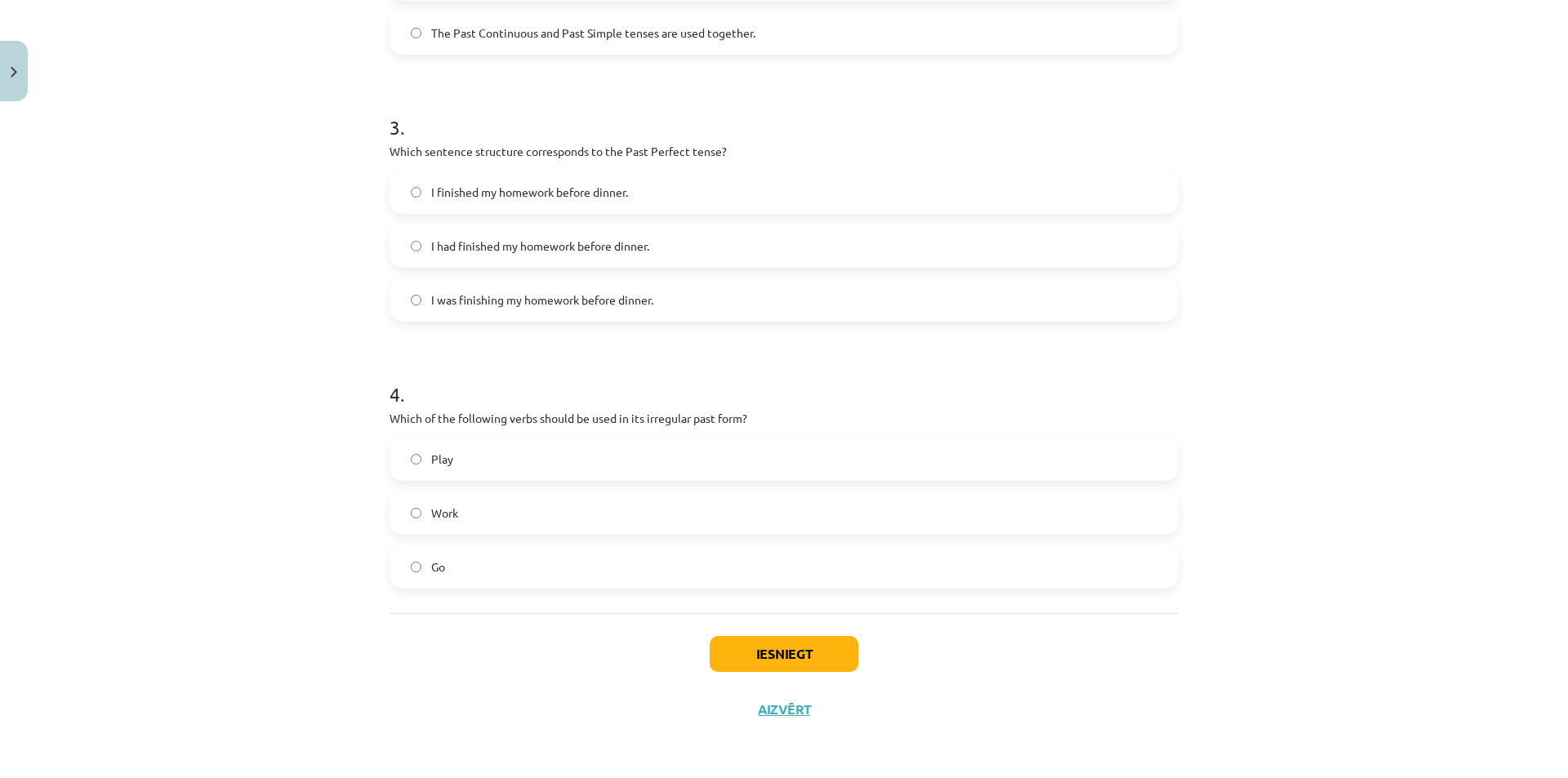
click at [1009, 515] on label "Work" at bounding box center [784, 512] width 785 height 40
click at [801, 656] on button "Iesniegt" at bounding box center [784, 654] width 149 height 36
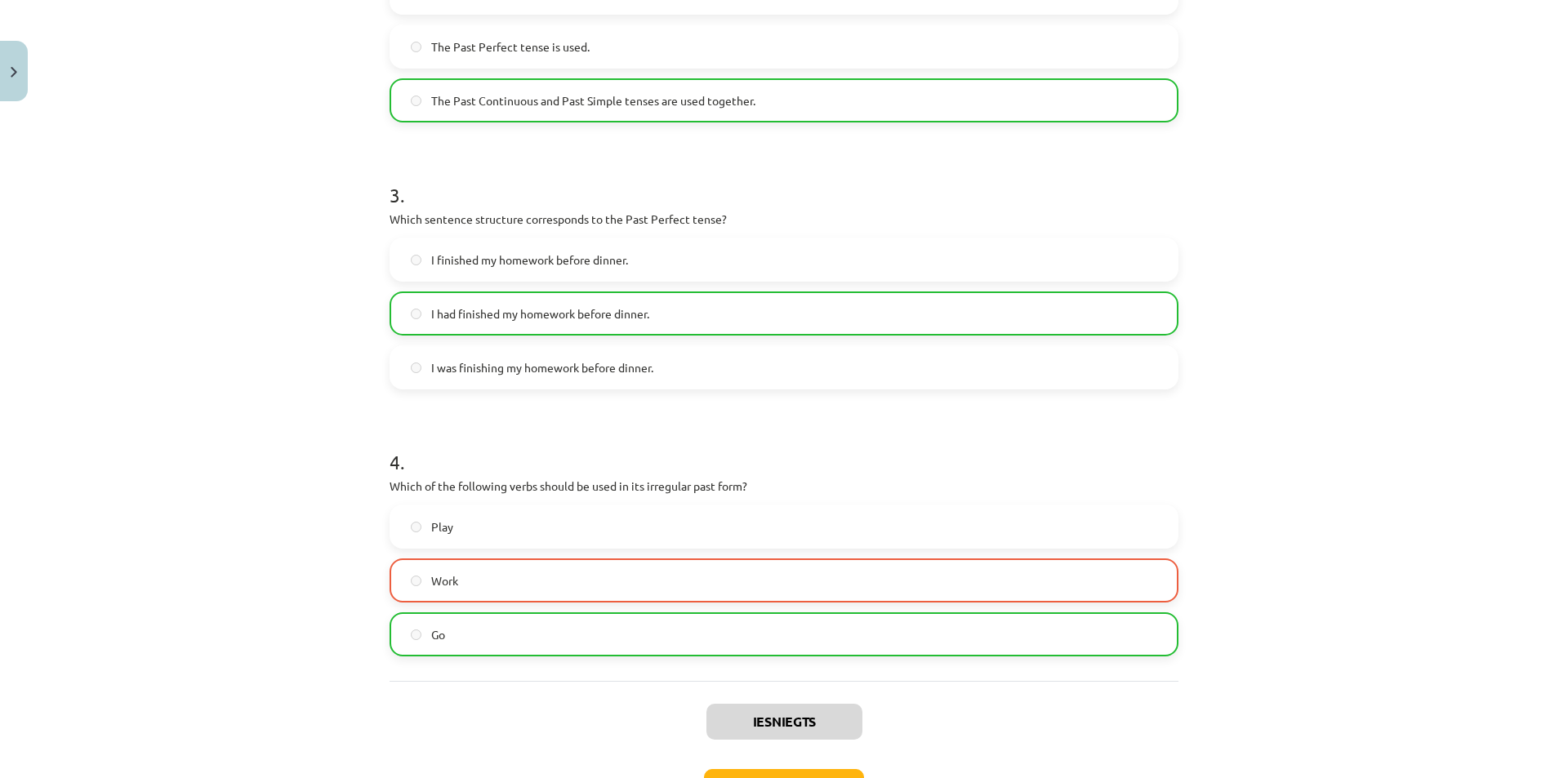
scroll to position [824, 0]
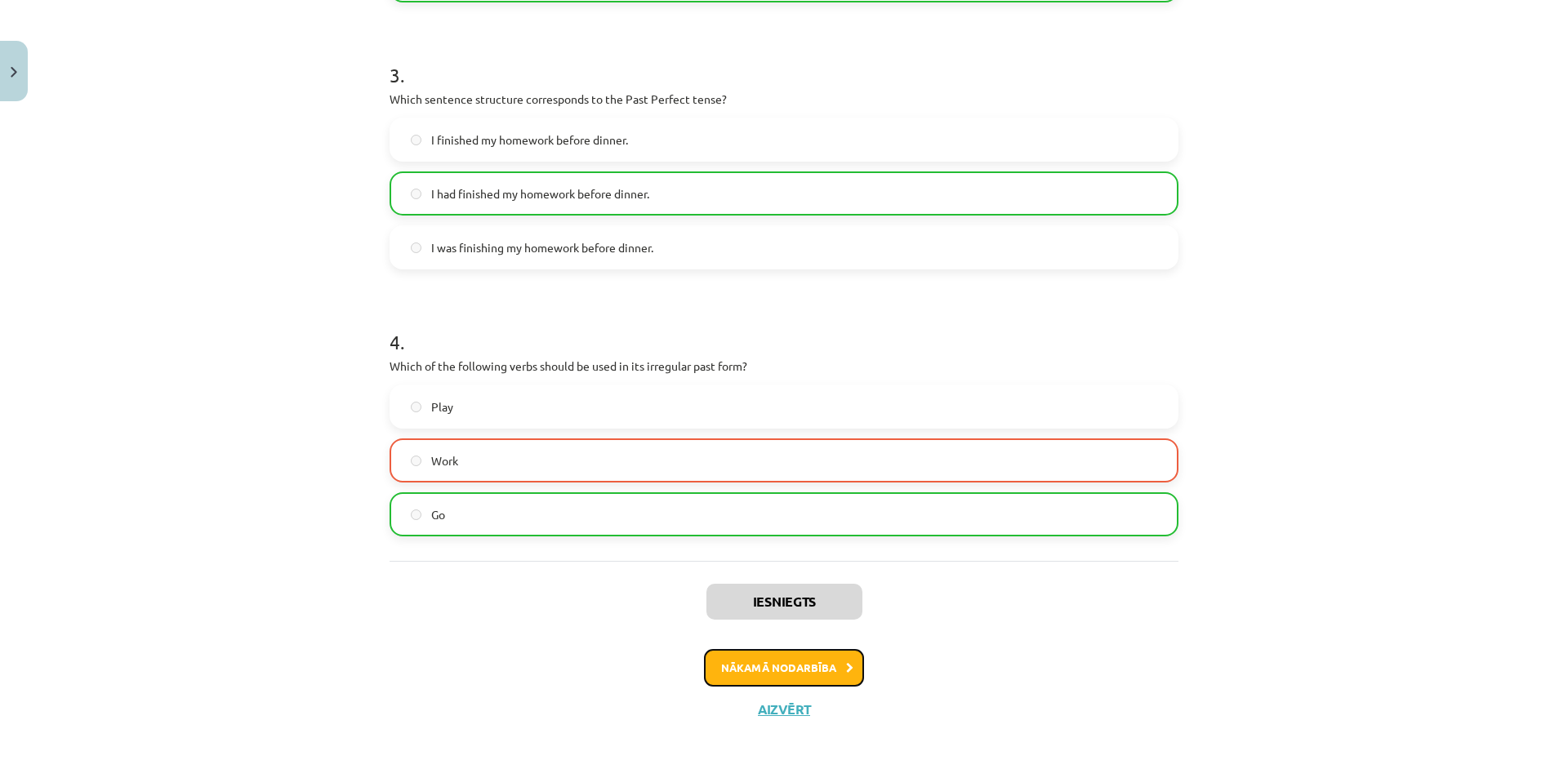
click at [817, 665] on button "Nākamā nodarbība" at bounding box center [784, 668] width 160 height 38
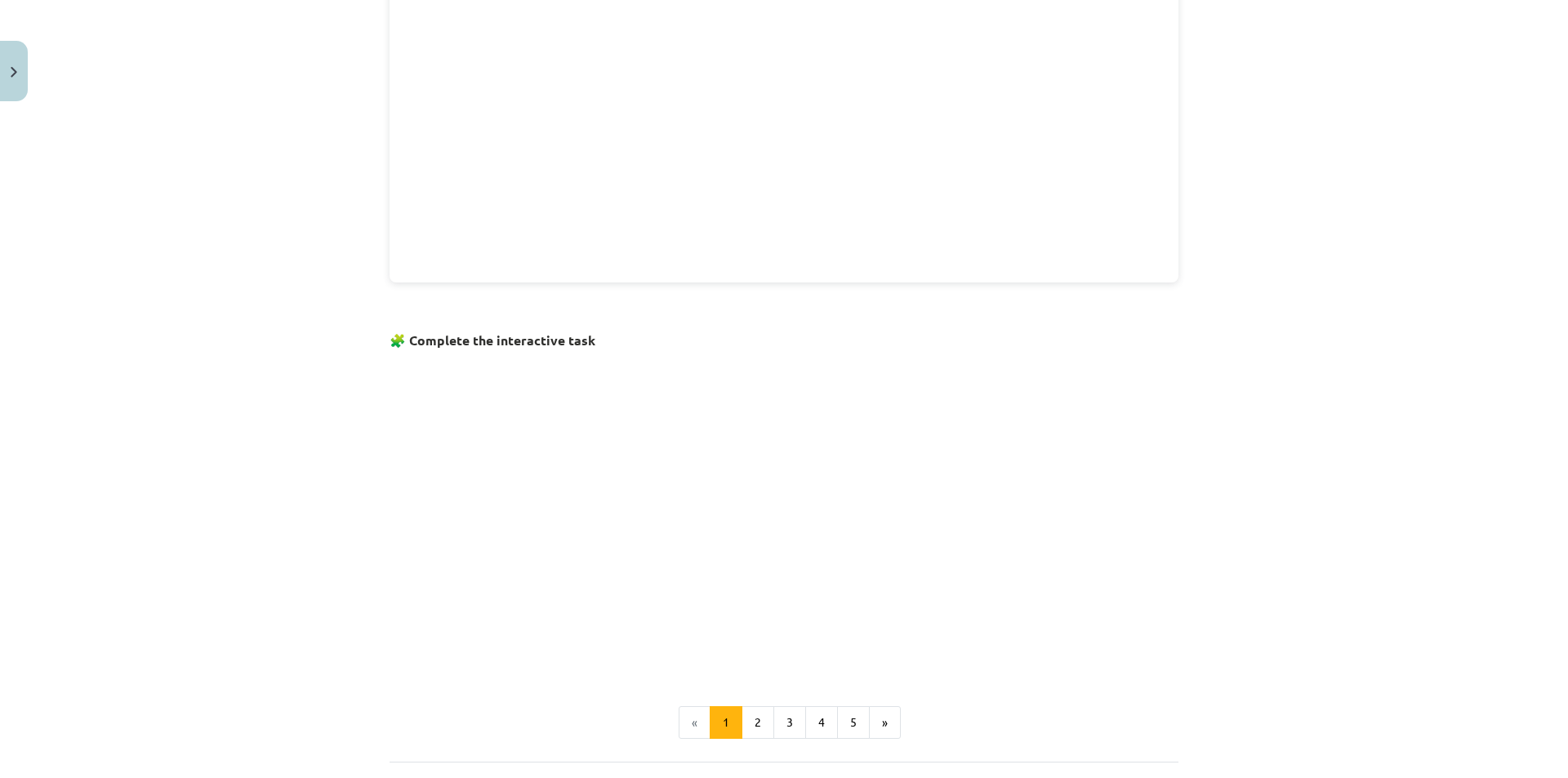
scroll to position [878, 0]
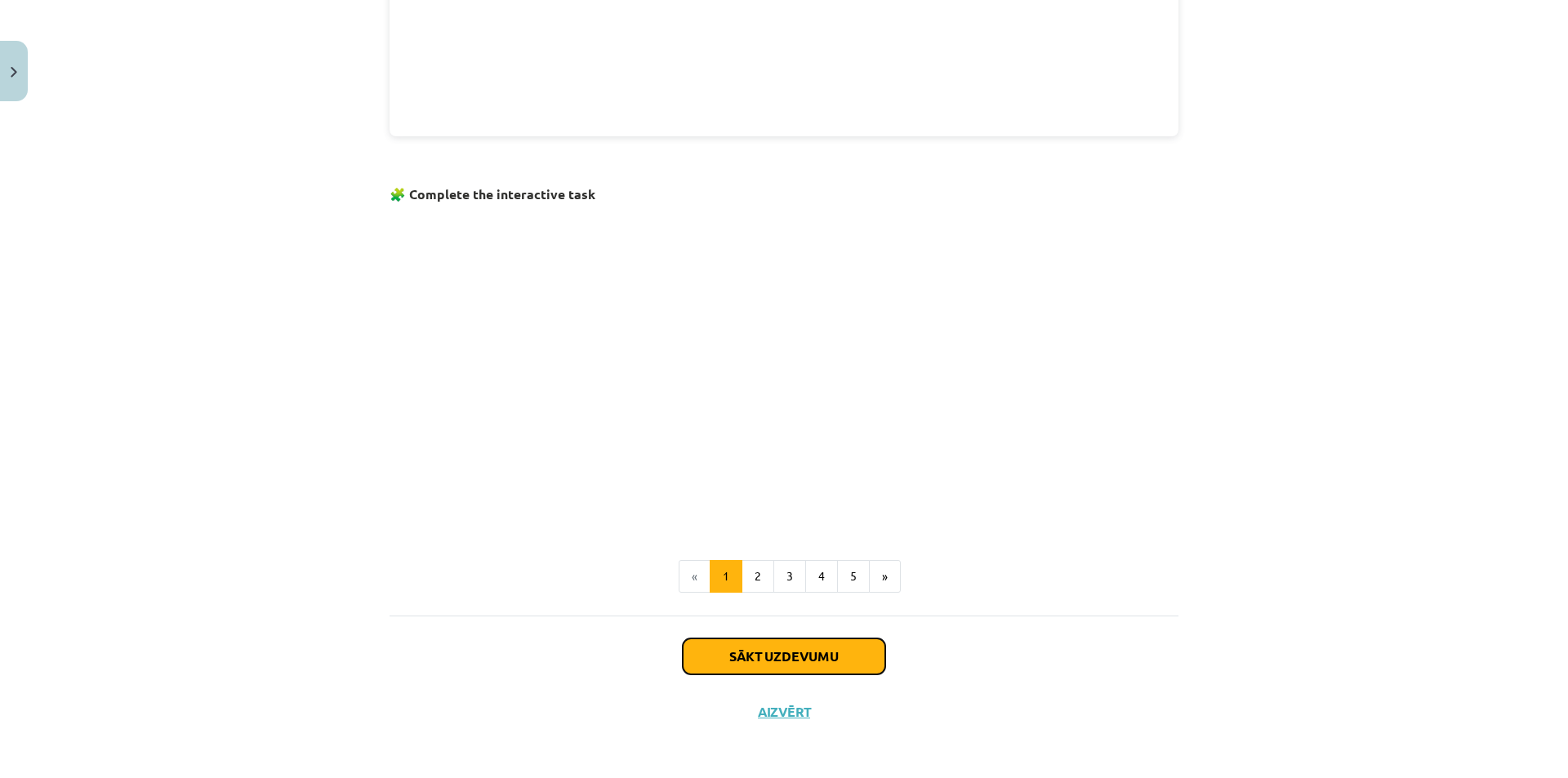
click at [819, 648] on button "Sākt uzdevumu" at bounding box center [784, 657] width 202 height 36
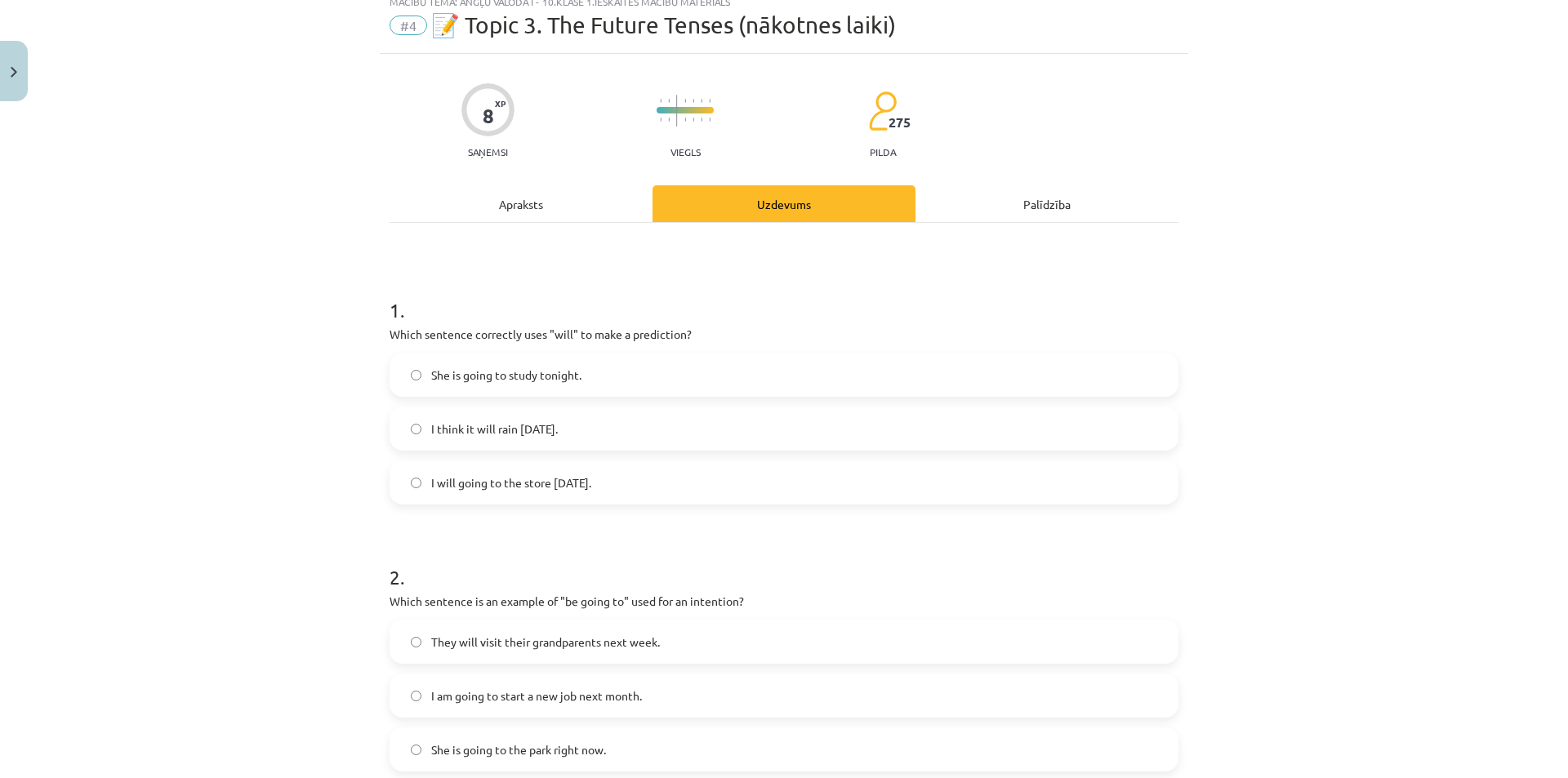
scroll to position [40, 0]
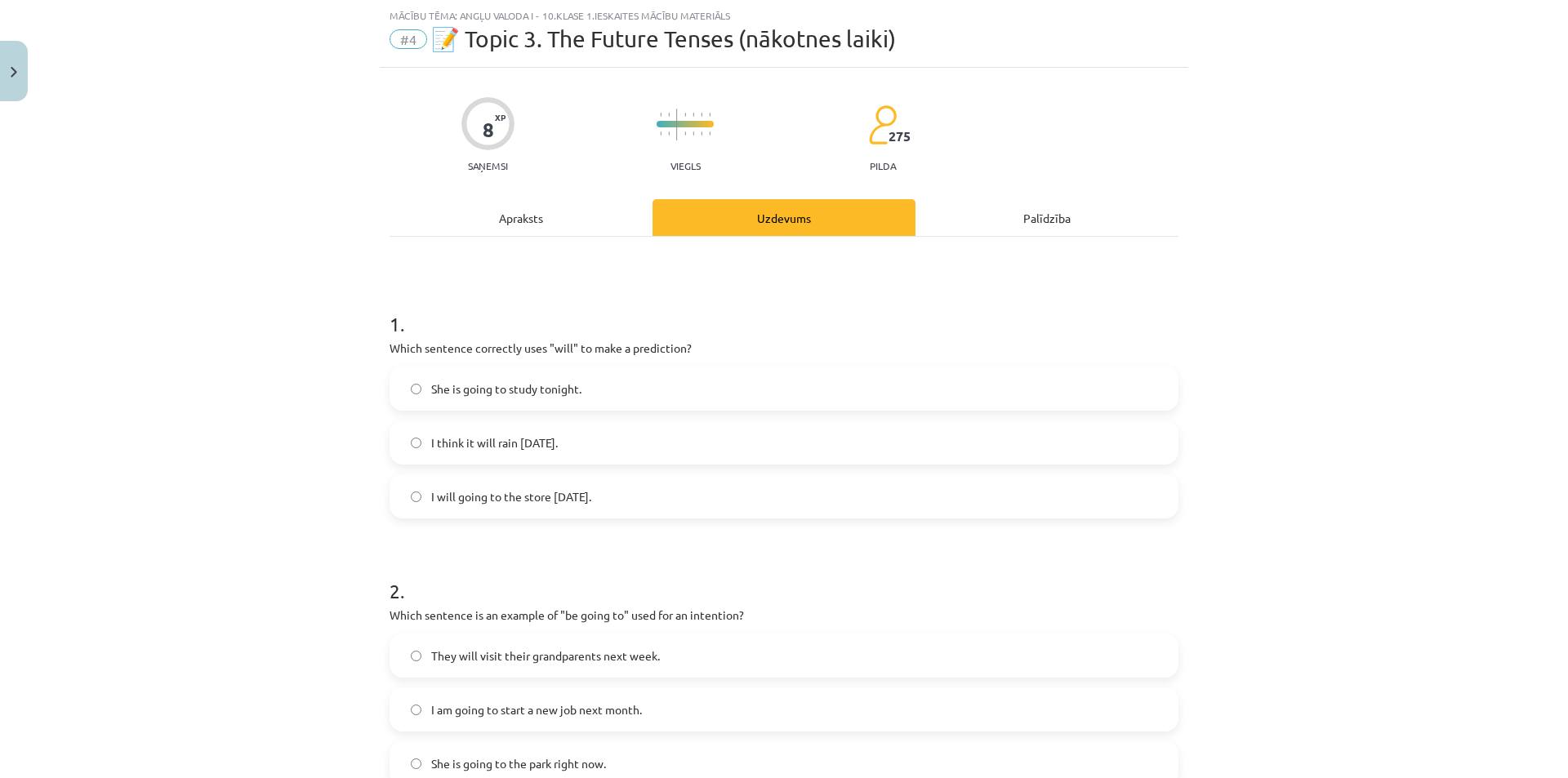
click at [505, 504] on span "I will going to the store tomorrow." at bounding box center [511, 497] width 160 height 17
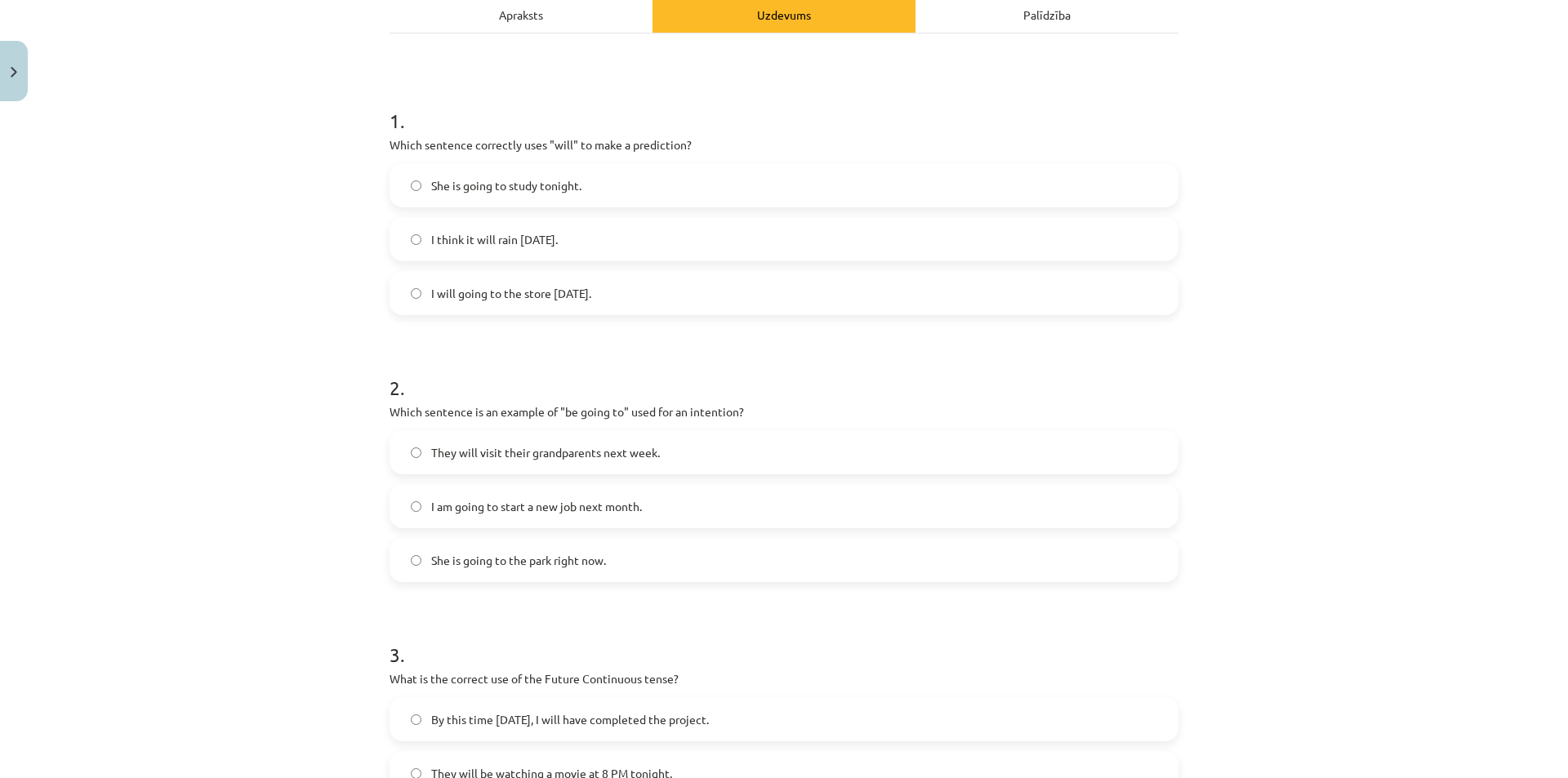
scroll to position [245, 0]
click at [894, 516] on label "I am going to start a new job next month." at bounding box center [784, 505] width 785 height 40
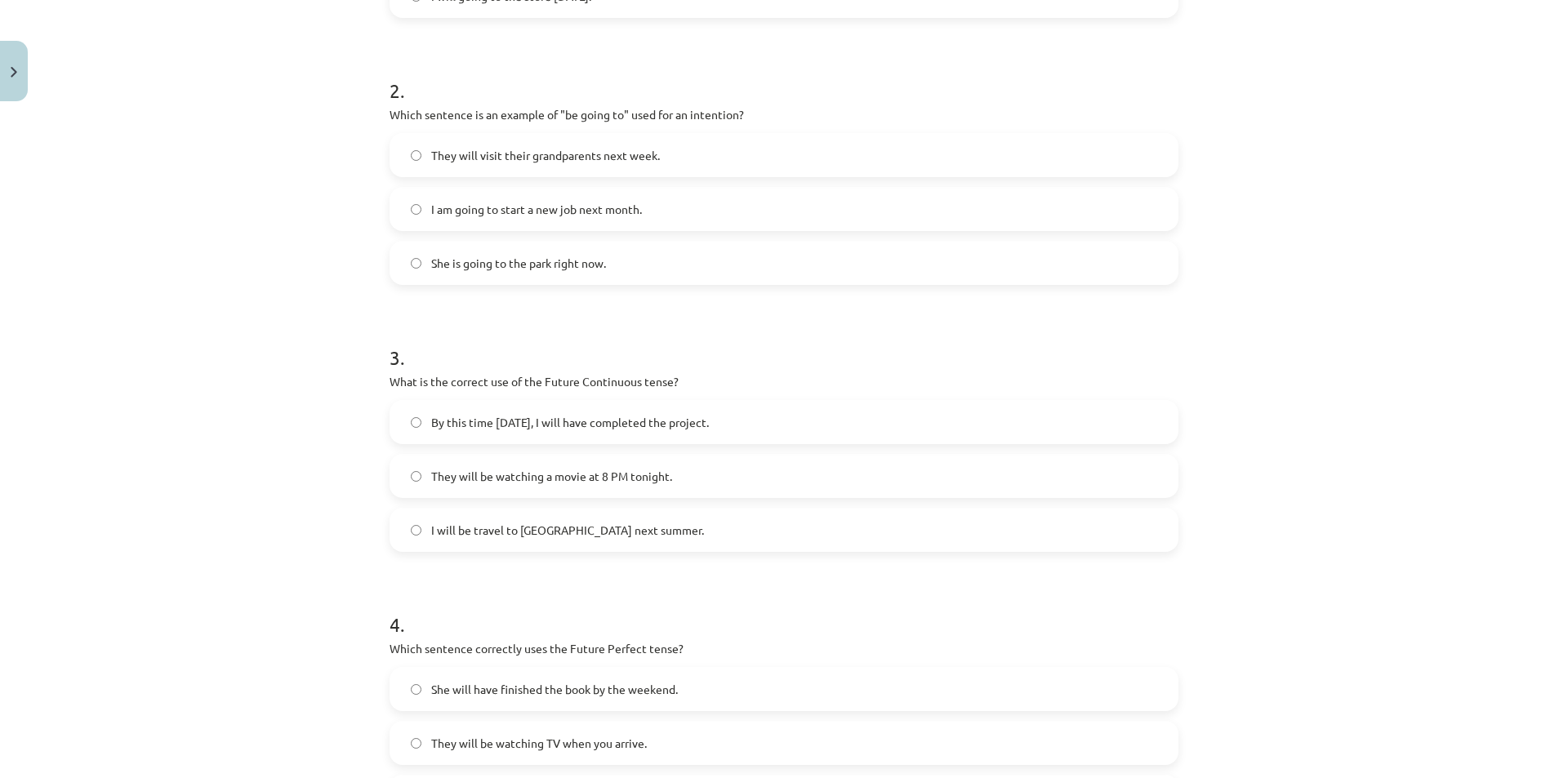
scroll to position [542, 0]
click at [895, 473] on label "They will be watching a movie at 8 PM tonight." at bounding box center [784, 475] width 785 height 40
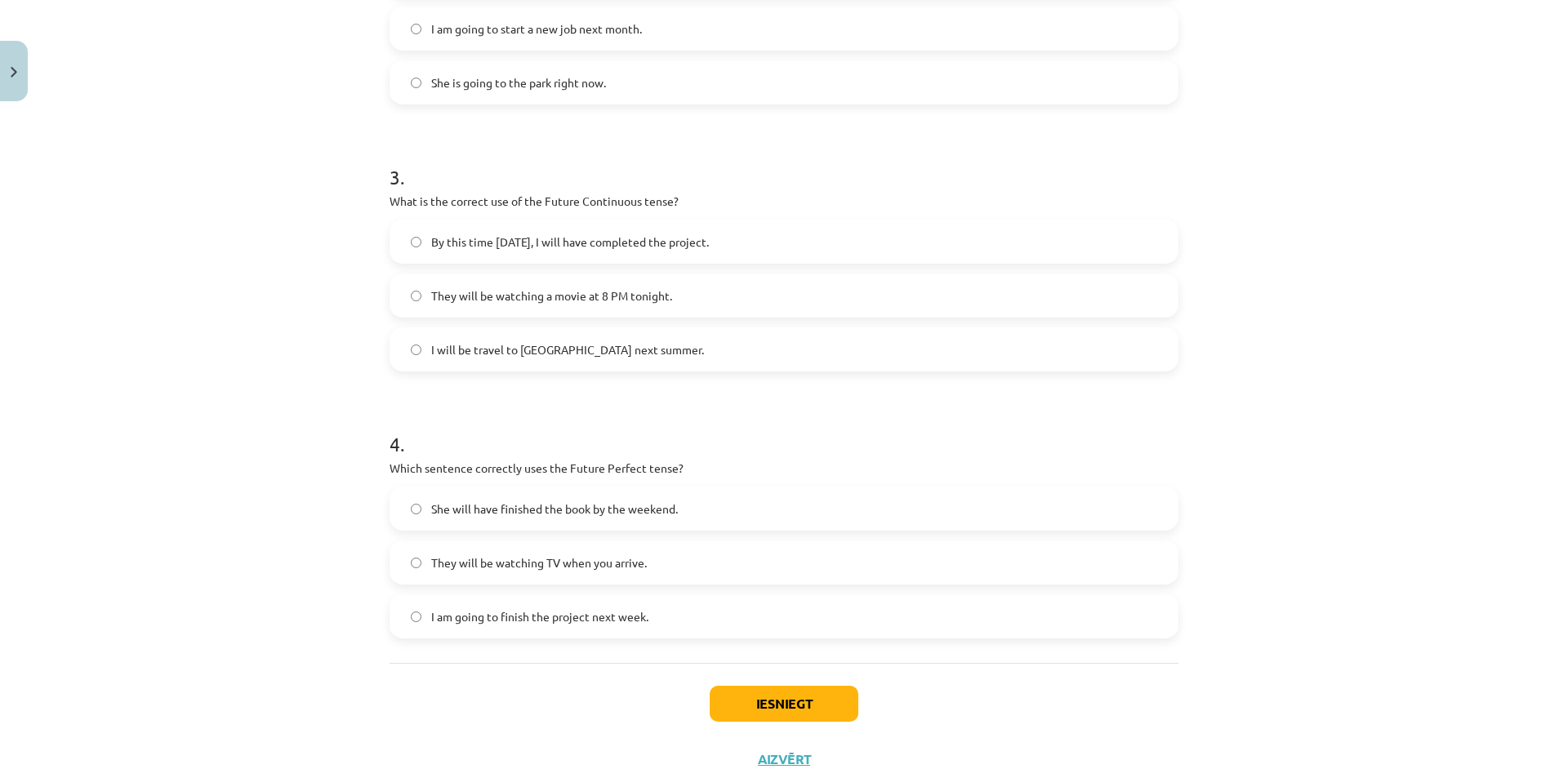
scroll to position [771, 0]
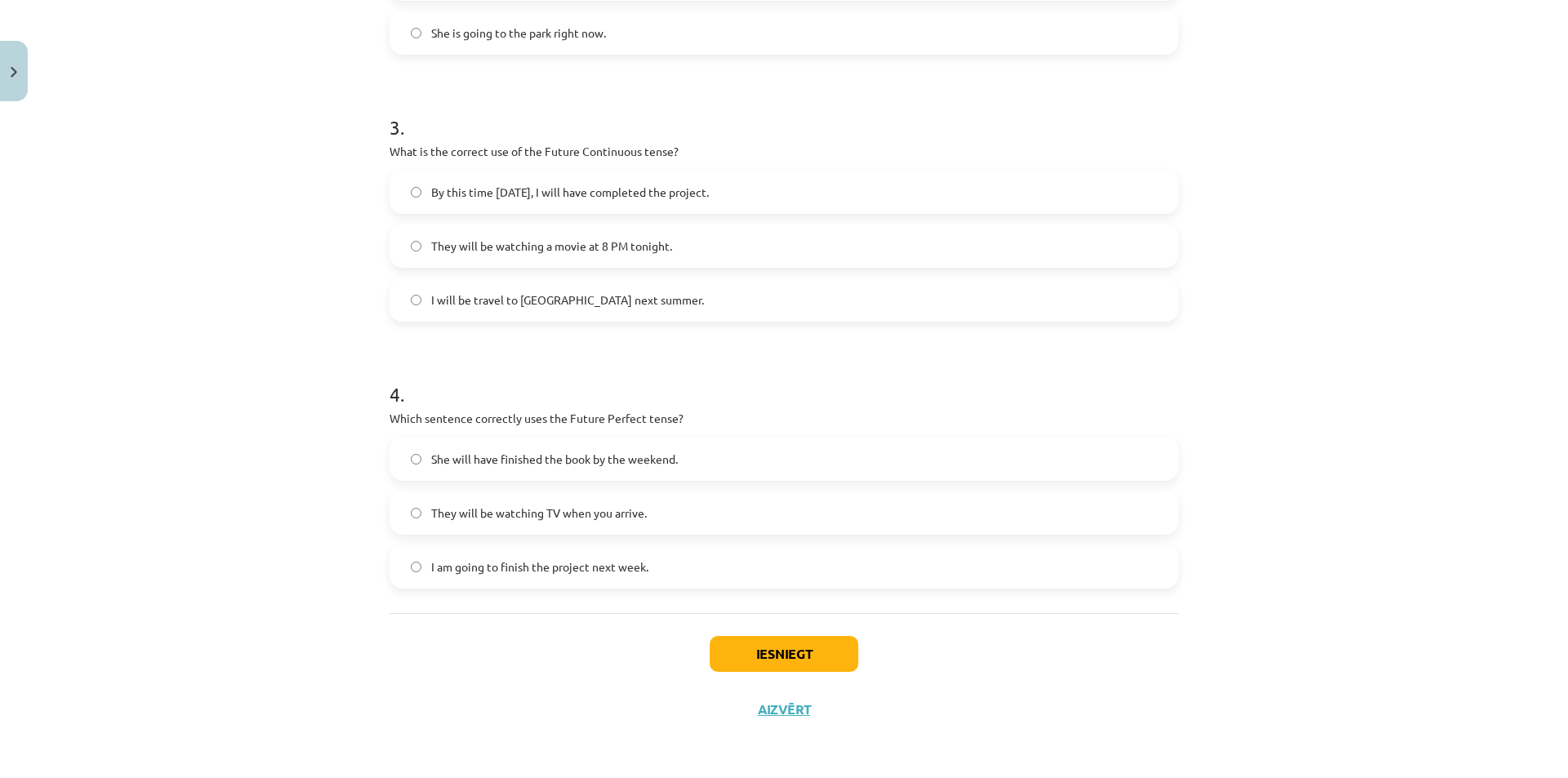
click at [557, 465] on span "She will have finished the book by the weekend." at bounding box center [554, 459] width 246 height 17
click at [789, 649] on button "Iesniegt" at bounding box center [784, 654] width 149 height 36
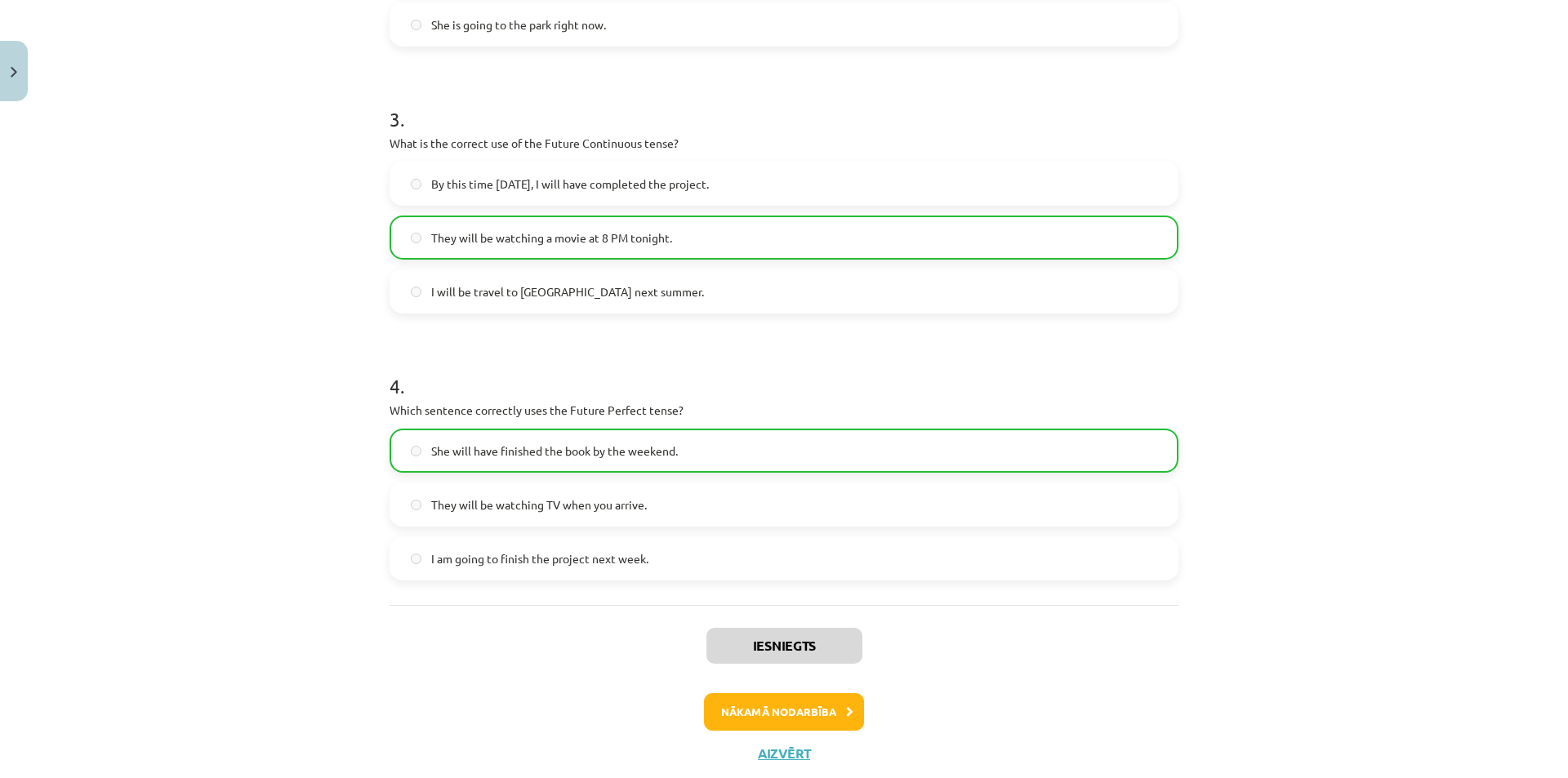
scroll to position [786, 0]
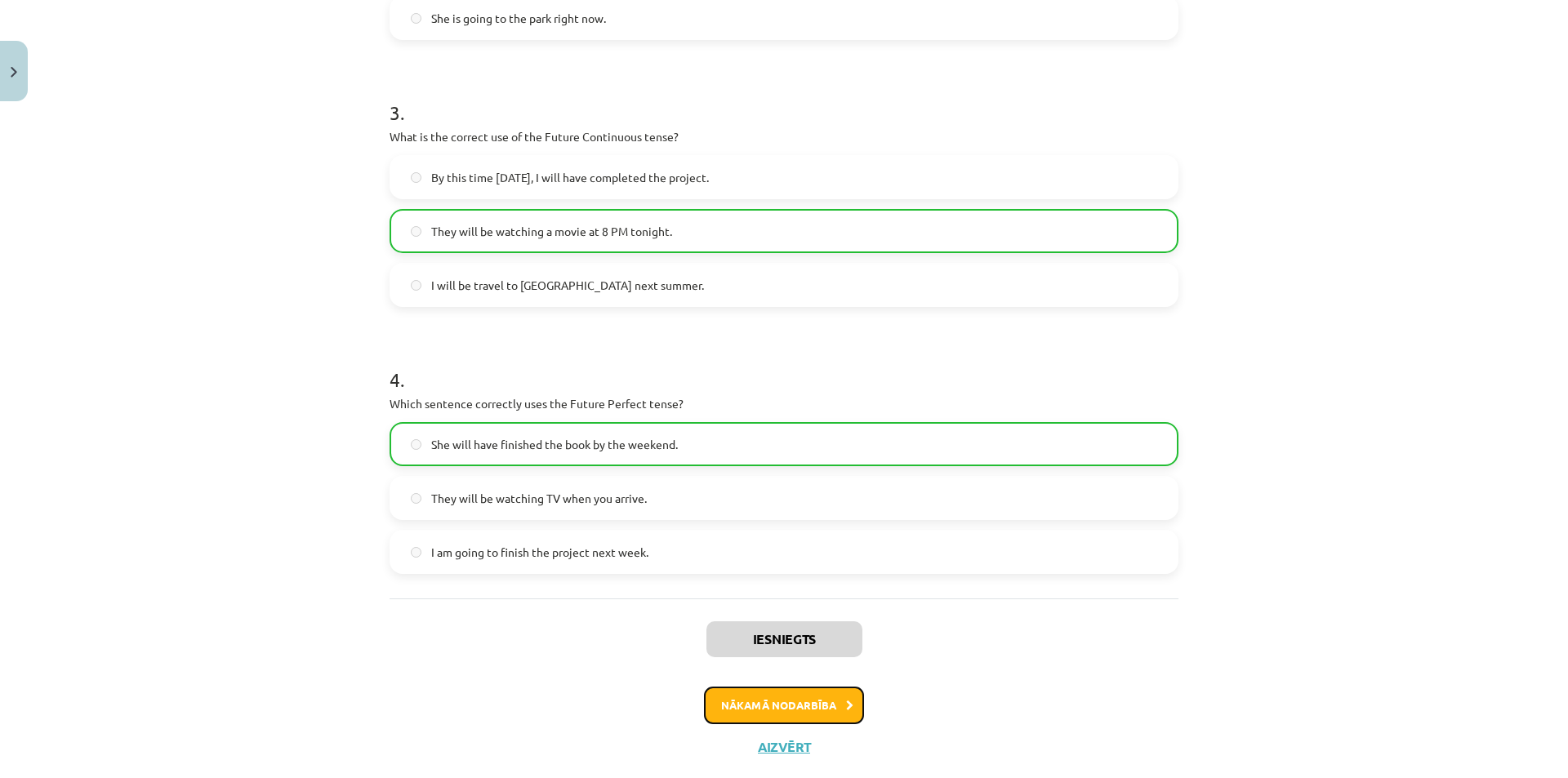
click at [807, 706] on button "Nākamā nodarbība" at bounding box center [784, 706] width 160 height 38
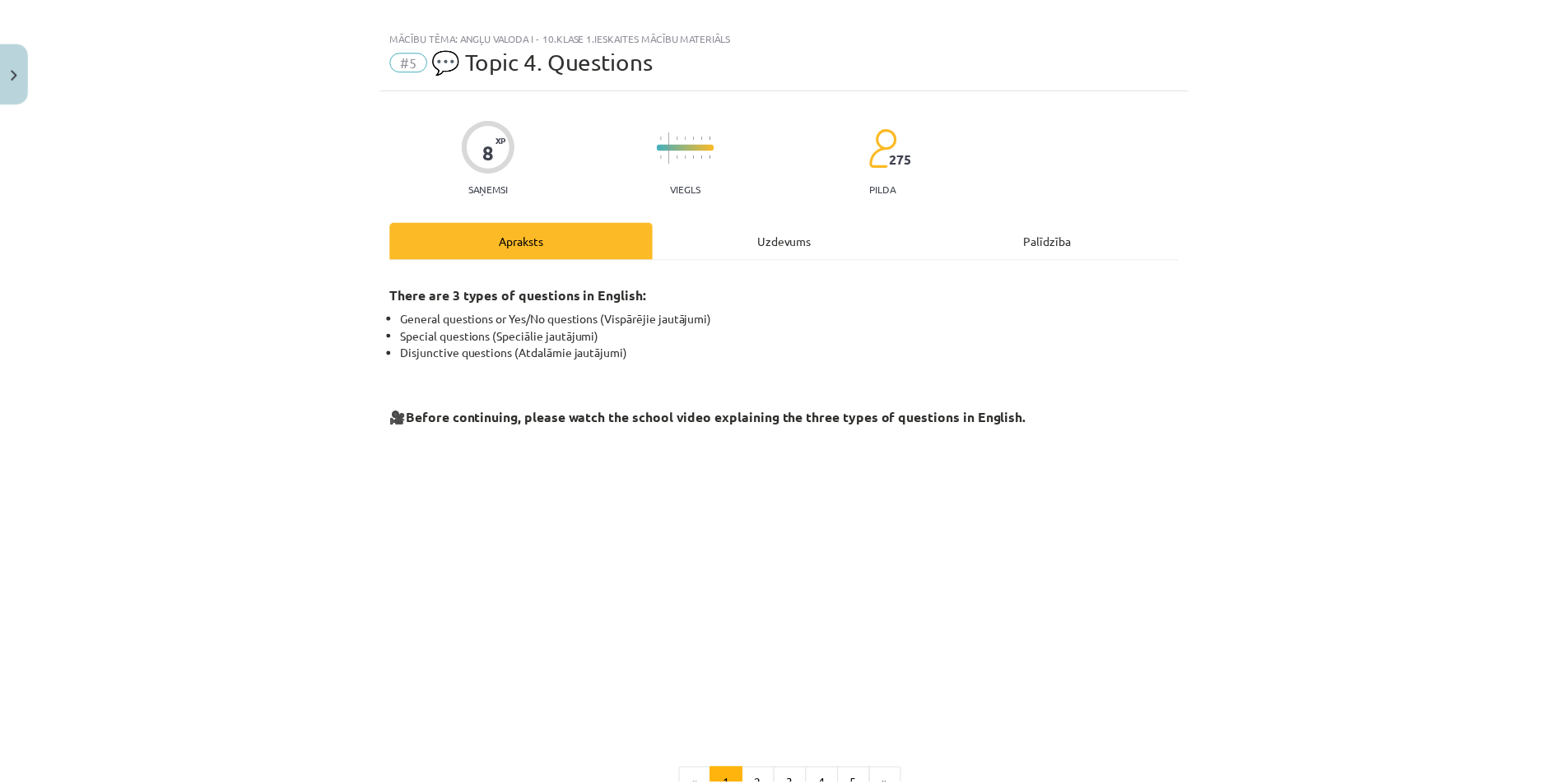
scroll to position [0, 0]
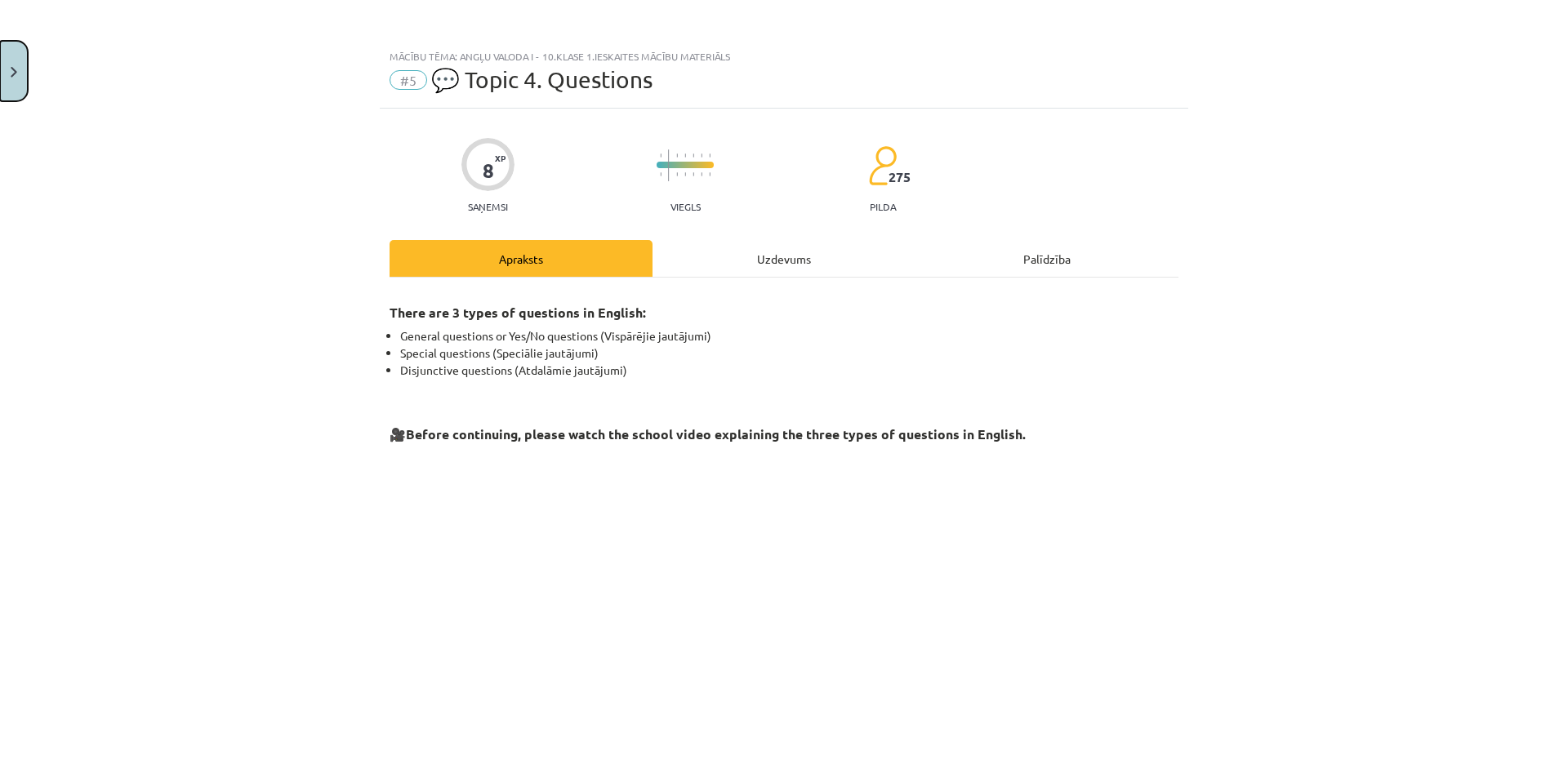
click at [18, 82] on button "Close" at bounding box center [14, 71] width 28 height 60
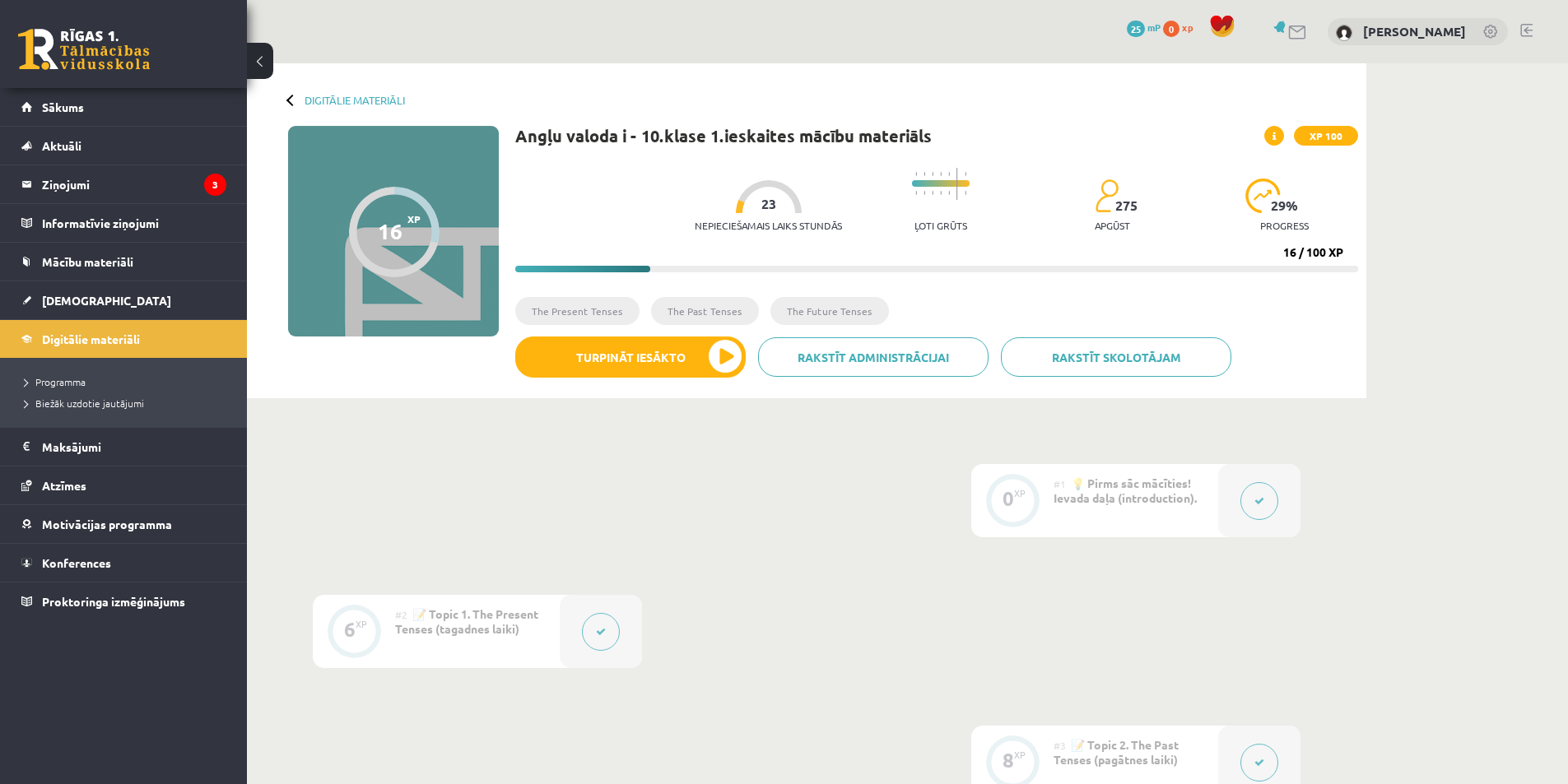
click at [264, 54] on button at bounding box center [260, 61] width 27 height 36
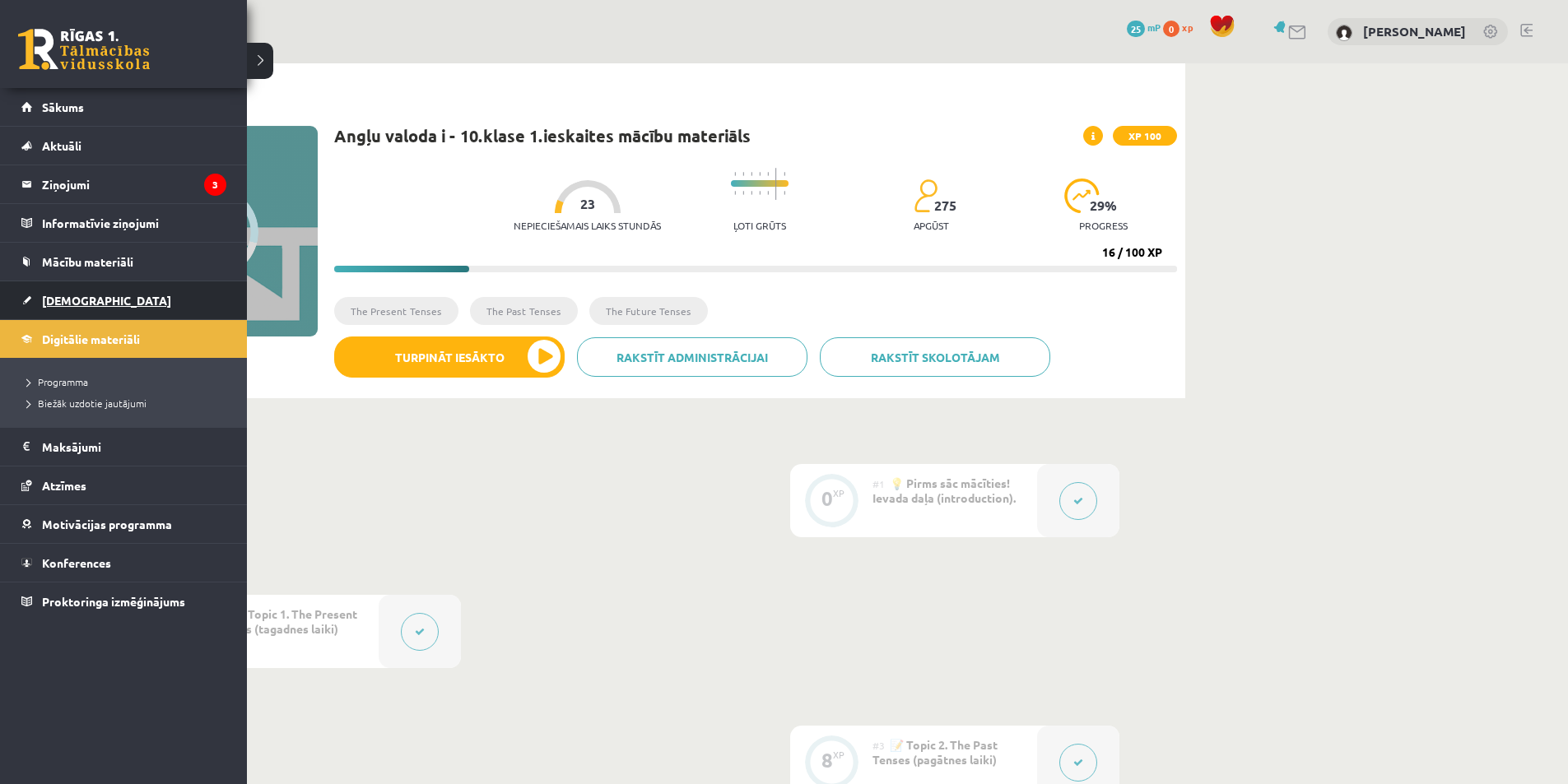
click at [116, 294] on link "[DEMOGRAPHIC_DATA]" at bounding box center [124, 301] width 205 height 38
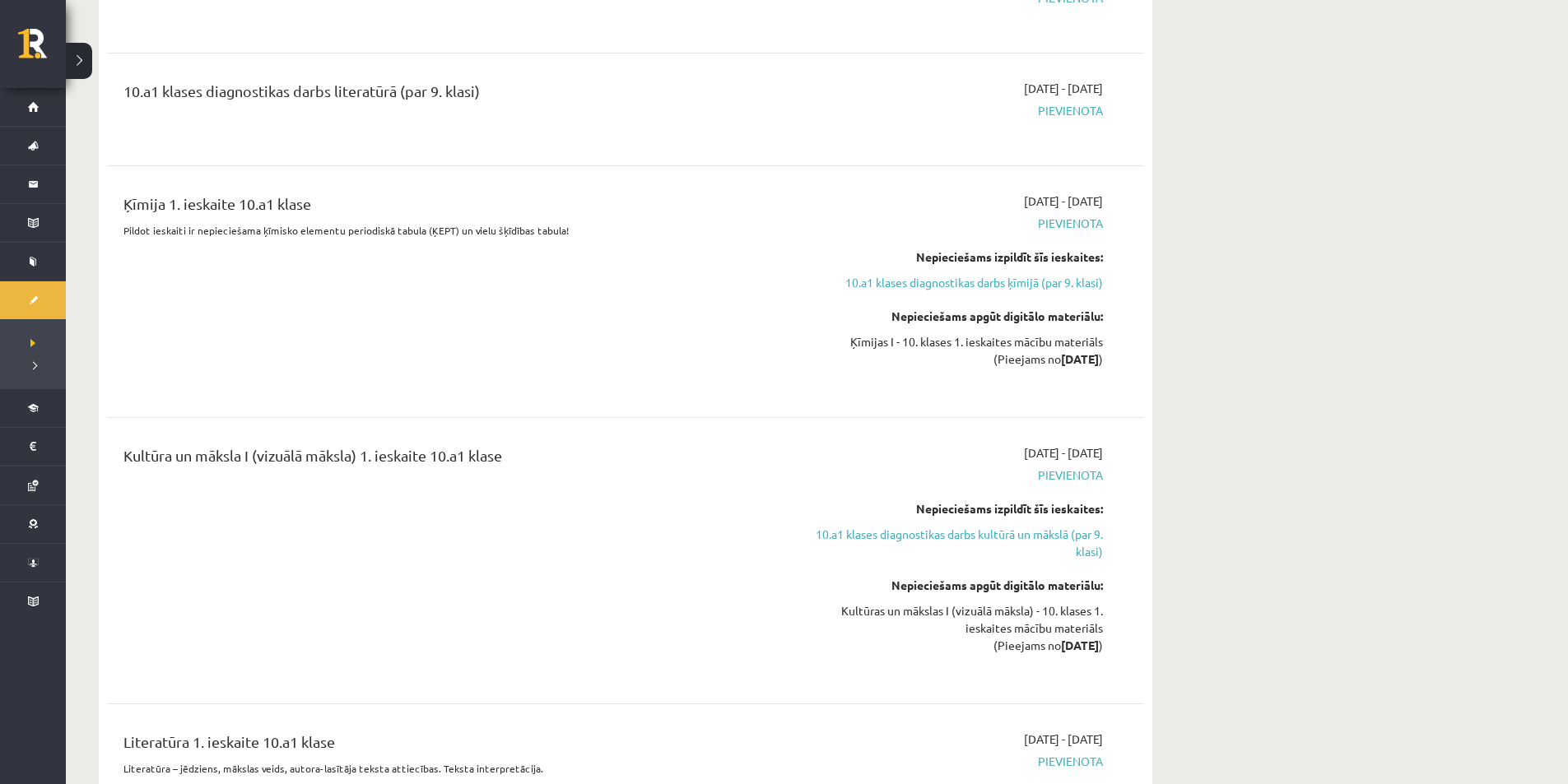
scroll to position [1188, 0]
click at [1046, 279] on link "10.a1 klases diagnostikas darbs ķīmijā (par 9. klasi)" at bounding box center [947, 282] width 310 height 17
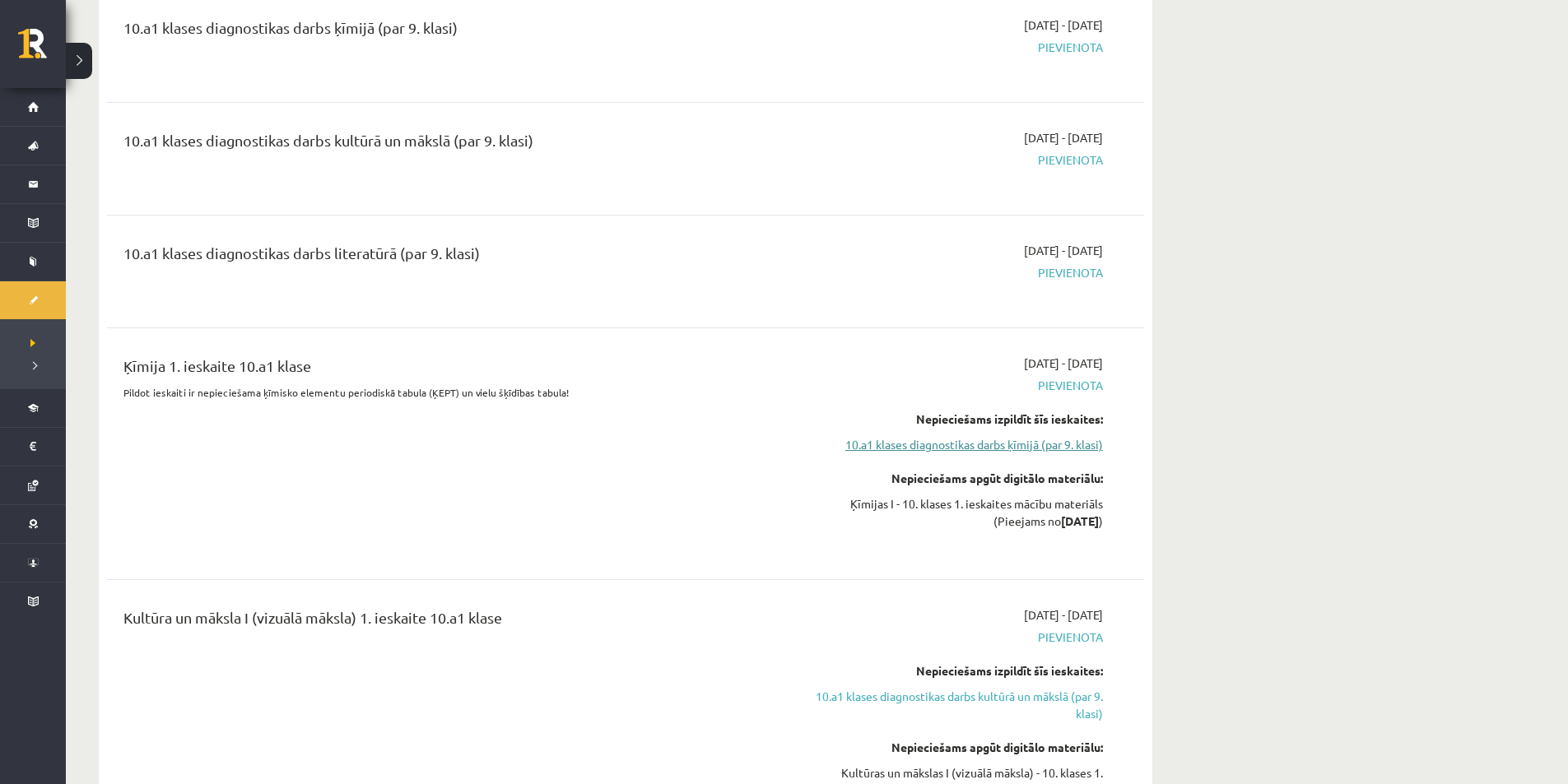
click at [1032, 446] on link "10.a1 klases diagnostikas darbs ķīmijā (par 9. klasi)" at bounding box center [947, 445] width 310 height 17
drag, startPoint x: 1032, startPoint y: 446, endPoint x: 987, endPoint y: 440, distance: 45.4
click at [987, 440] on link "10.a1 klases diagnostikas darbs ķīmijā (par 9. klasi)" at bounding box center [947, 445] width 310 height 17
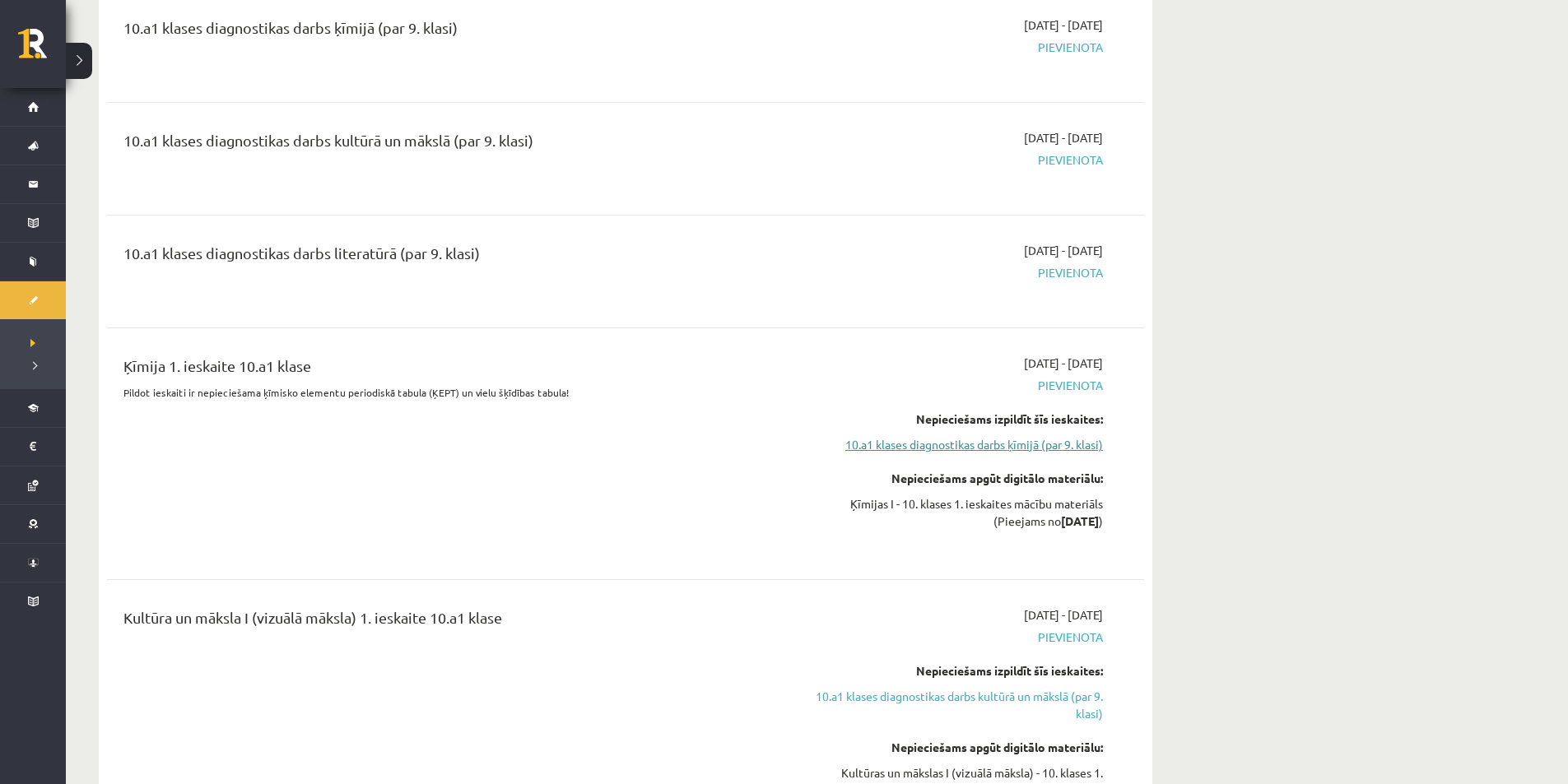
click at [987, 440] on link "10.a1 klases diagnostikas darbs ķīmijā (par 9. klasi)" at bounding box center [947, 445] width 310 height 17
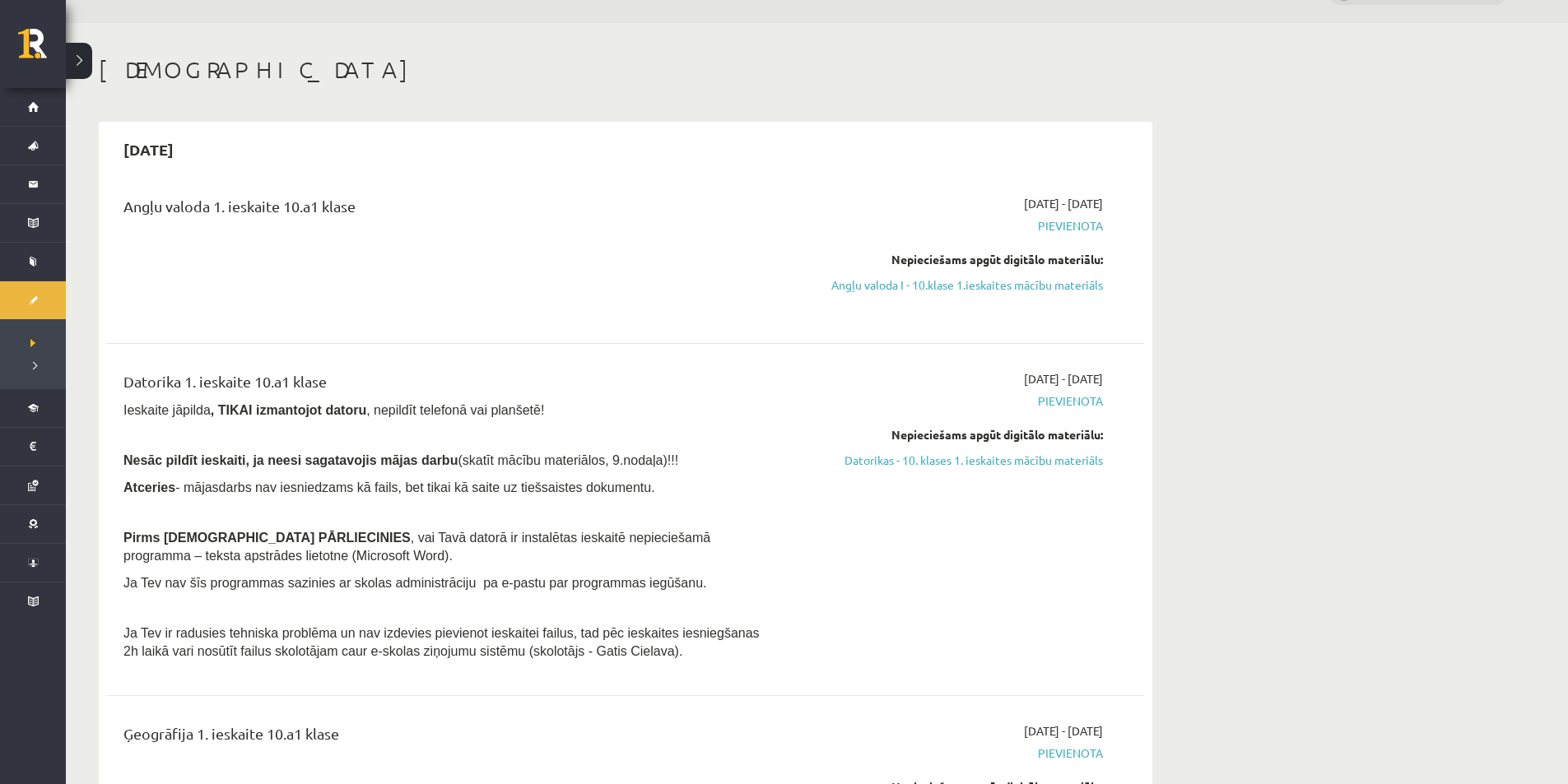
scroll to position [40, 0]
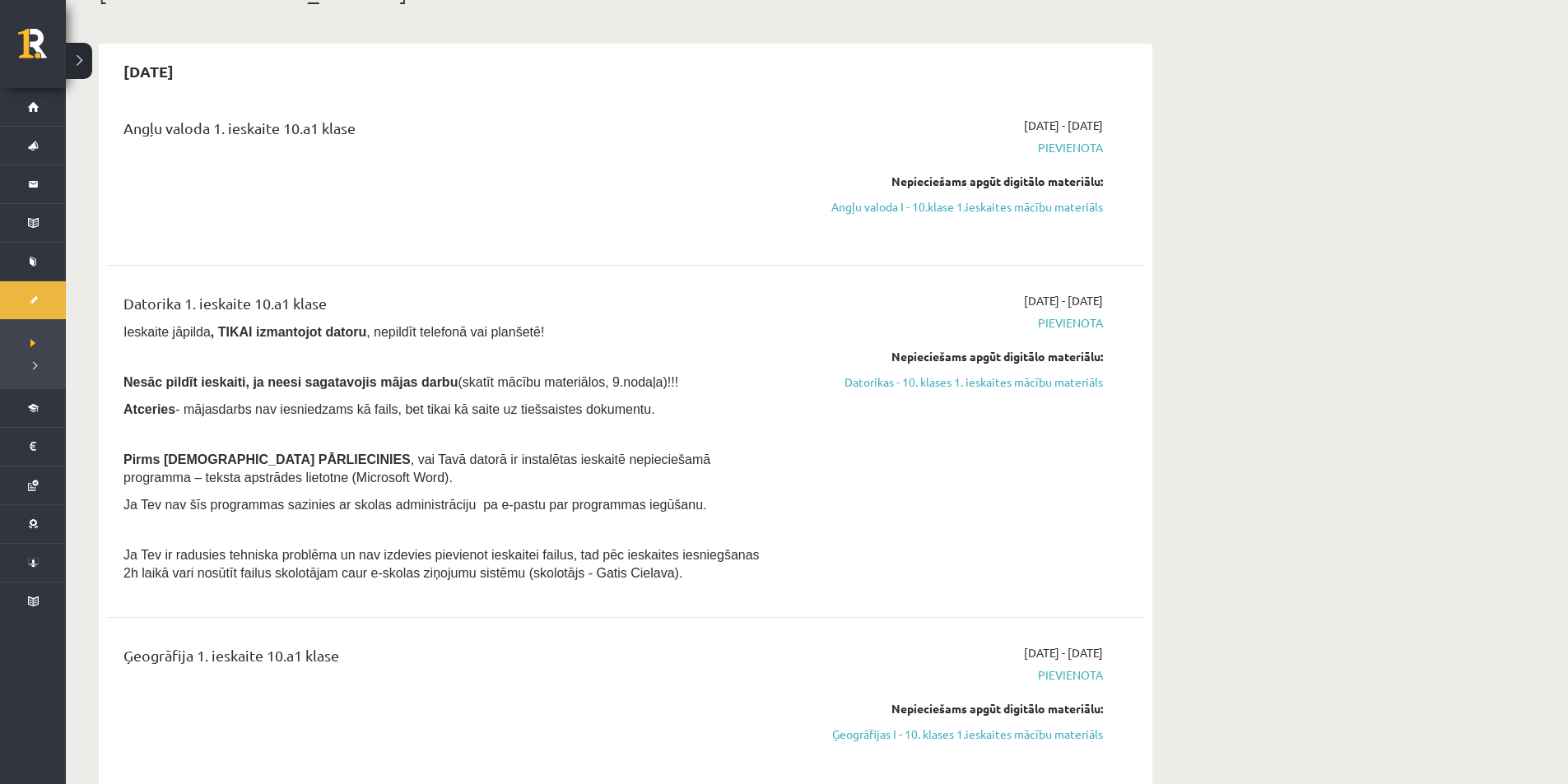
scroll to position [120, 0]
click at [1032, 198] on link "Angļu valoda I - 10.klase 1.ieskaites mācību materiāls" at bounding box center [947, 205] width 310 height 17
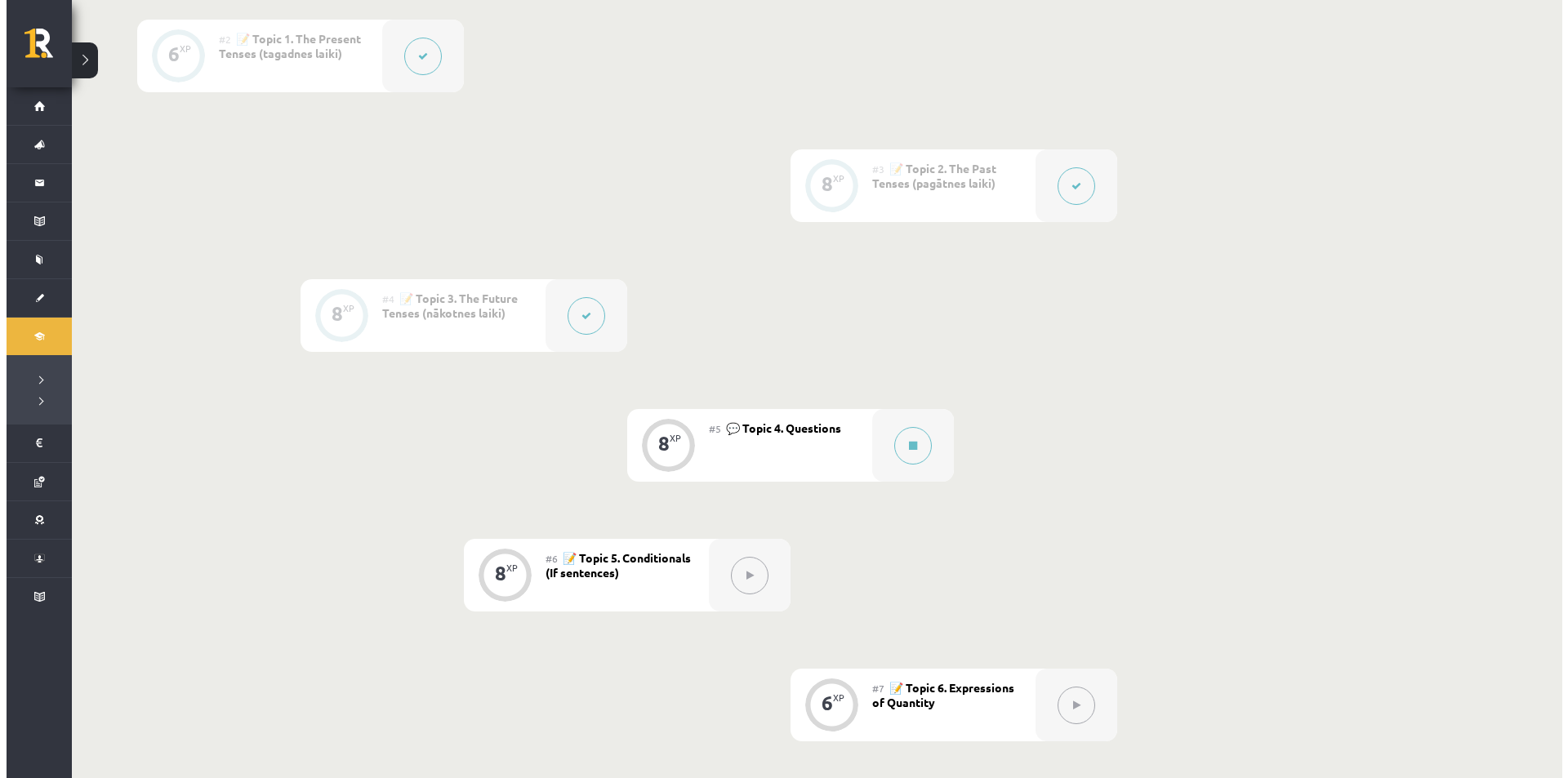
scroll to position [572, 0]
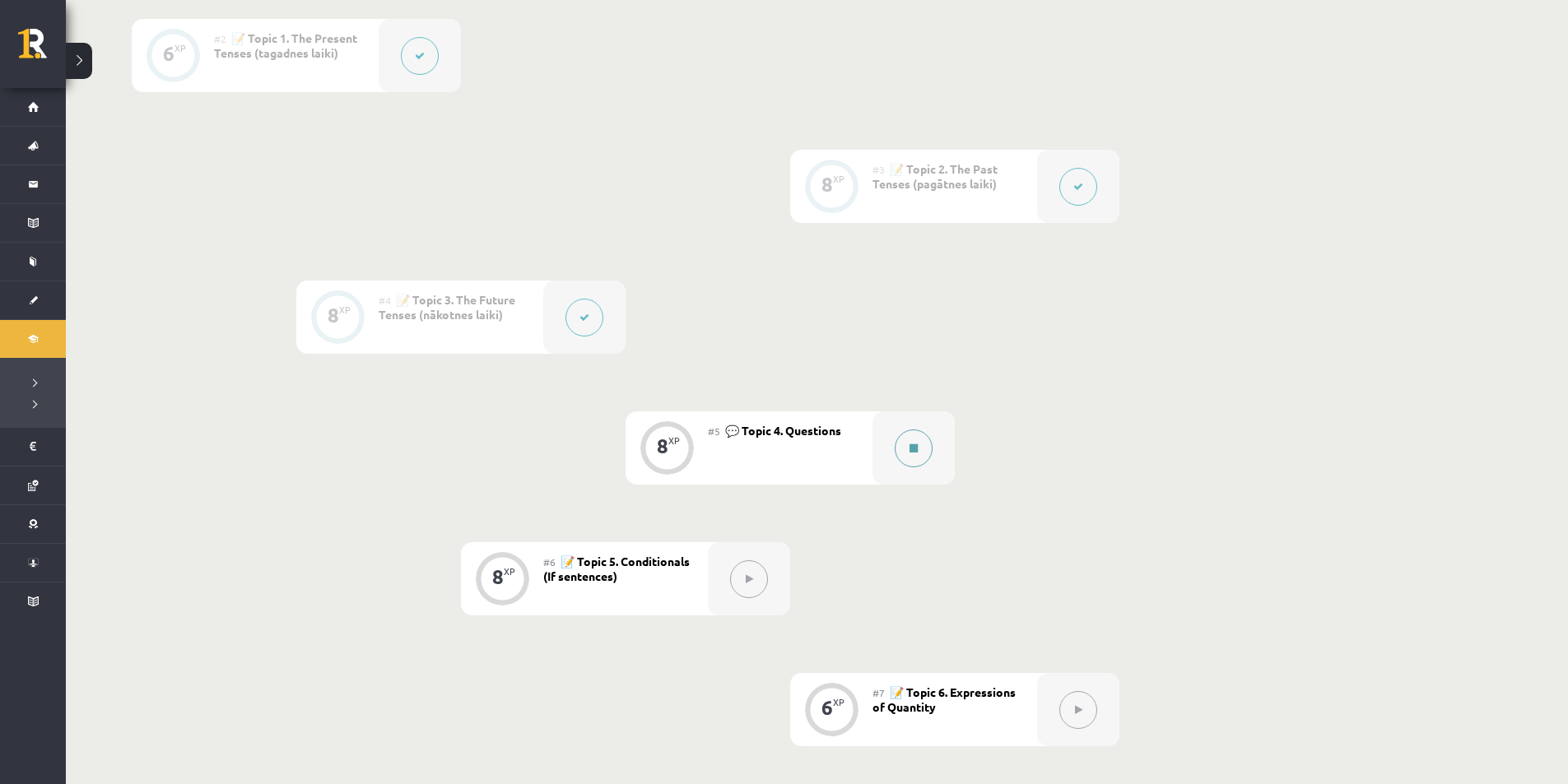
click at [916, 463] on button at bounding box center [914, 448] width 38 height 38
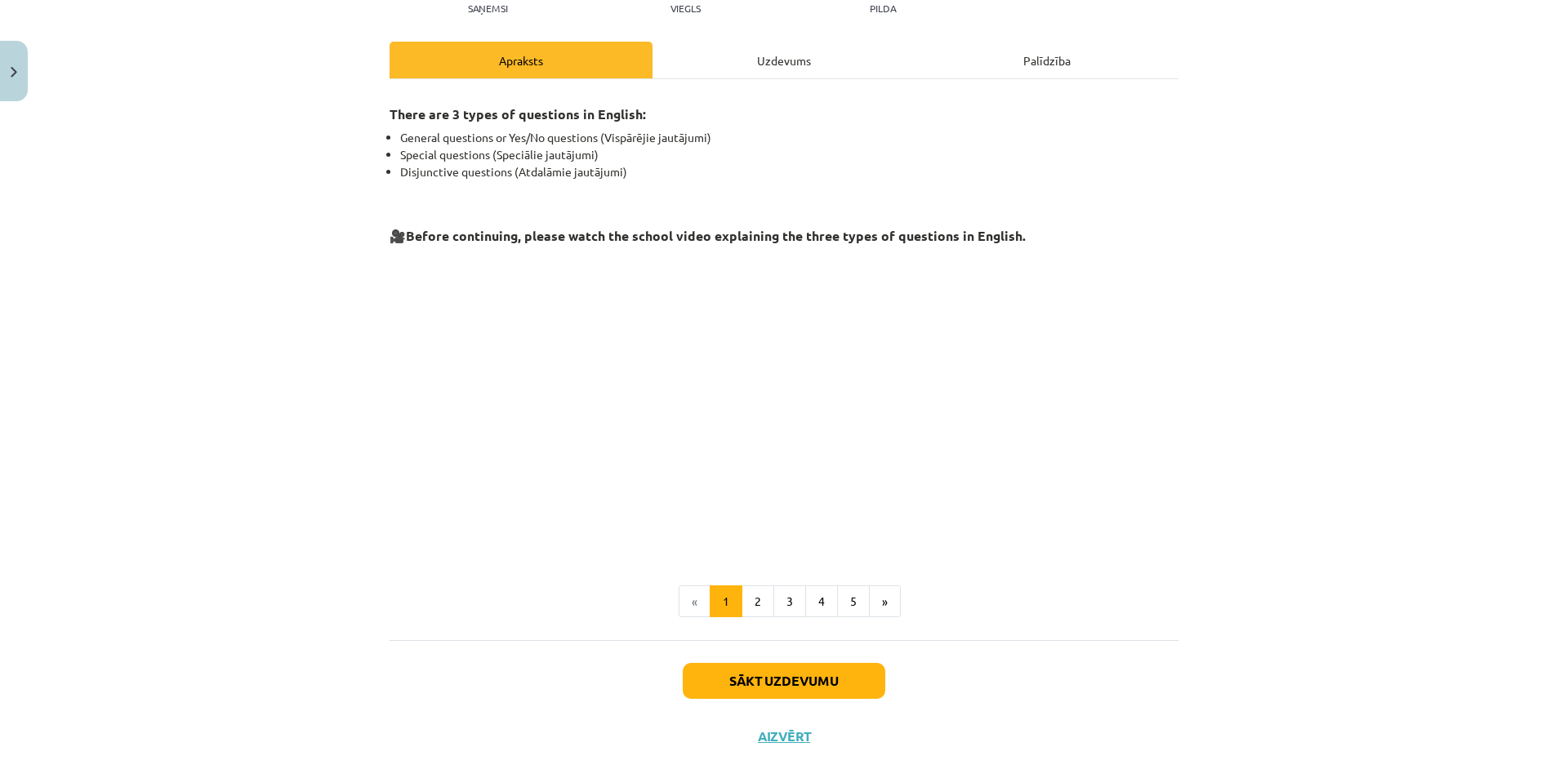
scroll to position [225, 0]
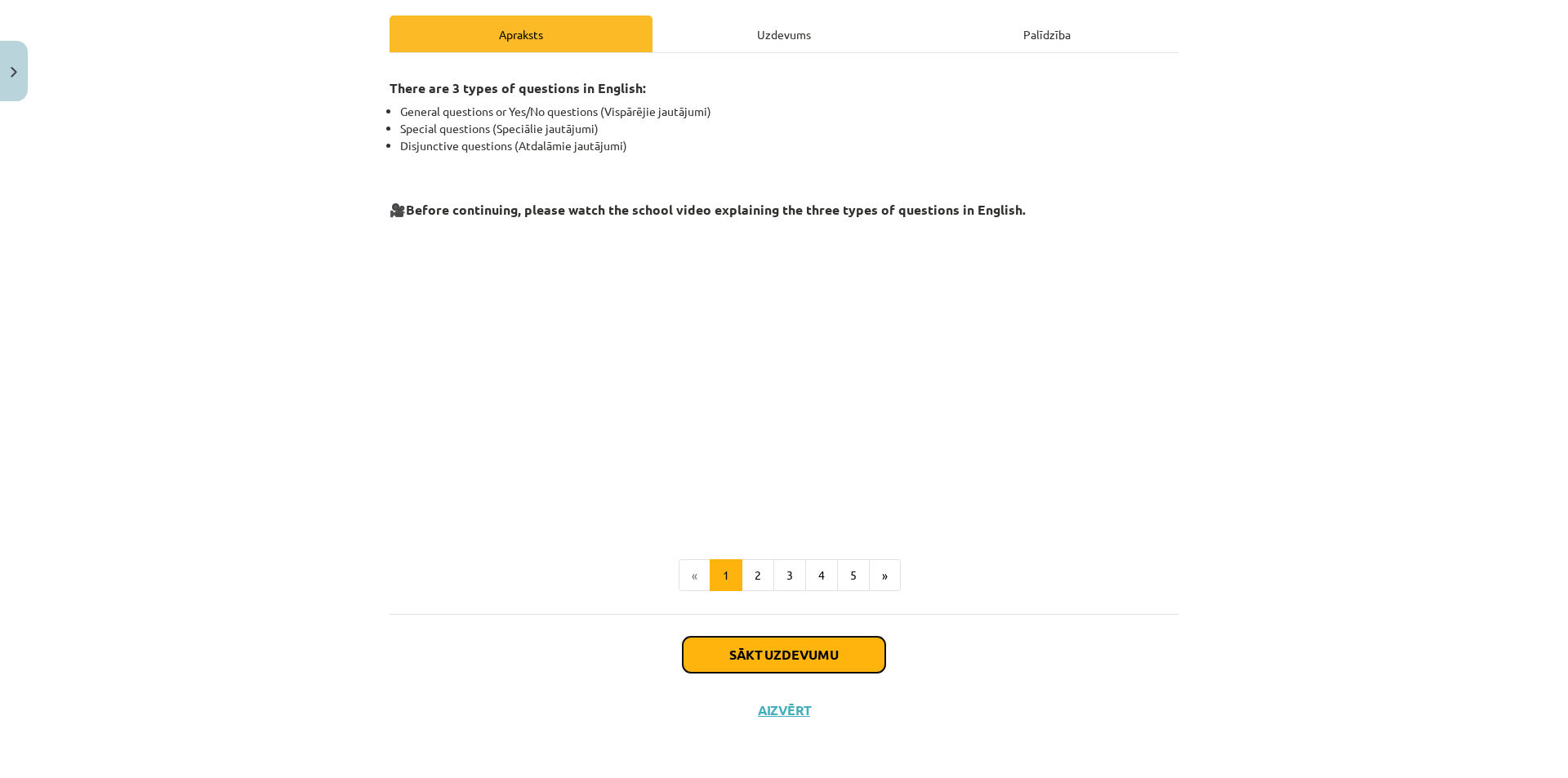
click at [811, 649] on button "Sākt uzdevumu" at bounding box center [784, 655] width 202 height 36
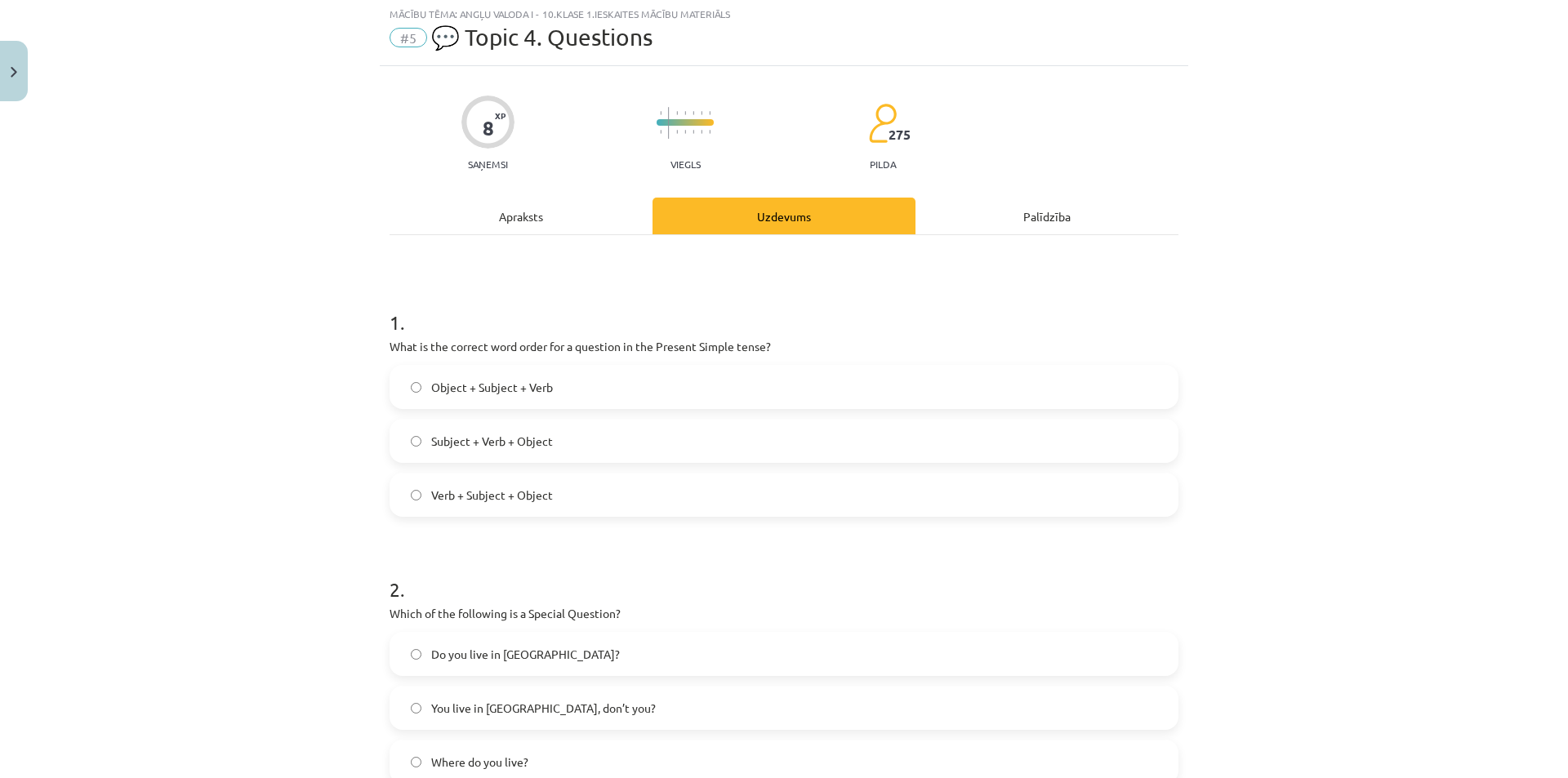
scroll to position [40, 0]
click at [728, 502] on label "Verb + Subject + Object" at bounding box center [784, 496] width 785 height 40
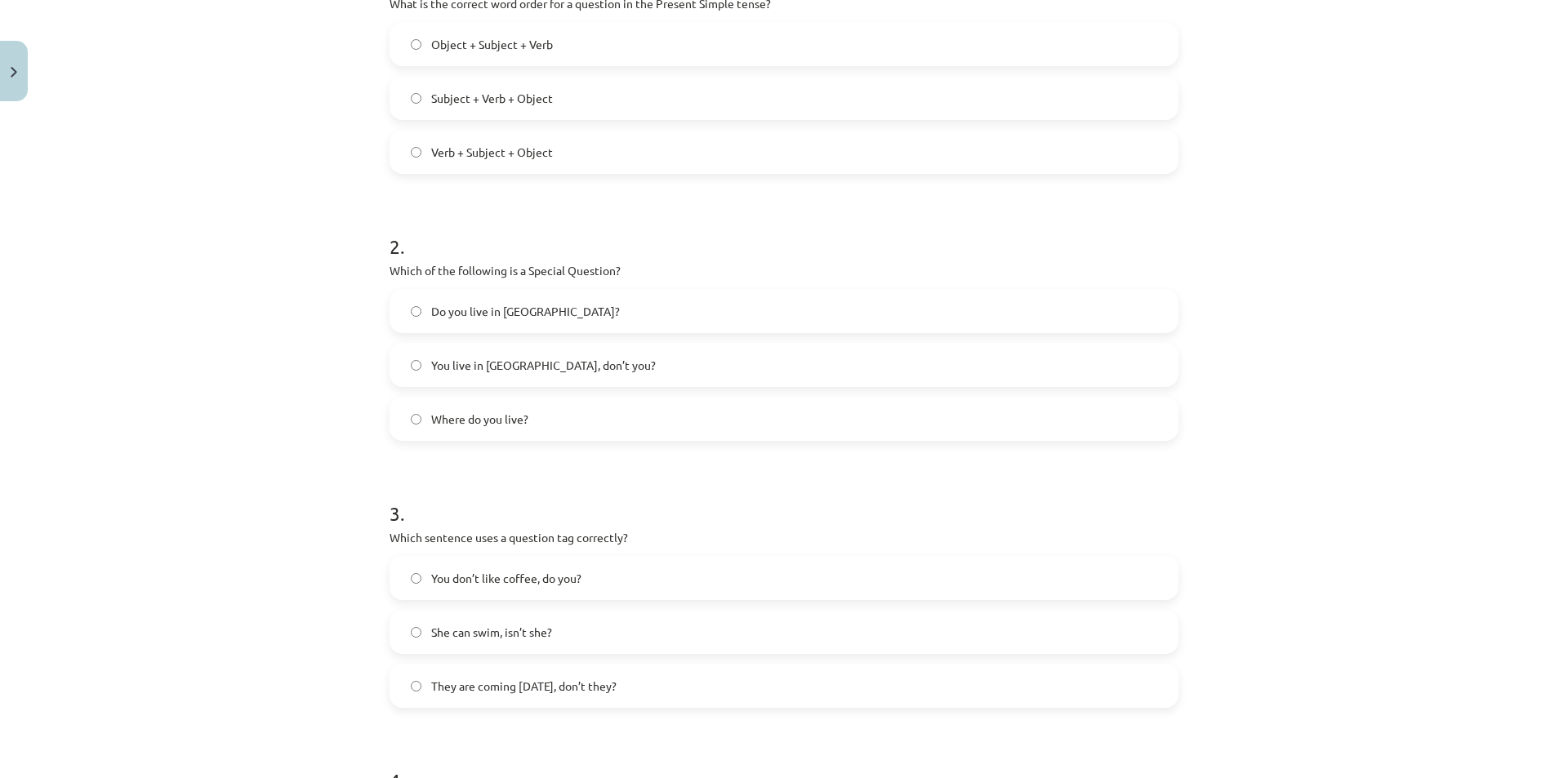
scroll to position [387, 0]
click at [807, 424] on label "Where do you live?" at bounding box center [784, 418] width 785 height 40
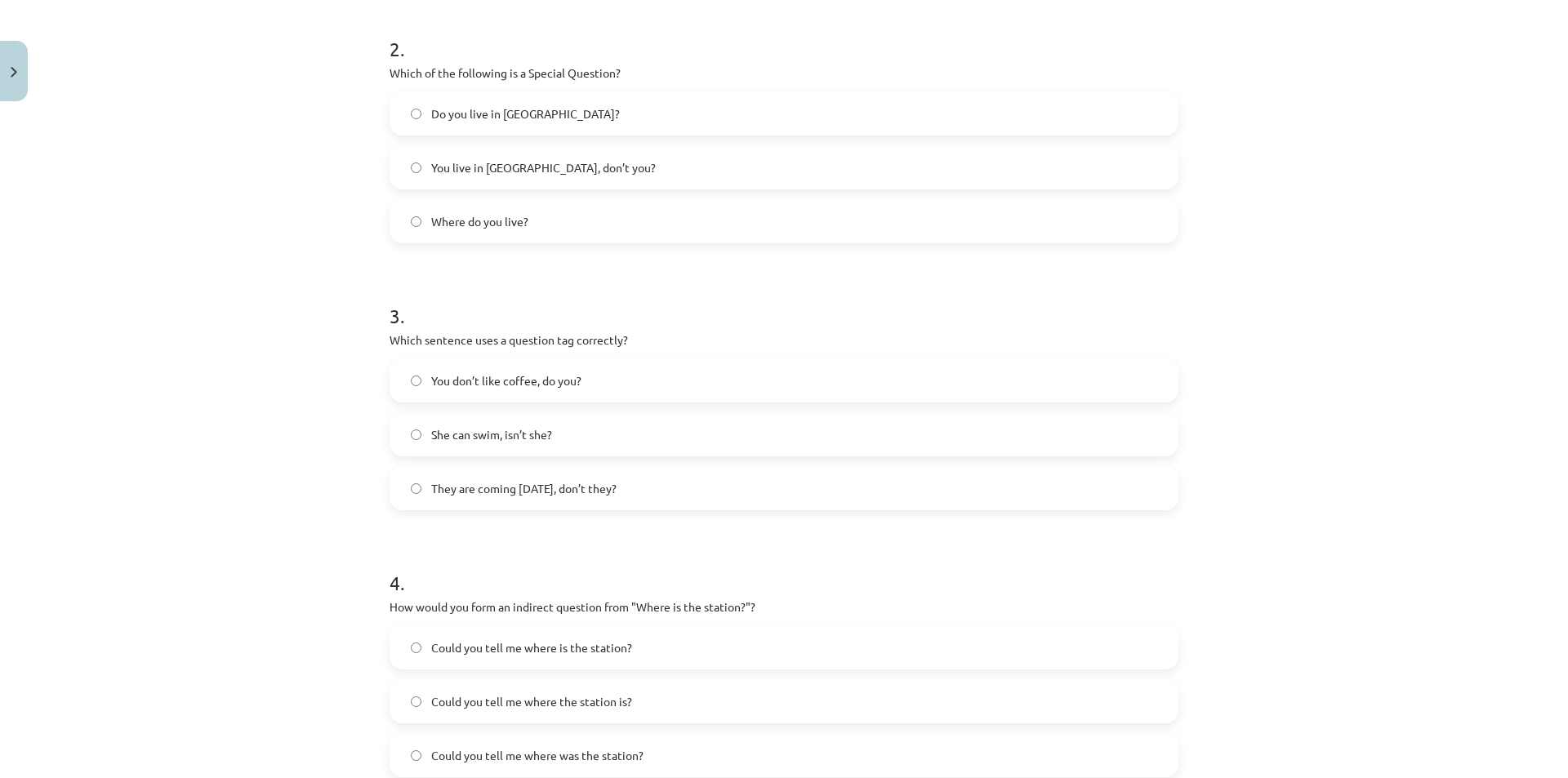
scroll to position [582, 0]
click at [729, 383] on label "You don’t like coffee, do you?" at bounding box center [784, 381] width 785 height 40
click at [802, 383] on label "You don’t like coffee, do you?" at bounding box center [784, 381] width 785 height 40
click at [683, 485] on label "They are coming tomorrow, don’t they?" at bounding box center [784, 488] width 785 height 40
click at [777, 432] on label "She can swim, isn’t she?" at bounding box center [784, 435] width 785 height 40
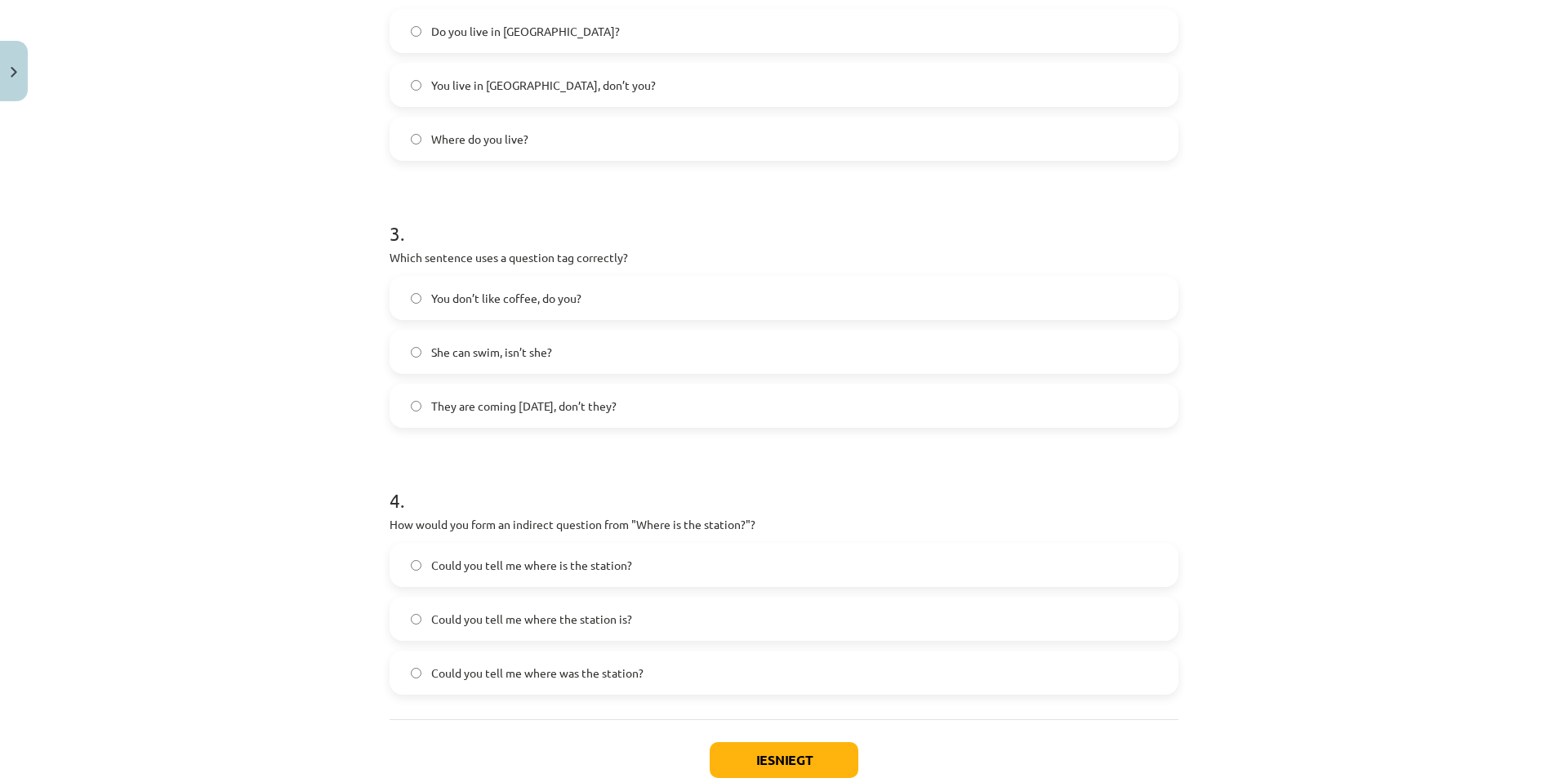
scroll to position [771, 0]
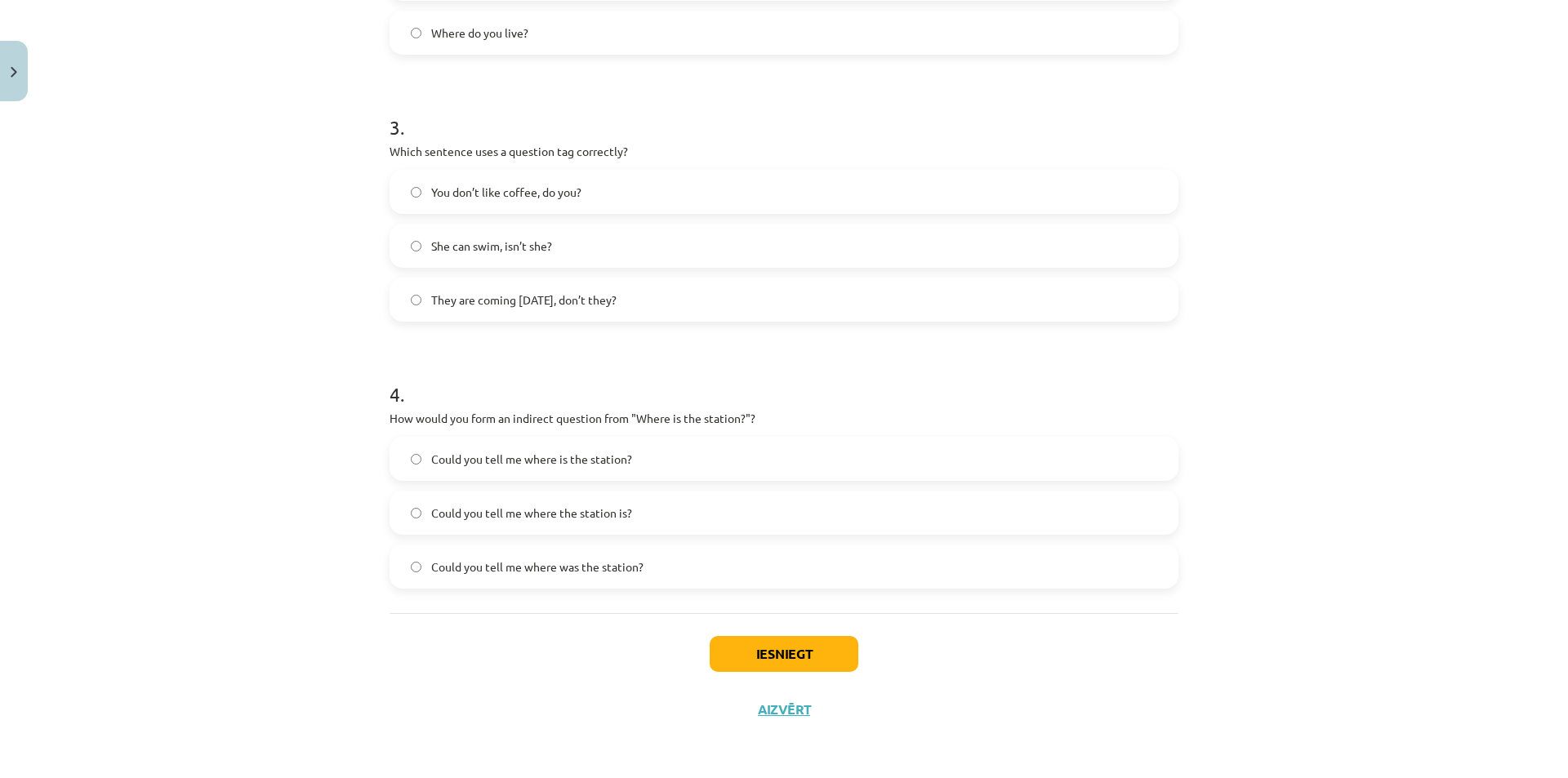
click at [542, 504] on span "Could you tell me where the station is?" at bounding box center [531, 513] width 201 height 17
click at [807, 649] on button "Iesniegt" at bounding box center [784, 654] width 149 height 36
click at [816, 644] on button "Iesniegt" at bounding box center [784, 654] width 149 height 36
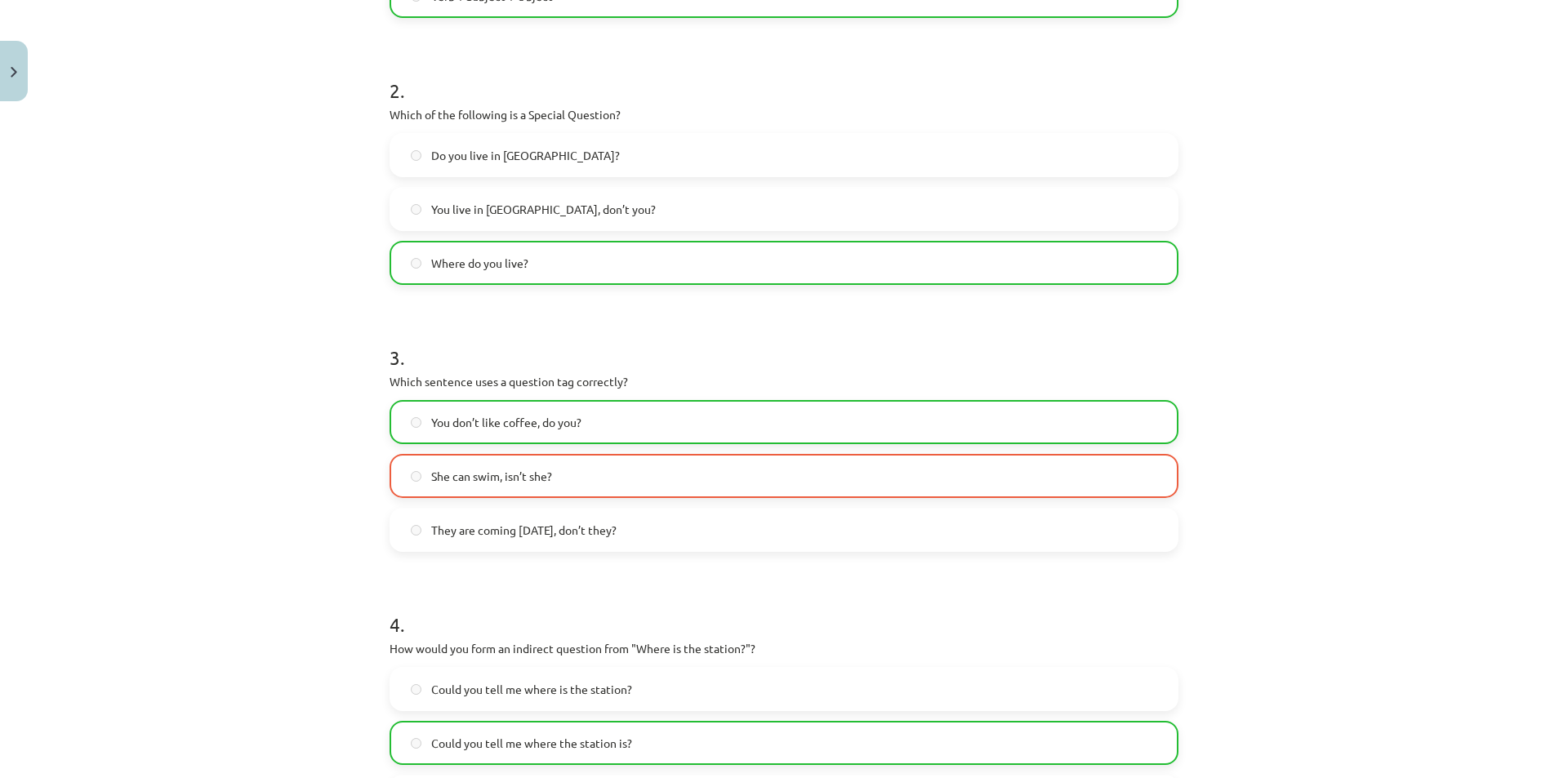
scroll to position [824, 0]
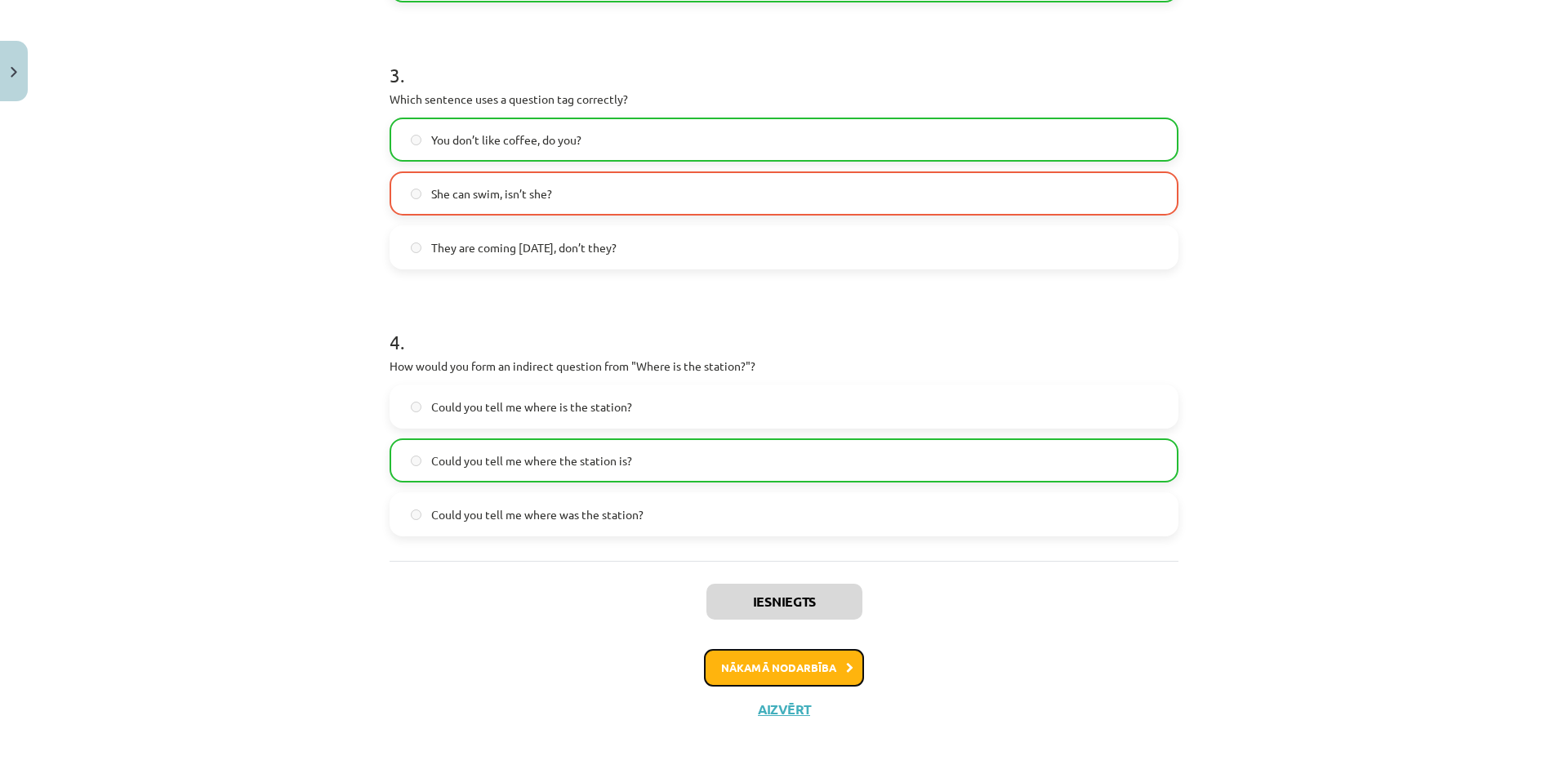
click at [814, 675] on button "Nākamā nodarbība" at bounding box center [784, 668] width 160 height 38
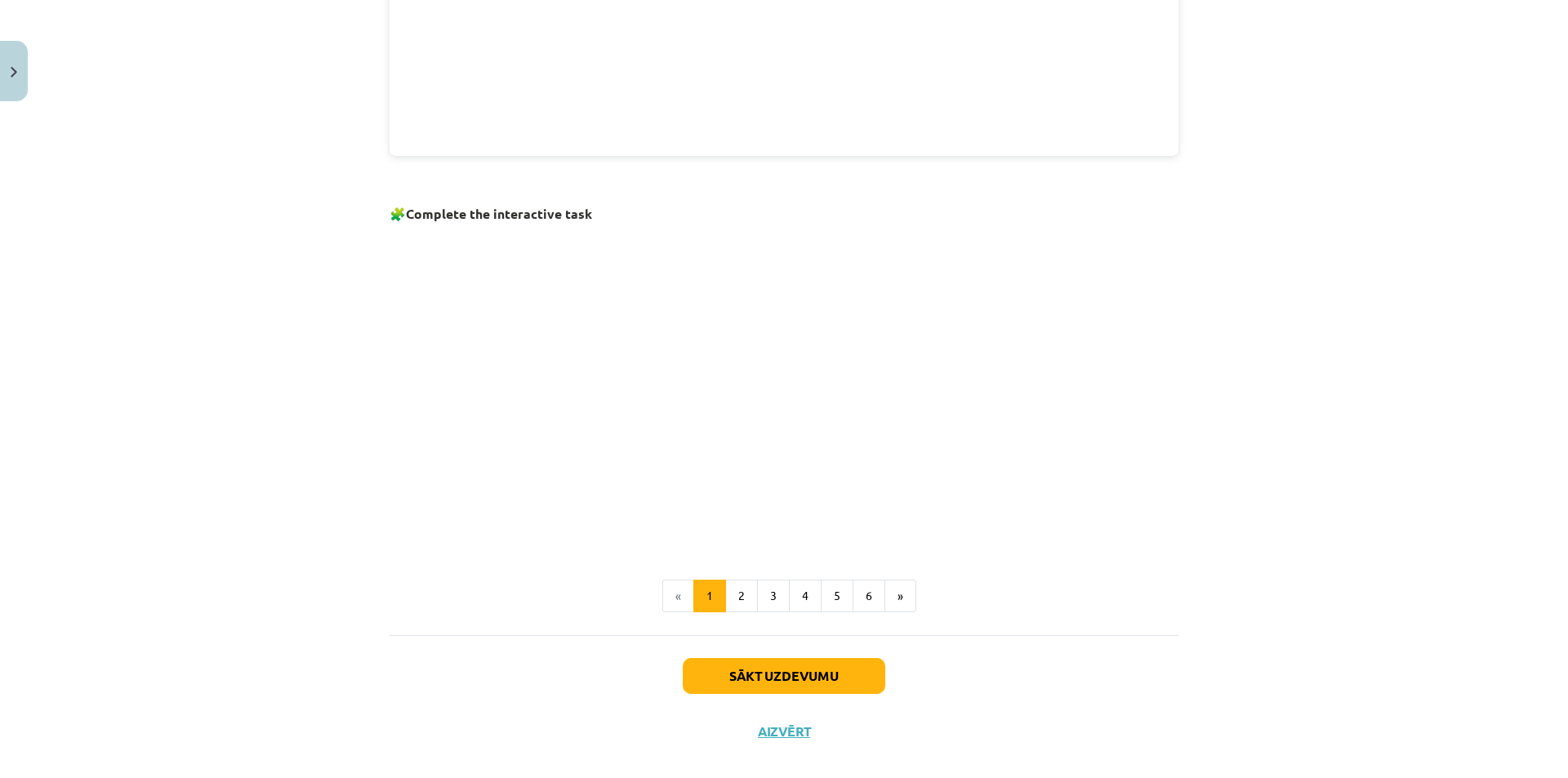
scroll to position [931, 0]
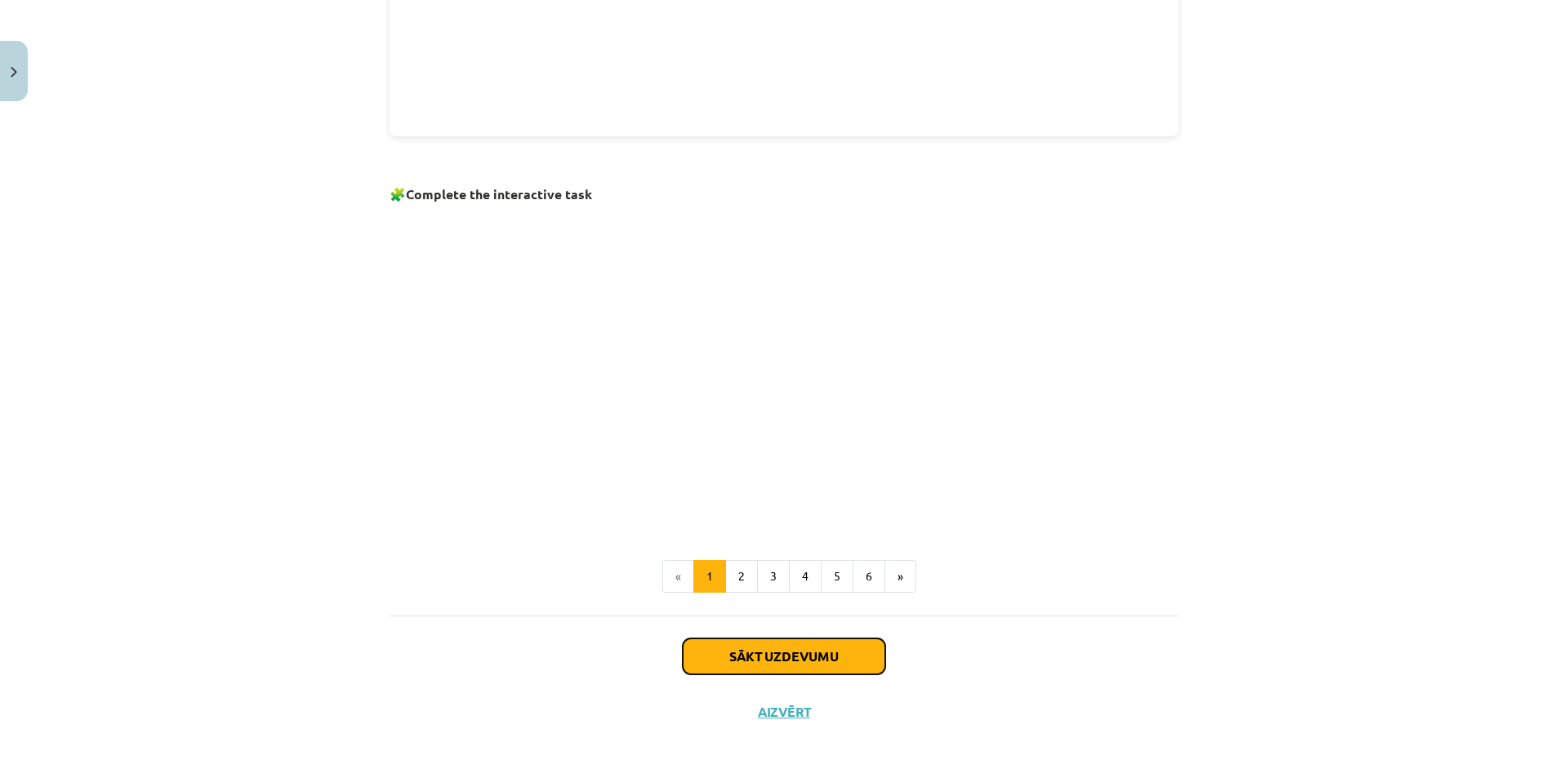
click at [799, 655] on button "Sākt uzdevumu" at bounding box center [784, 657] width 202 height 36
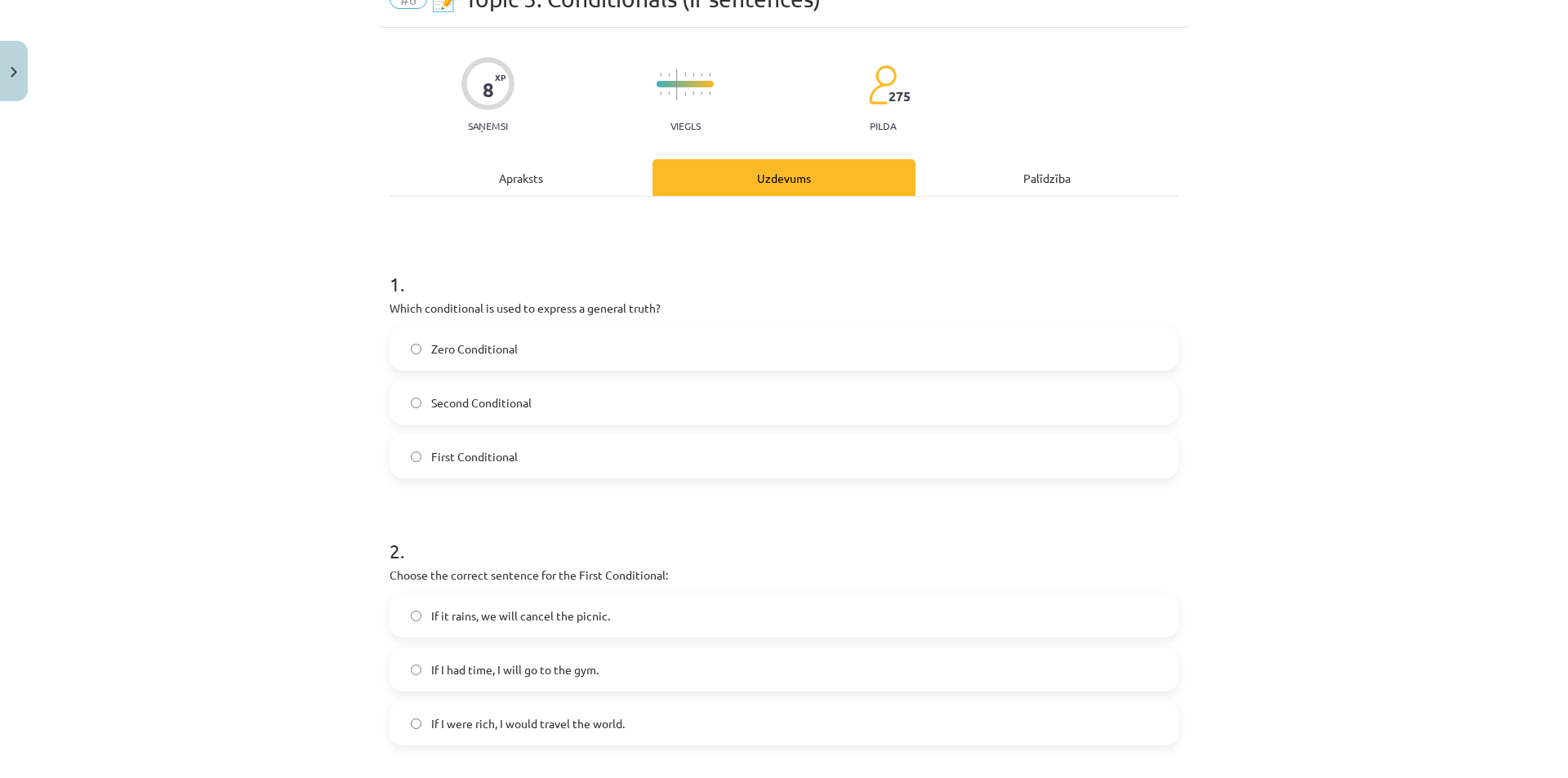
scroll to position [40, 0]
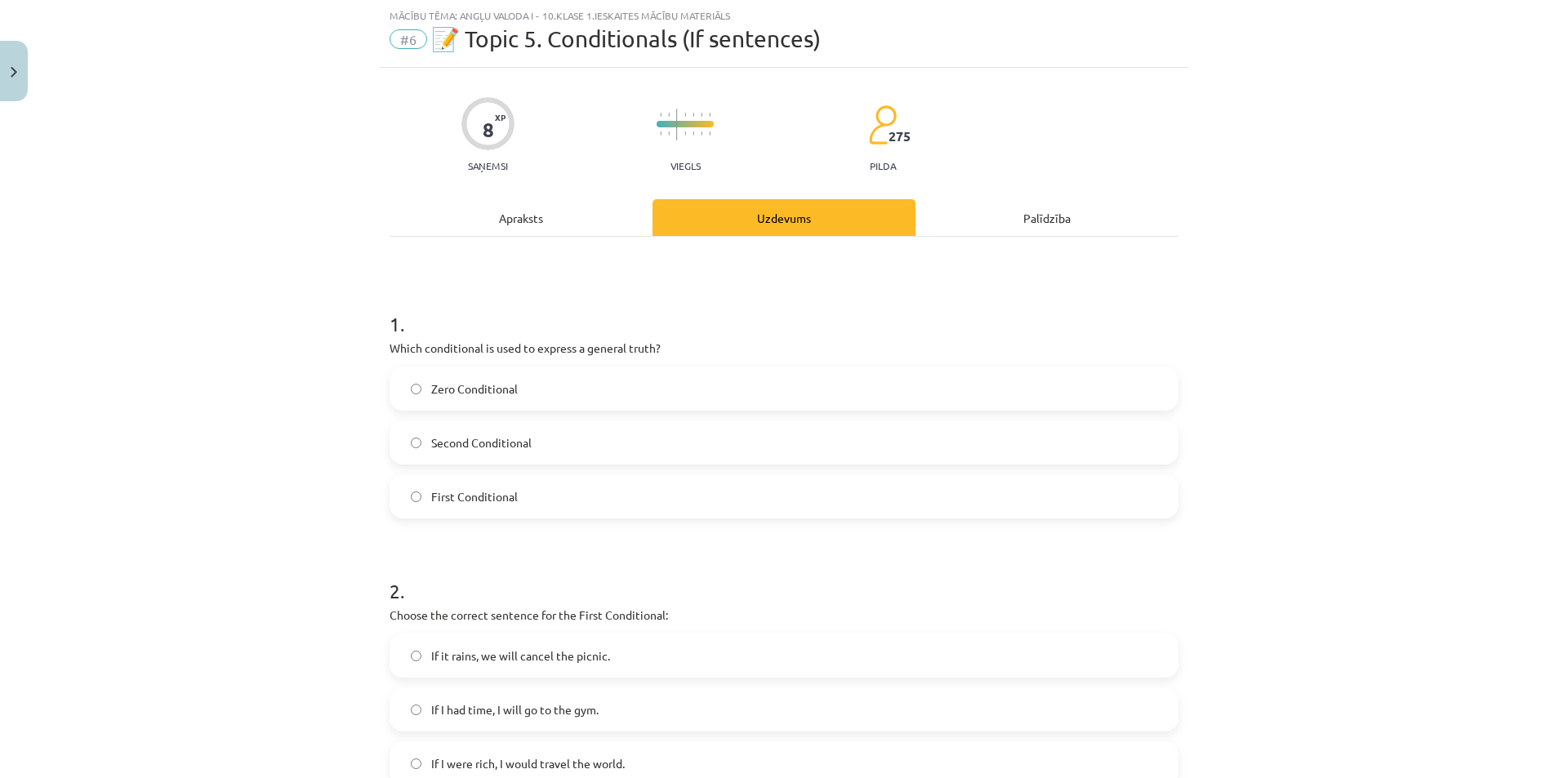
click at [544, 384] on label "Zero Conditional" at bounding box center [784, 388] width 785 height 40
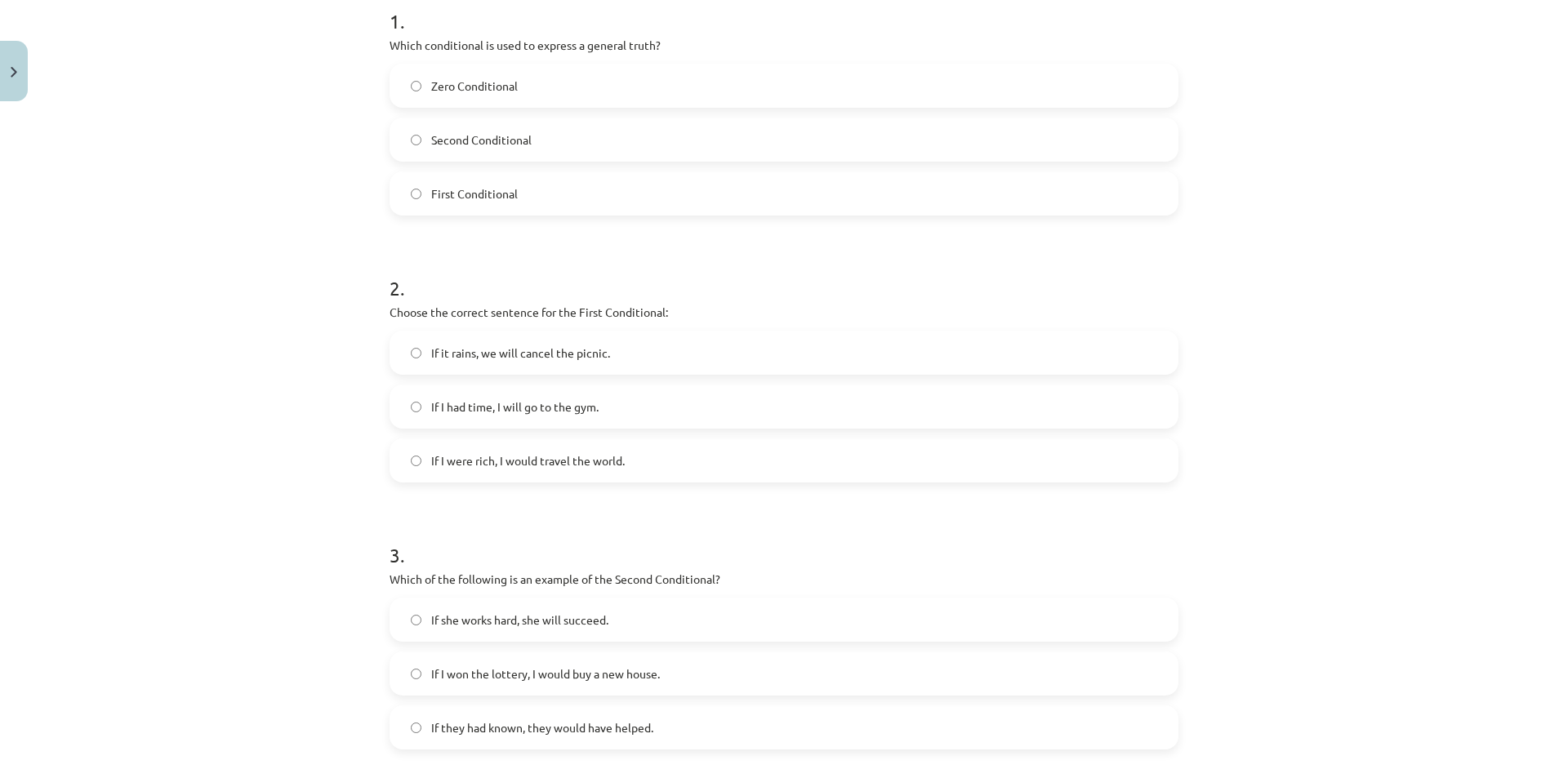
scroll to position [344, 0]
click at [632, 356] on label "If it rains, we will cancel the picnic." at bounding box center [784, 351] width 785 height 40
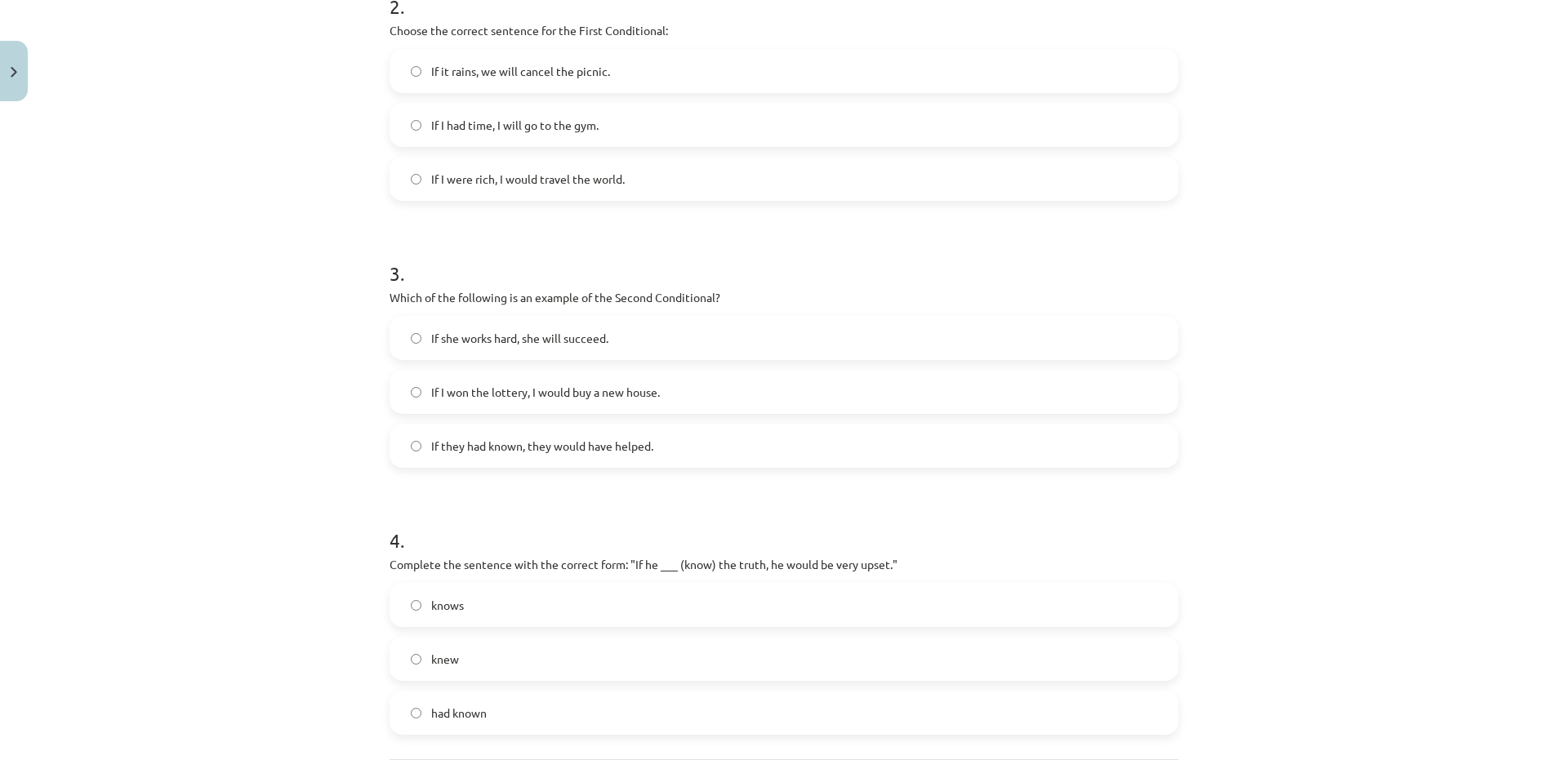
scroll to position [627, 0]
click at [819, 342] on label "If she works hard, she will succeed." at bounding box center [784, 337] width 785 height 40
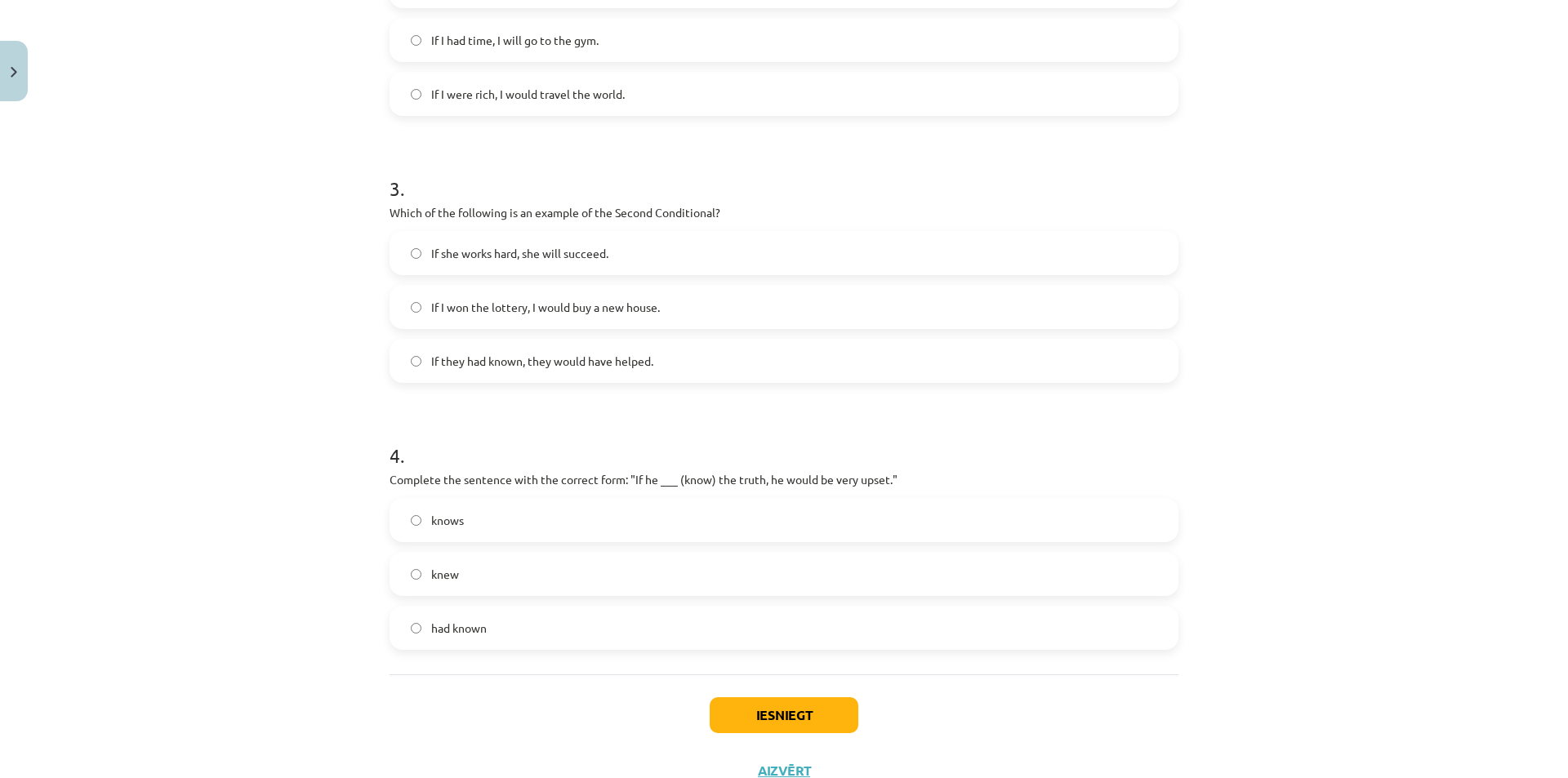
scroll to position [572, 0]
click at [907, 511] on label "knows" at bounding box center [784, 519] width 785 height 40
click at [776, 719] on button "Iesniegt" at bounding box center [784, 715] width 149 height 36
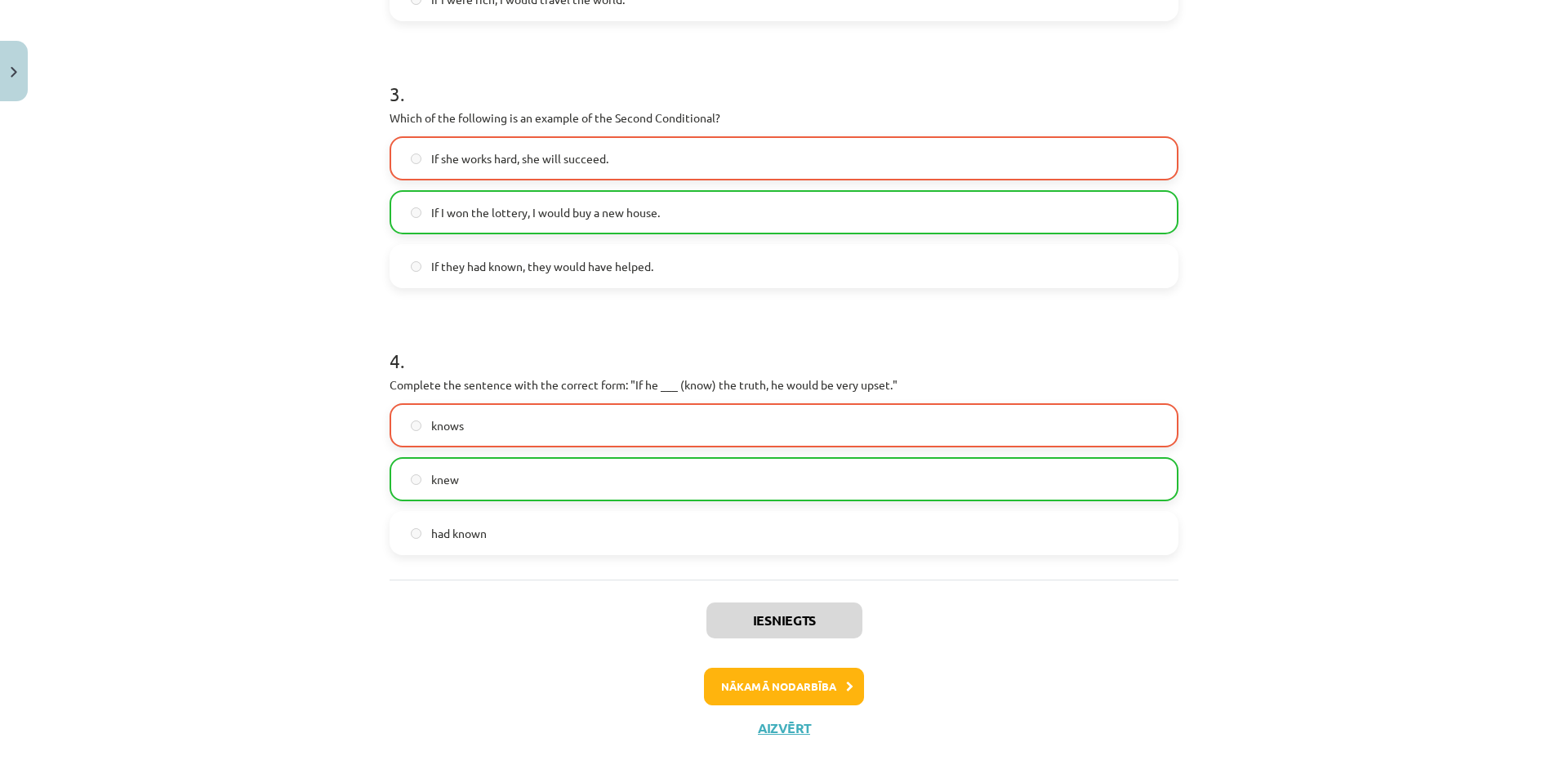
scroll to position [824, 0]
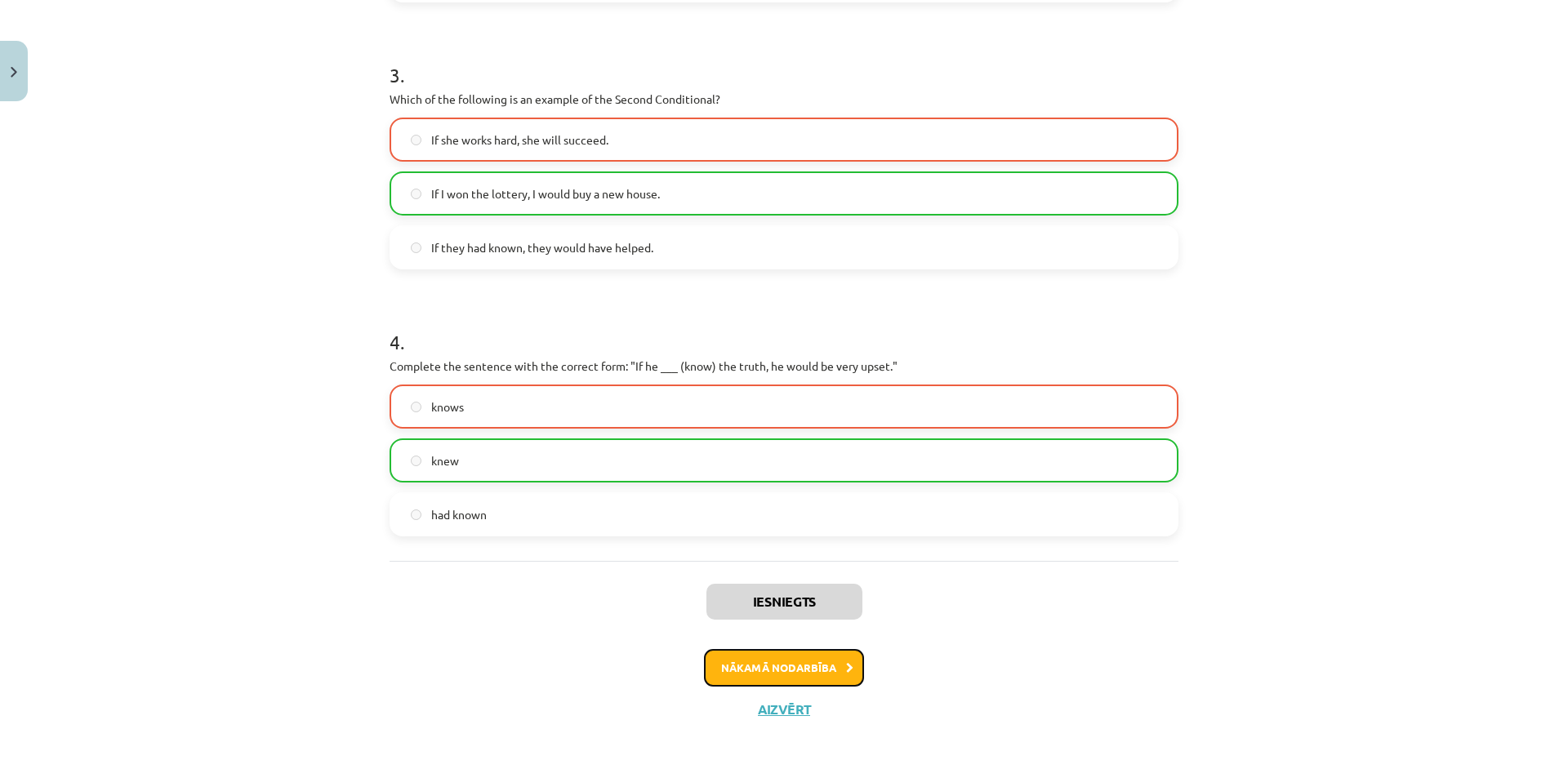
click at [798, 677] on button "Nākamā nodarbība" at bounding box center [784, 668] width 160 height 38
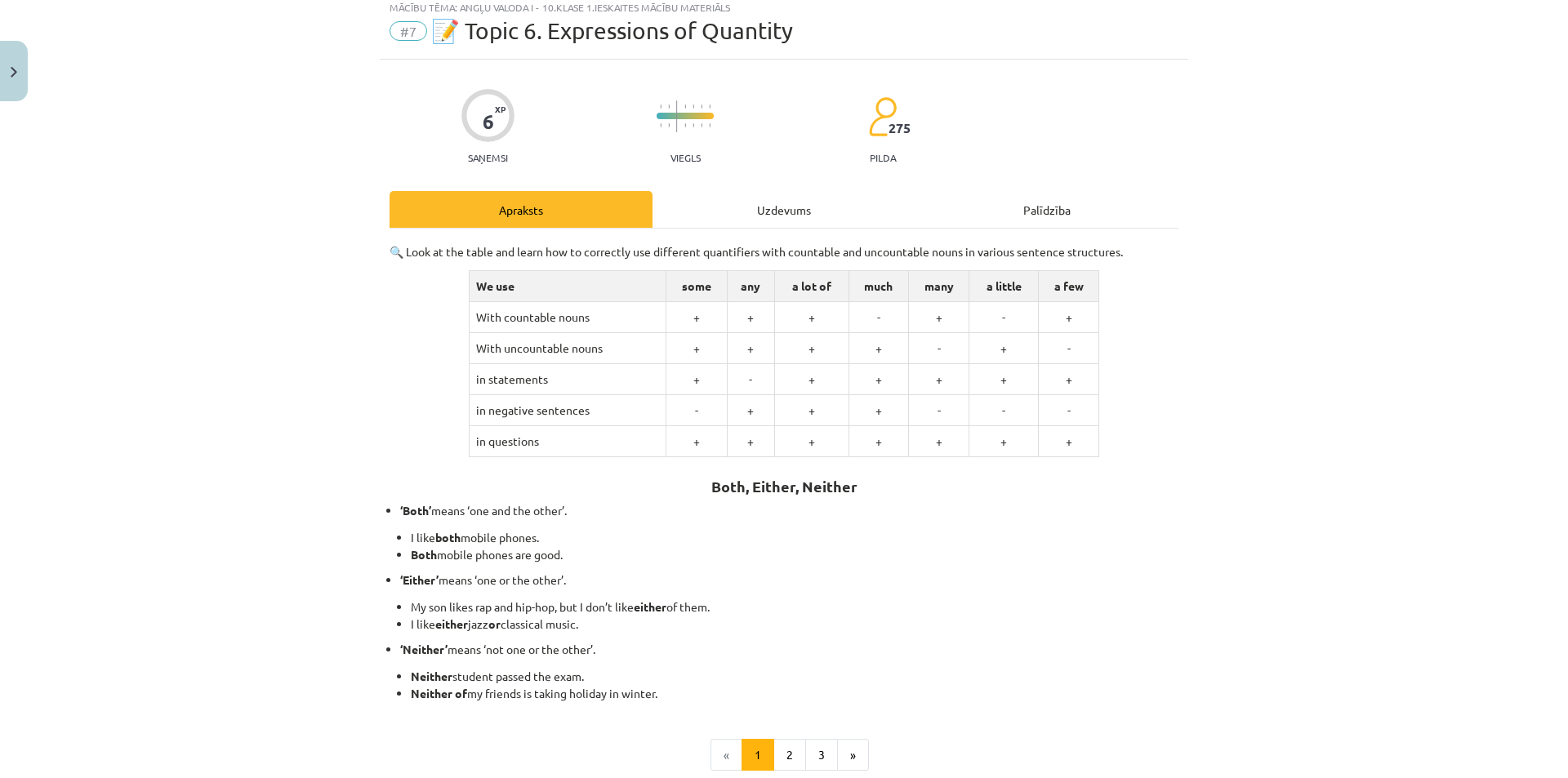
scroll to position [40, 0]
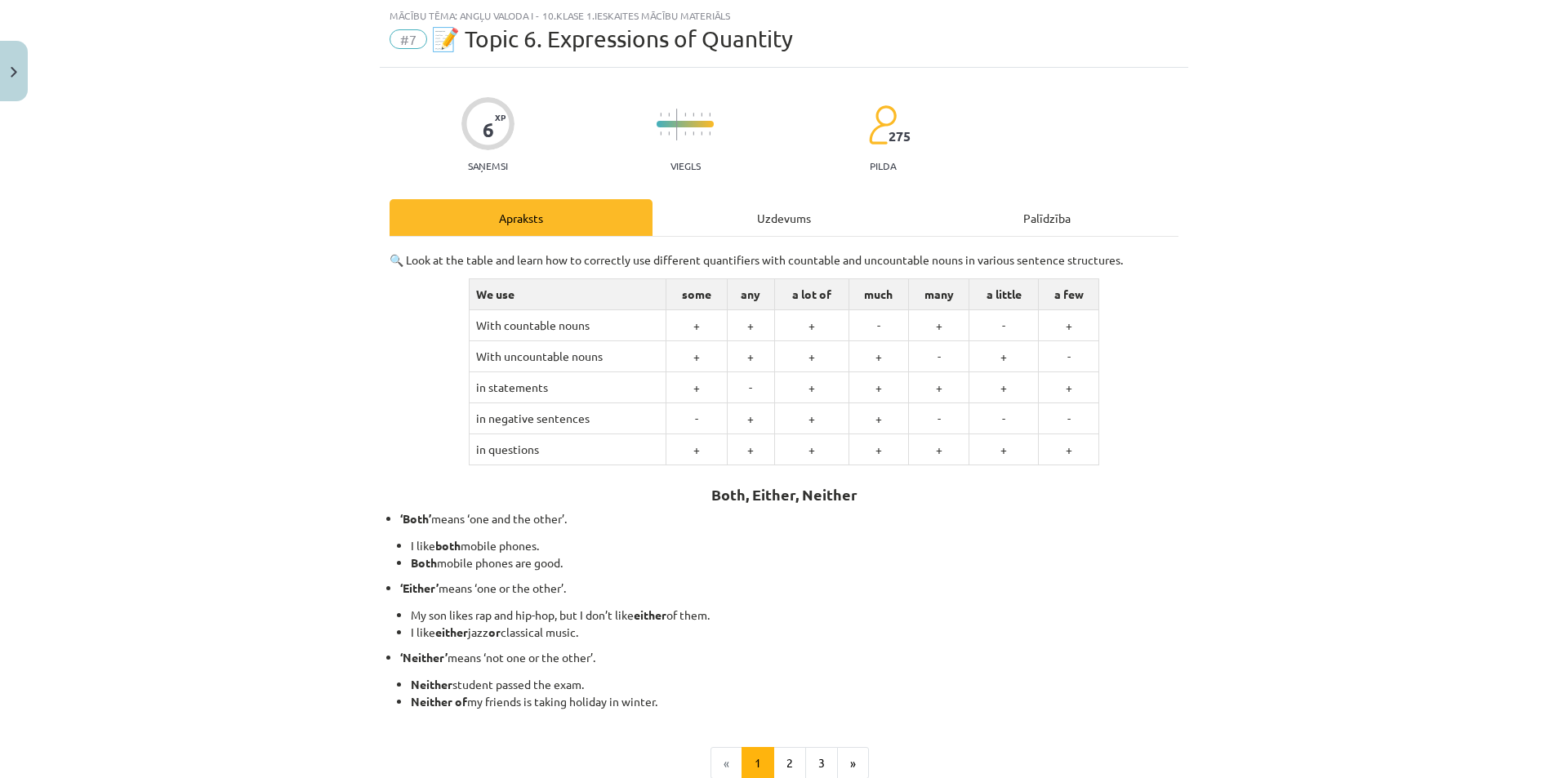
drag, startPoint x: 1368, startPoint y: 611, endPoint x: 1374, endPoint y: 511, distance: 100.2
click at [1374, 511] on div "Mācību tēma: Angļu valoda i - 10.klase 1.ieskaites mācību materiāls #7 📝 Topic …" at bounding box center [784, 389] width 1568 height 778
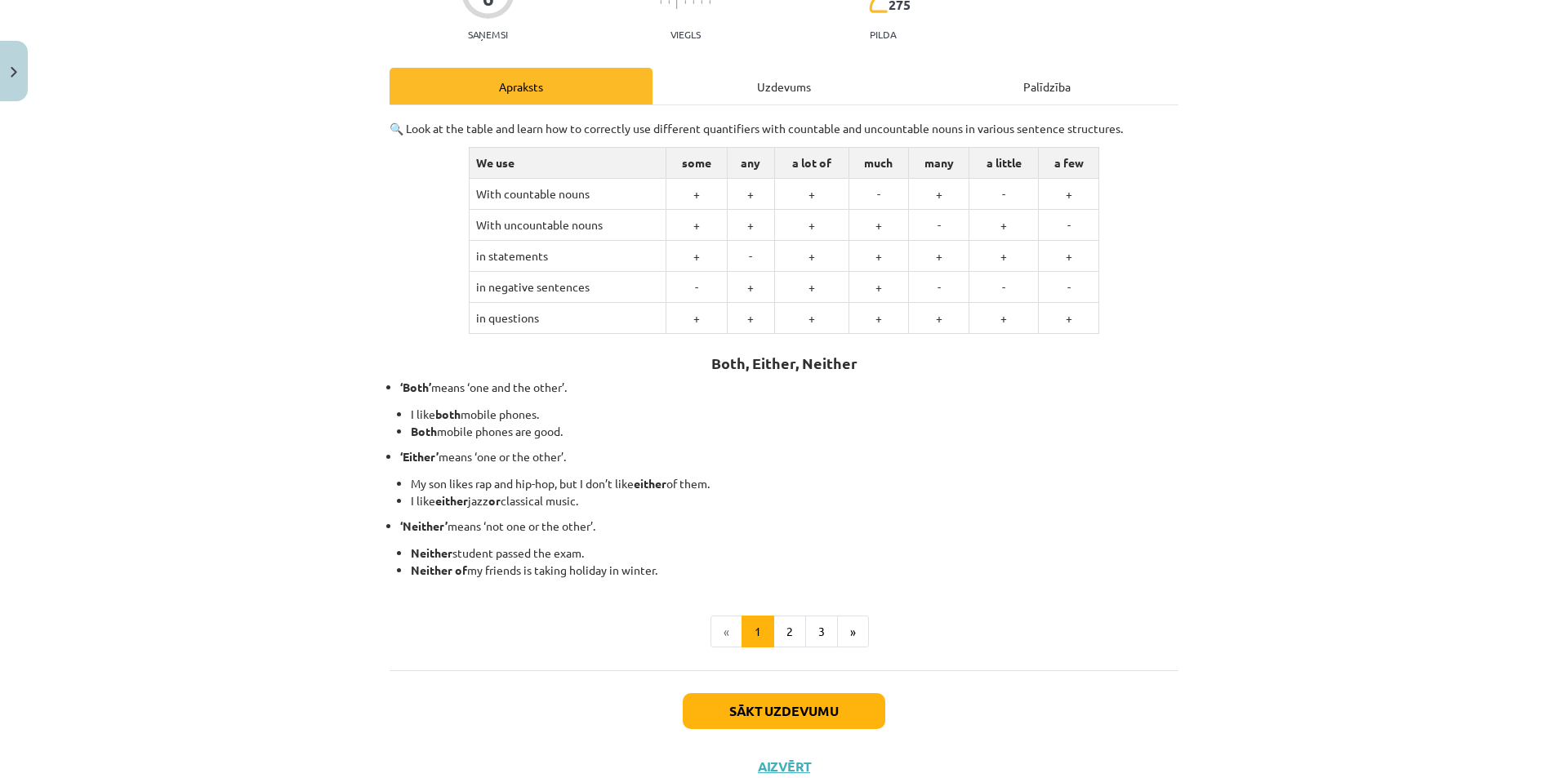
scroll to position [230, 0]
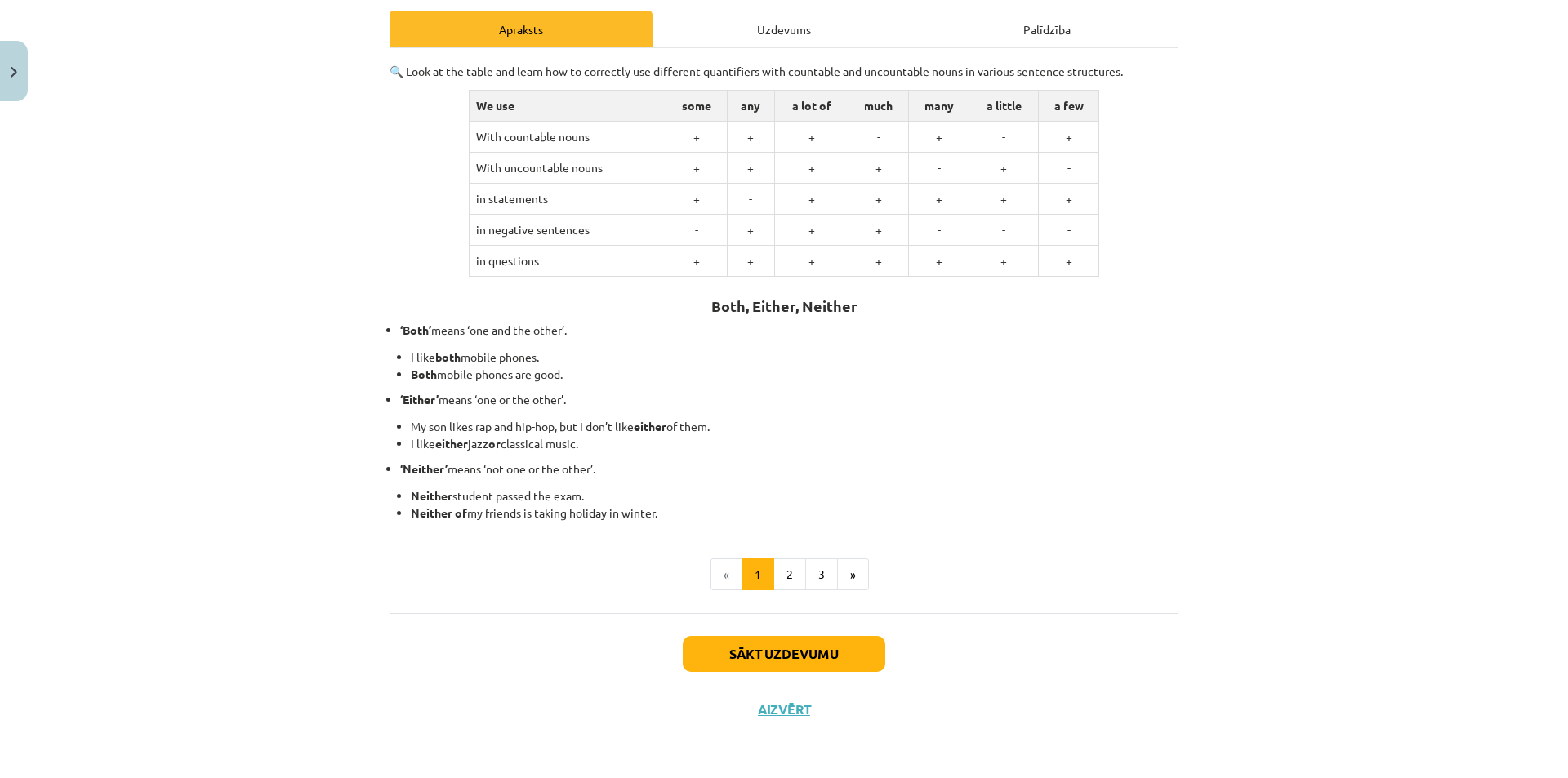
click at [1339, 419] on div "Mācību tēma: Angļu valoda i - 10.klase 1.ieskaites mācību materiāls #7 📝 Topic …" at bounding box center [784, 389] width 1568 height 778
click at [792, 662] on button "Sākt uzdevumu" at bounding box center [784, 655] width 202 height 36
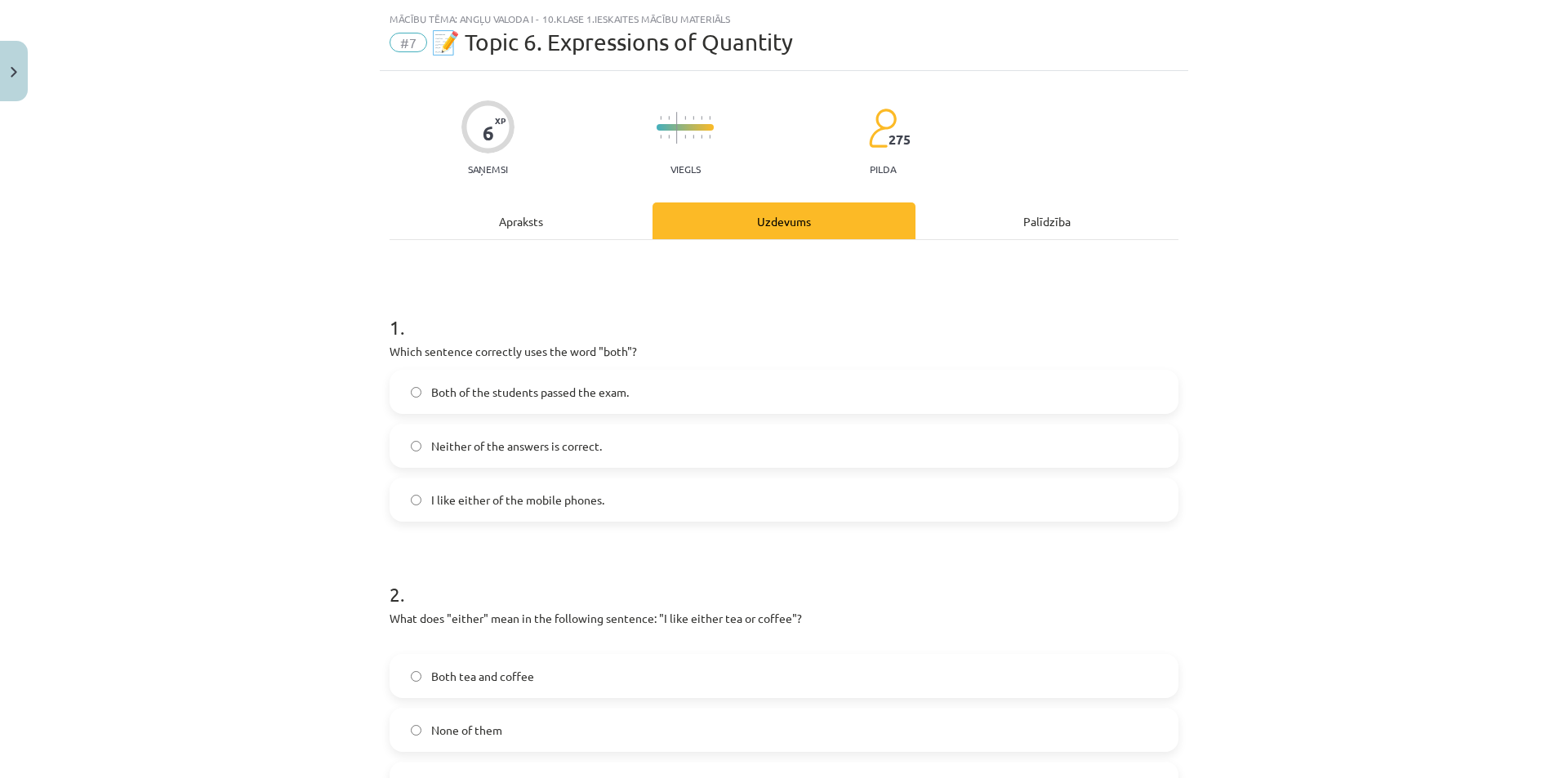
scroll to position [36, 0]
click at [633, 445] on label "Neither of the answers is correct." at bounding box center [784, 447] width 785 height 40
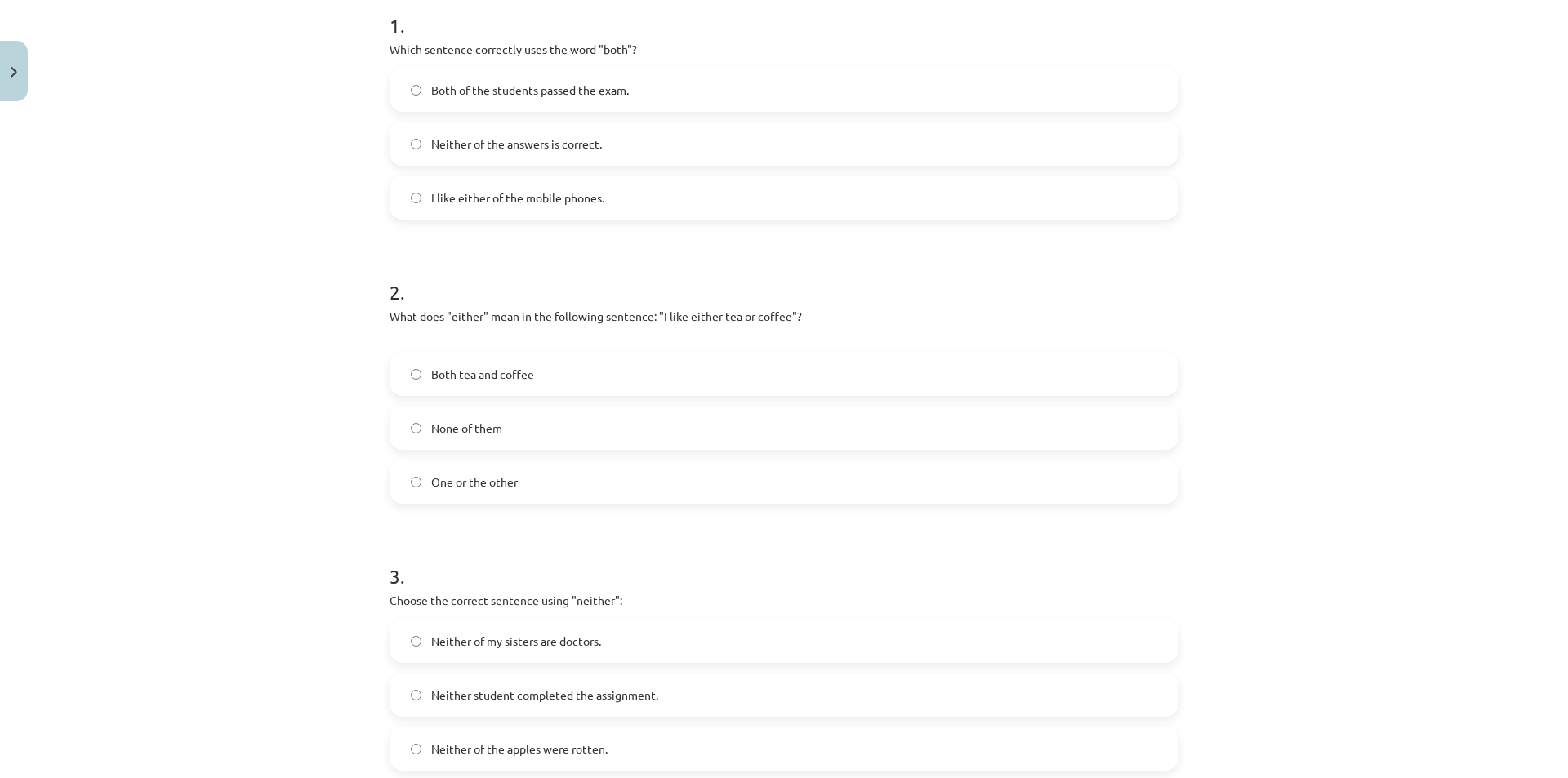
scroll to position [339, 0]
click at [532, 488] on label "One or the other" at bounding box center [784, 482] width 785 height 40
click at [752, 355] on label "Both tea and coffee" at bounding box center [784, 374] width 785 height 40
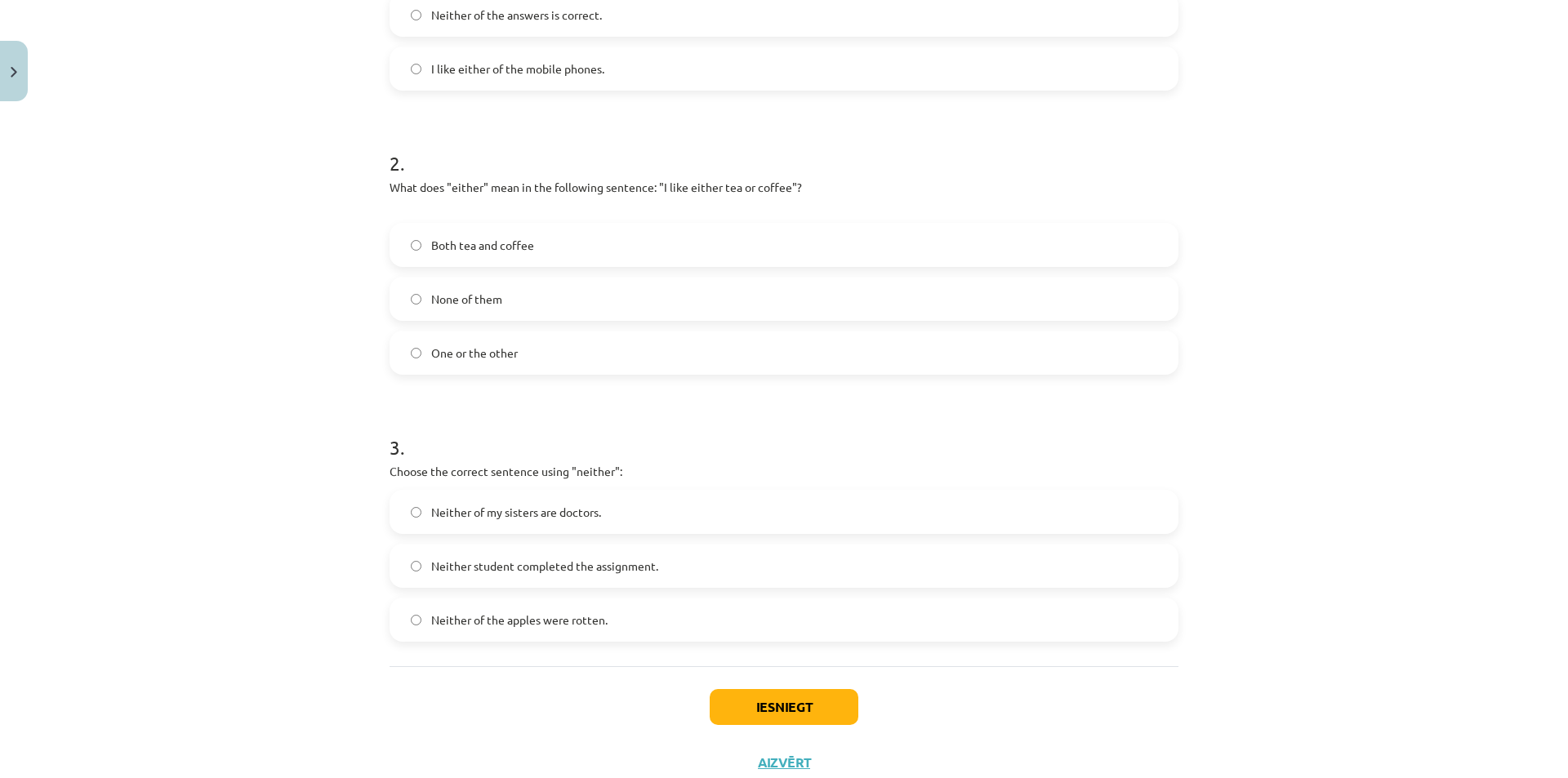
scroll to position [522, 0]
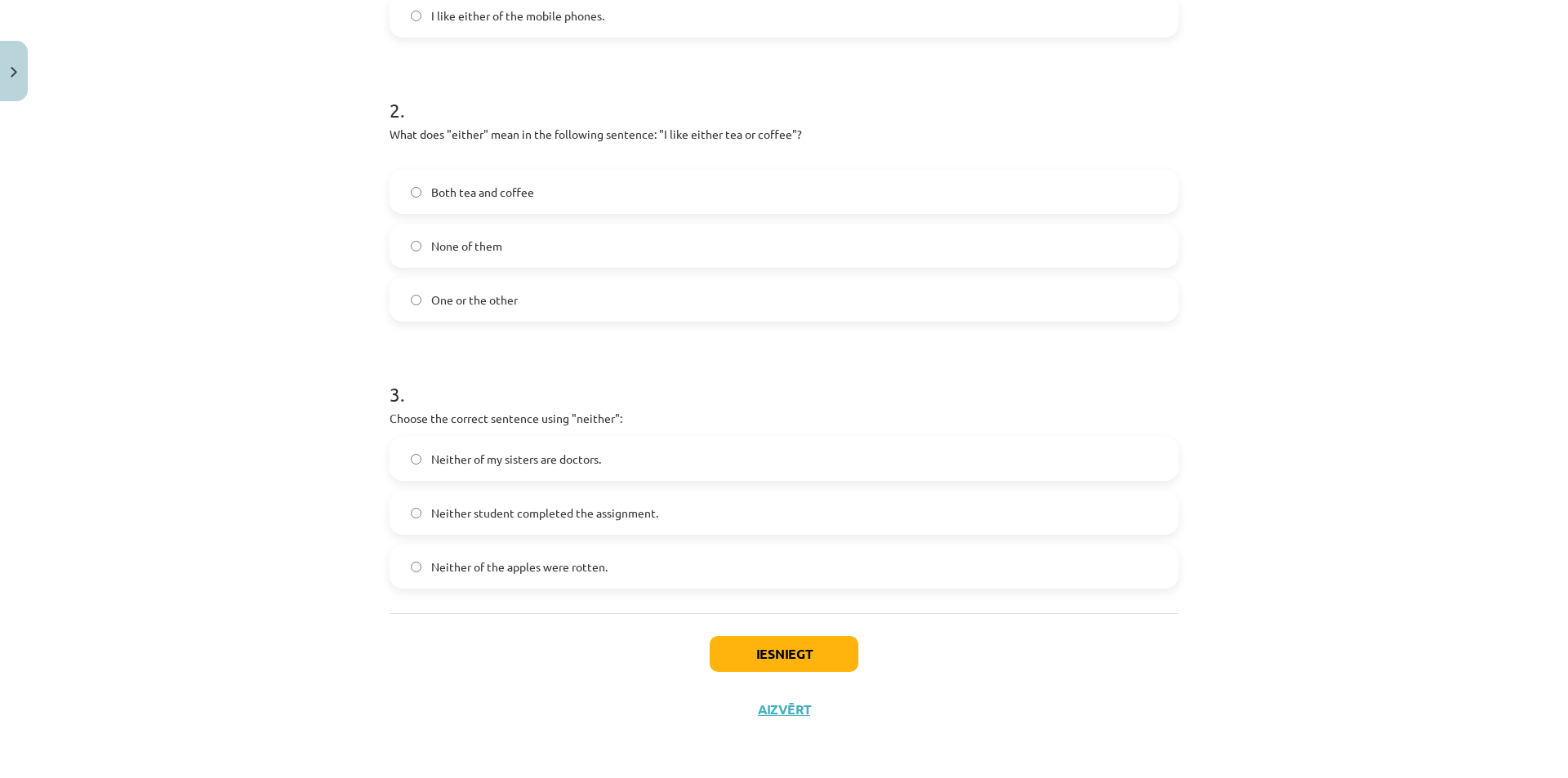
click at [593, 506] on span "Neither student completed the assignment." at bounding box center [544, 513] width 227 height 17
click at [779, 637] on button "Iesniegt" at bounding box center [784, 654] width 149 height 36
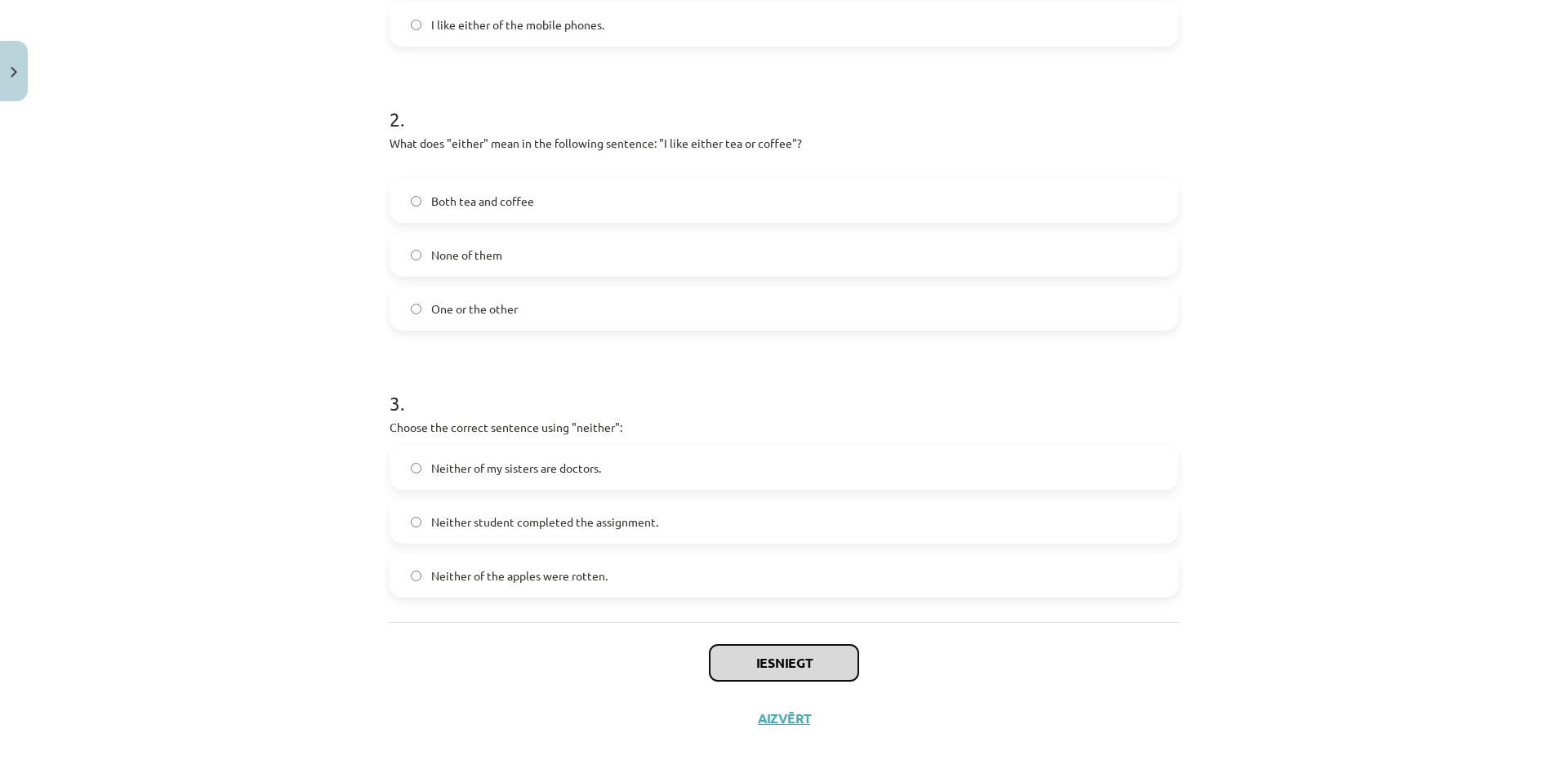
click at [793, 665] on button "Iesniegt" at bounding box center [784, 663] width 149 height 36
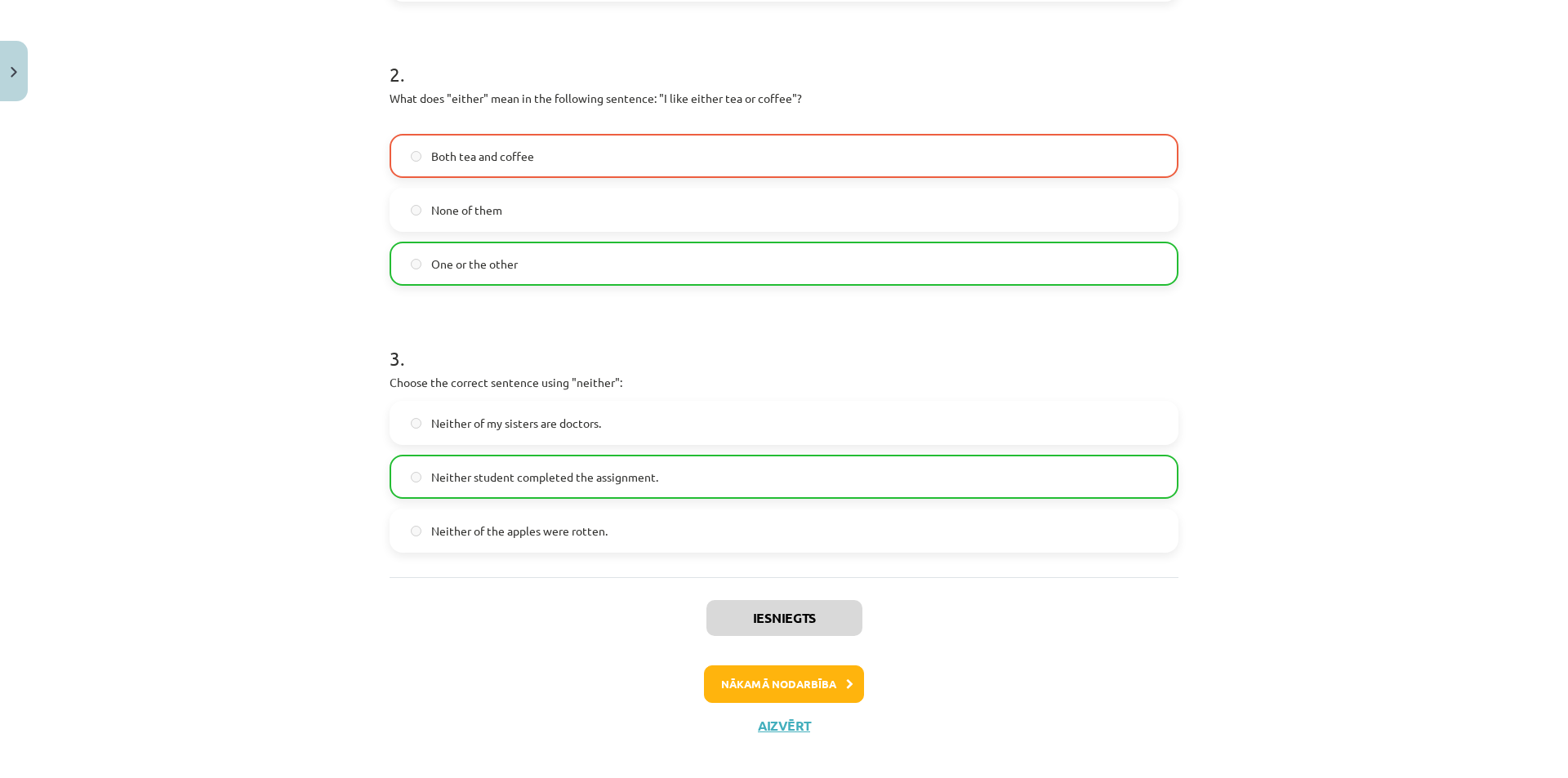
scroll to position [557, 0]
click at [837, 676] on button "Nākamā nodarbība" at bounding box center [784, 685] width 160 height 38
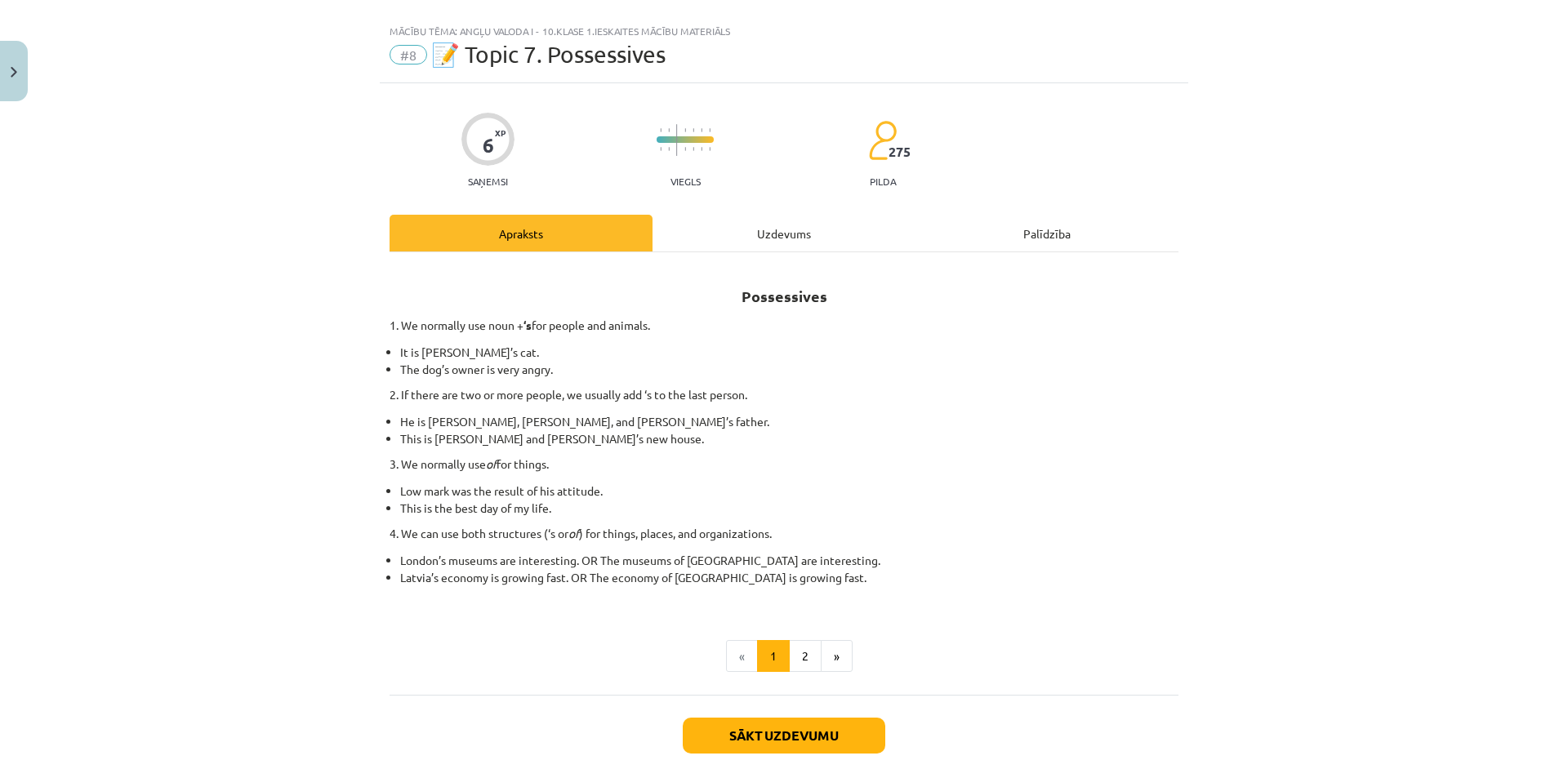
scroll to position [107, 0]
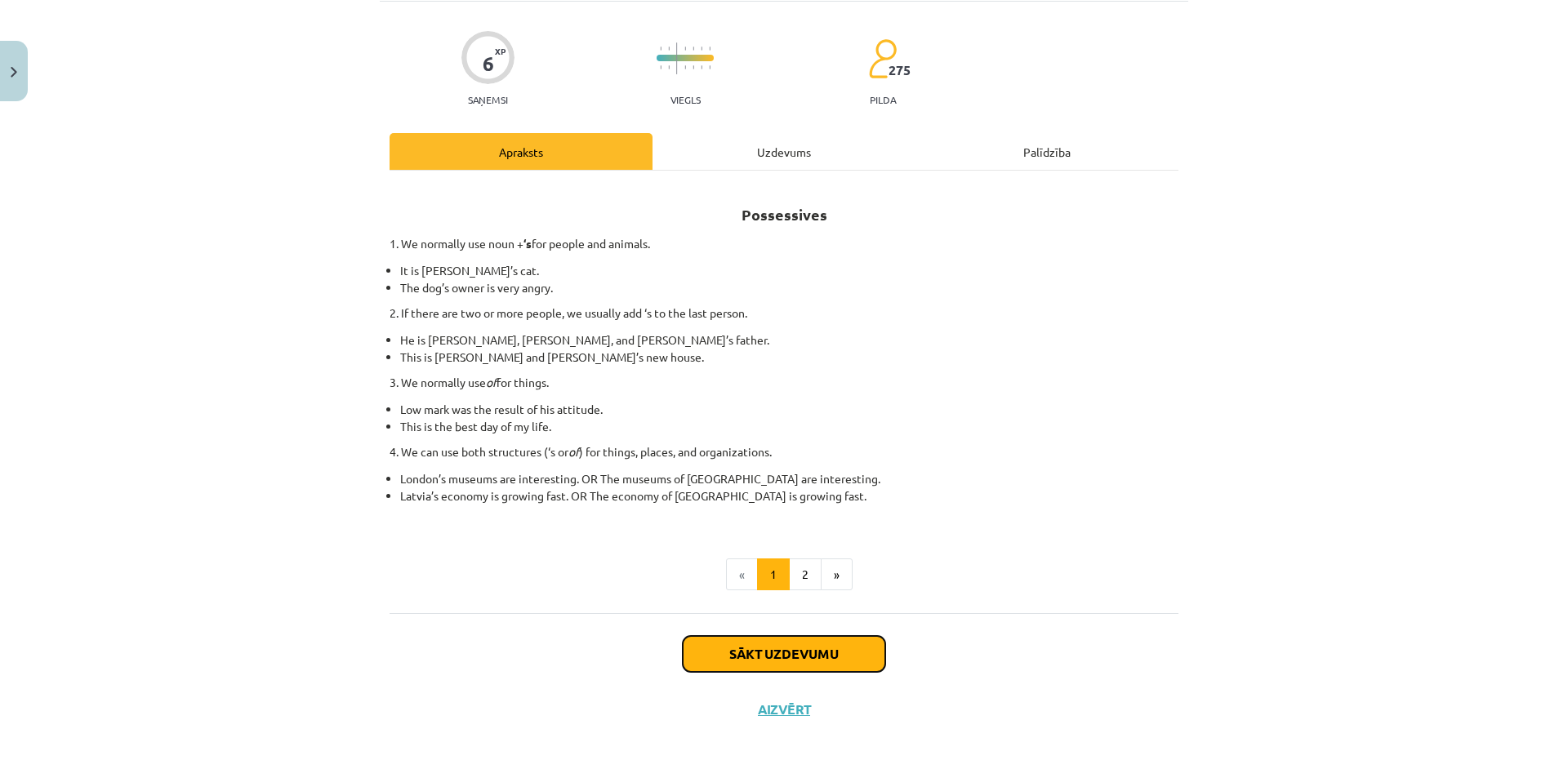
click at [813, 643] on button "Sākt uzdevumu" at bounding box center [784, 654] width 202 height 36
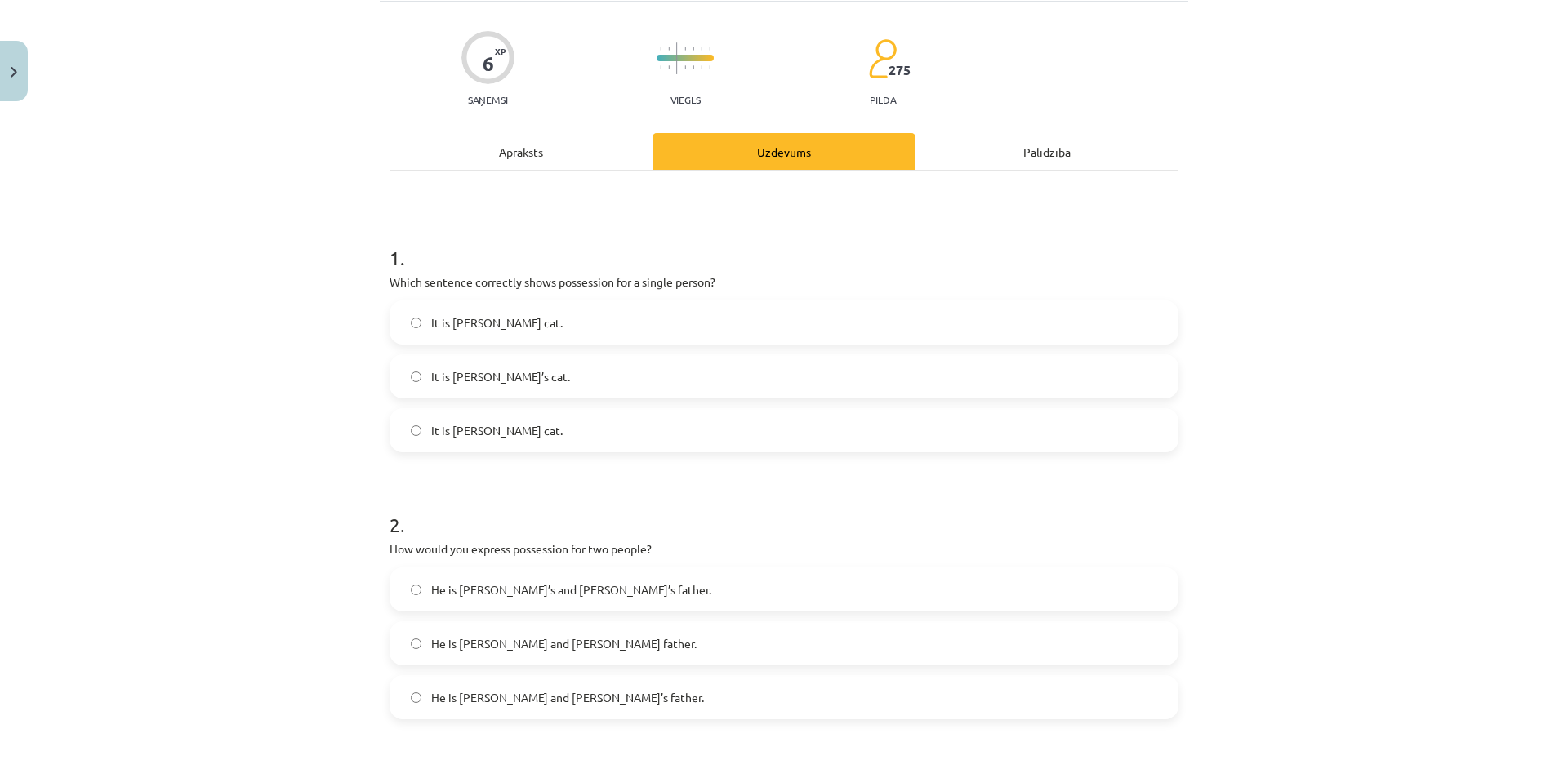
scroll to position [40, 0]
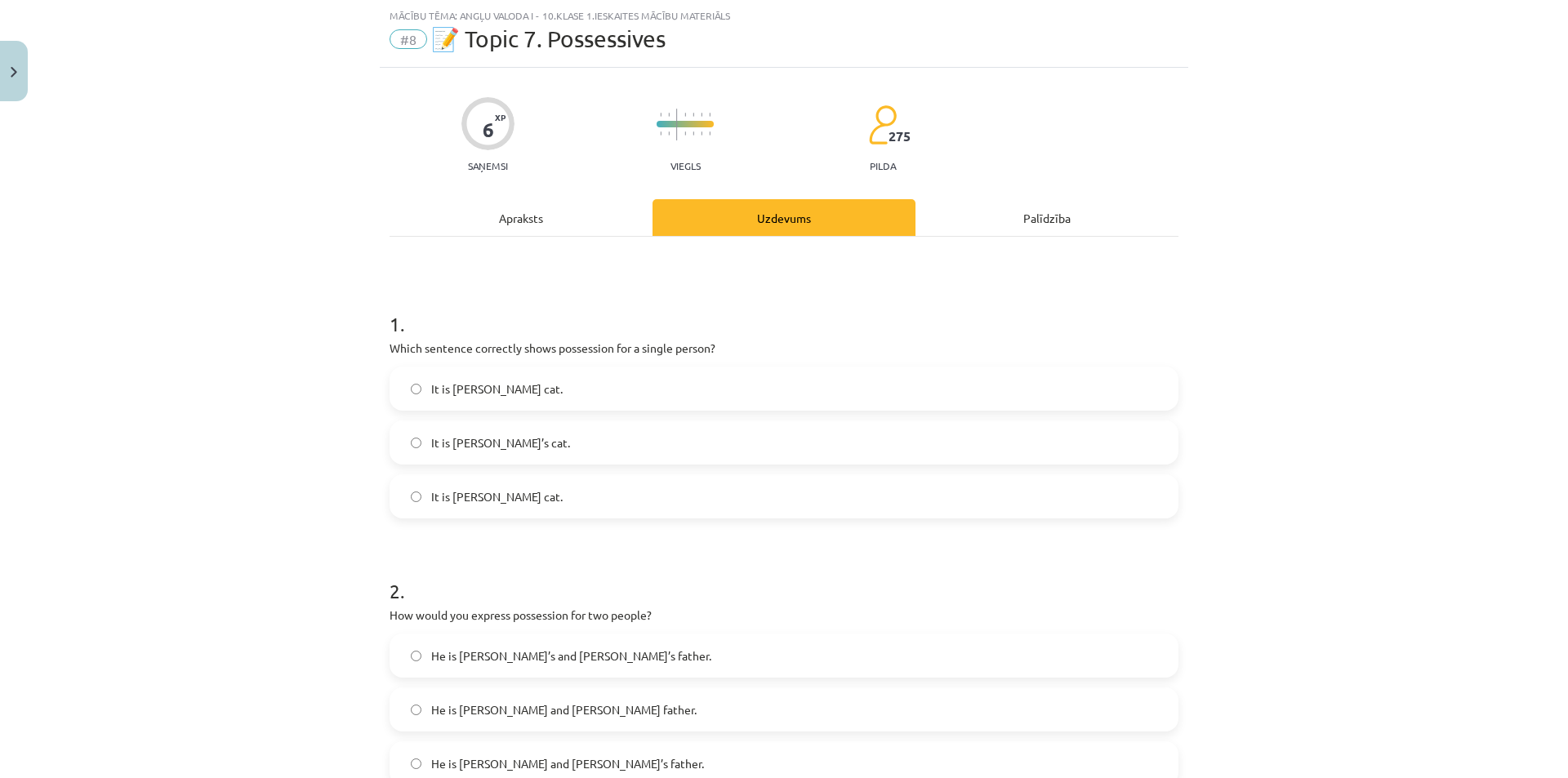
click at [588, 445] on label "It is Jane’s cat." at bounding box center [784, 442] width 785 height 40
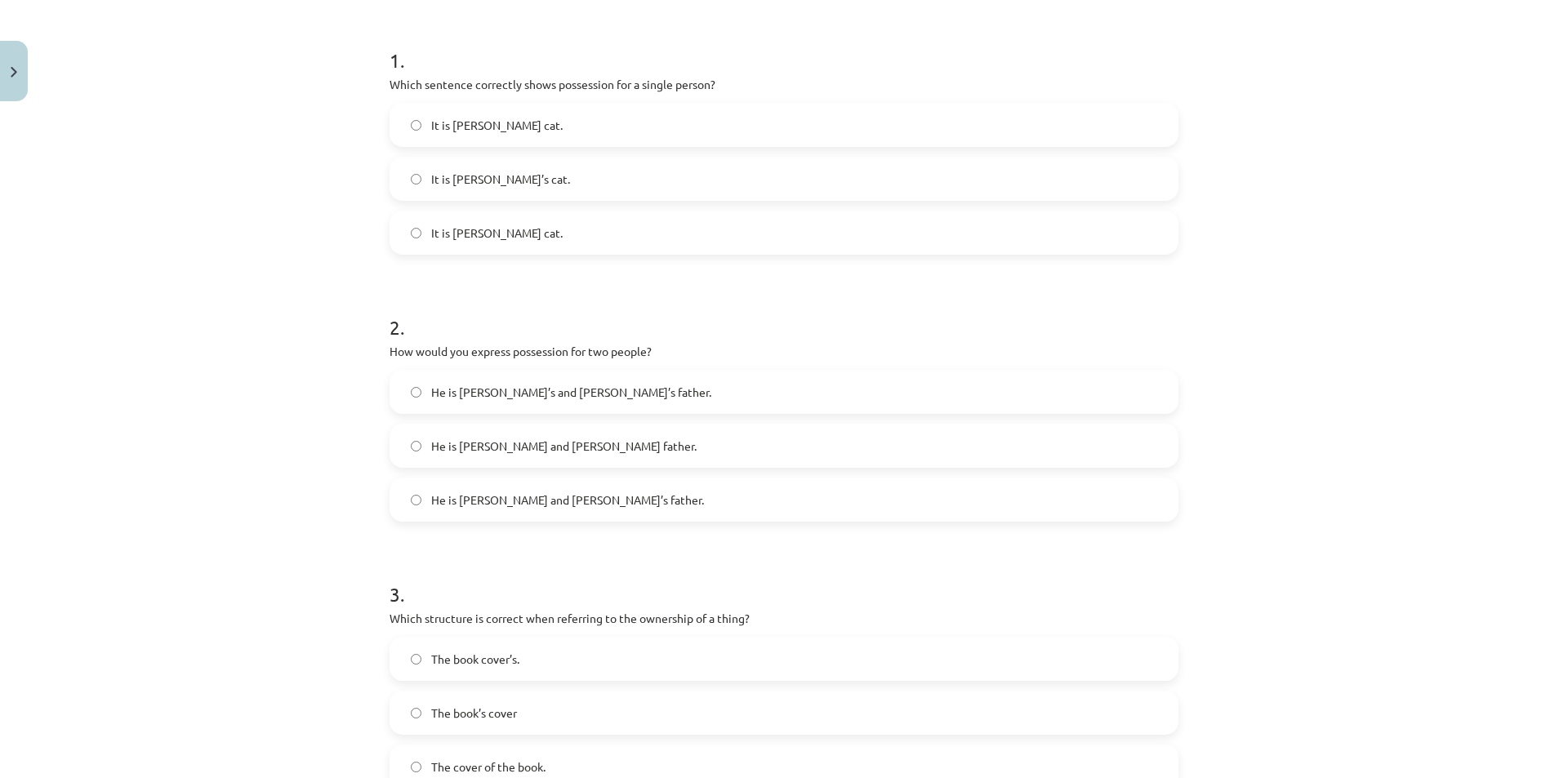
scroll to position [306, 0]
click at [714, 502] on label "He is Alice and James’s father." at bounding box center [784, 499] width 785 height 40
click at [540, 437] on span "He is Alice and James father." at bounding box center [563, 445] width 265 height 17
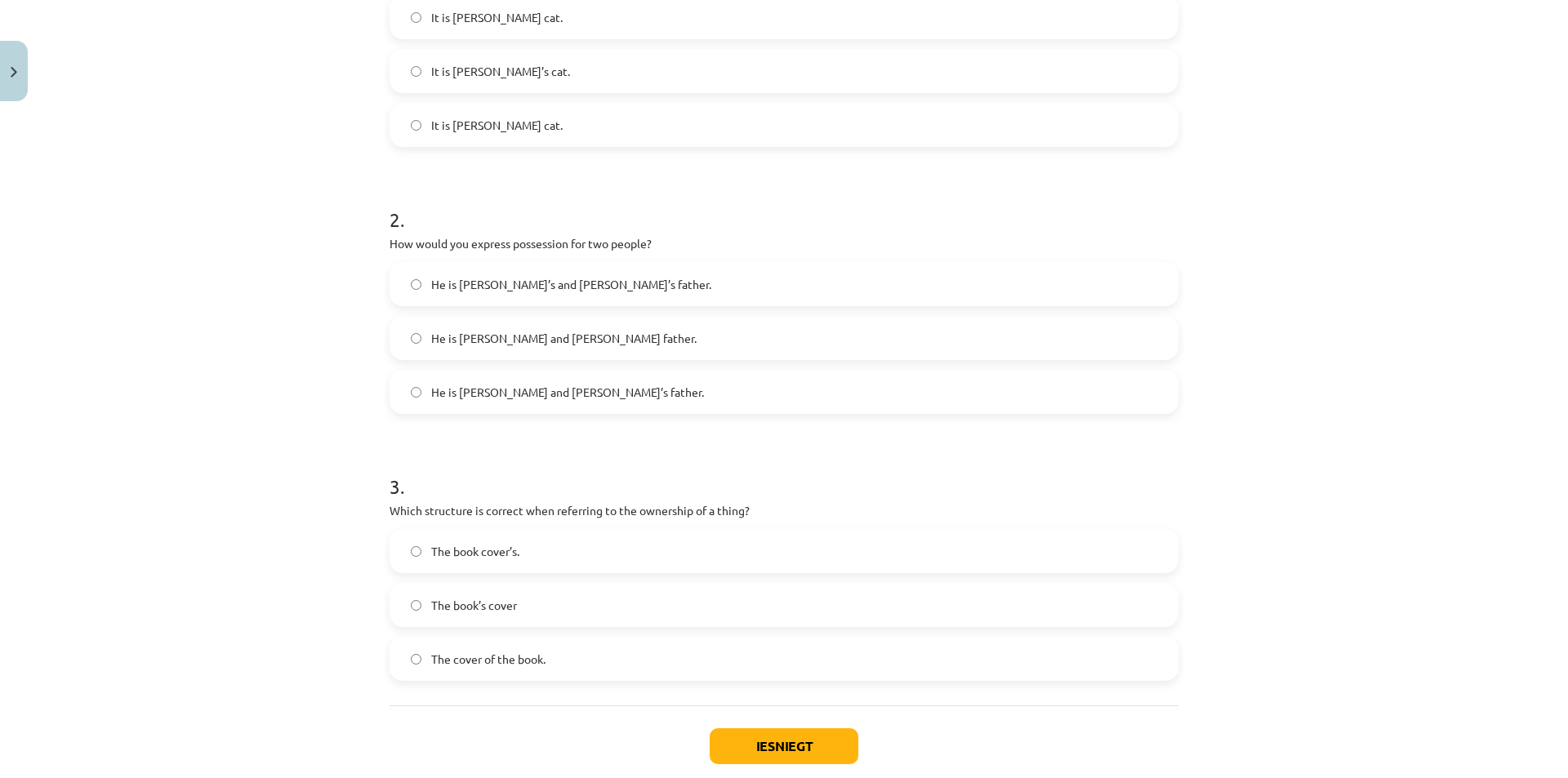
scroll to position [500, 0]
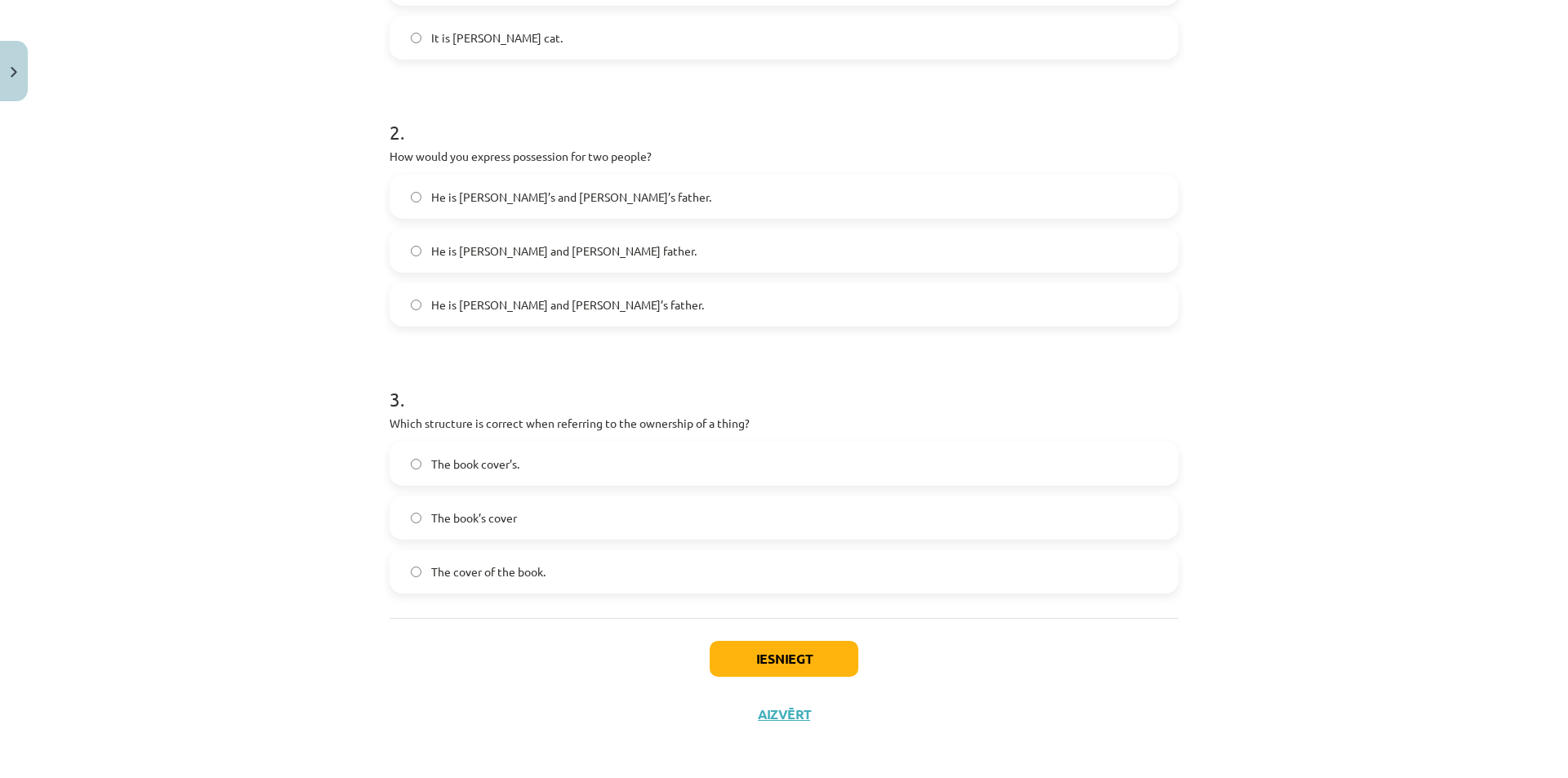
click at [572, 525] on label "The book’s cover" at bounding box center [784, 517] width 785 height 40
click at [770, 659] on button "Iesniegt" at bounding box center [784, 659] width 149 height 36
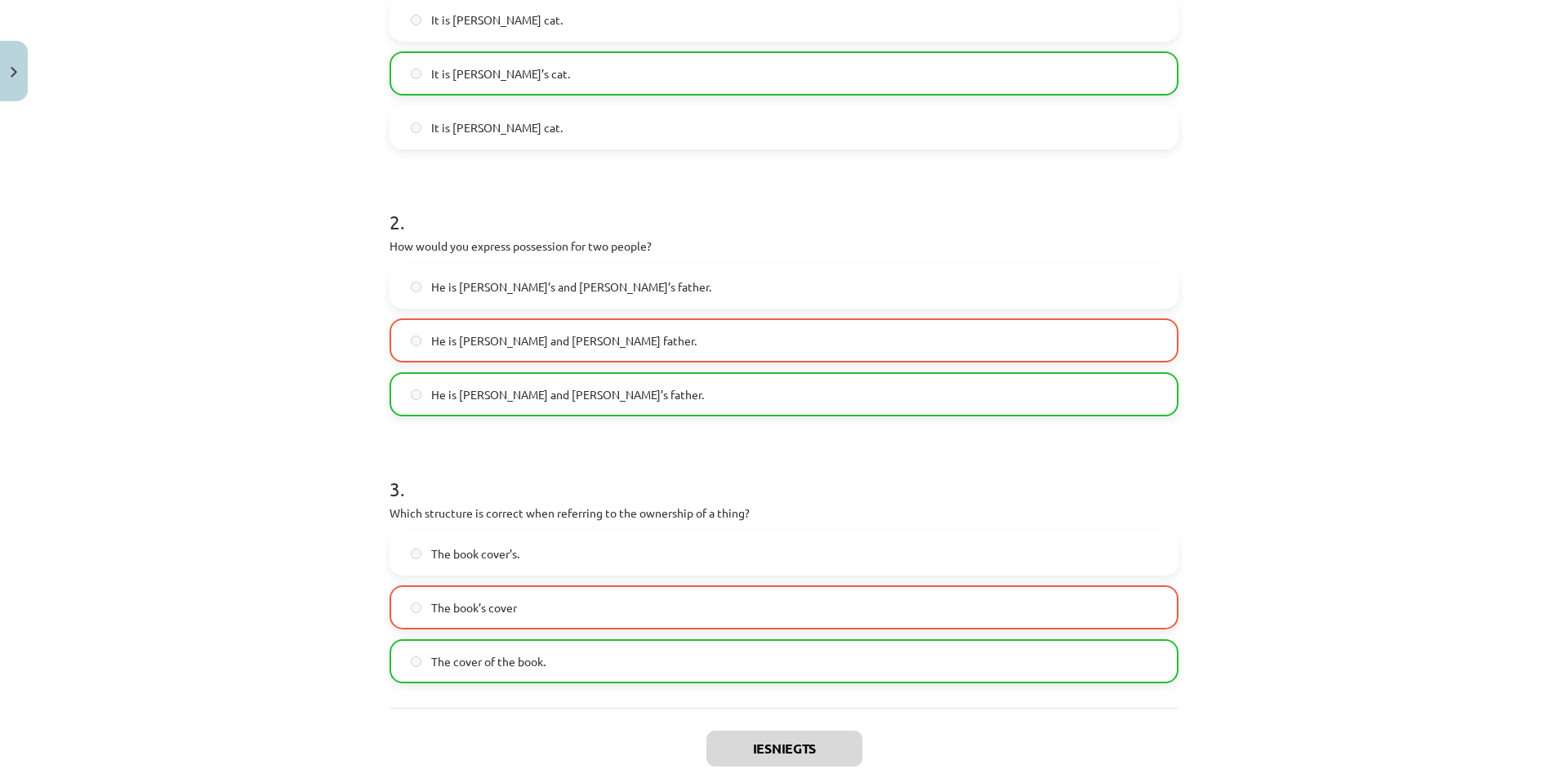
scroll to position [557, 0]
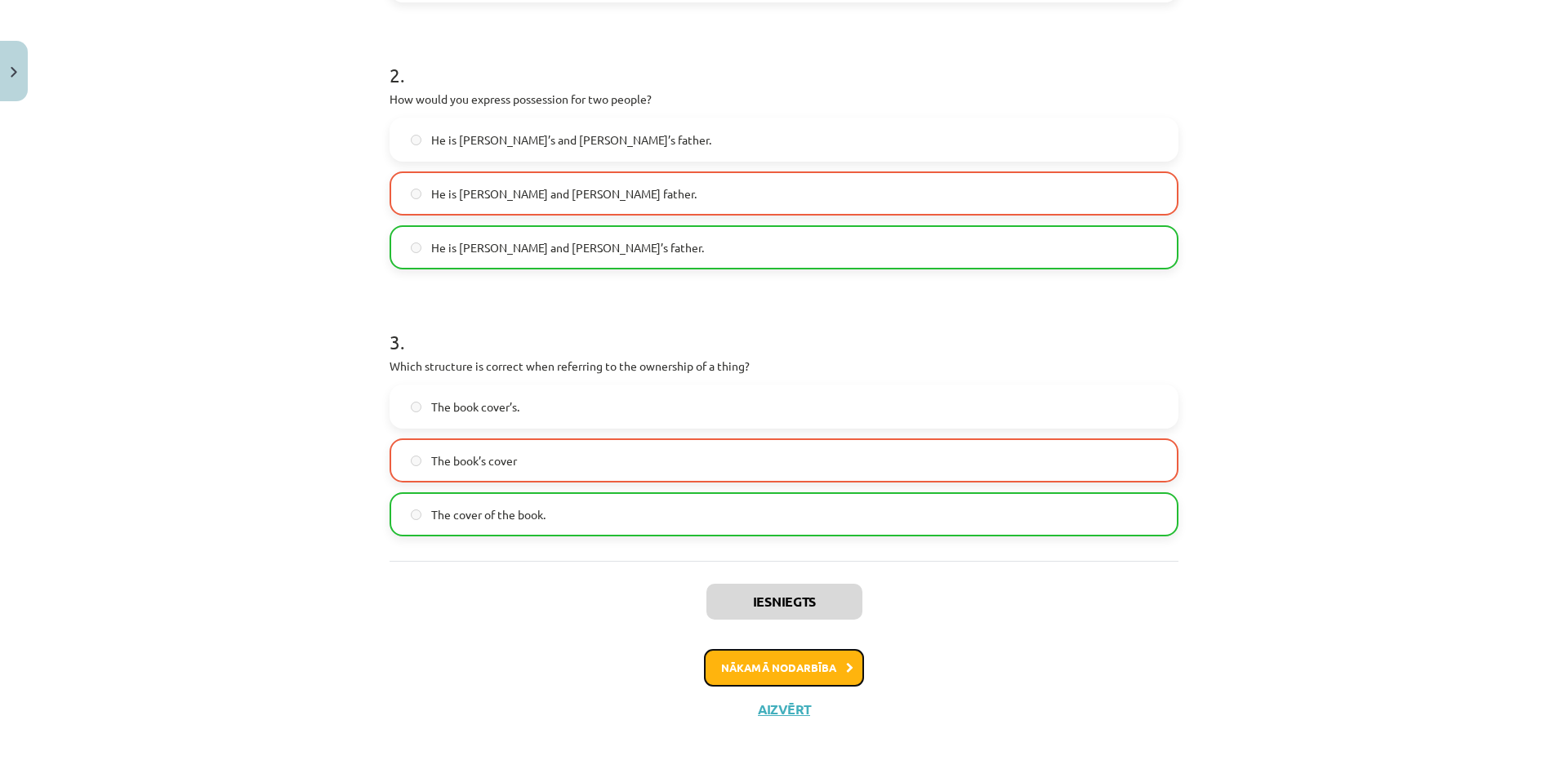
click at [798, 666] on button "Nākamā nodarbība" at bounding box center [784, 668] width 160 height 38
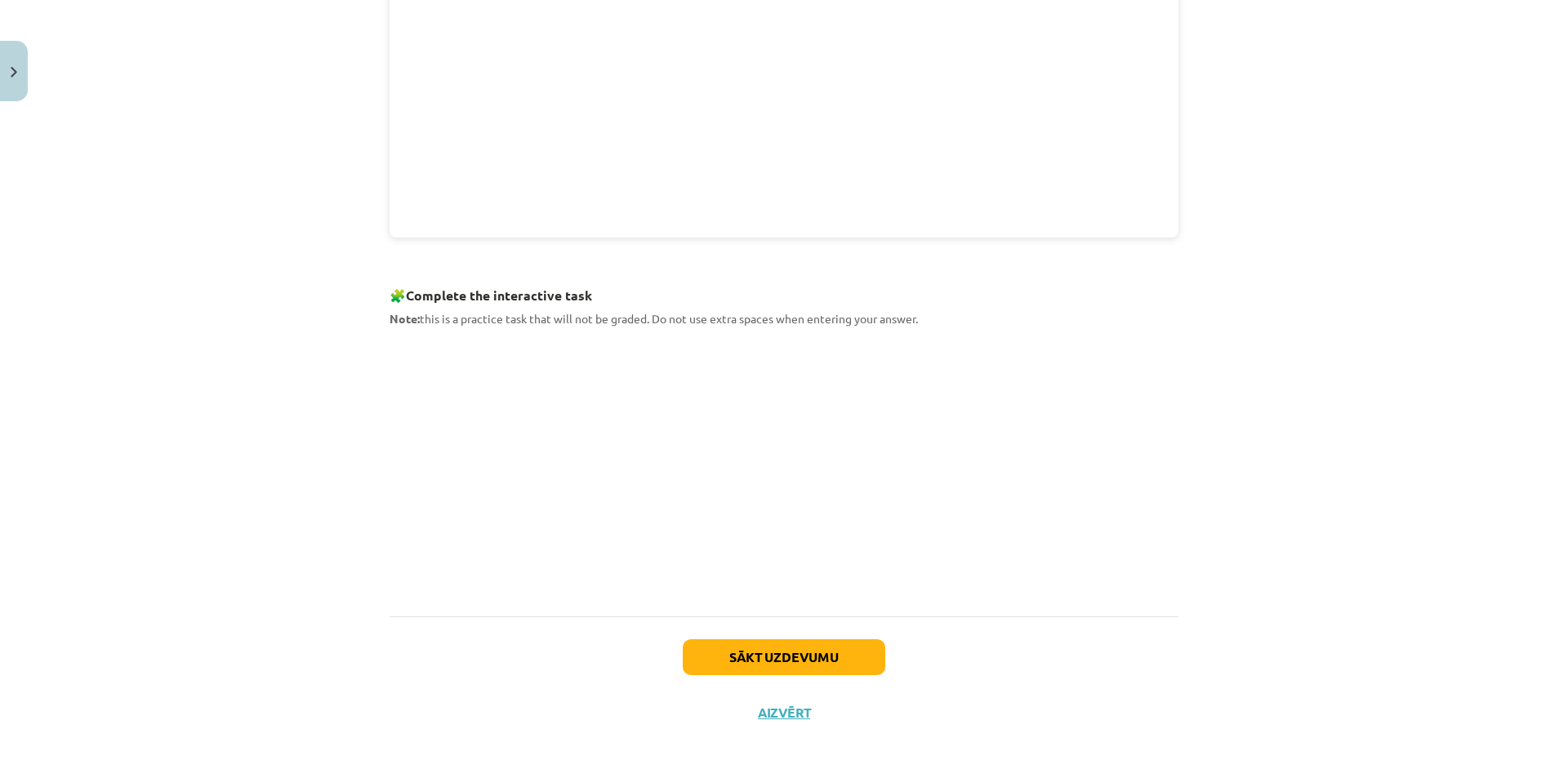
scroll to position [532, 0]
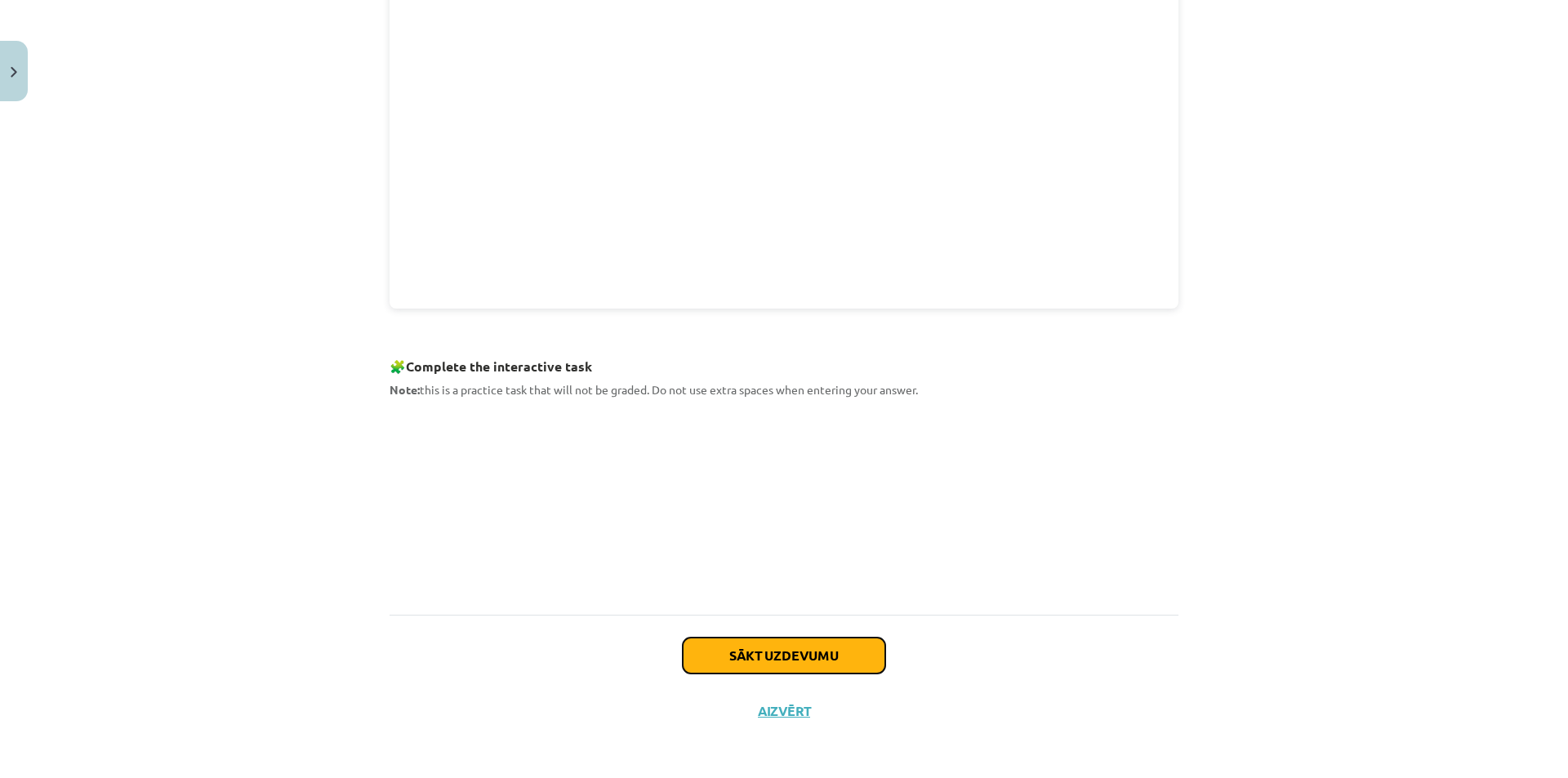
click at [807, 655] on button "Sākt uzdevumu" at bounding box center [784, 656] width 202 height 36
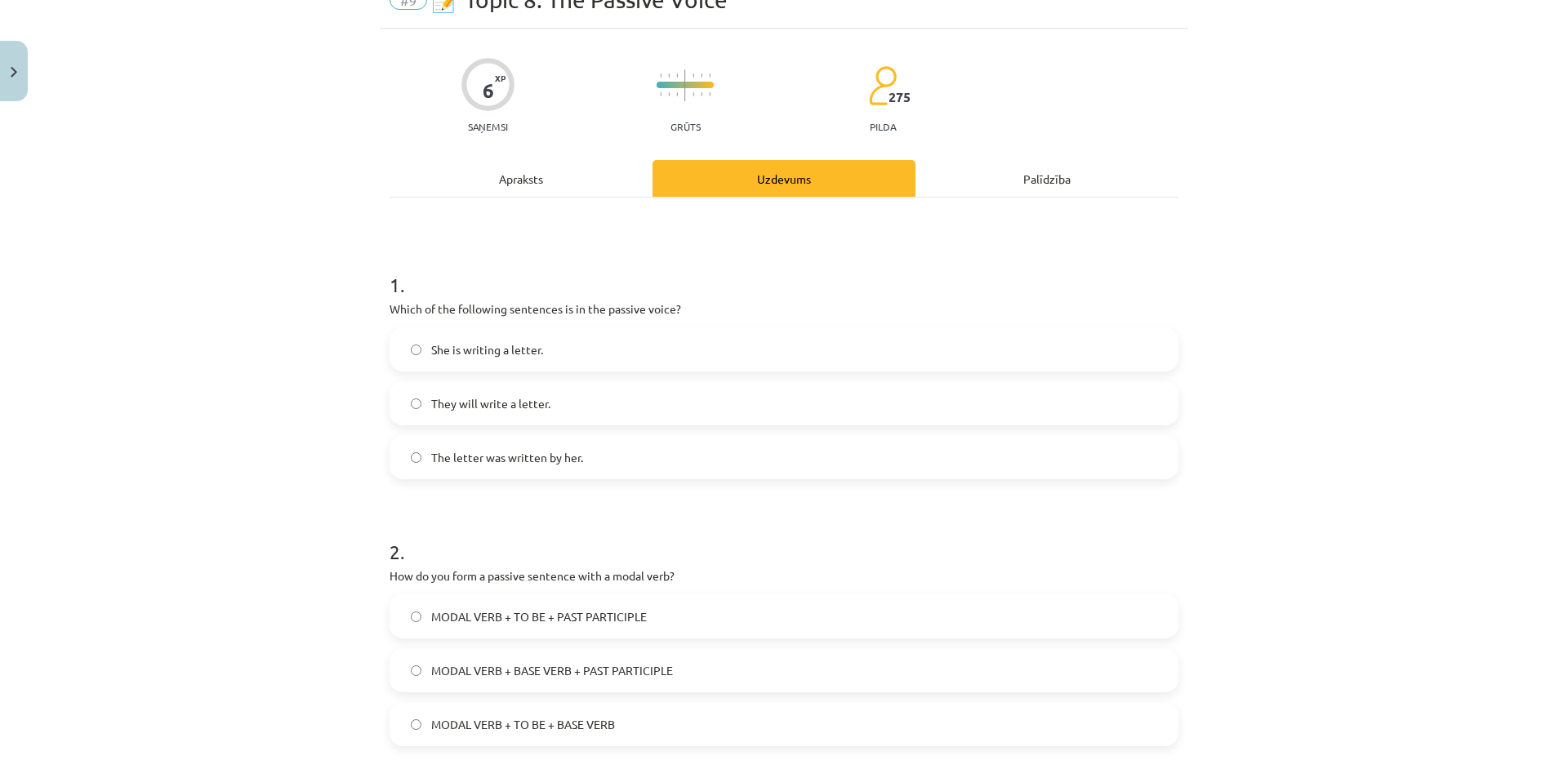
scroll to position [40, 0]
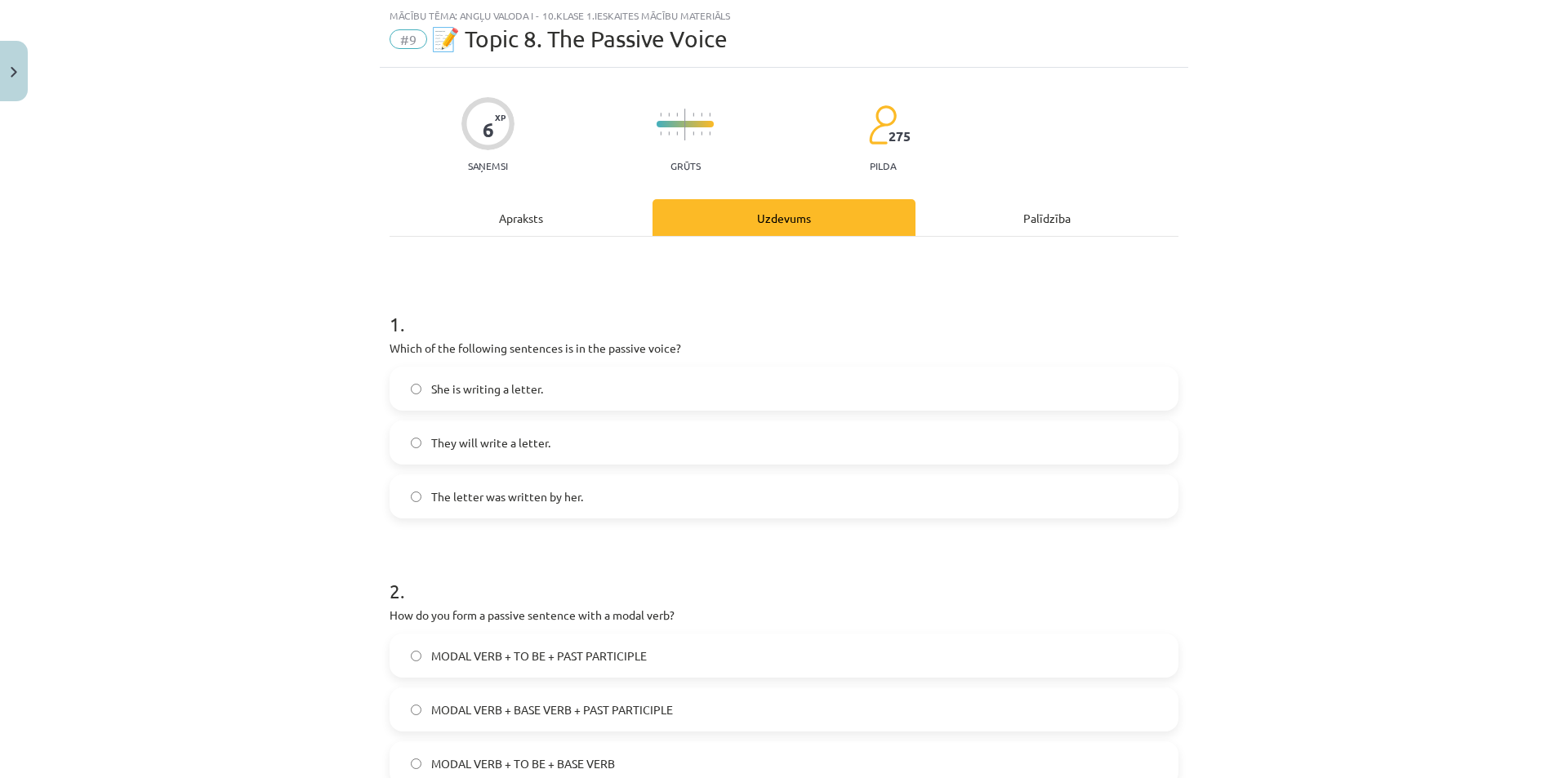
click at [622, 445] on label "They will write a letter." at bounding box center [784, 442] width 785 height 40
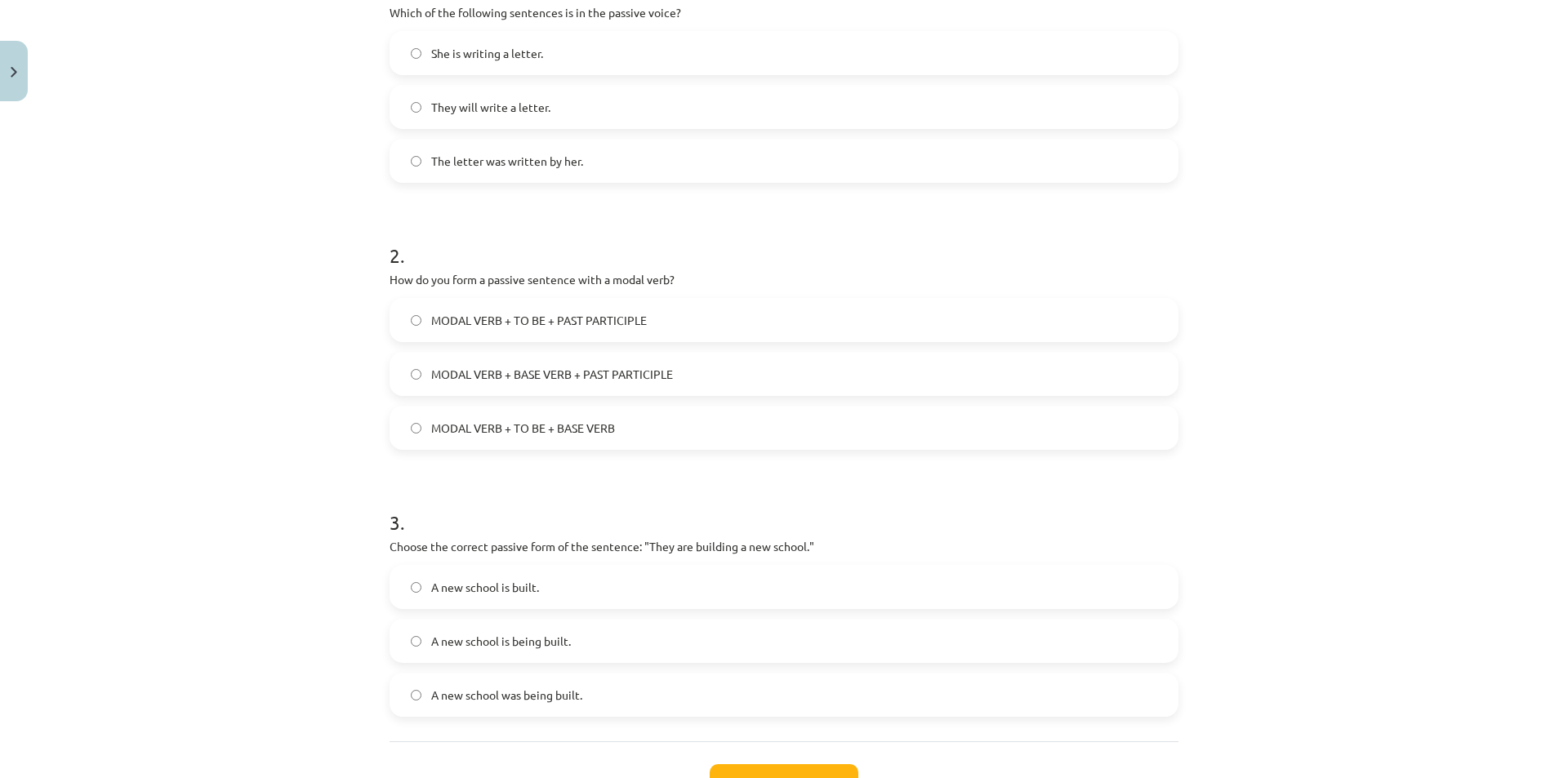
scroll to position [378, 0]
click at [941, 319] on label "MODAL VERB + TO BE + PAST PARTICIPLE" at bounding box center [784, 318] width 785 height 40
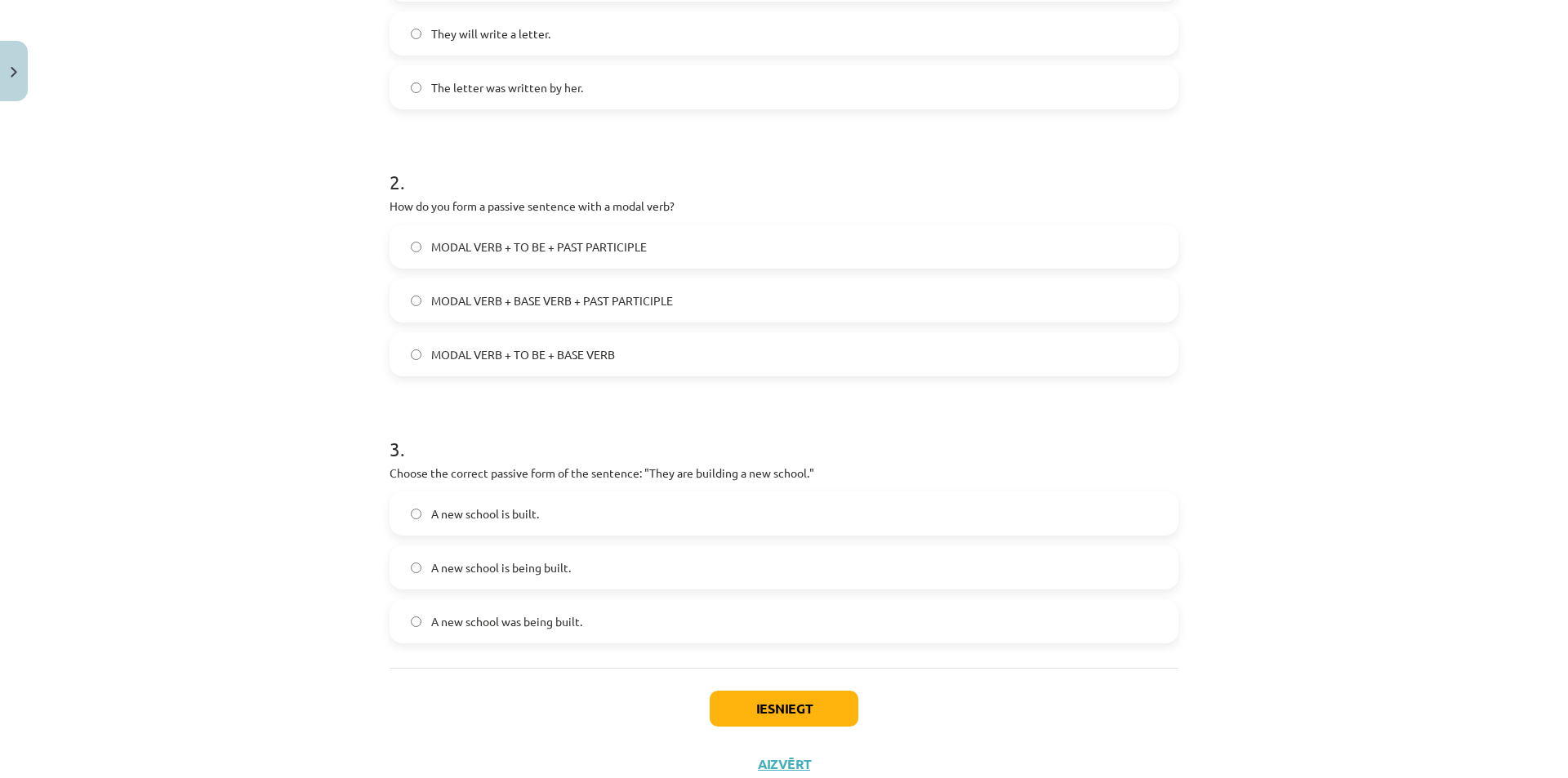
scroll to position [504, 0]
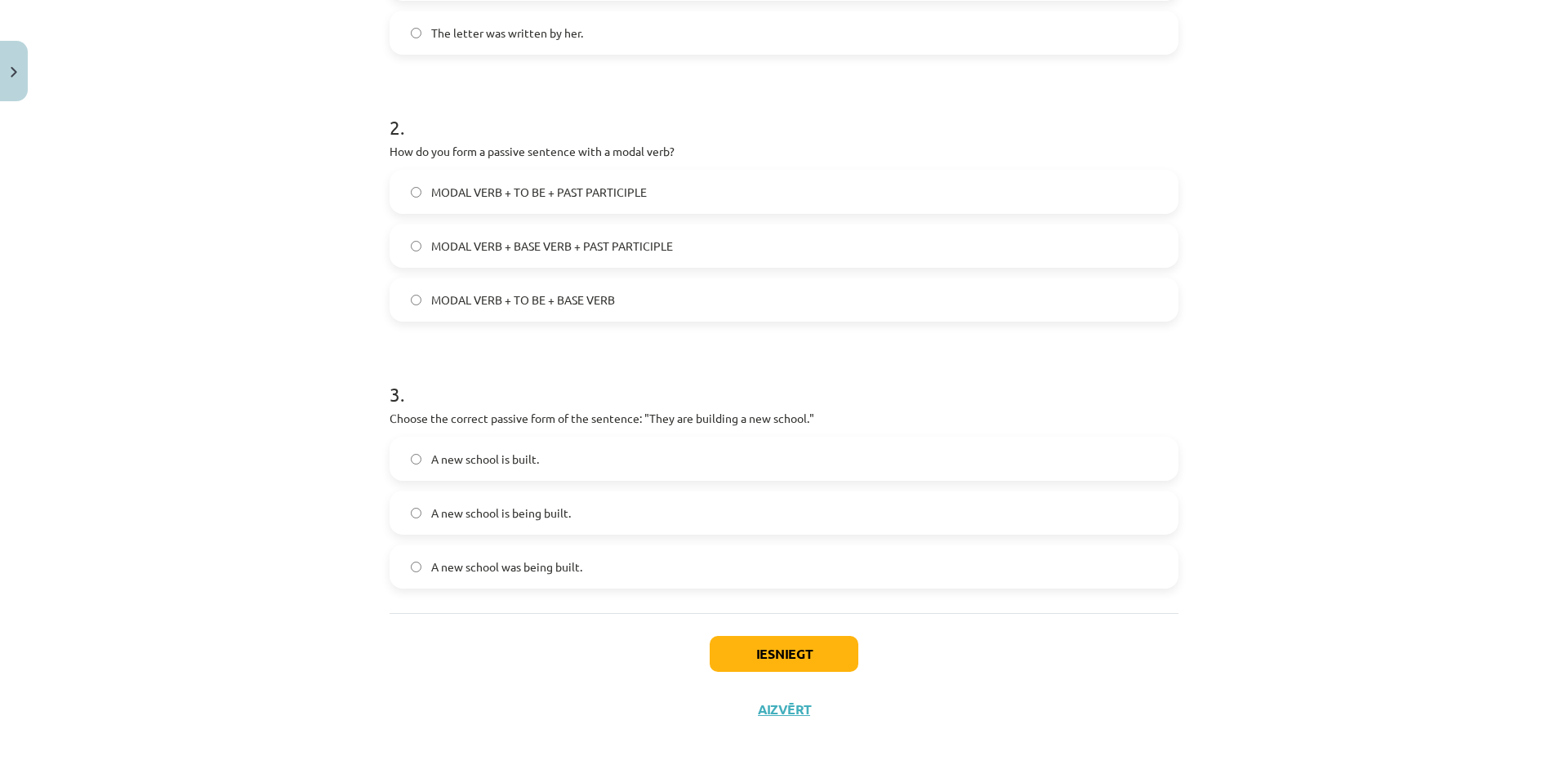
click at [573, 526] on label "A new school is being built." at bounding box center [784, 512] width 785 height 40
click at [796, 651] on button "Iesniegt" at bounding box center [784, 654] width 149 height 36
click at [819, 647] on button "Iesniegt" at bounding box center [784, 654] width 149 height 36
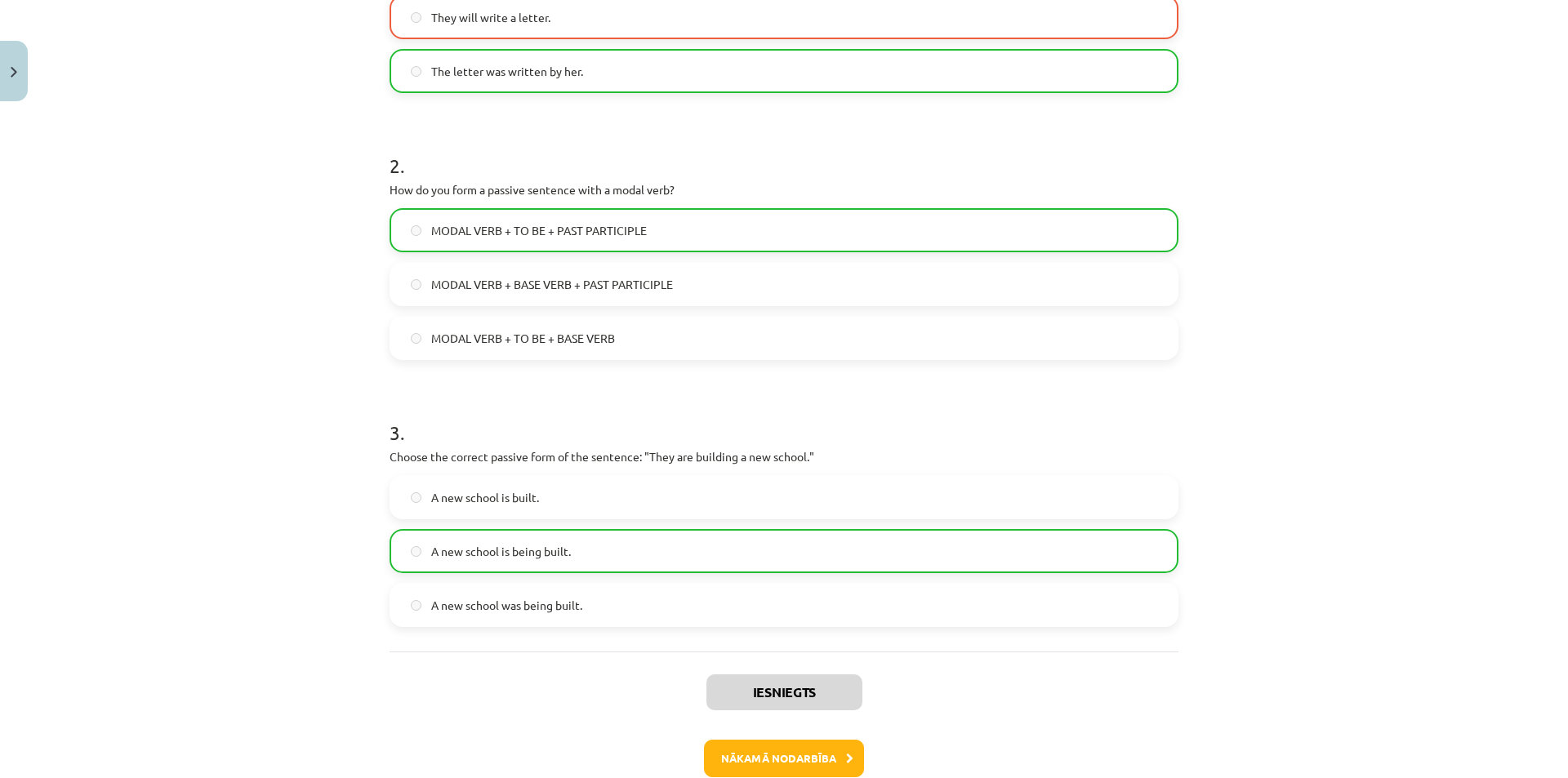
scroll to position [517, 0]
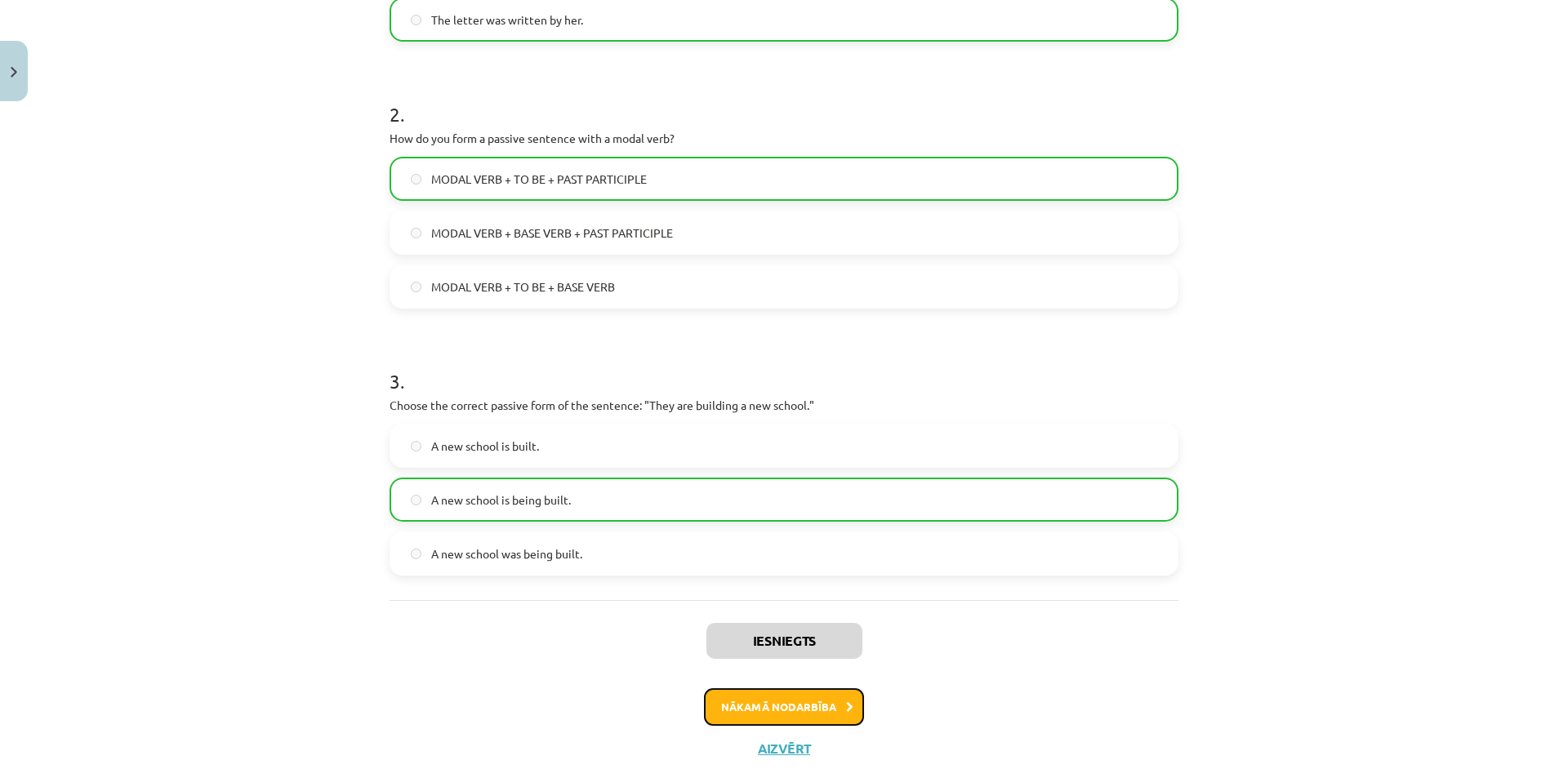
click at [783, 710] on button "Nākamā nodarbība" at bounding box center [784, 707] width 160 height 38
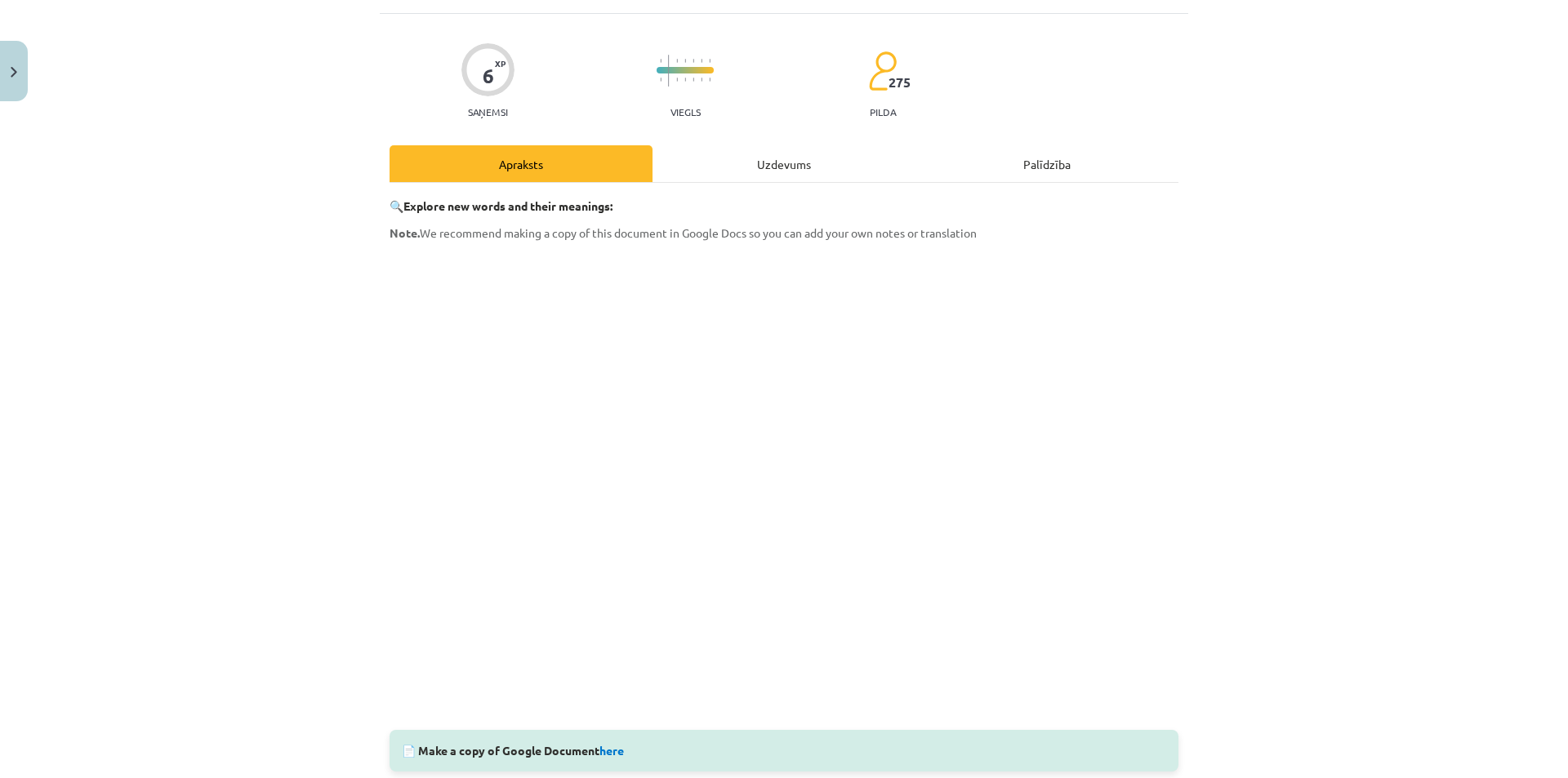
scroll to position [0, 0]
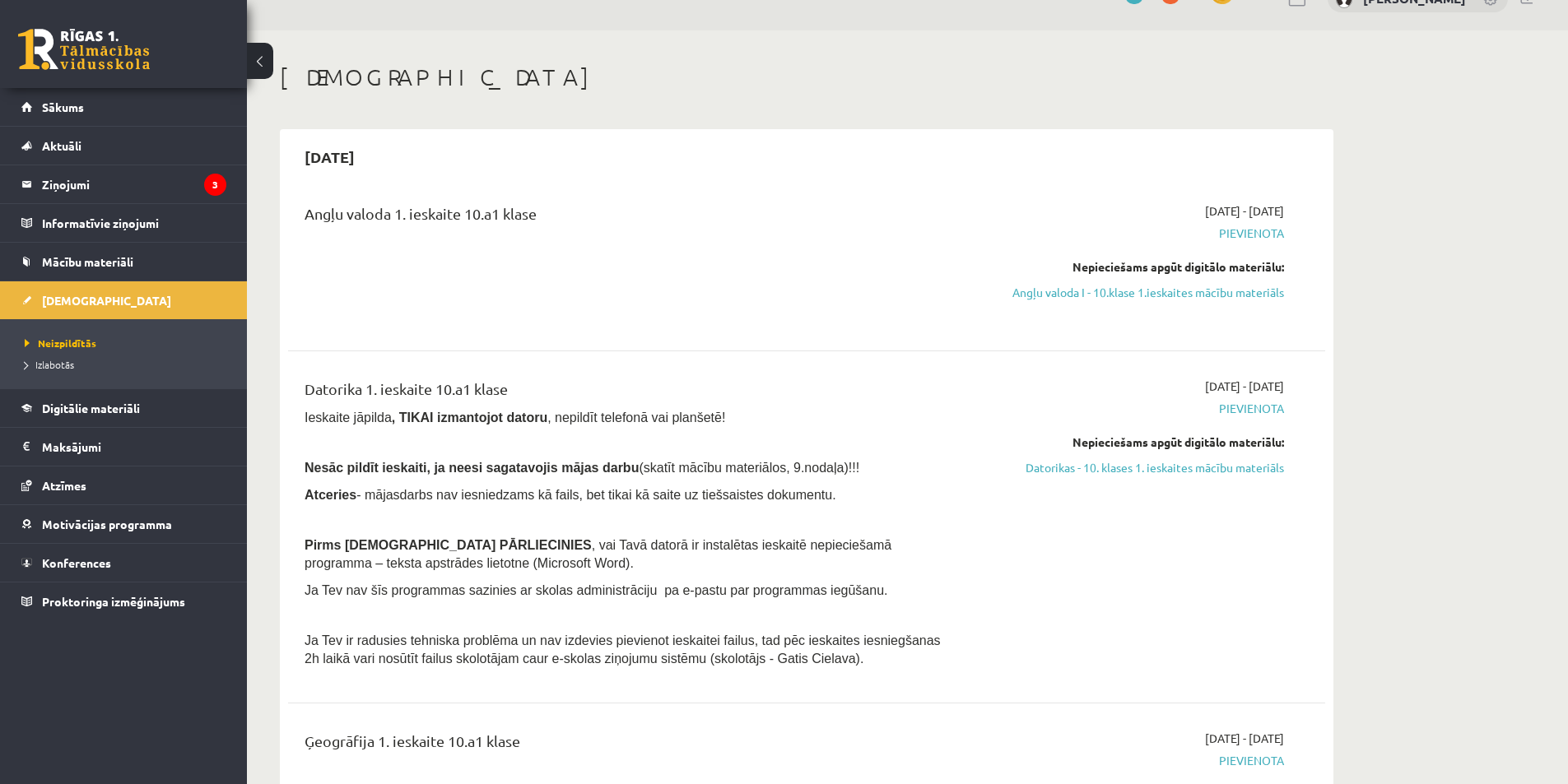
scroll to position [32, 0]
click at [1141, 294] on link "Angļu valoda I - 10.klase 1.ieskaites mācību materiāls" at bounding box center [1128, 293] width 310 height 17
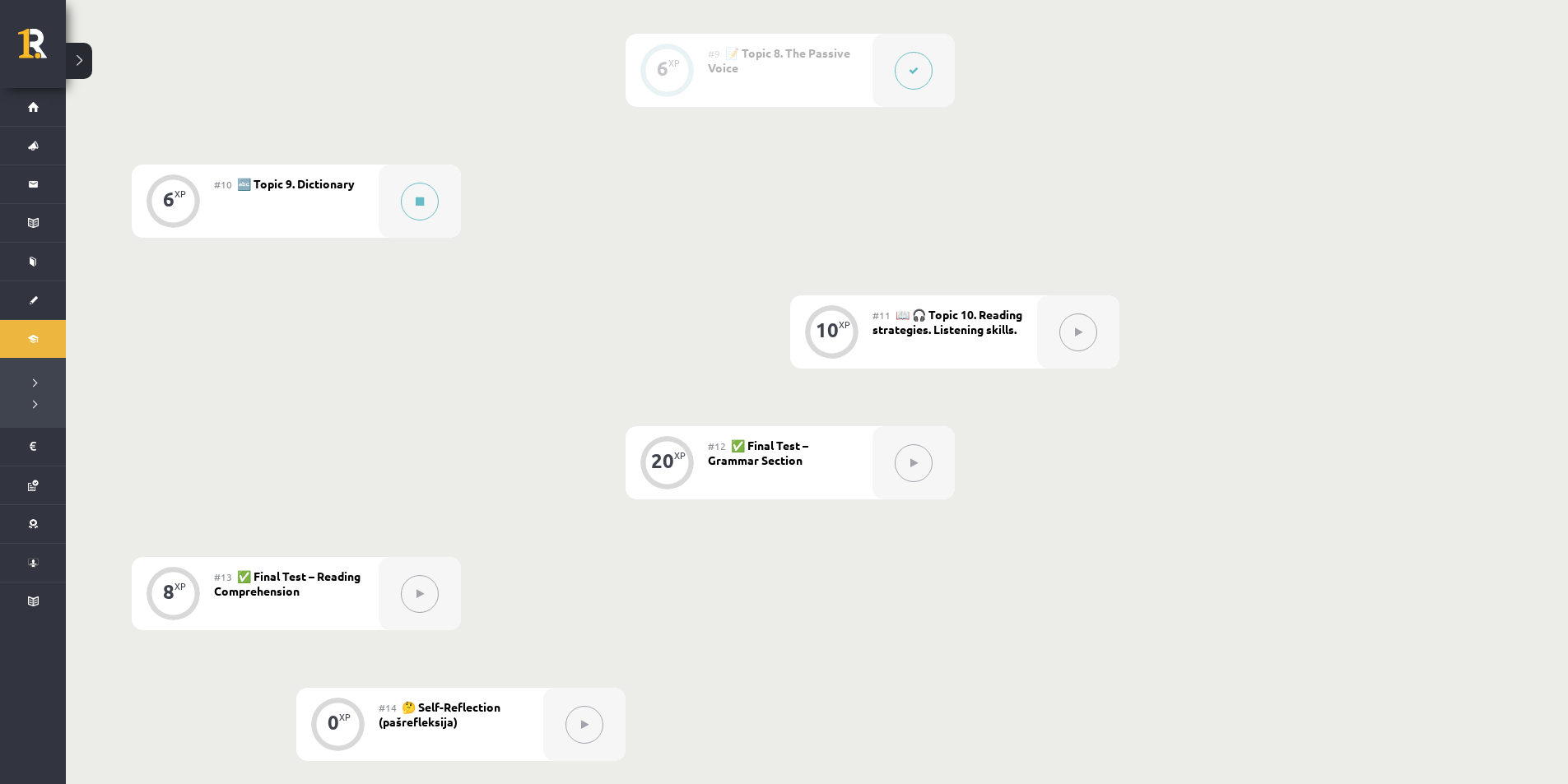
scroll to position [1478, 0]
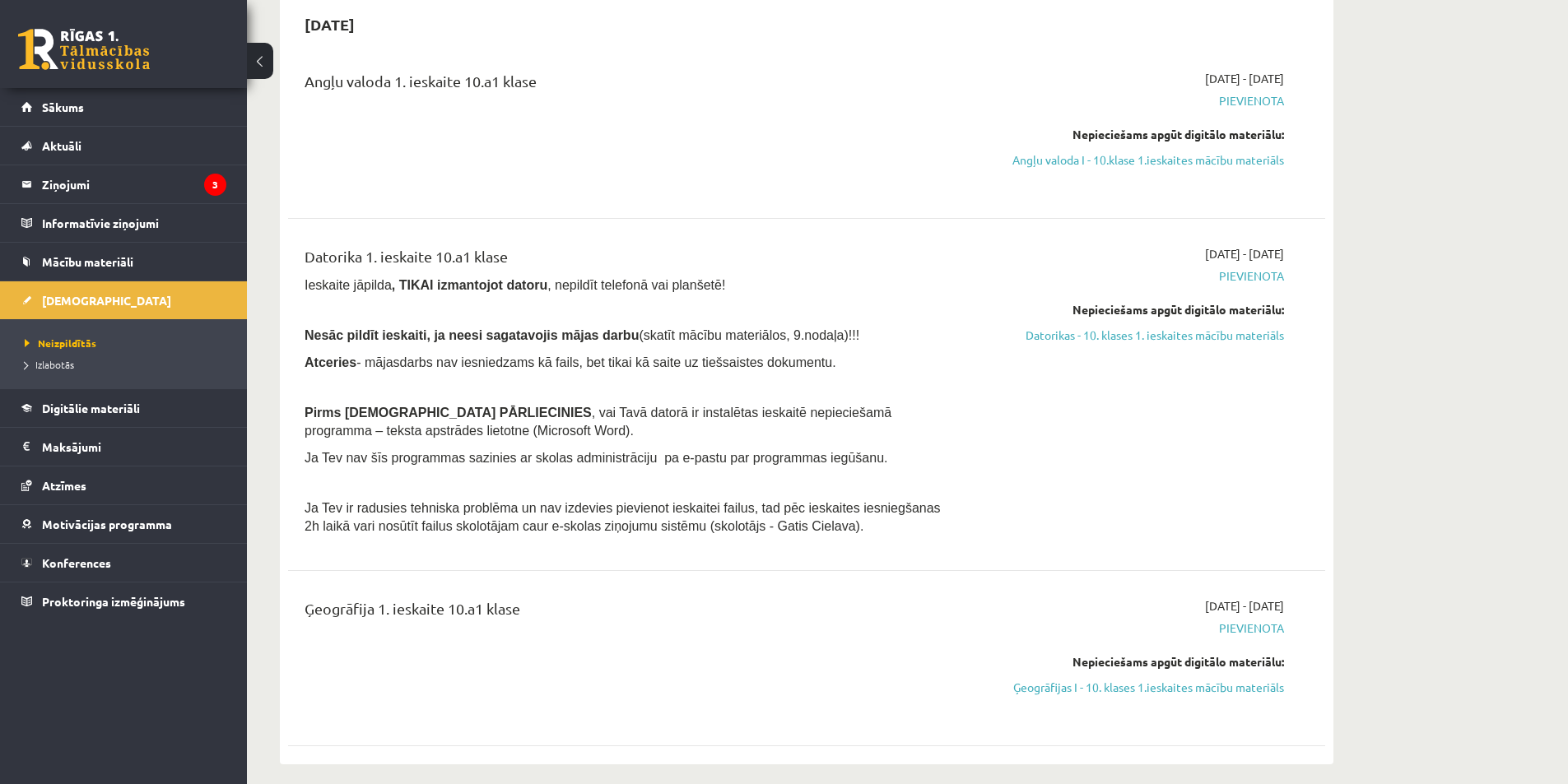
scroll to position [196, 0]
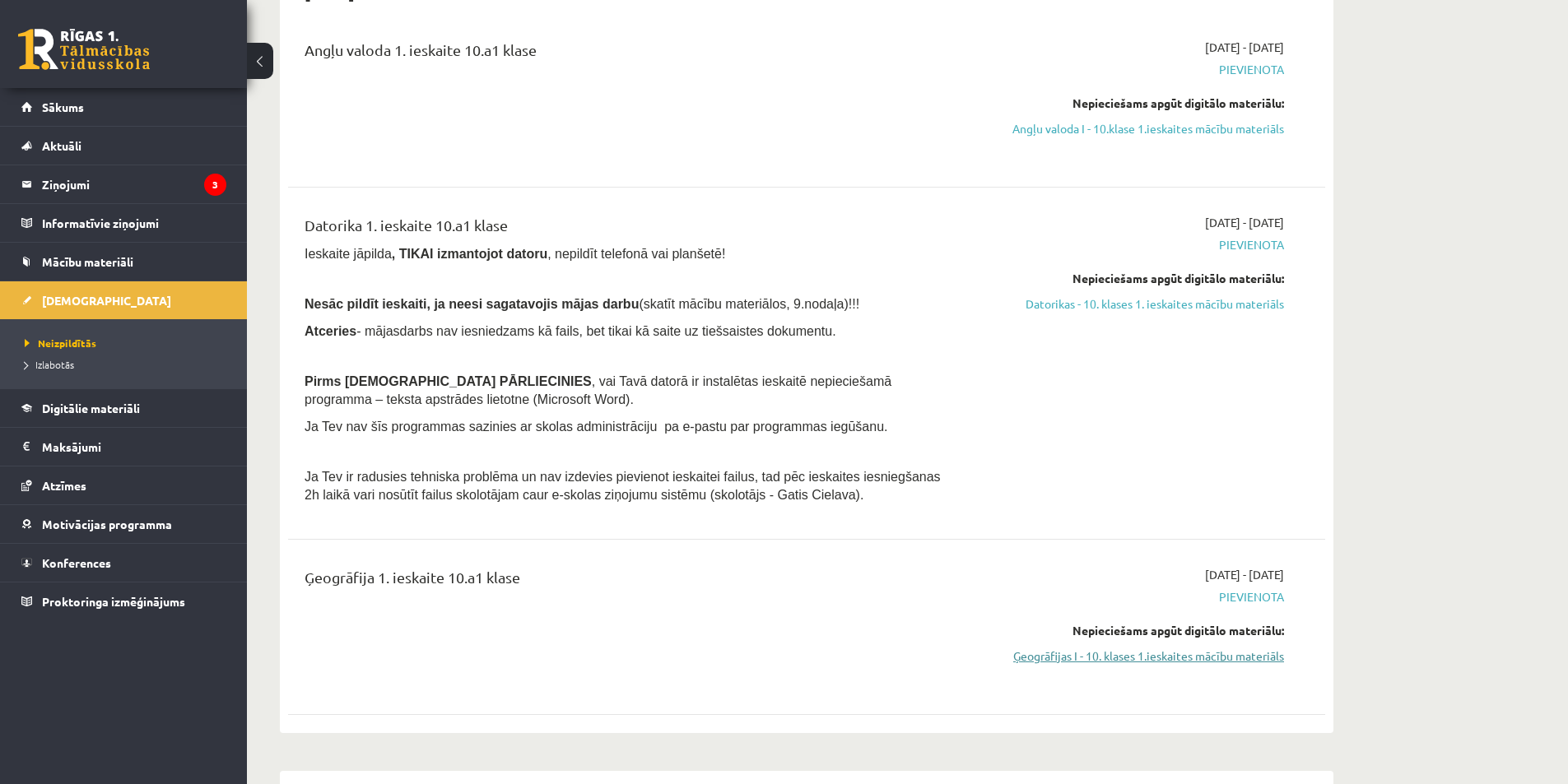
click at [1187, 658] on link "Ģeogrāfijas I - 10. klases 1.ieskaites mācību materiāls" at bounding box center [1128, 656] width 310 height 17
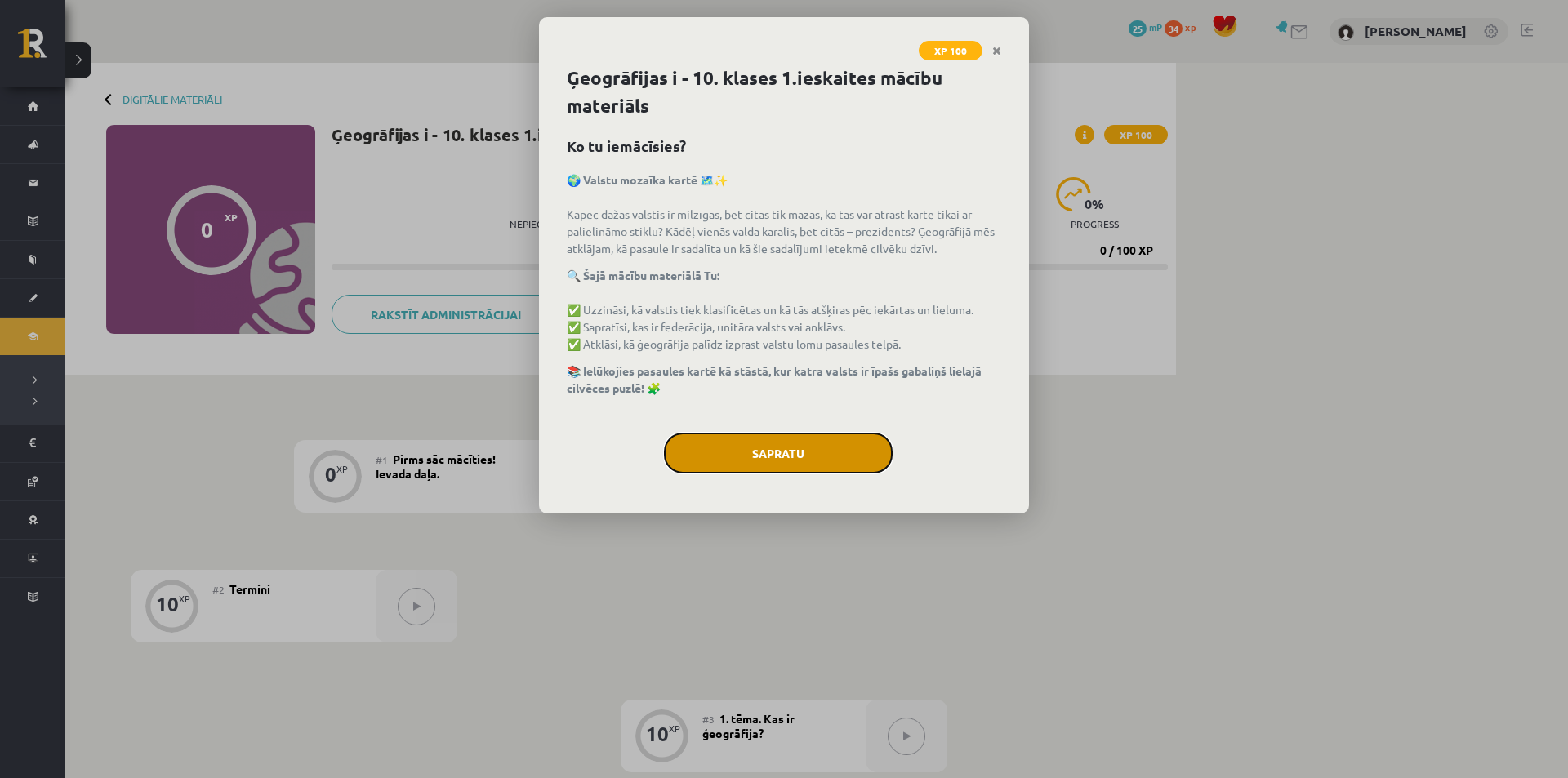
click at [842, 453] on button "Sapratu" at bounding box center [778, 453] width 229 height 40
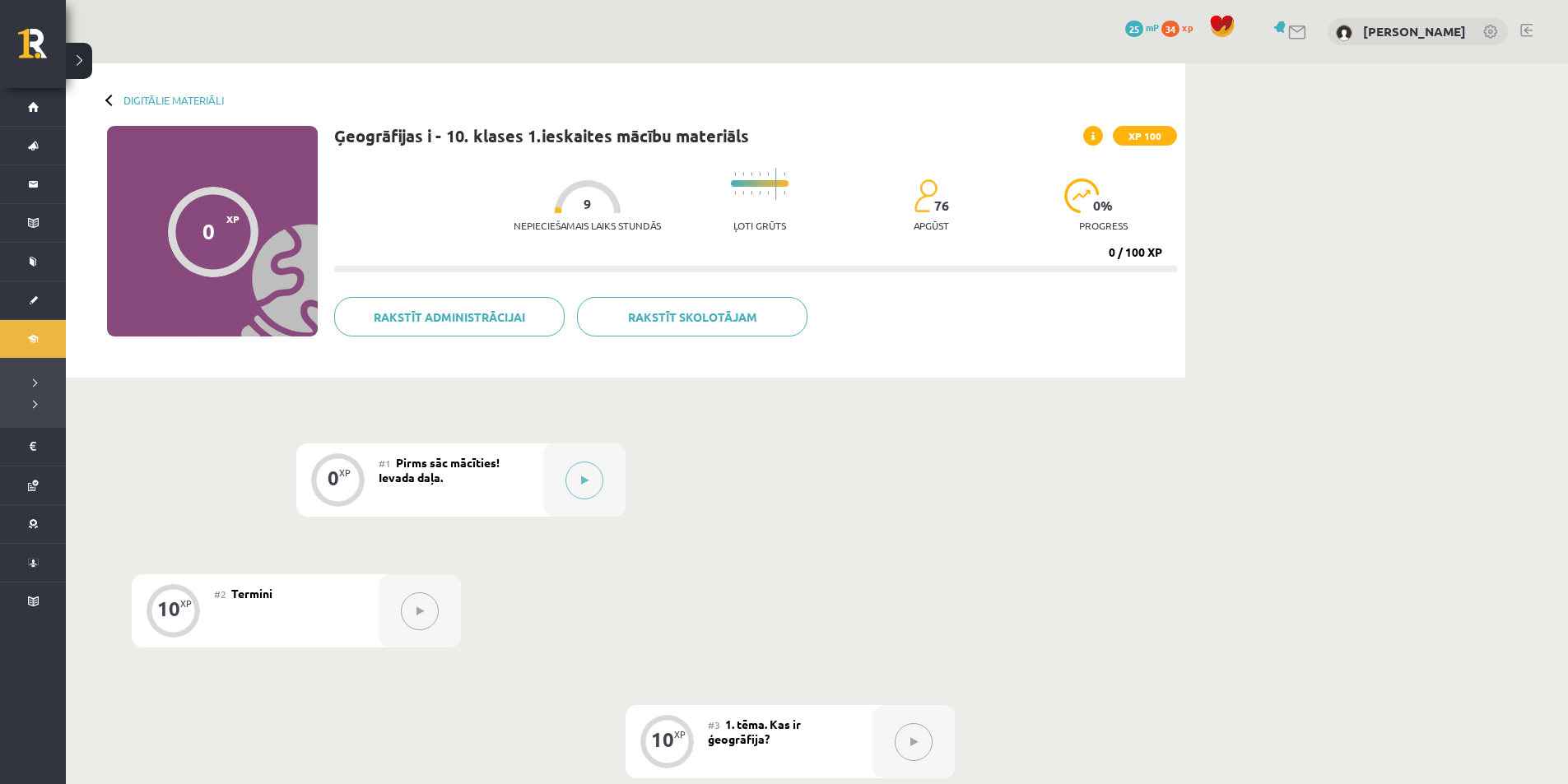
scroll to position [1, 0]
